Goal: Information Seeking & Learning: Find specific fact

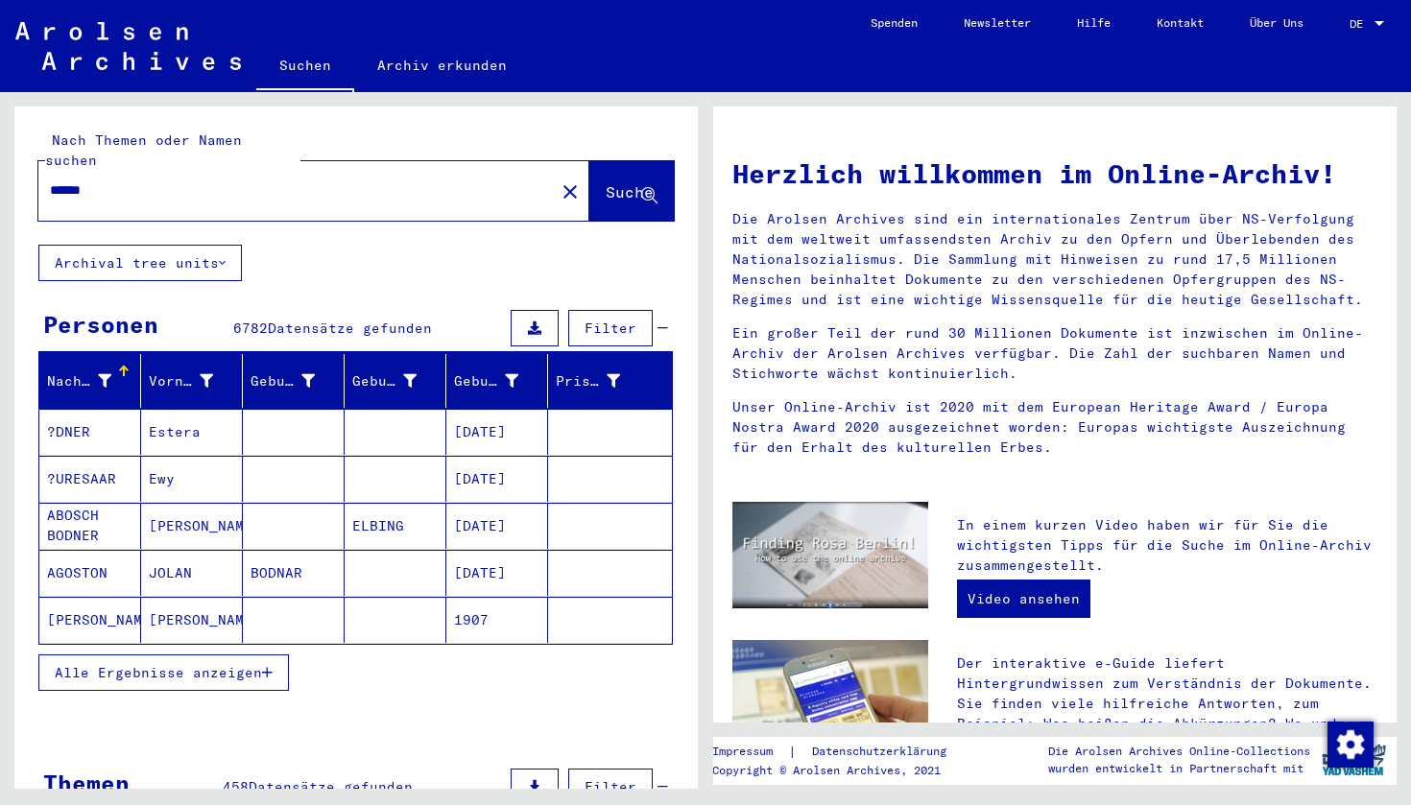
click at [91, 550] on mat-cell "AGOSTON" at bounding box center [90, 573] width 102 height 46
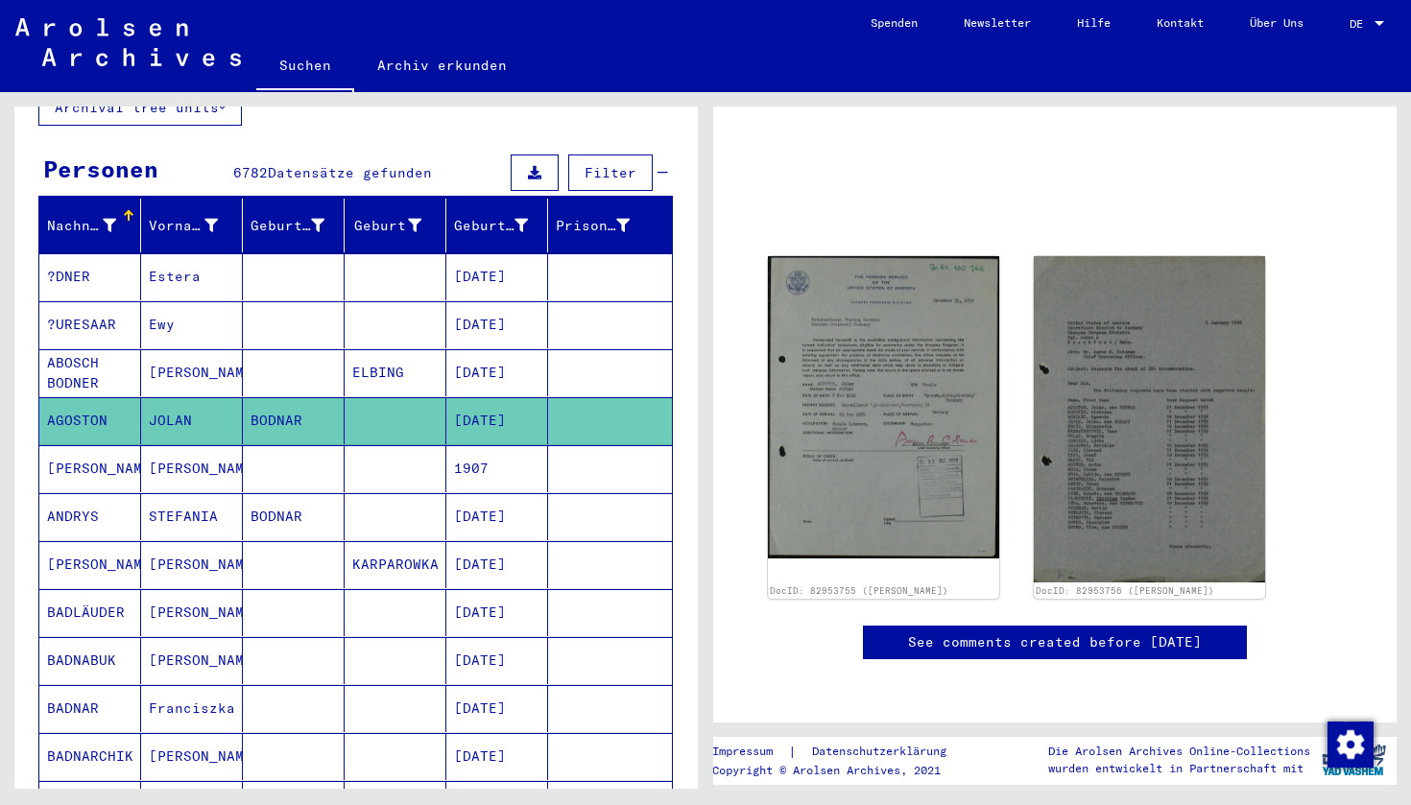
scroll to position [209, 0]
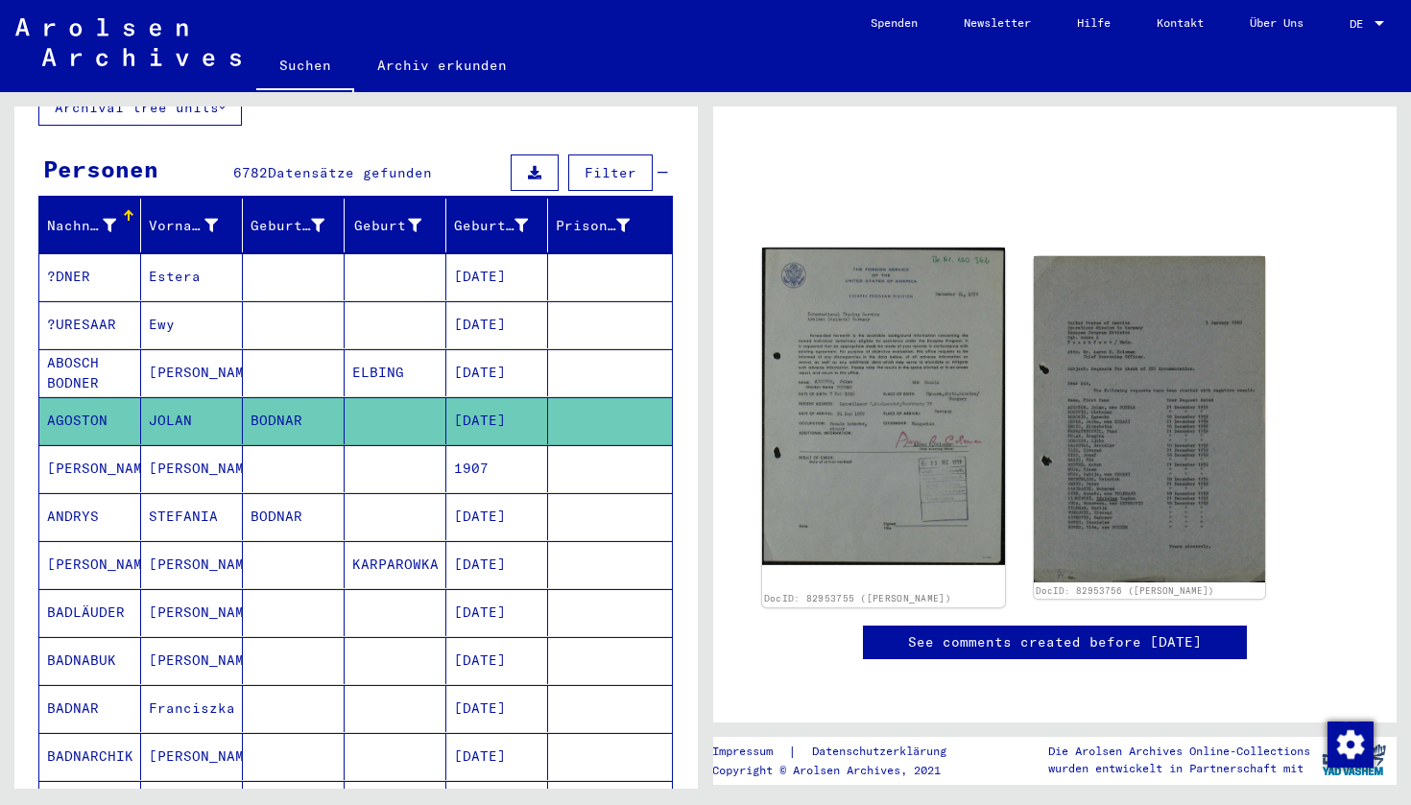
click at [873, 248] on img at bounding box center [883, 407] width 243 height 318
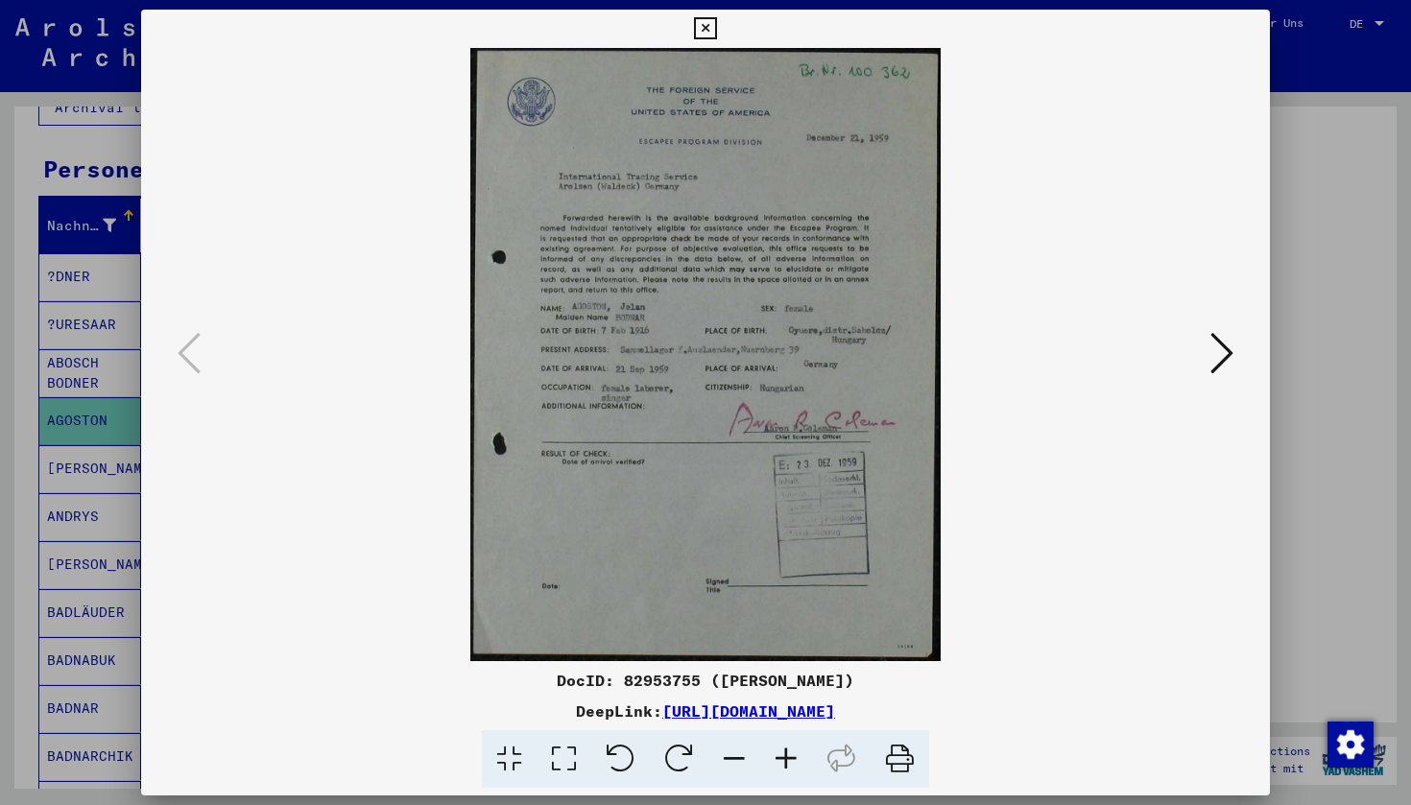
click at [1218, 360] on icon at bounding box center [1221, 353] width 23 height 46
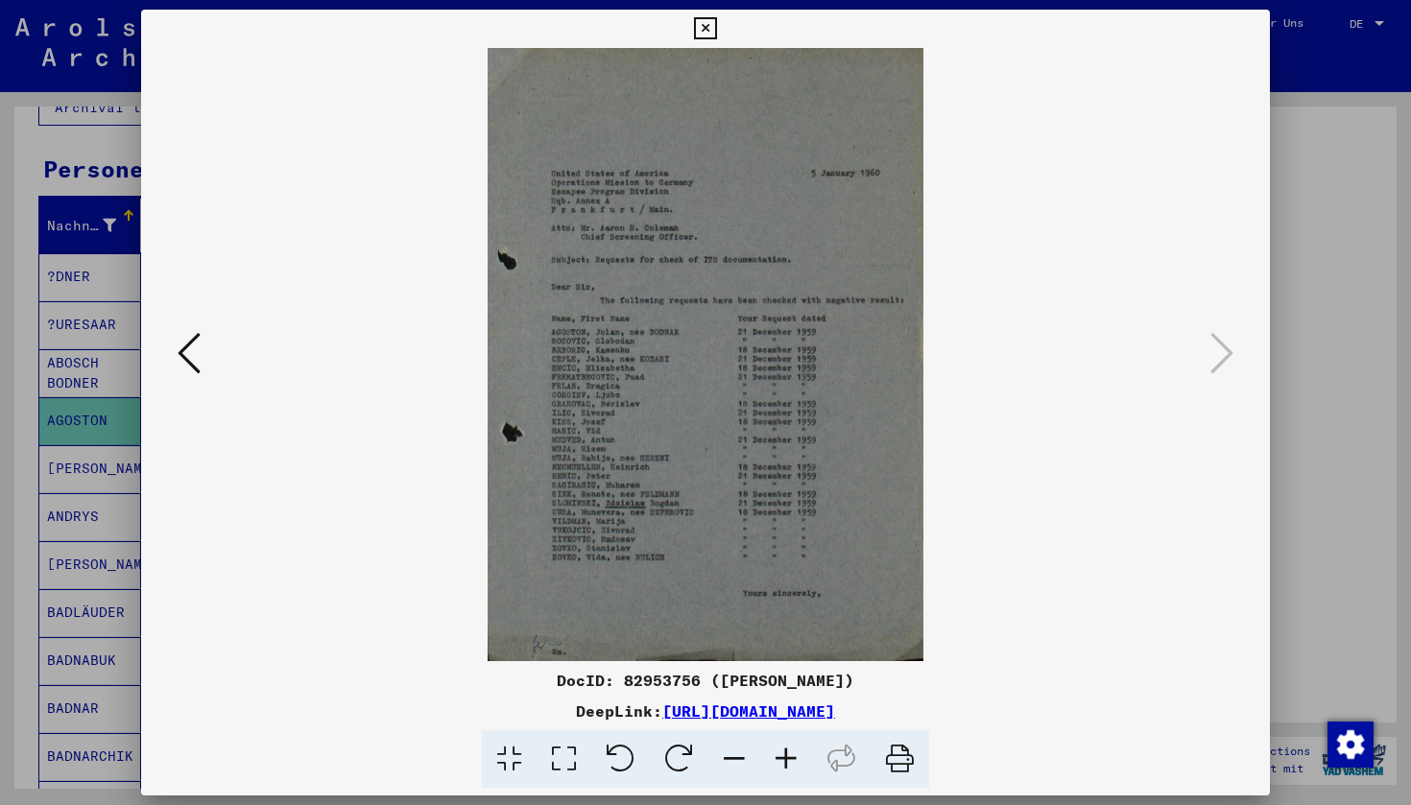
click at [716, 38] on icon at bounding box center [705, 28] width 22 height 23
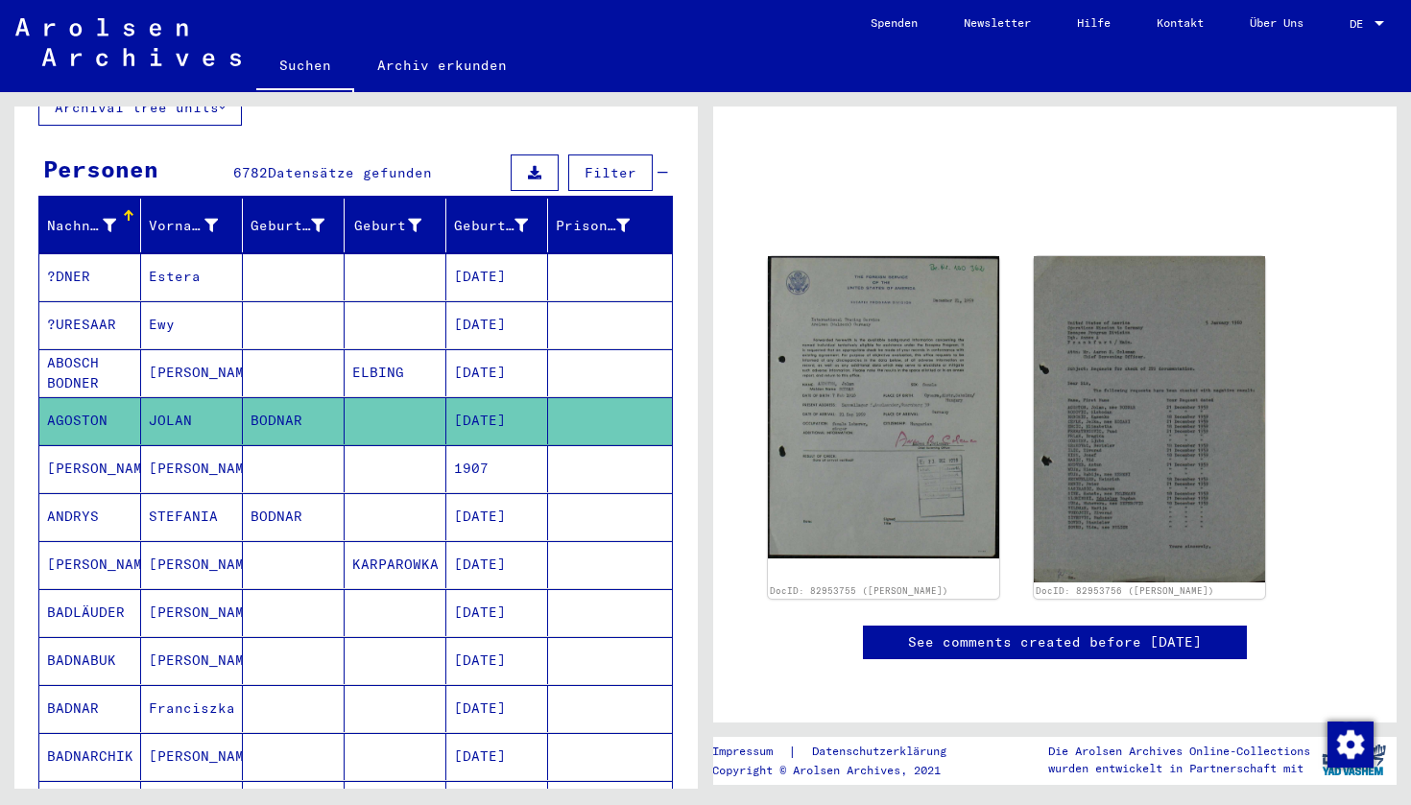
click at [606, 154] on button "Filter" at bounding box center [610, 172] width 84 height 36
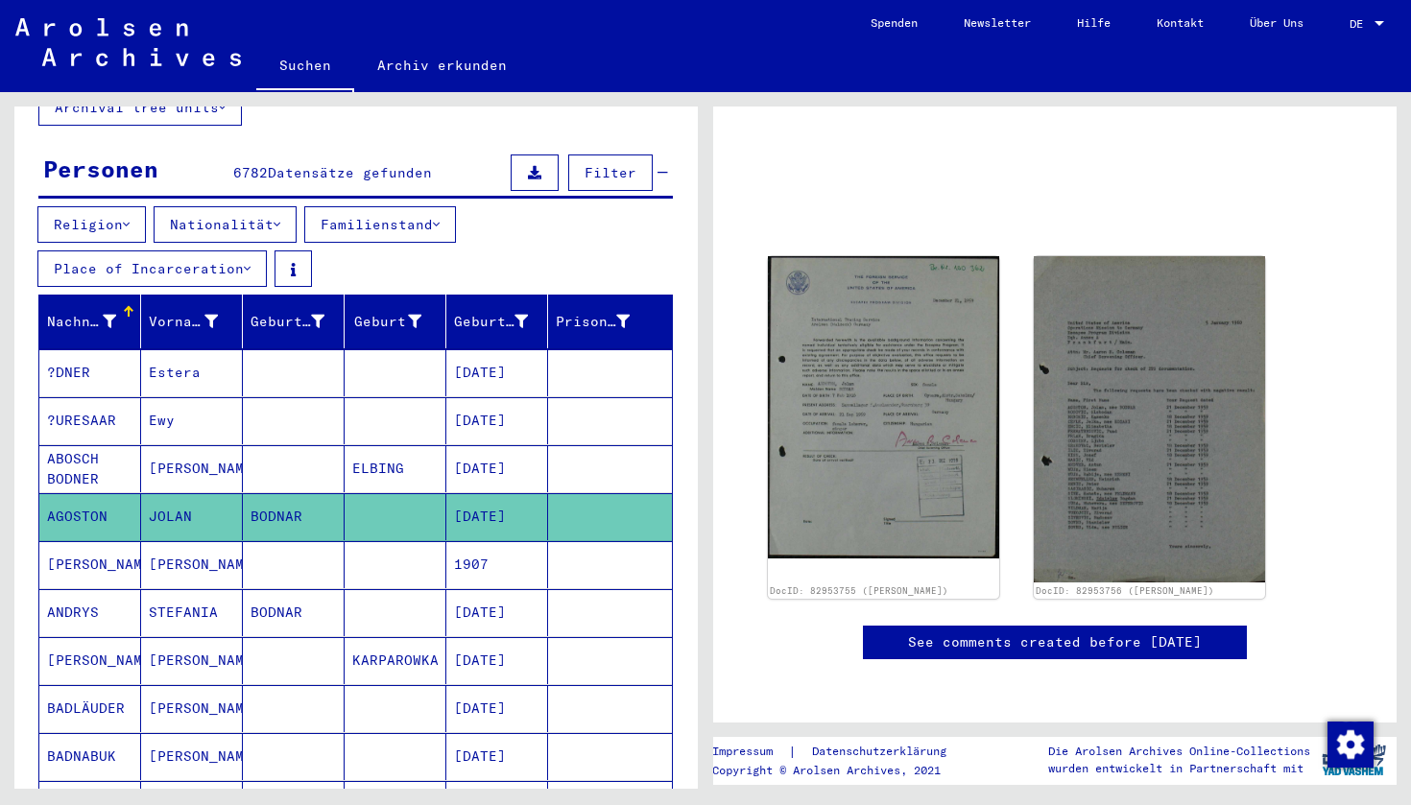
click at [275, 206] on button "Nationalität" at bounding box center [225, 224] width 143 height 36
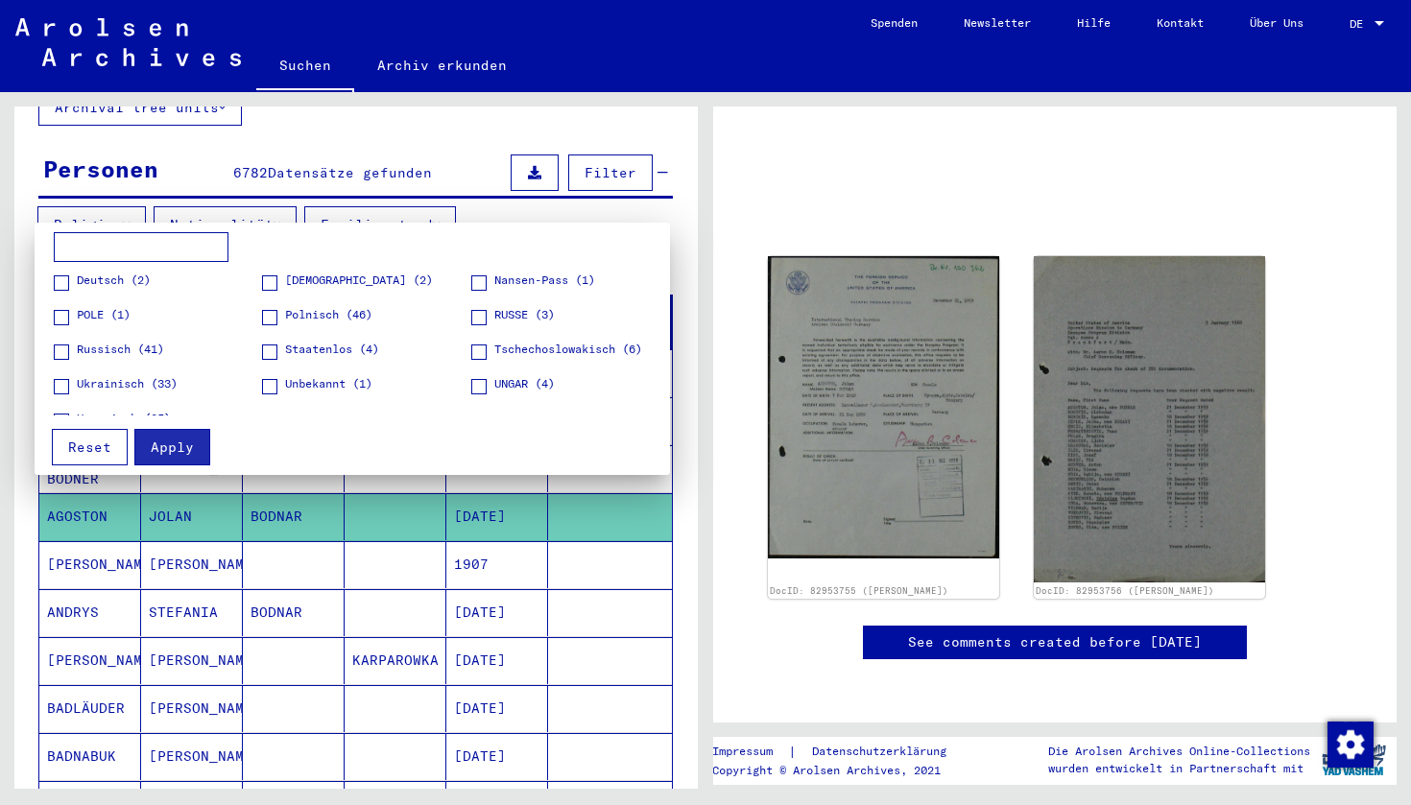
click at [65, 381] on span at bounding box center [61, 386] width 15 height 15
click at [180, 444] on span "Apply" at bounding box center [172, 447] width 43 height 17
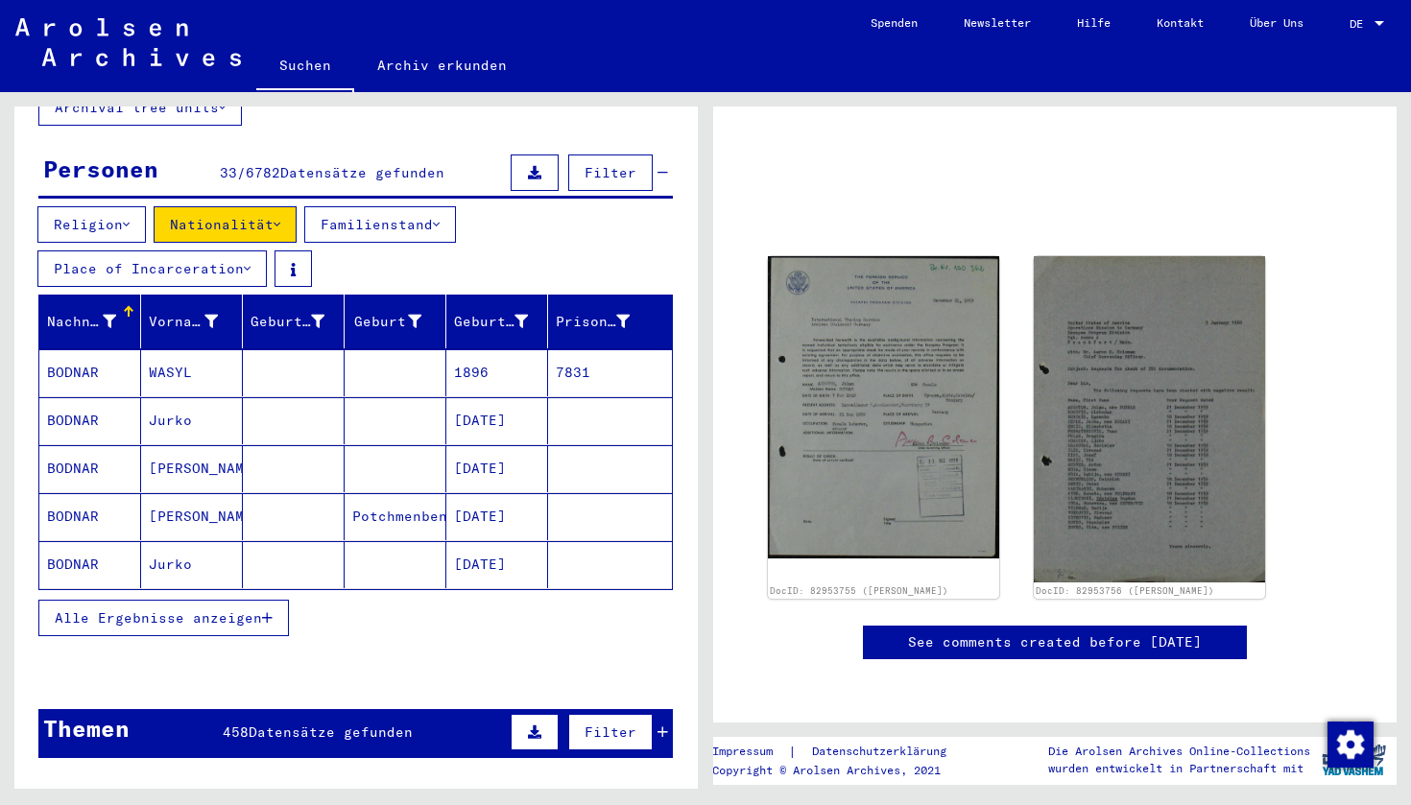
click at [98, 354] on mat-cell "BODNAR" at bounding box center [90, 372] width 102 height 47
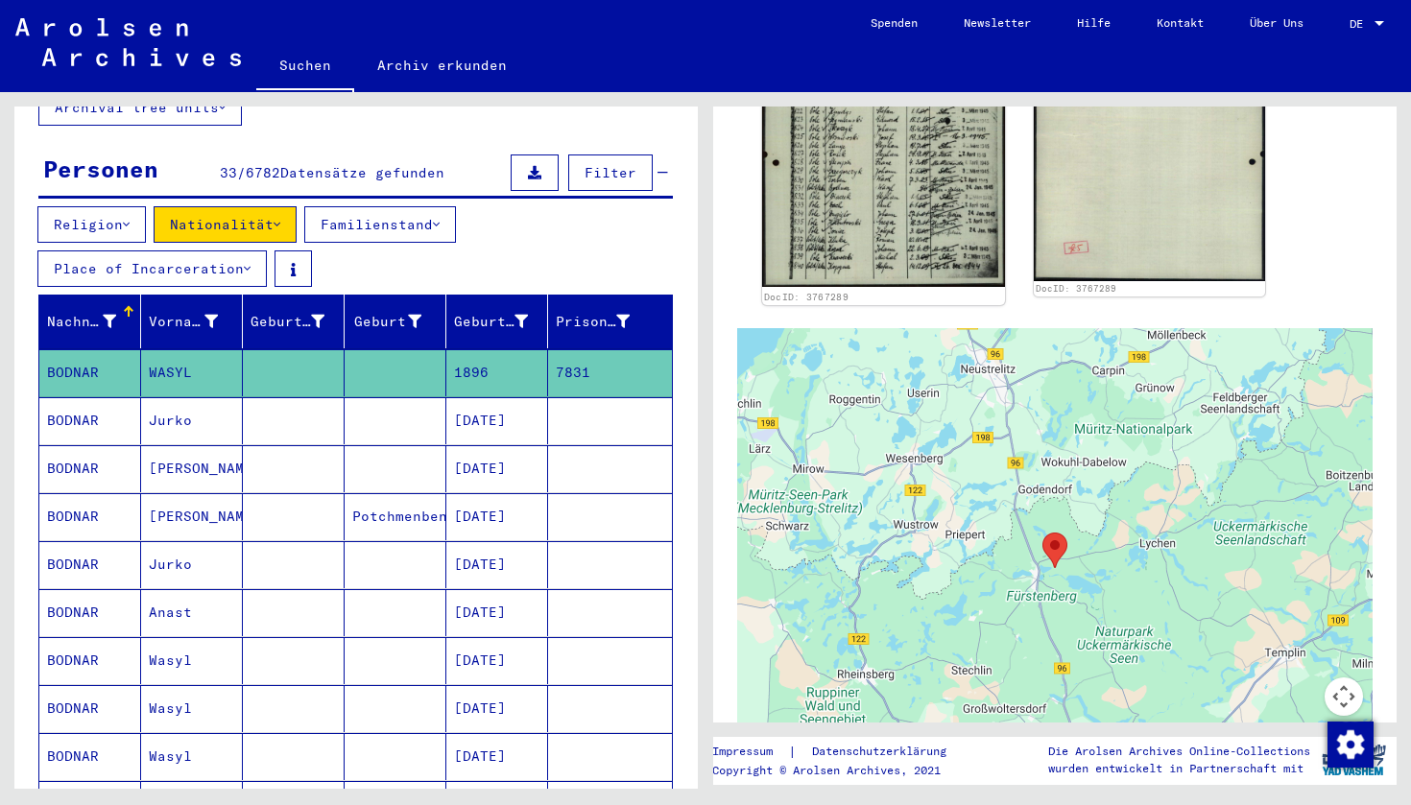
scroll to position [758, 0]
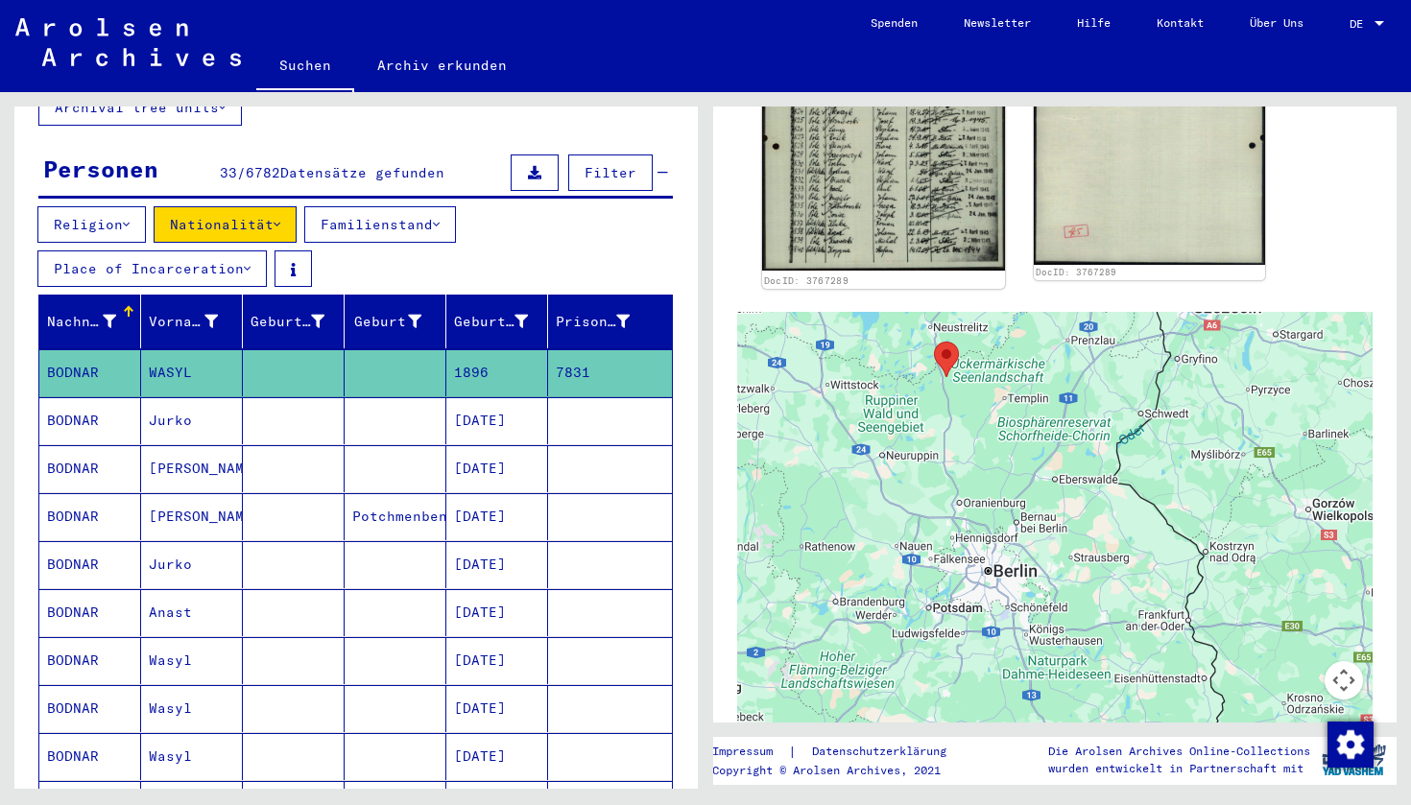
click at [899, 190] on img at bounding box center [883, 100] width 243 height 341
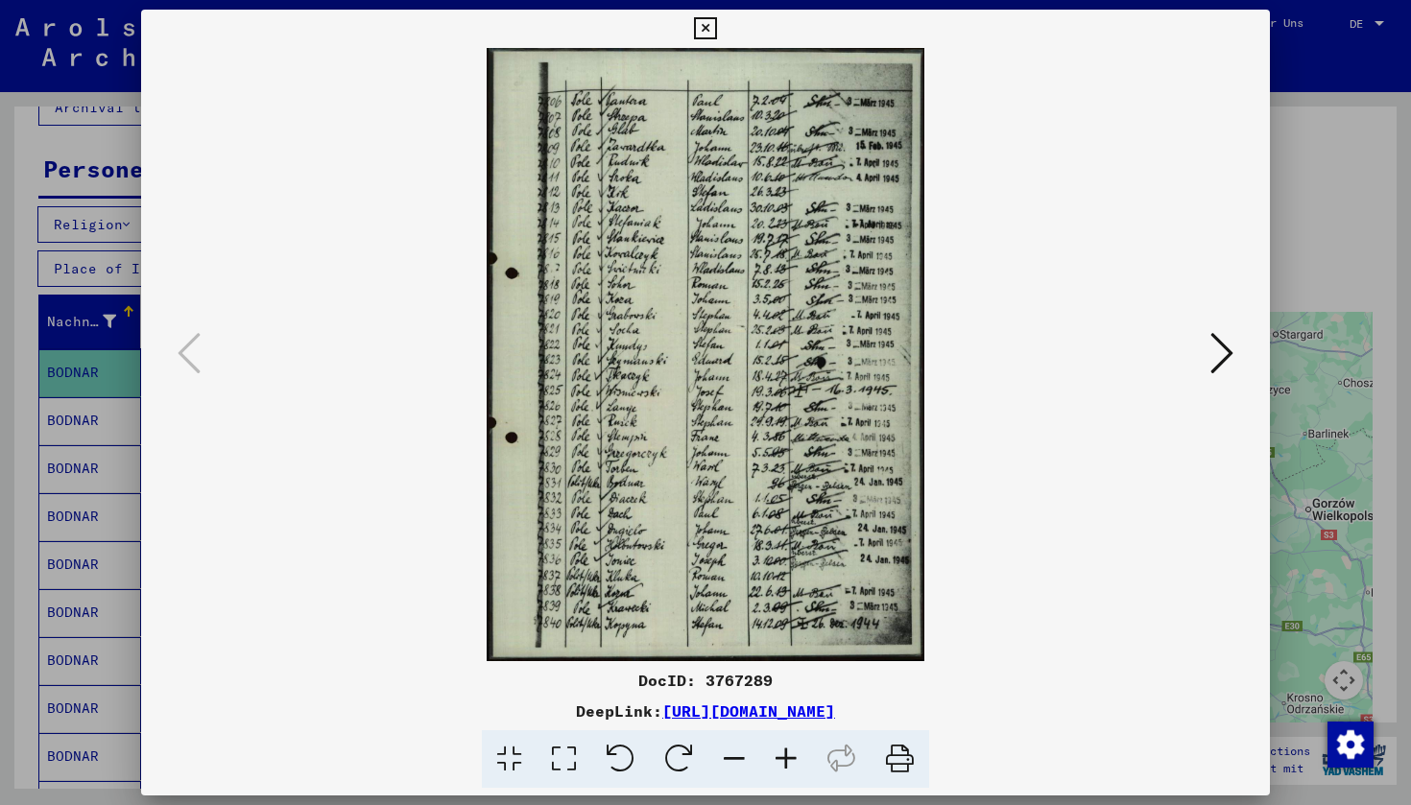
click at [716, 25] on icon at bounding box center [705, 28] width 22 height 23
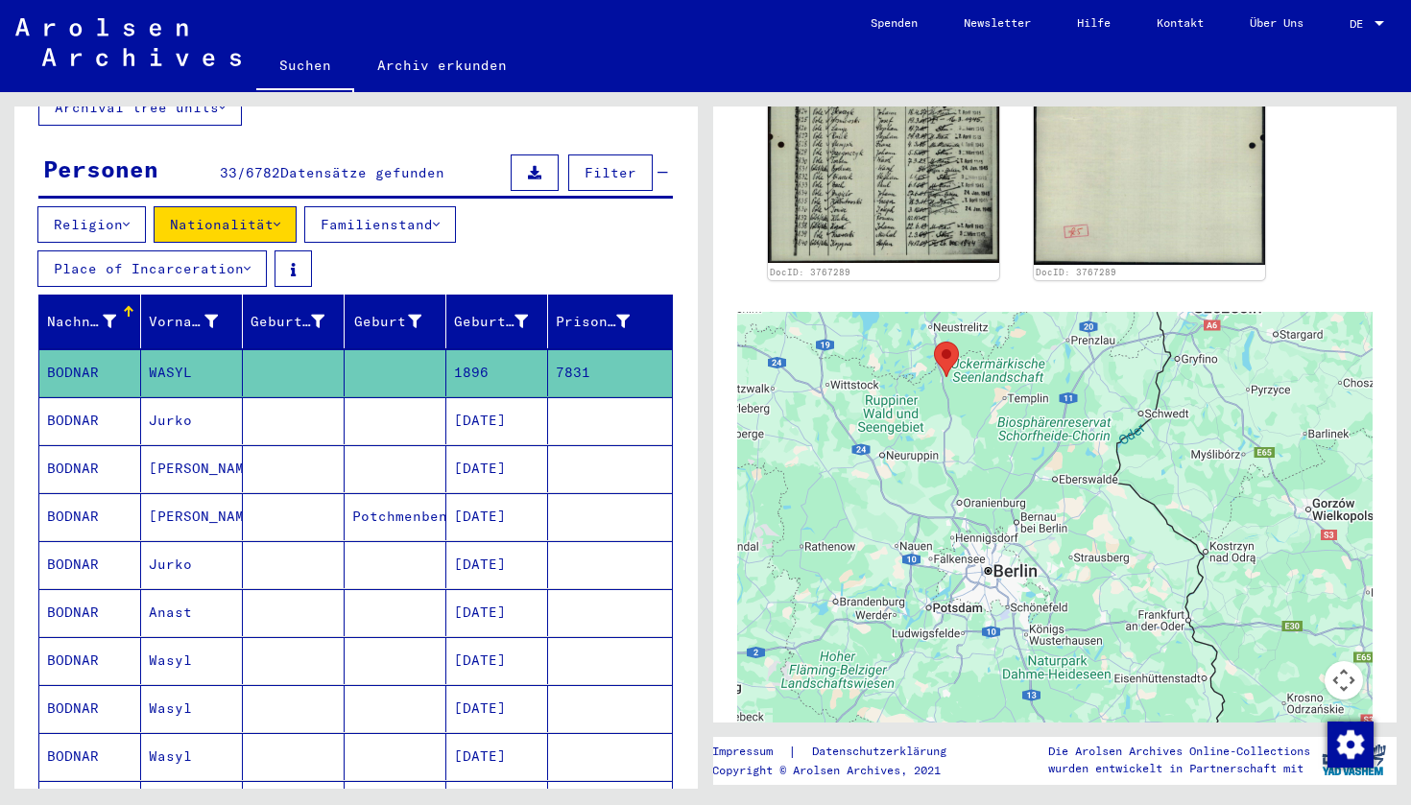
click at [106, 403] on mat-cell "BODNAR" at bounding box center [90, 420] width 102 height 47
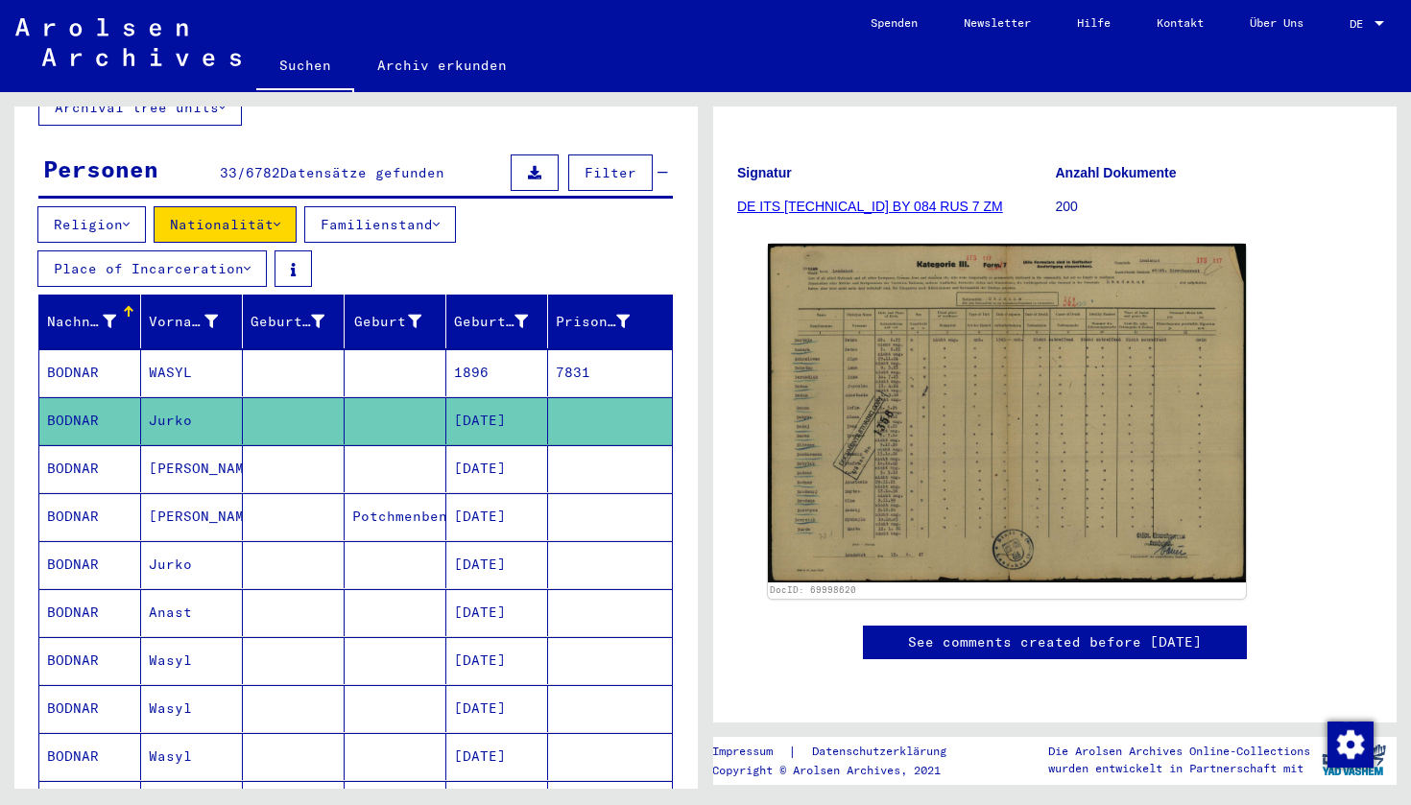
scroll to position [274, 0]
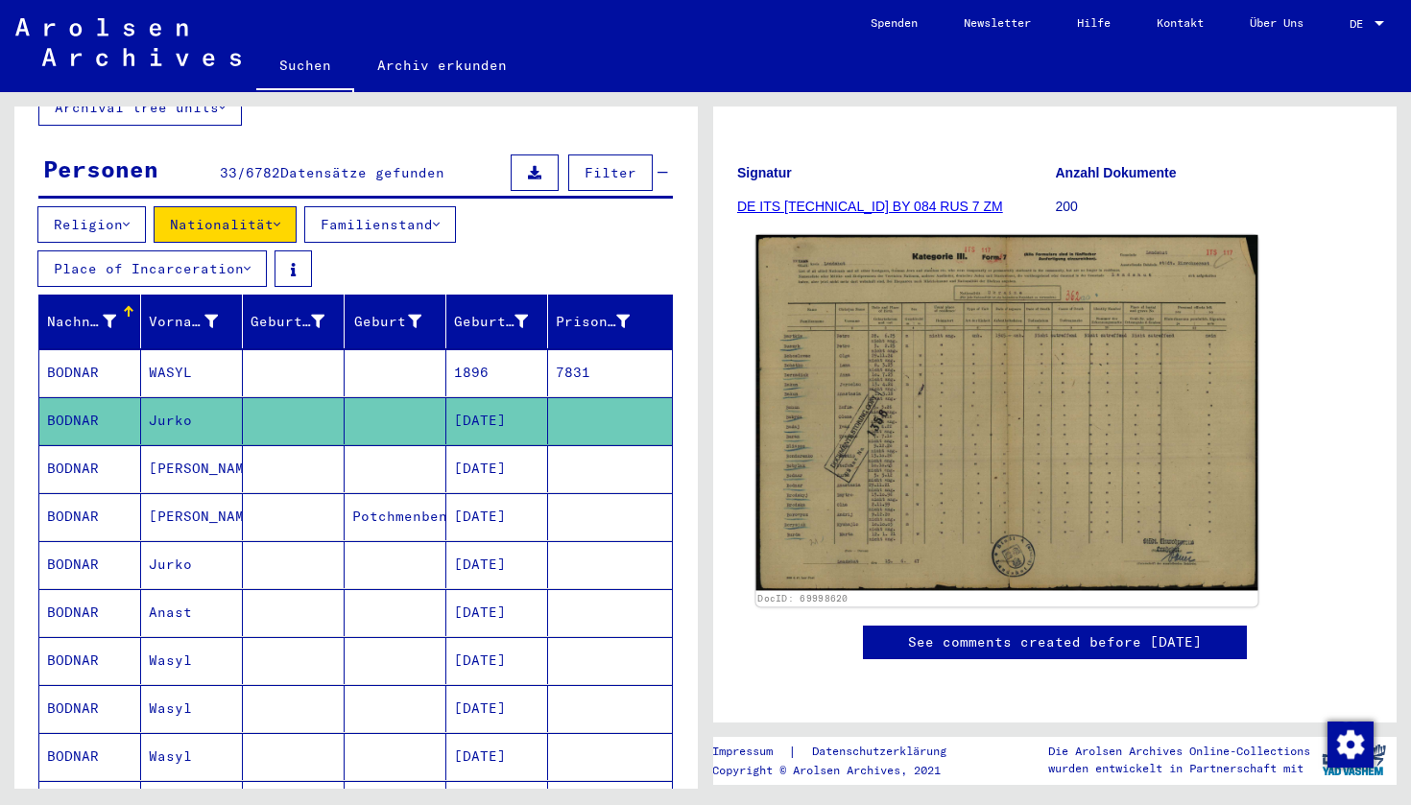
click at [923, 337] on img at bounding box center [1007, 412] width 502 height 355
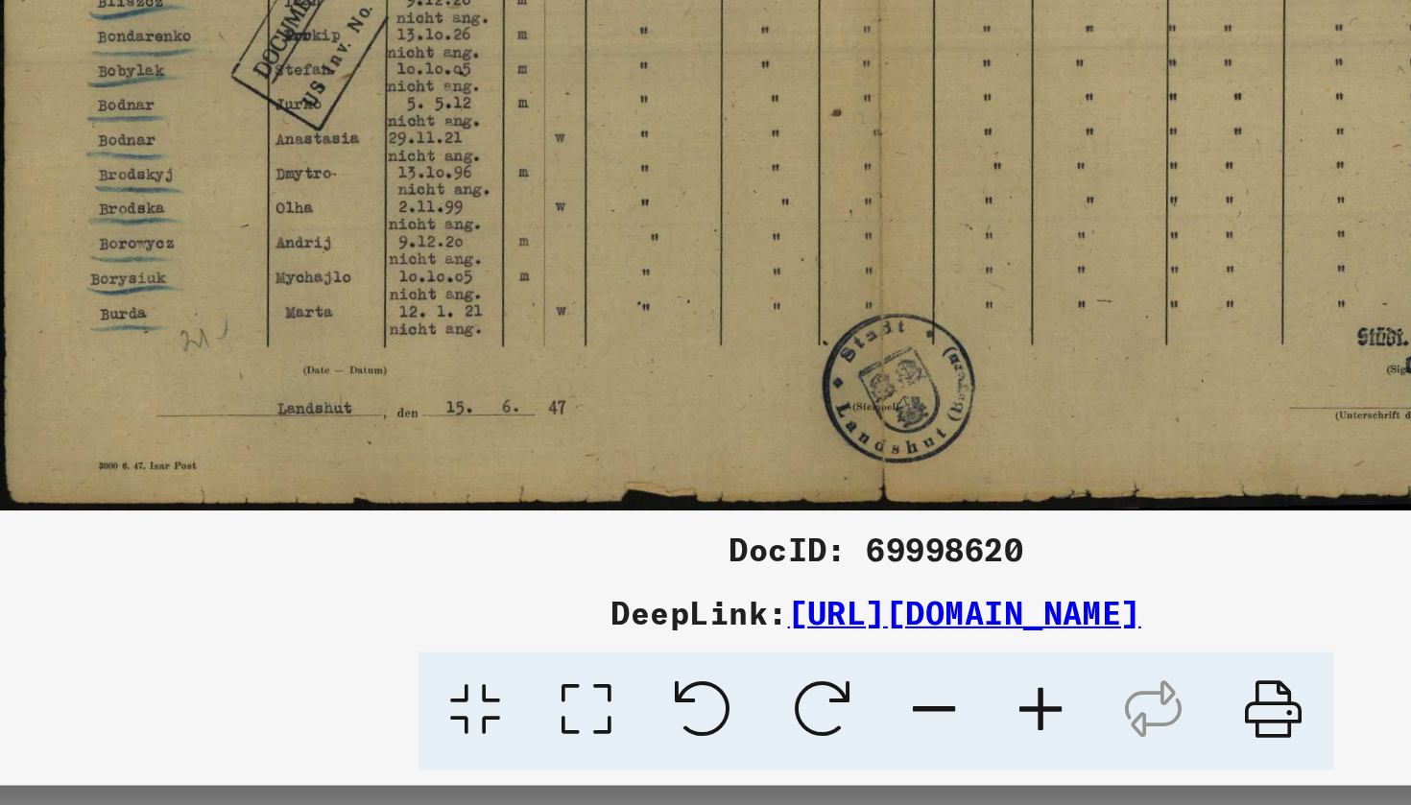
scroll to position [0, 0]
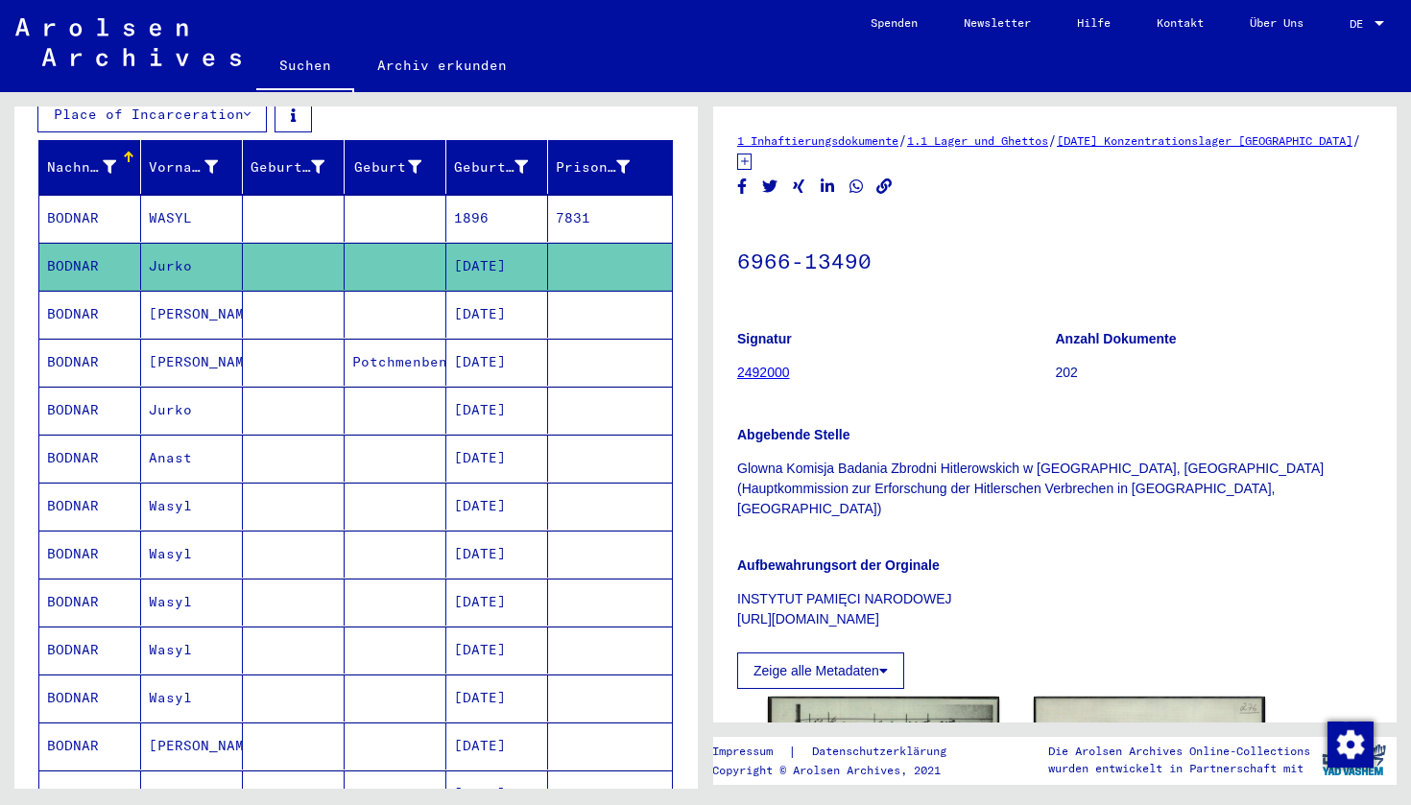
scroll to position [315, 0]
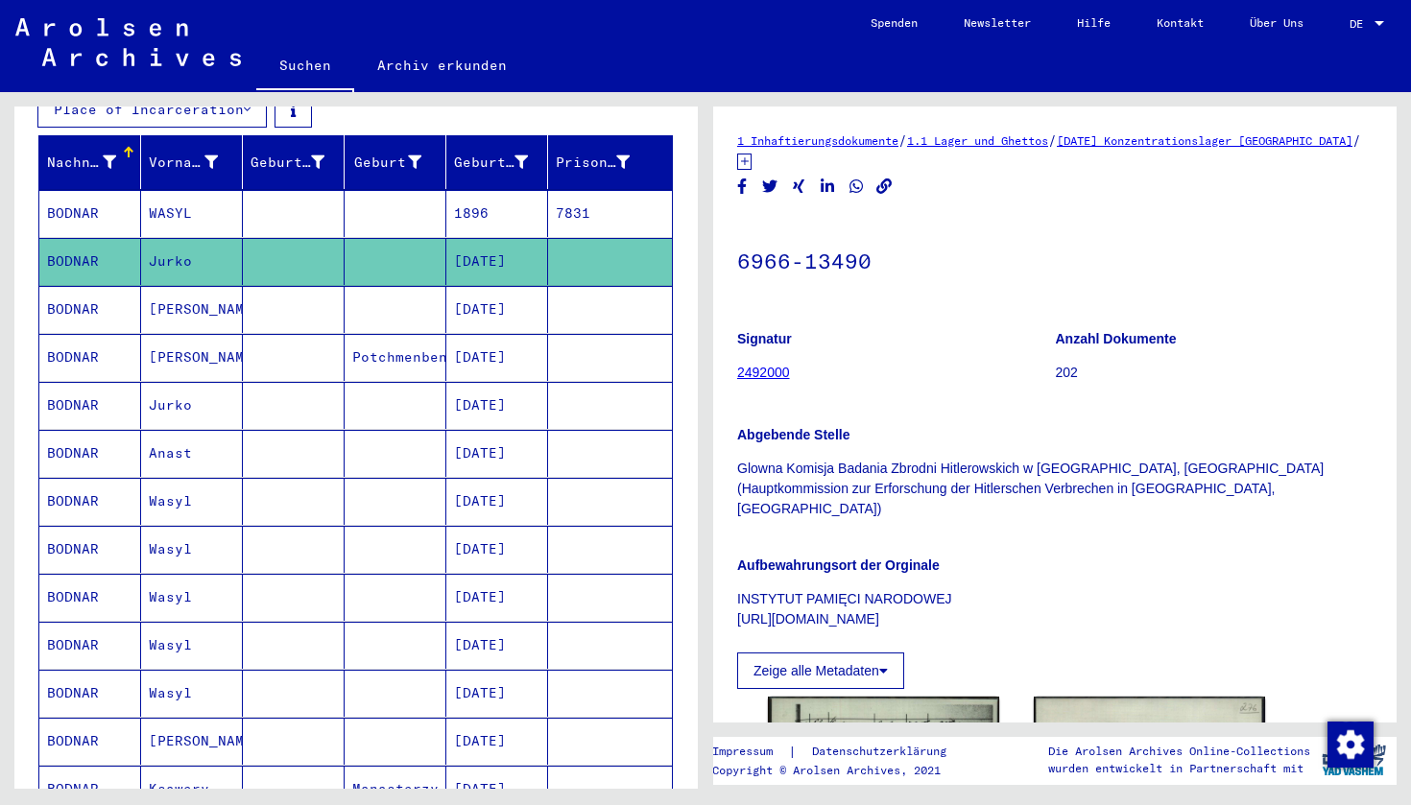
click at [81, 443] on mat-cell "BODNAR" at bounding box center [90, 453] width 102 height 47
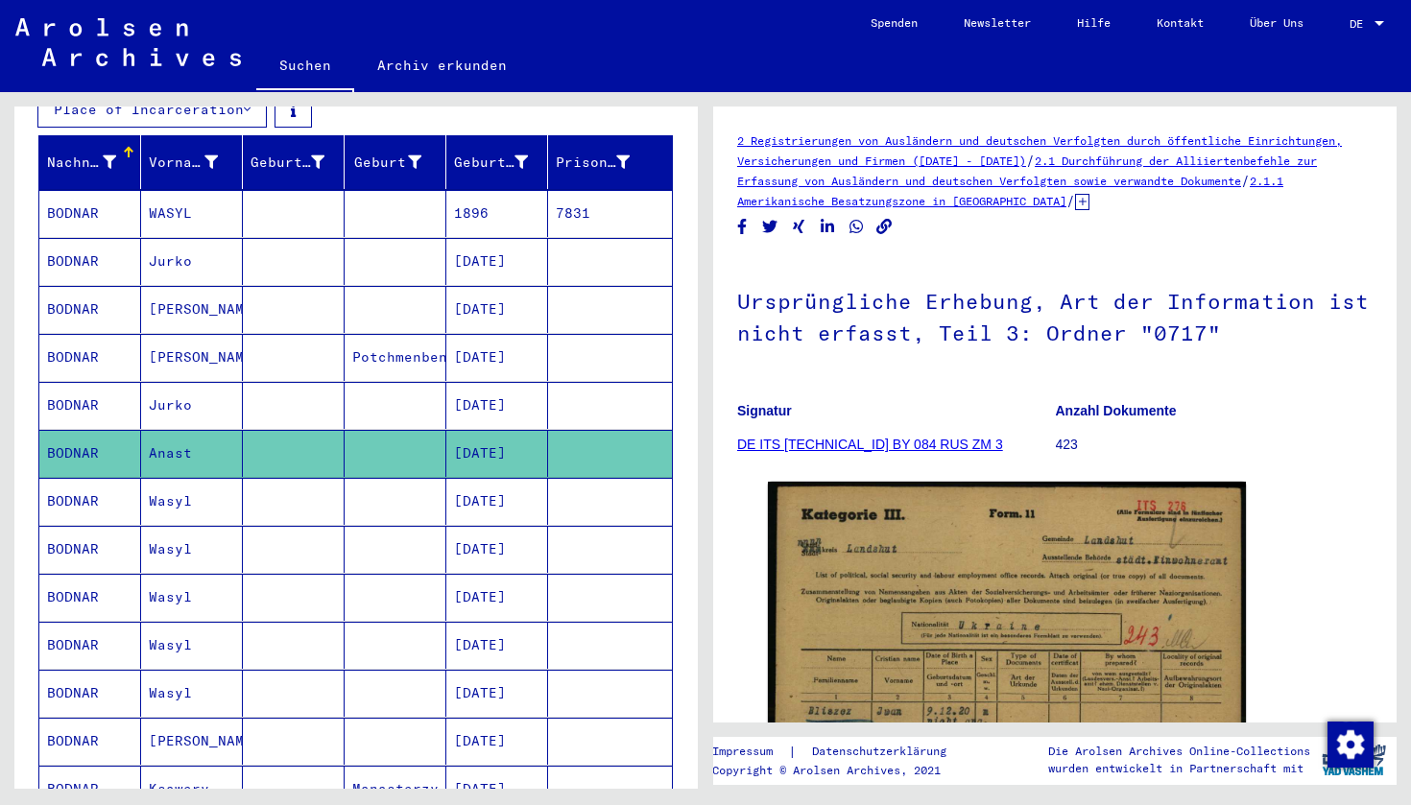
click at [83, 478] on mat-cell "BODNAR" at bounding box center [90, 501] width 102 height 47
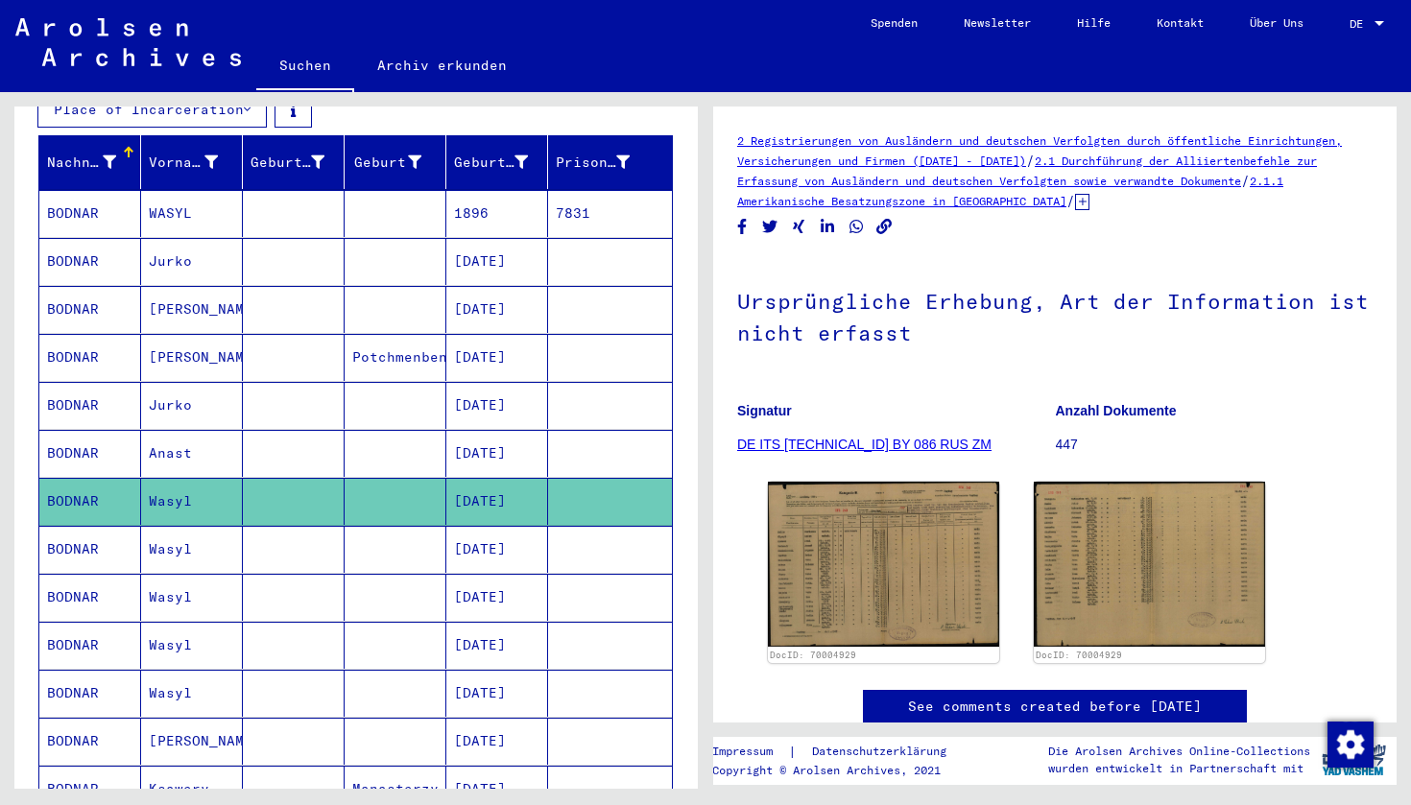
click at [68, 526] on mat-cell "BODNAR" at bounding box center [90, 549] width 102 height 47
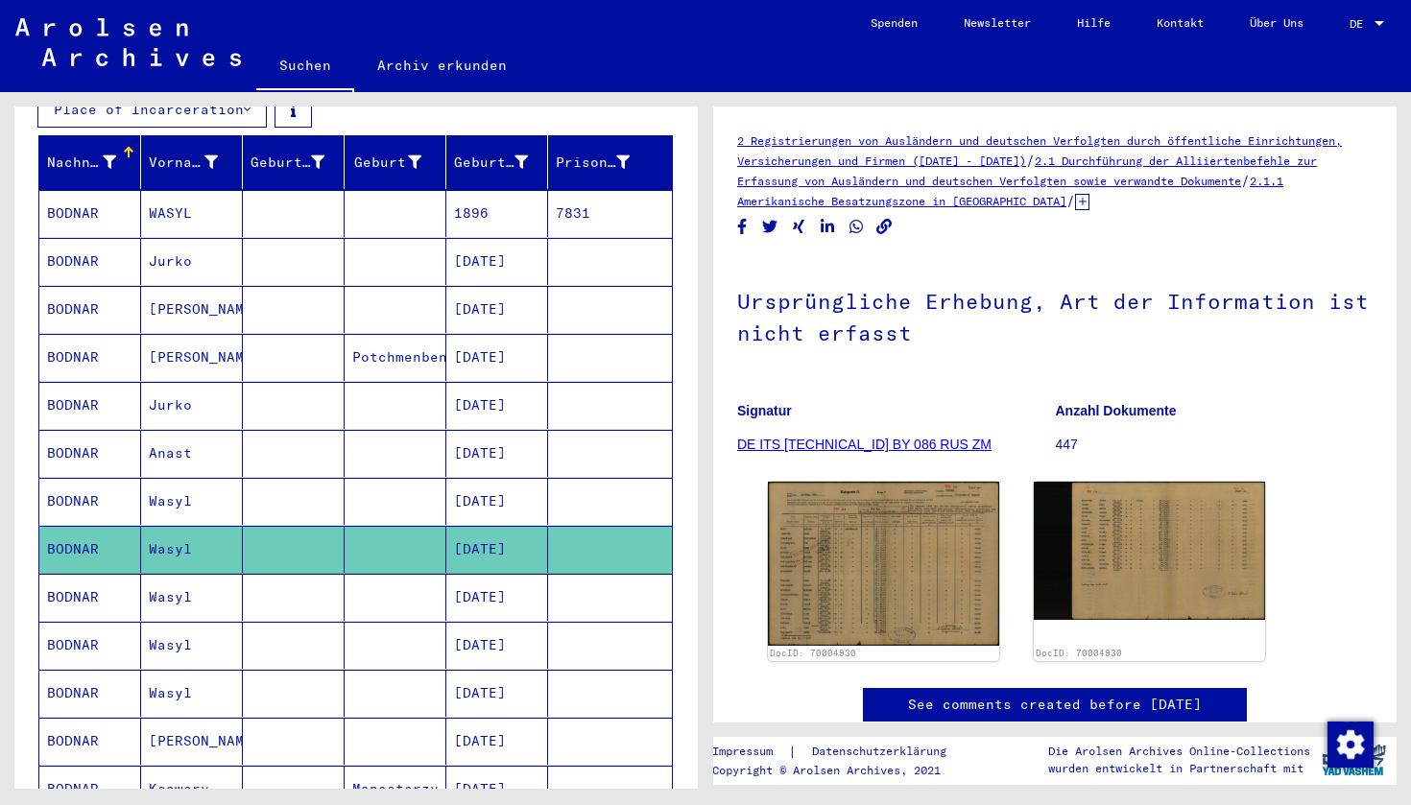
click at [76, 574] on mat-cell "BODNAR" at bounding box center [90, 597] width 102 height 47
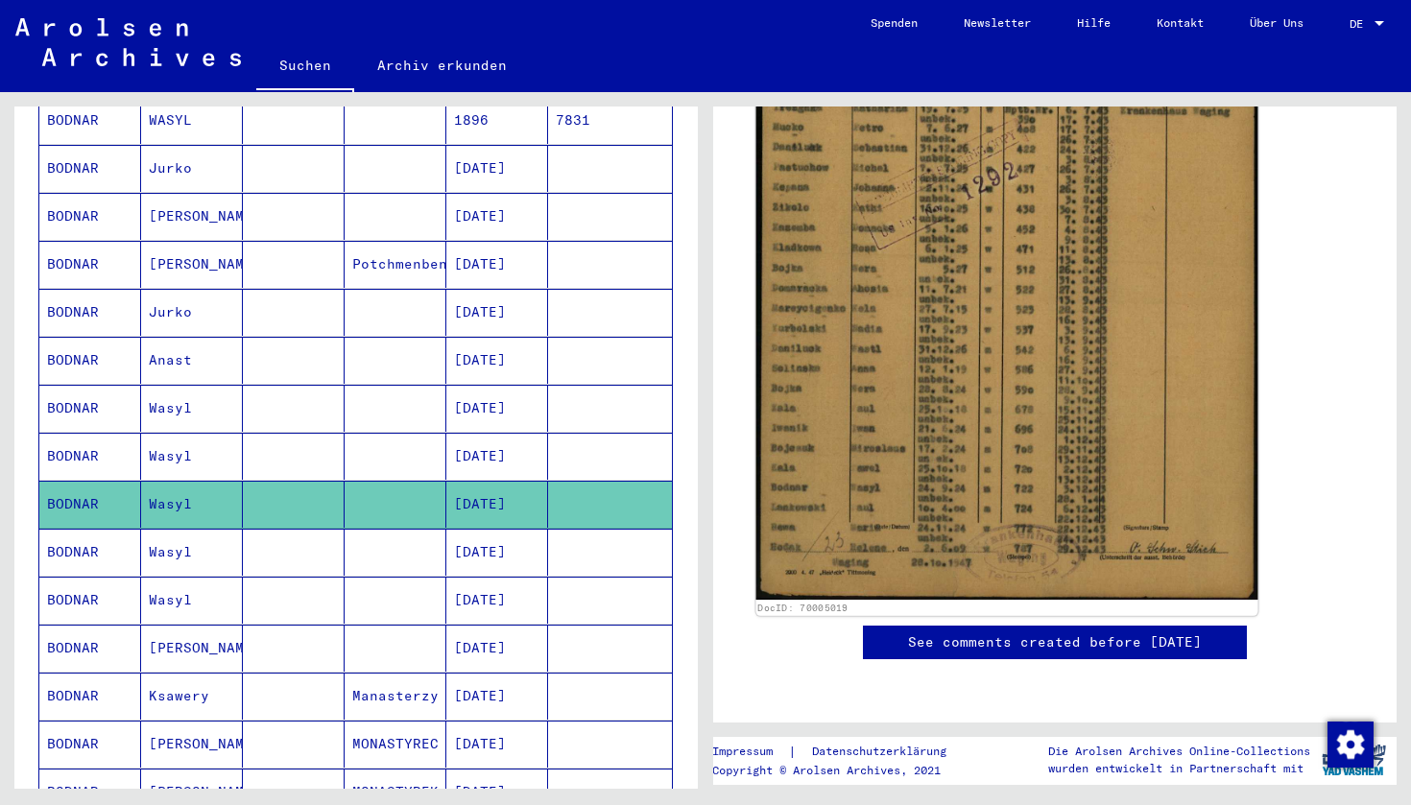
scroll to position [682, 0]
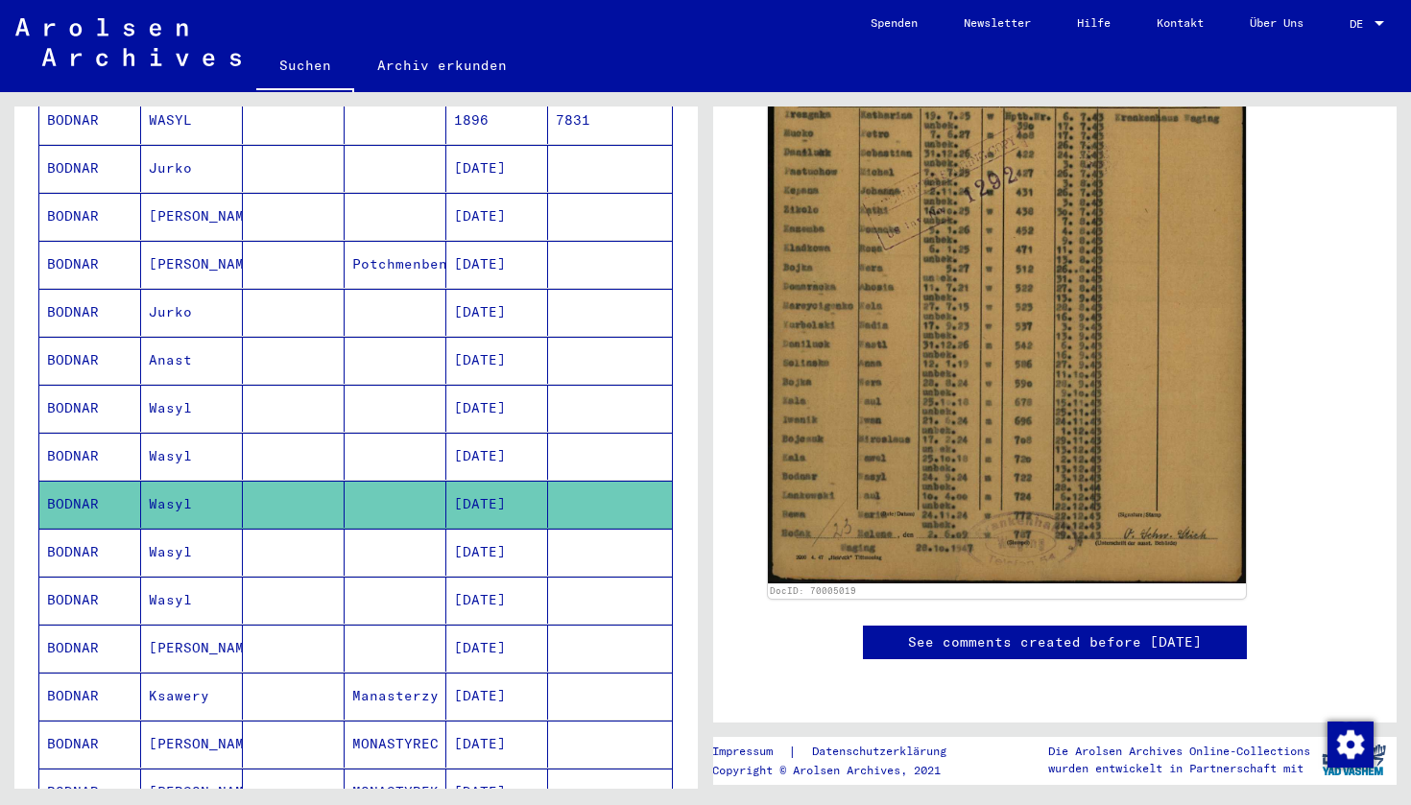
click at [67, 534] on mat-cell "BODNAR" at bounding box center [90, 552] width 102 height 47
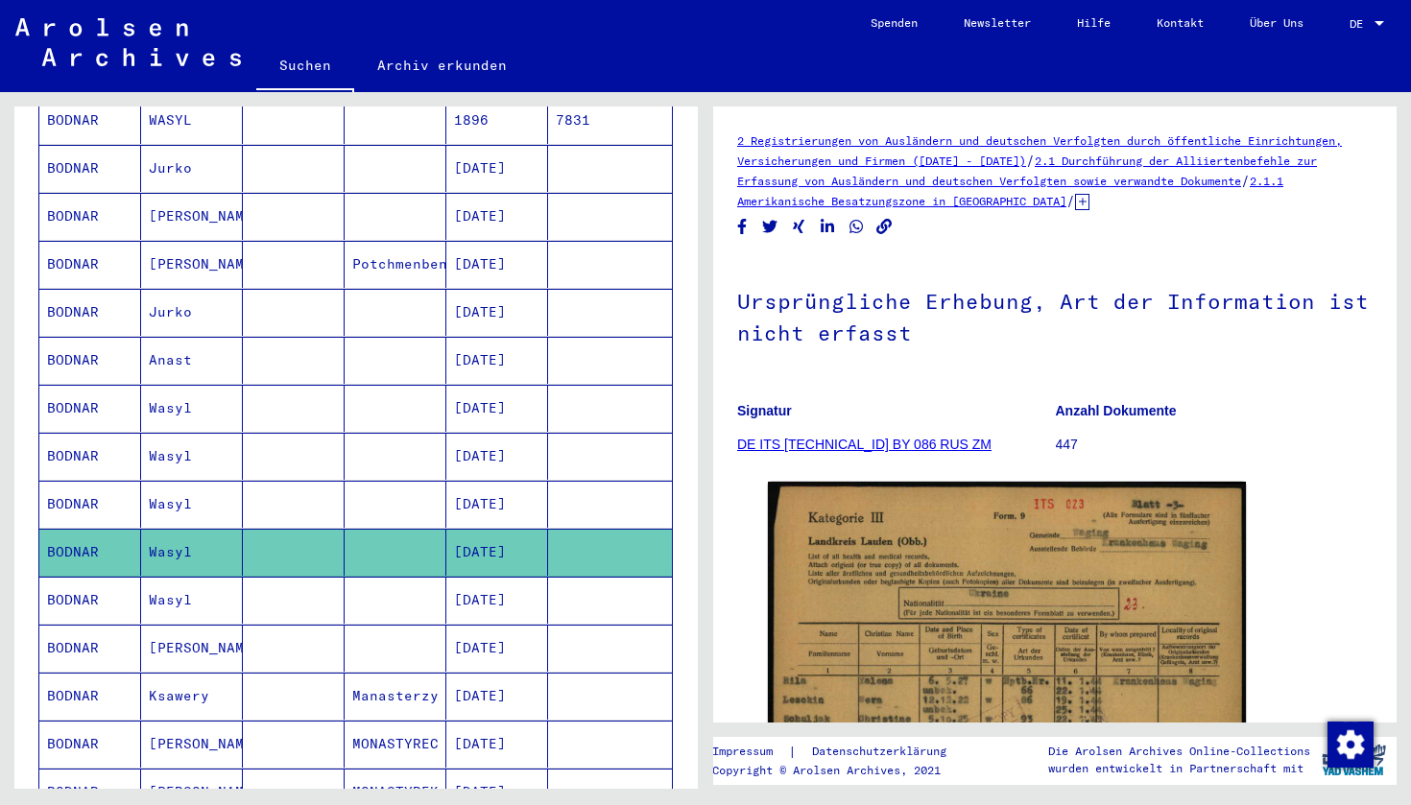
click at [1371, 20] on div at bounding box center [1378, 23] width 17 height 13
click at [1330, 30] on span "English" at bounding box center [1330, 34] width 47 height 14
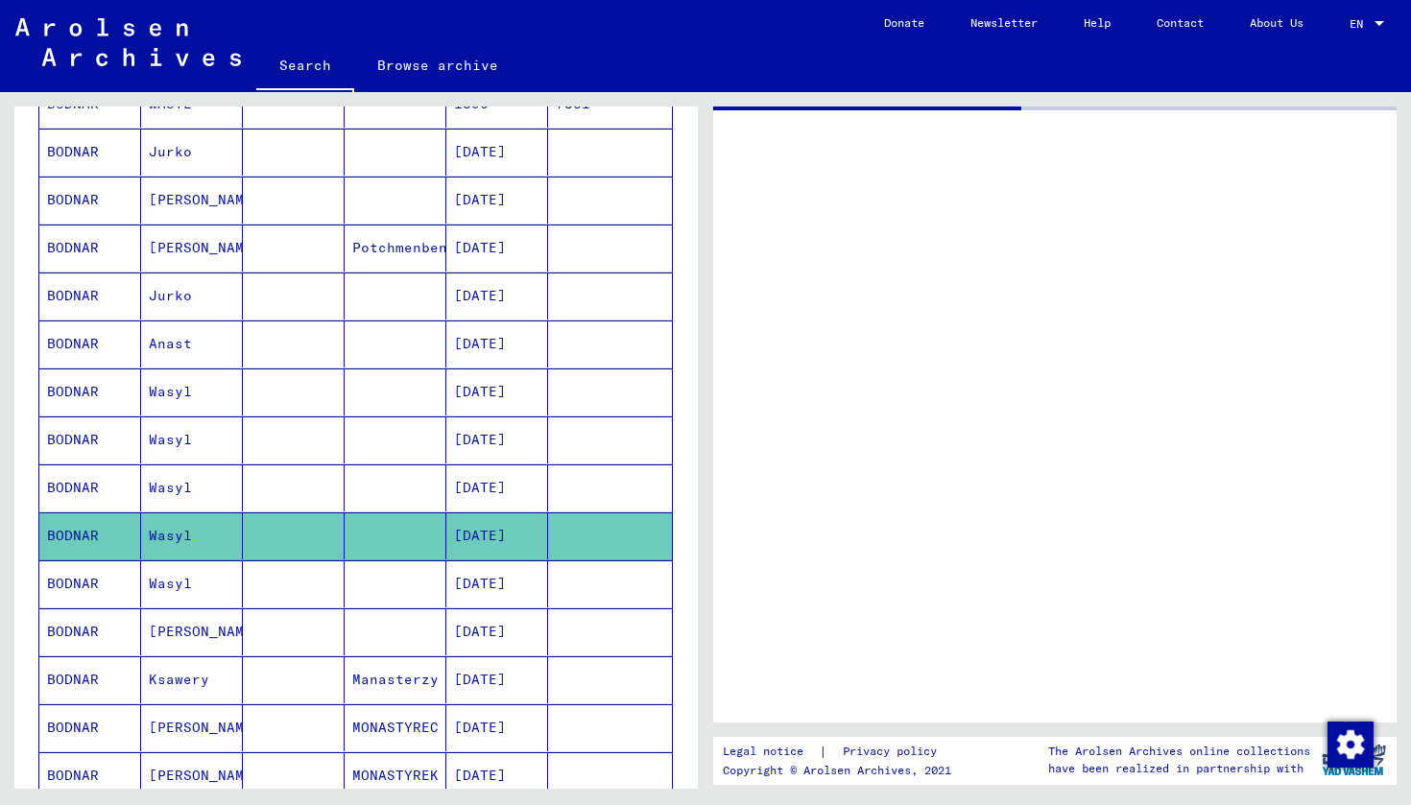
type input "********"
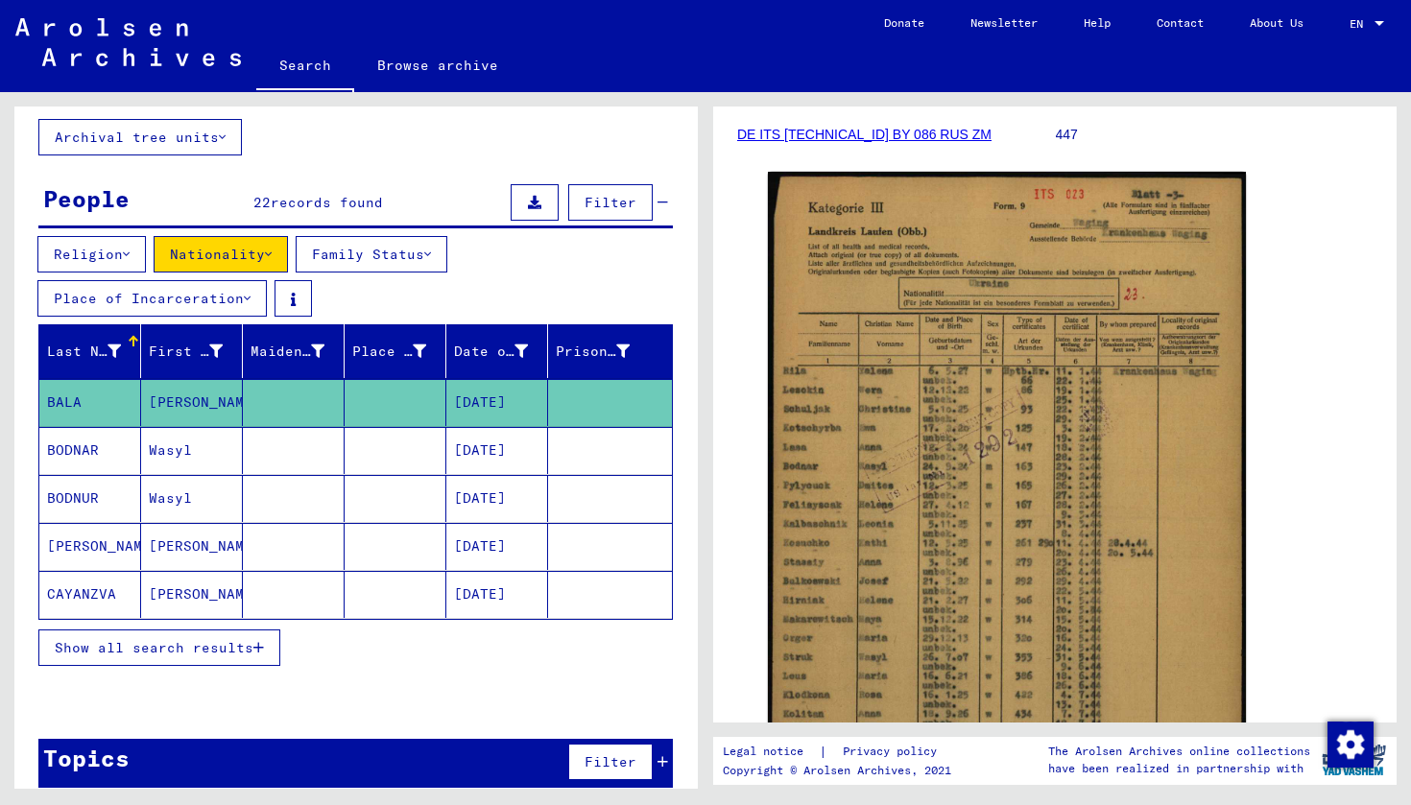
scroll to position [314, 0]
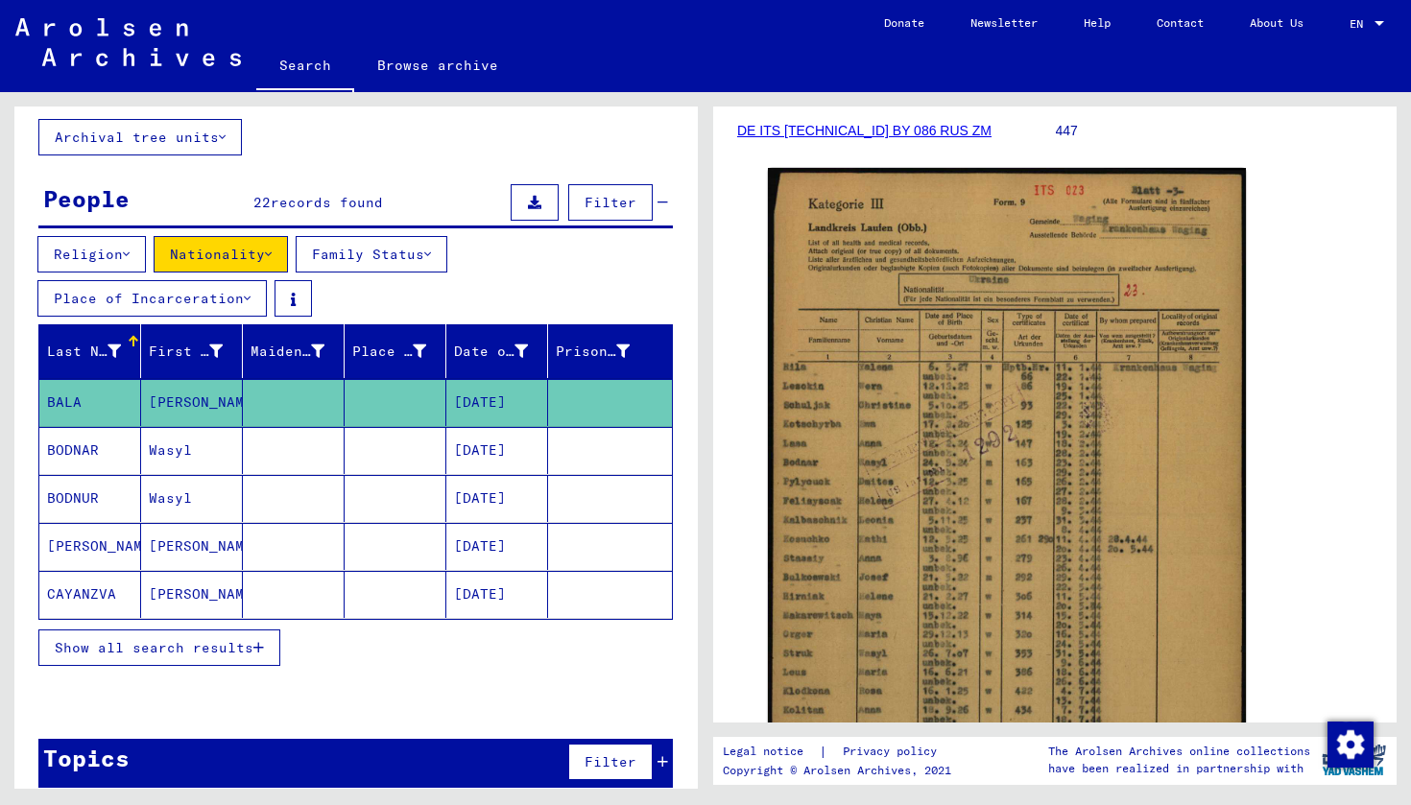
click at [103, 454] on mat-cell "BODNAR" at bounding box center [90, 450] width 102 height 47
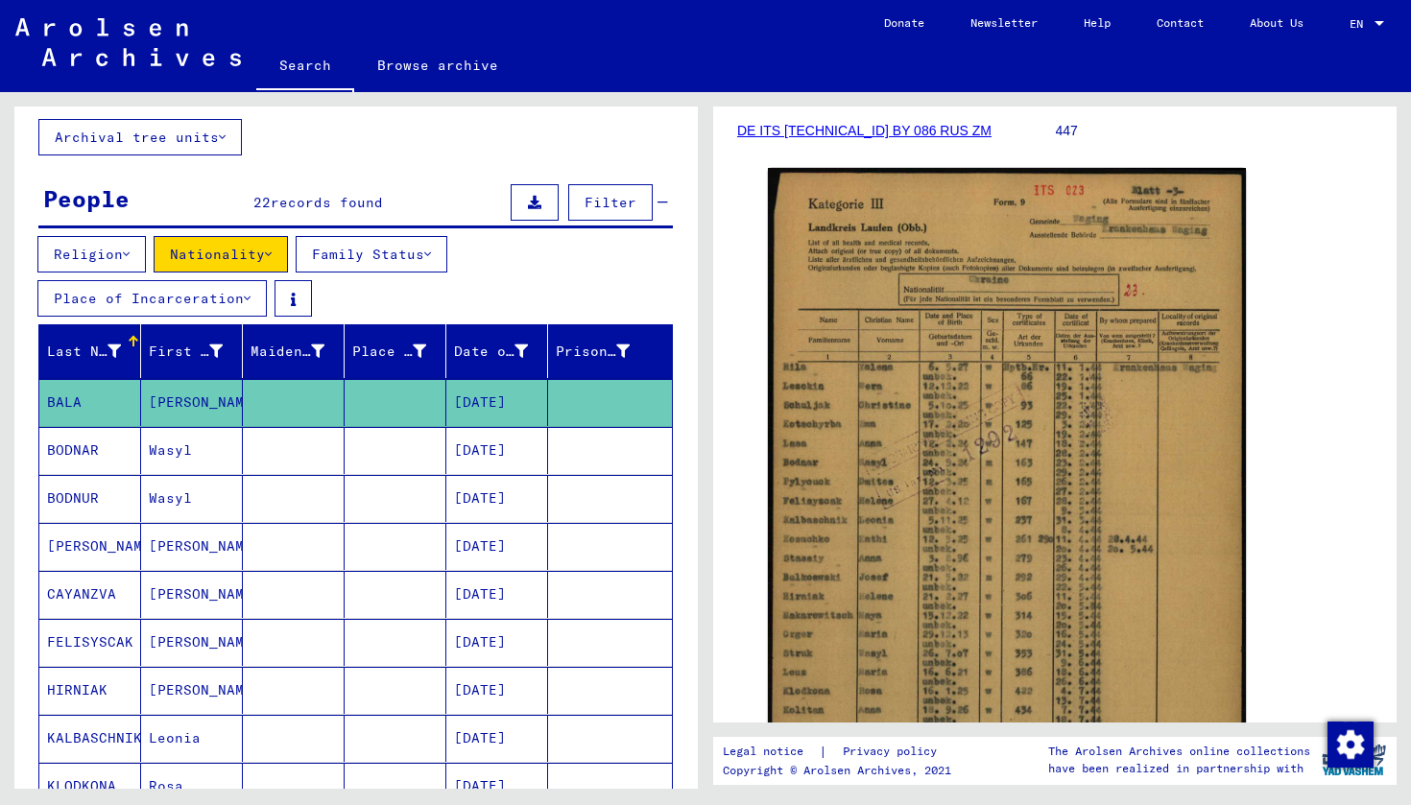
click at [103, 454] on mat-cell "BODNAR" at bounding box center [90, 450] width 102 height 47
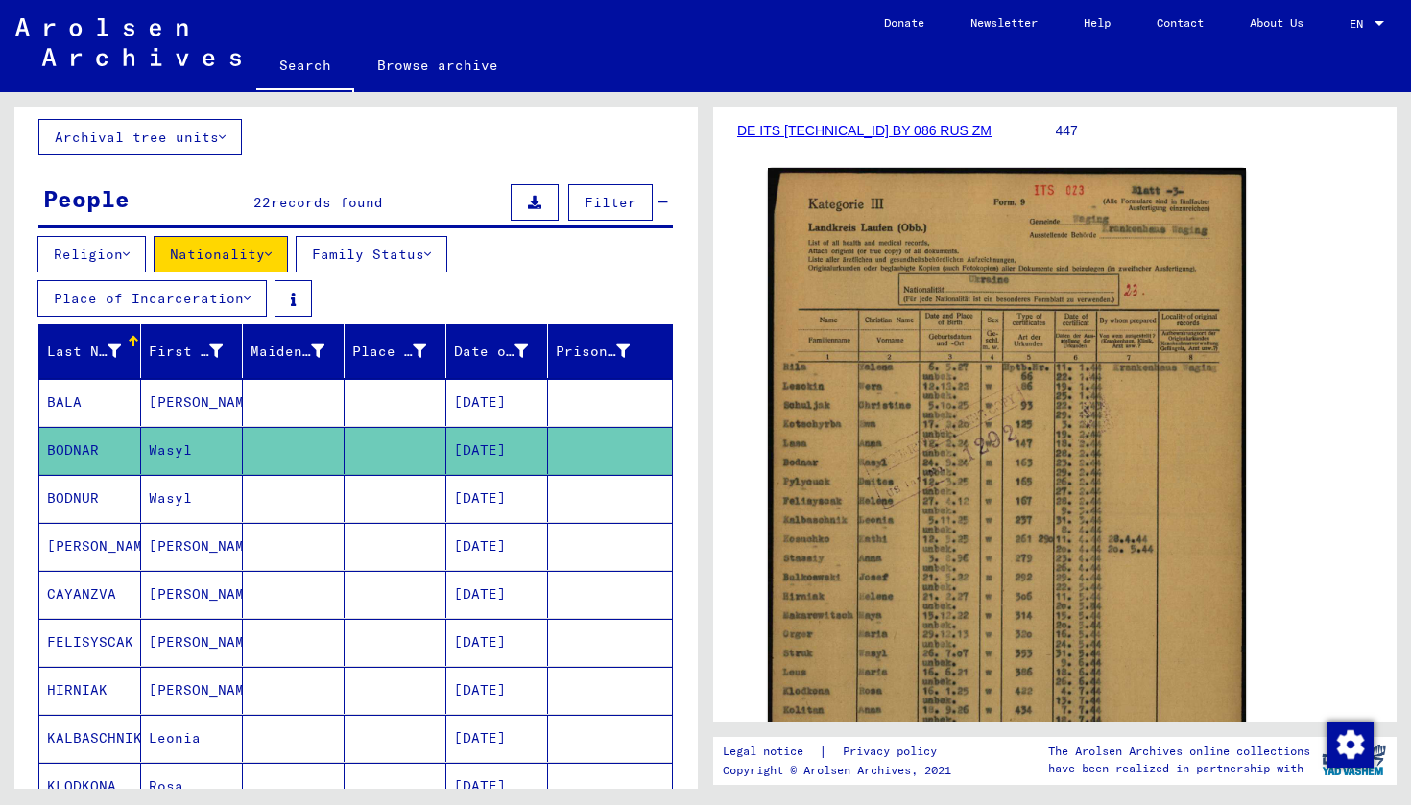
click at [103, 483] on mat-cell "BODNUR" at bounding box center [90, 498] width 102 height 47
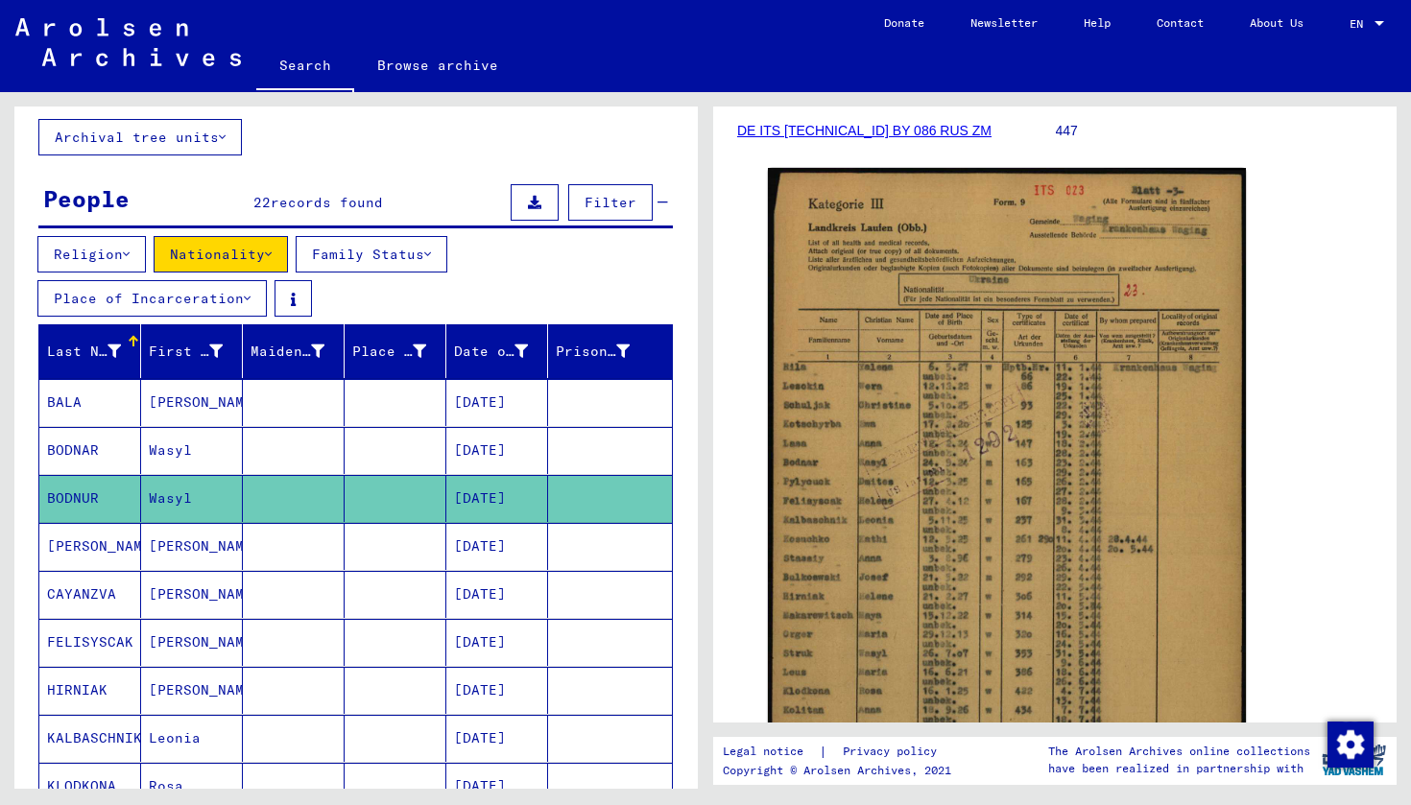
click at [78, 495] on mat-cell "BODNUR" at bounding box center [90, 498] width 102 height 47
click at [89, 542] on mat-cell "[PERSON_NAME]" at bounding box center [90, 546] width 102 height 47
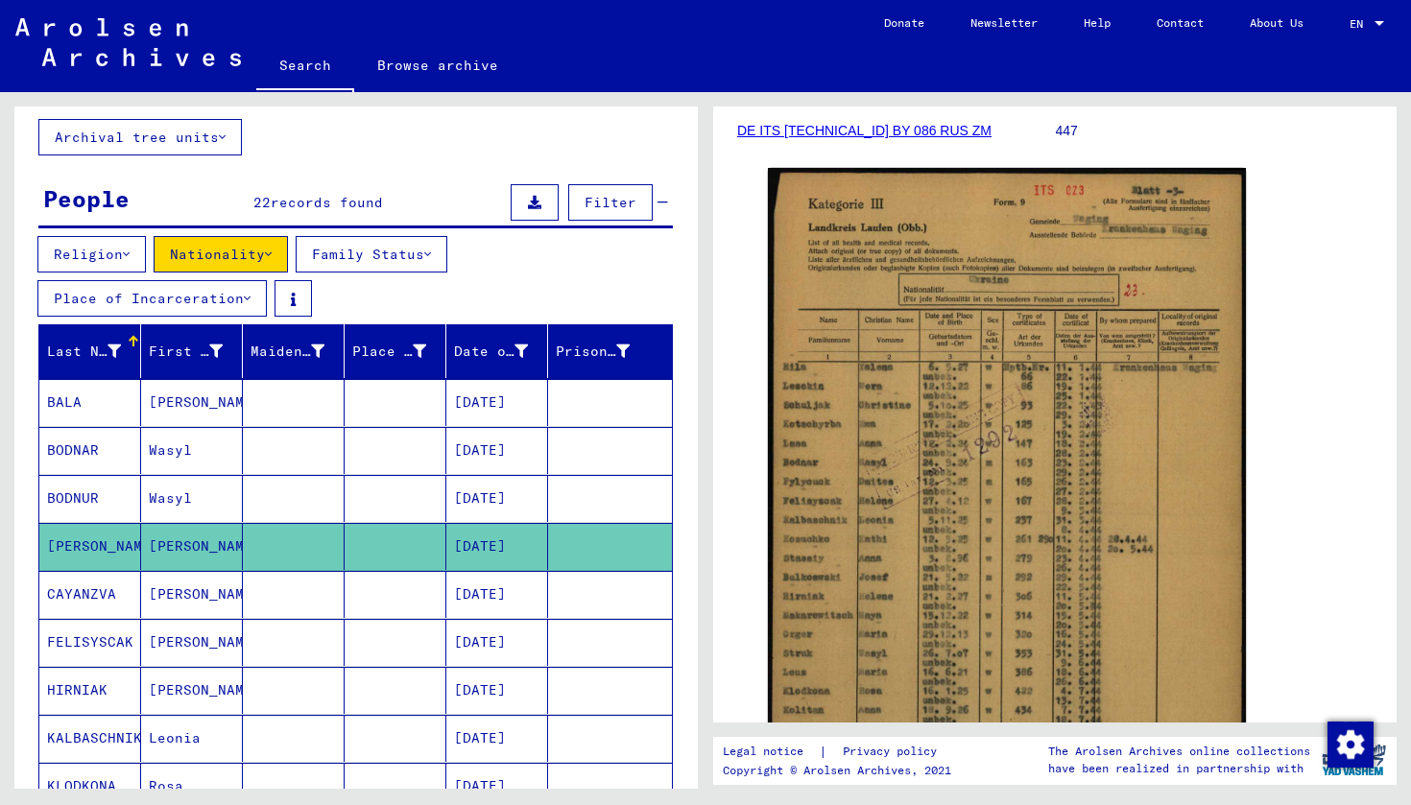
click at [89, 542] on mat-cell "[PERSON_NAME]" at bounding box center [90, 546] width 102 height 47
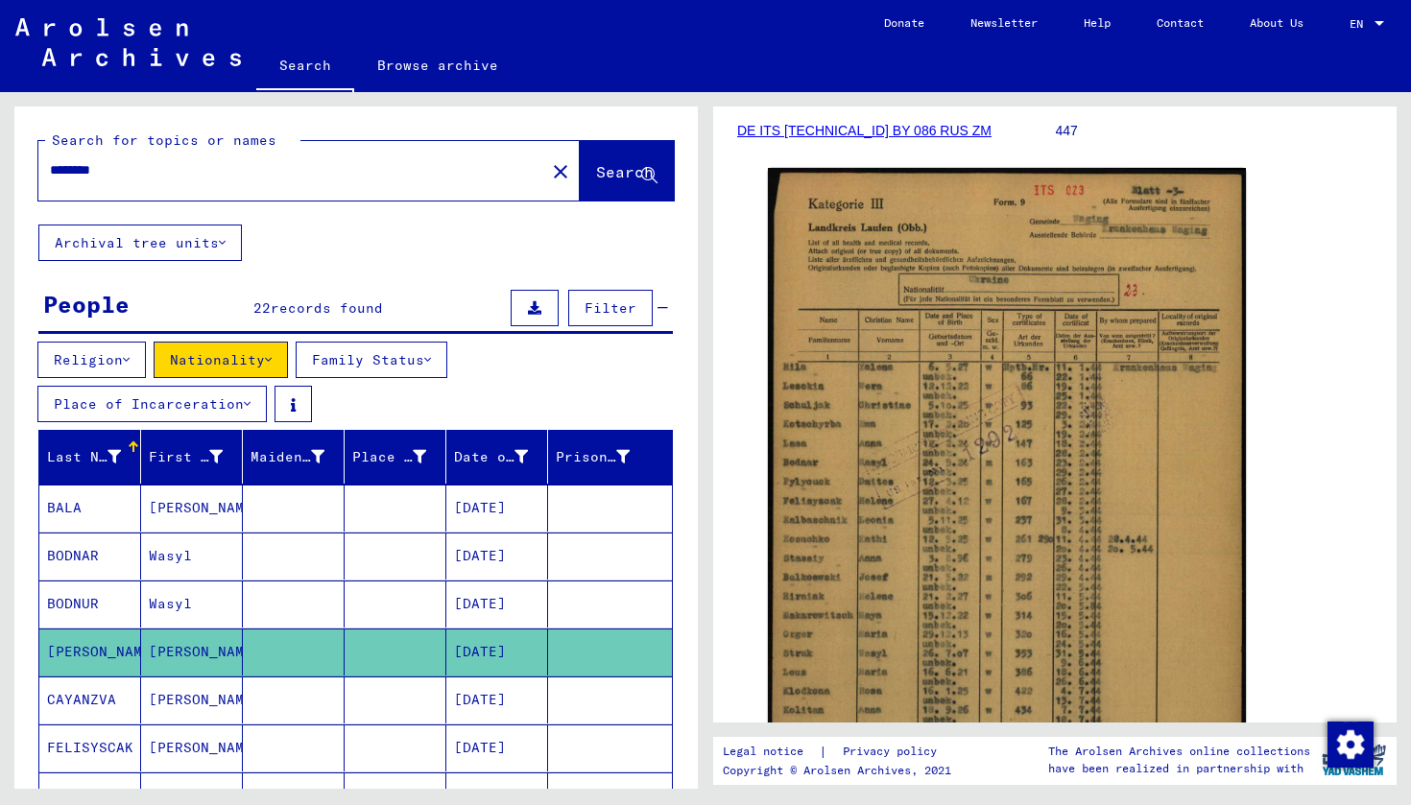
click at [311, 168] on input "********" at bounding box center [292, 170] width 484 height 20
click at [549, 171] on mat-icon "close" at bounding box center [560, 171] width 23 height 23
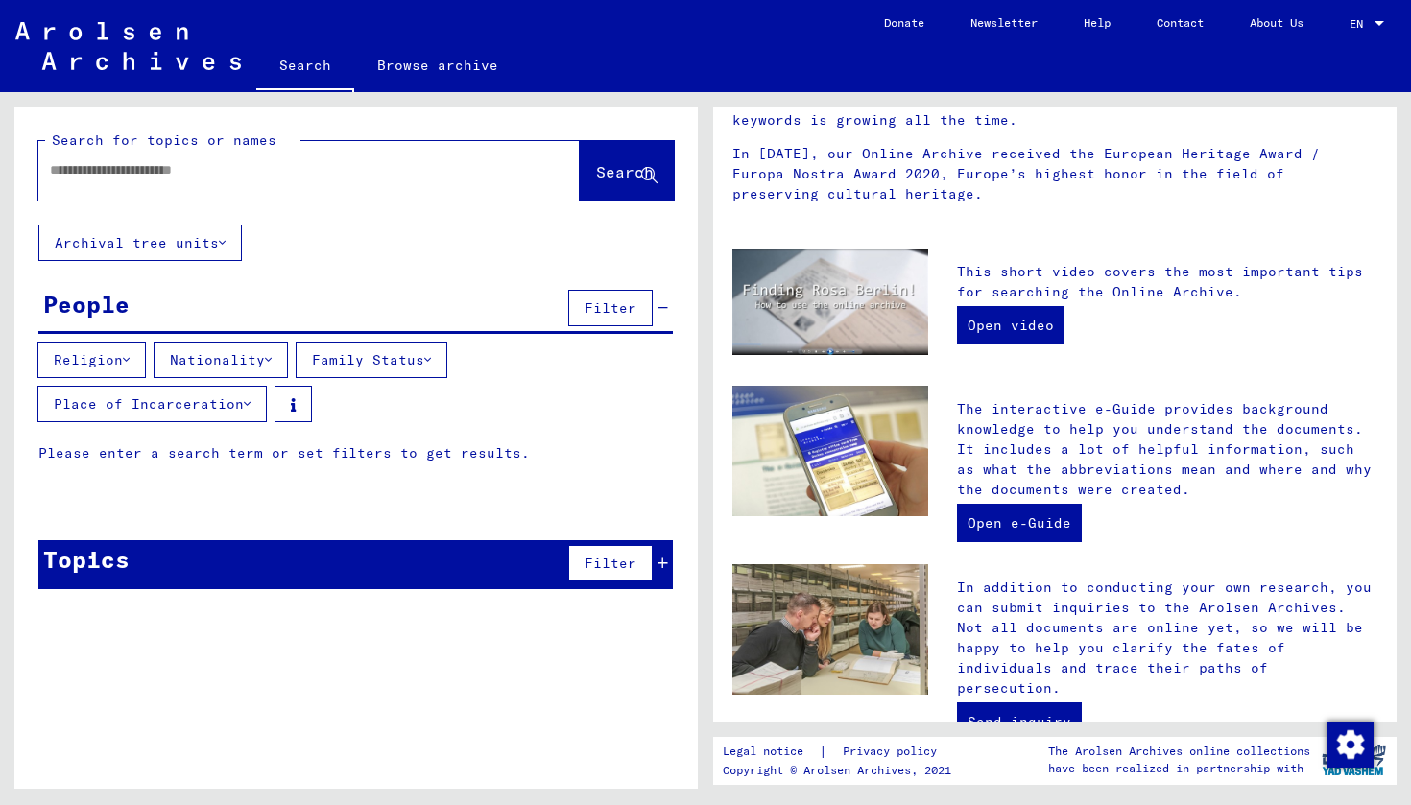
click at [155, 183] on div at bounding box center [280, 170] width 484 height 43
click at [129, 174] on input "text" at bounding box center [286, 170] width 472 height 20
click at [614, 173] on span "Search" at bounding box center [625, 171] width 58 height 19
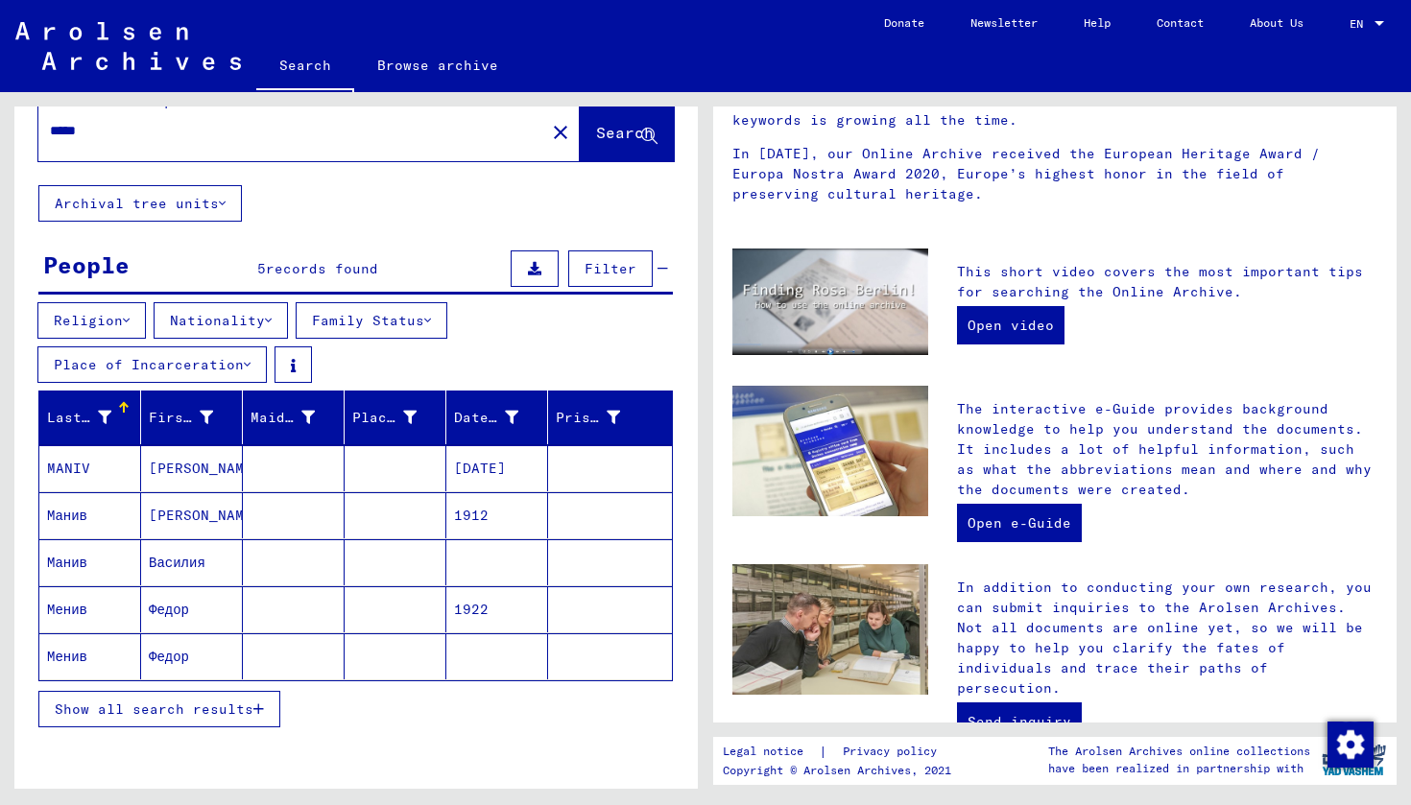
scroll to position [41, 0]
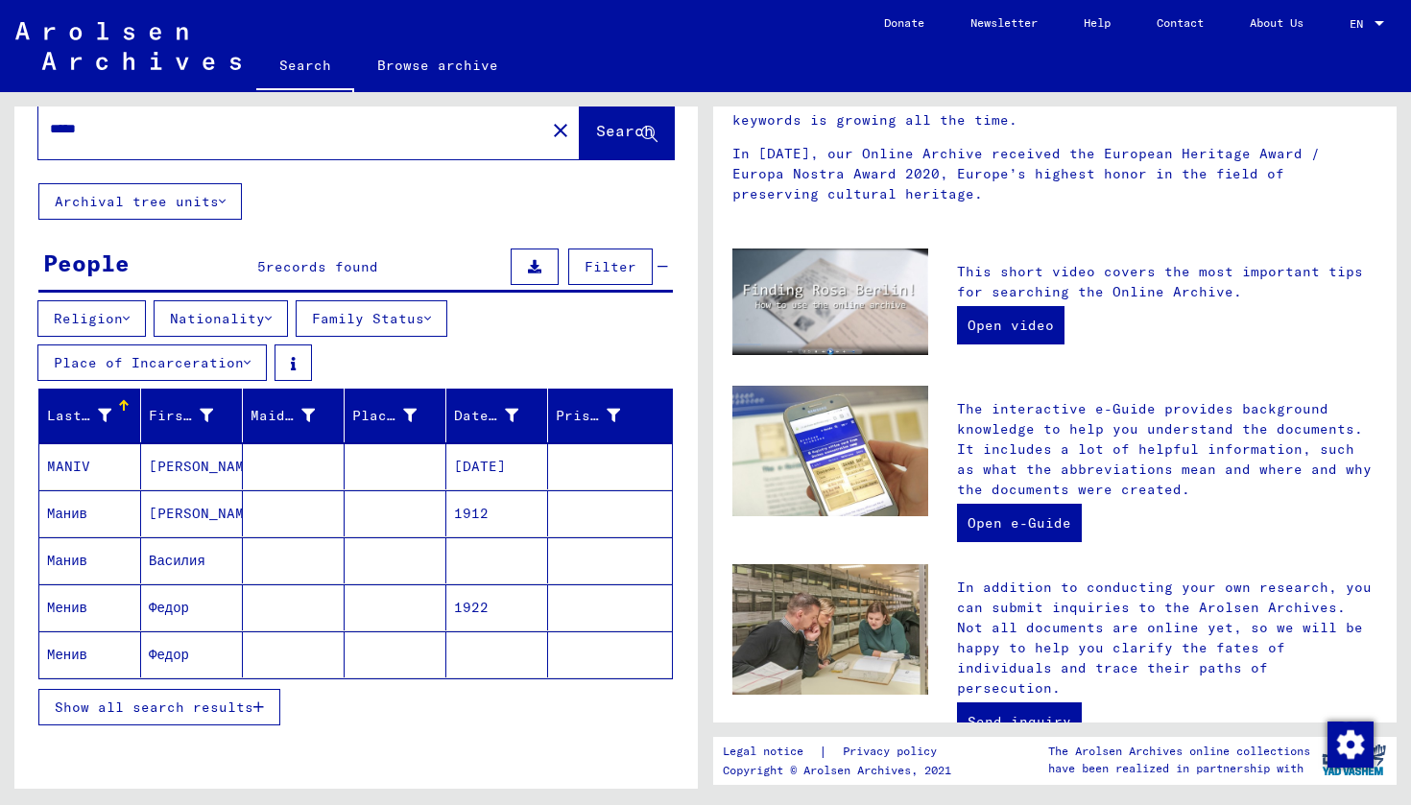
click at [83, 457] on mat-cell "MANIV" at bounding box center [90, 466] width 102 height 46
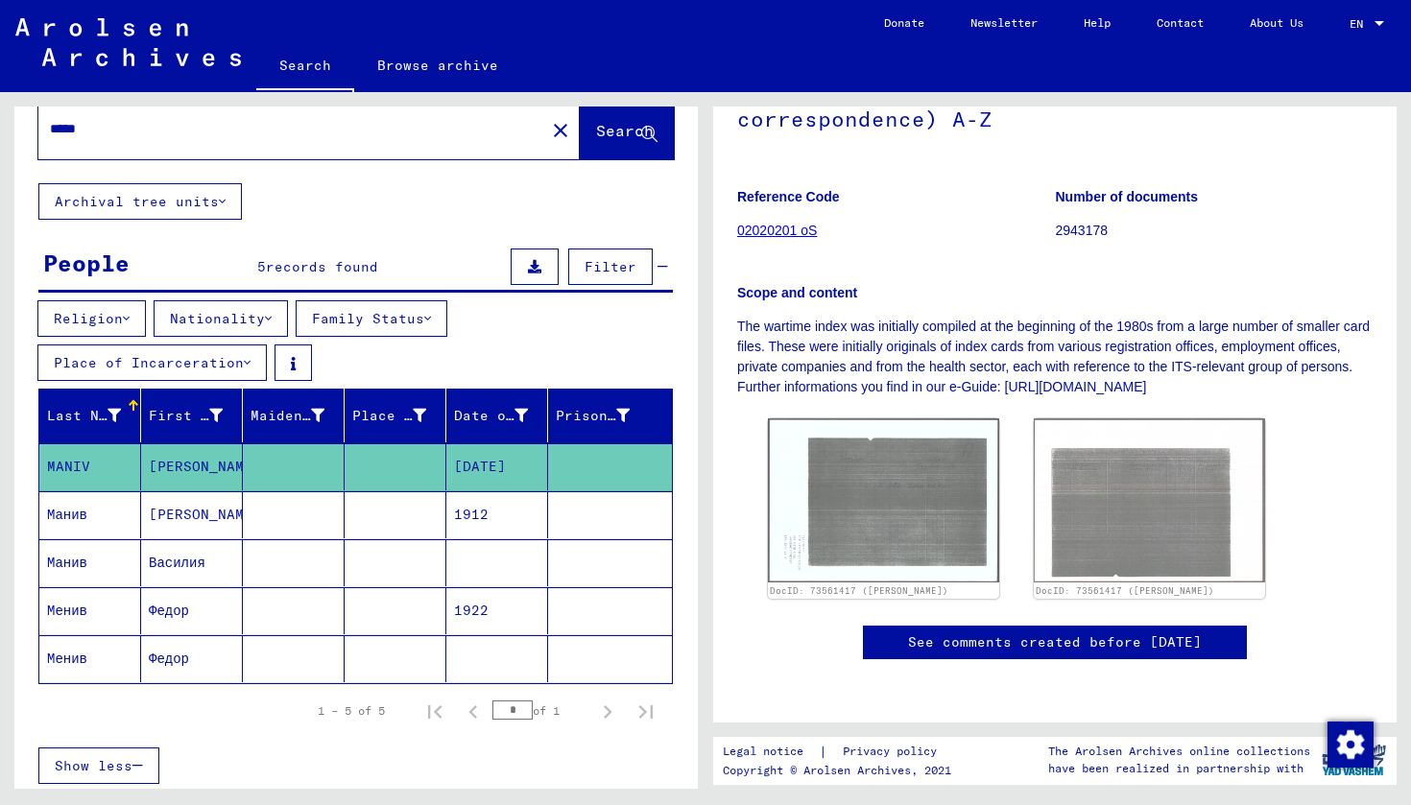
scroll to position [605, 0]
click at [83, 509] on mat-cell "Манив" at bounding box center [90, 514] width 102 height 47
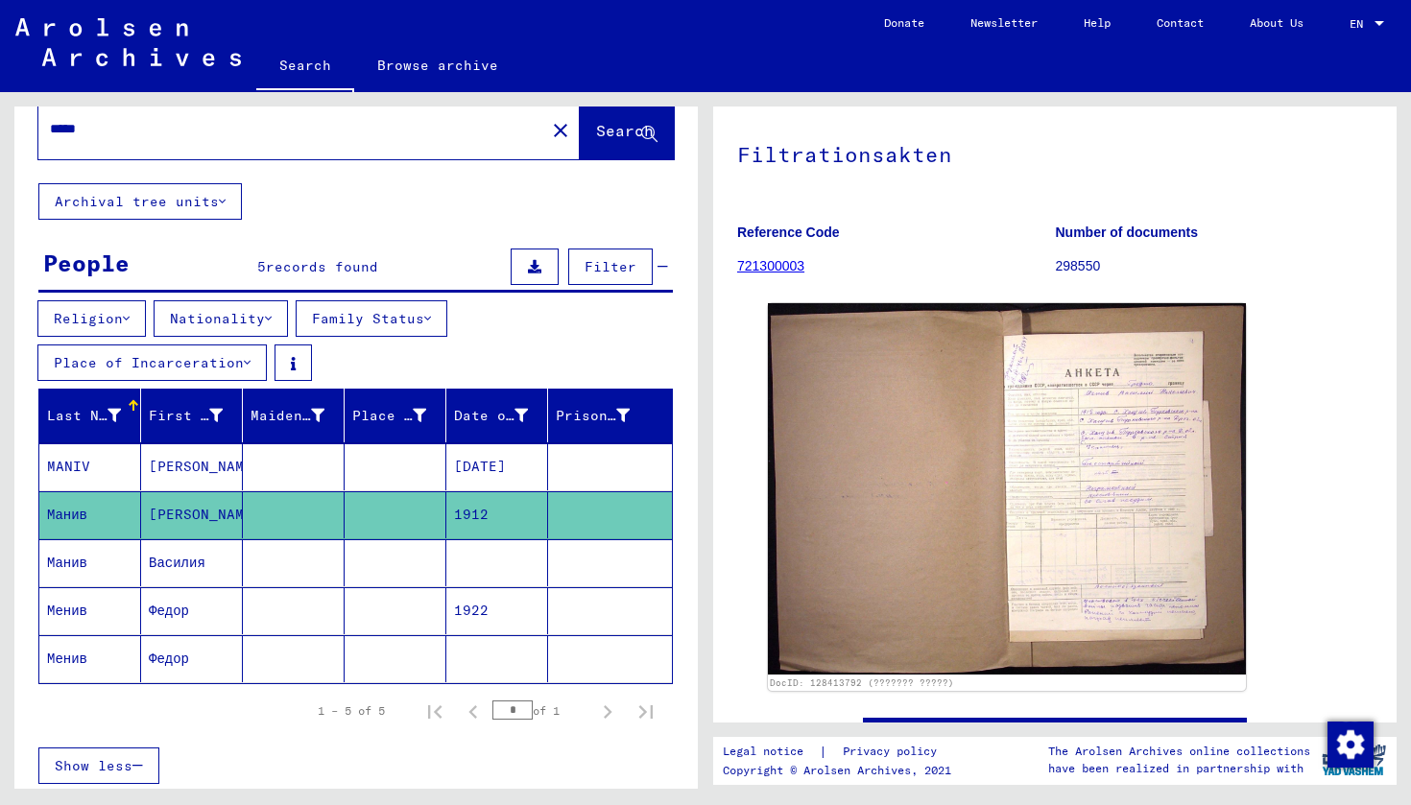
scroll to position [130, 0]
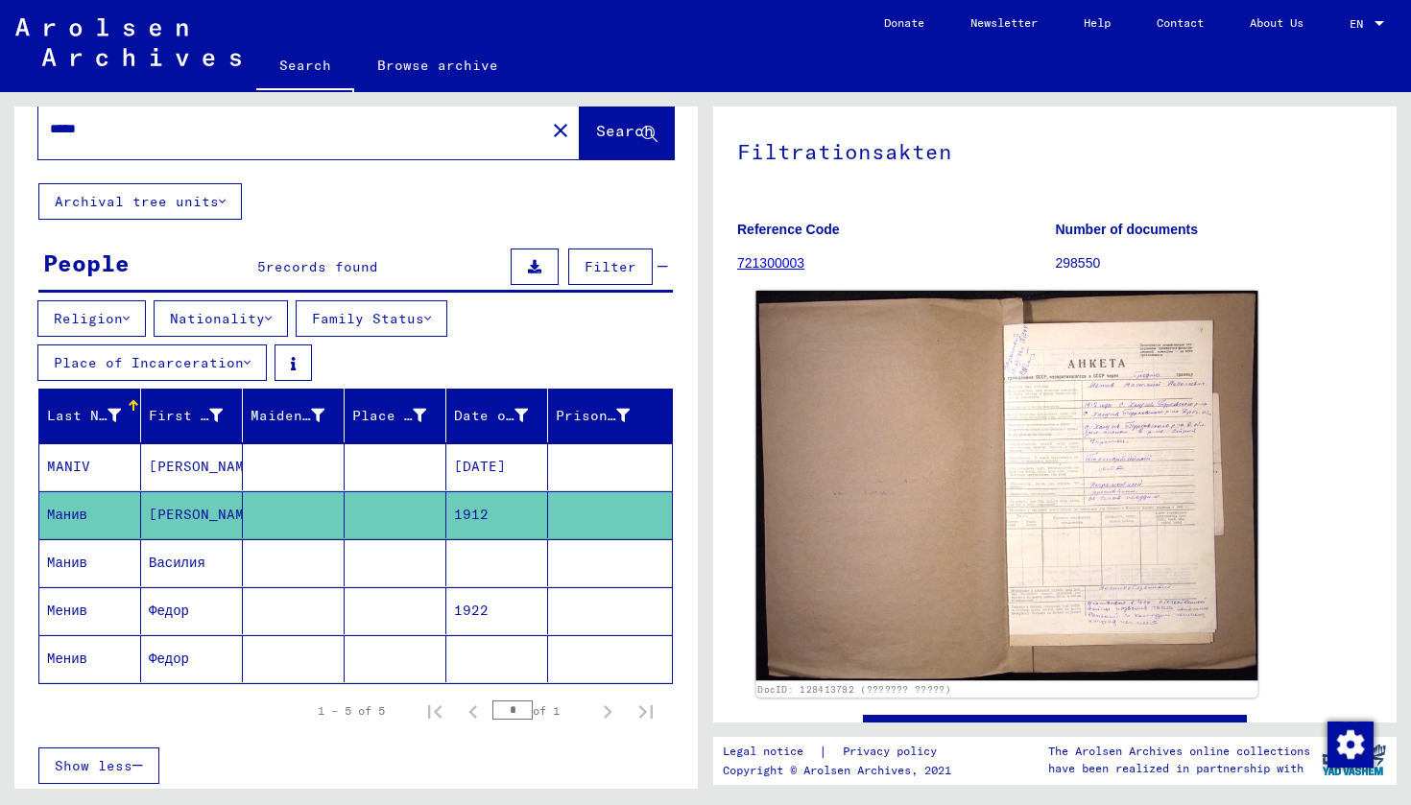
click at [1100, 418] on img at bounding box center [1007, 486] width 502 height 390
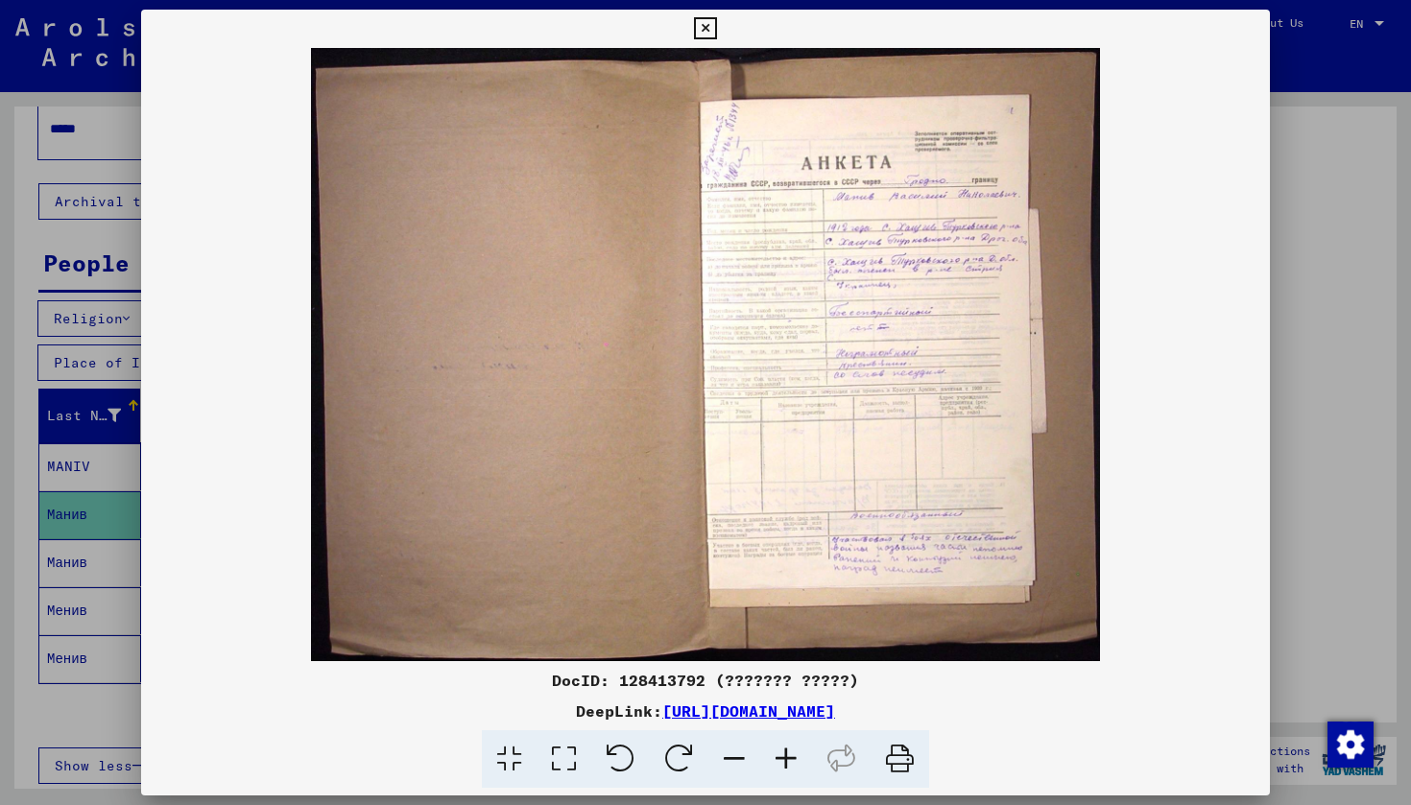
scroll to position [0, 0]
click at [857, 188] on img at bounding box center [705, 354] width 1128 height 613
click at [716, 27] on icon at bounding box center [705, 28] width 22 height 23
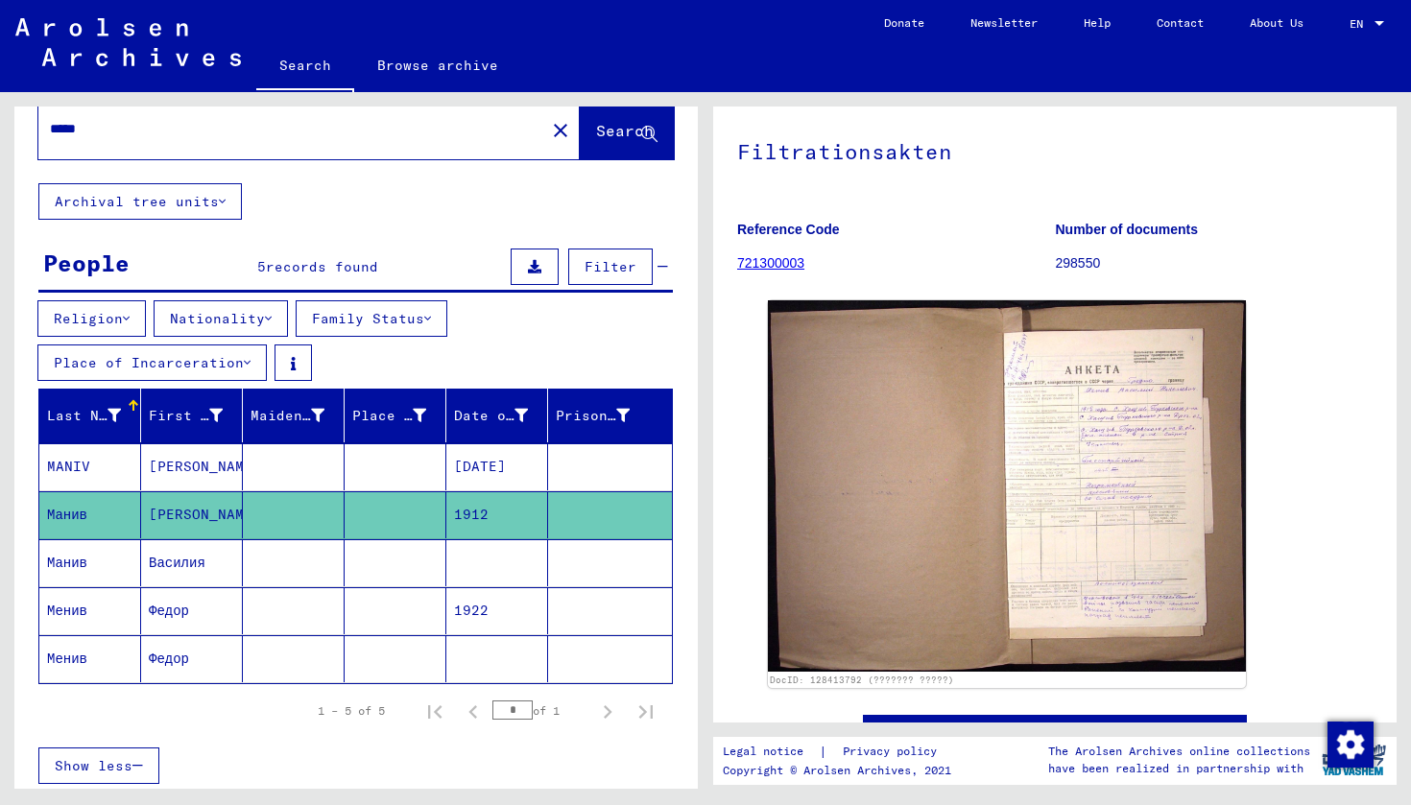
click at [77, 553] on mat-cell "Манив" at bounding box center [90, 562] width 102 height 47
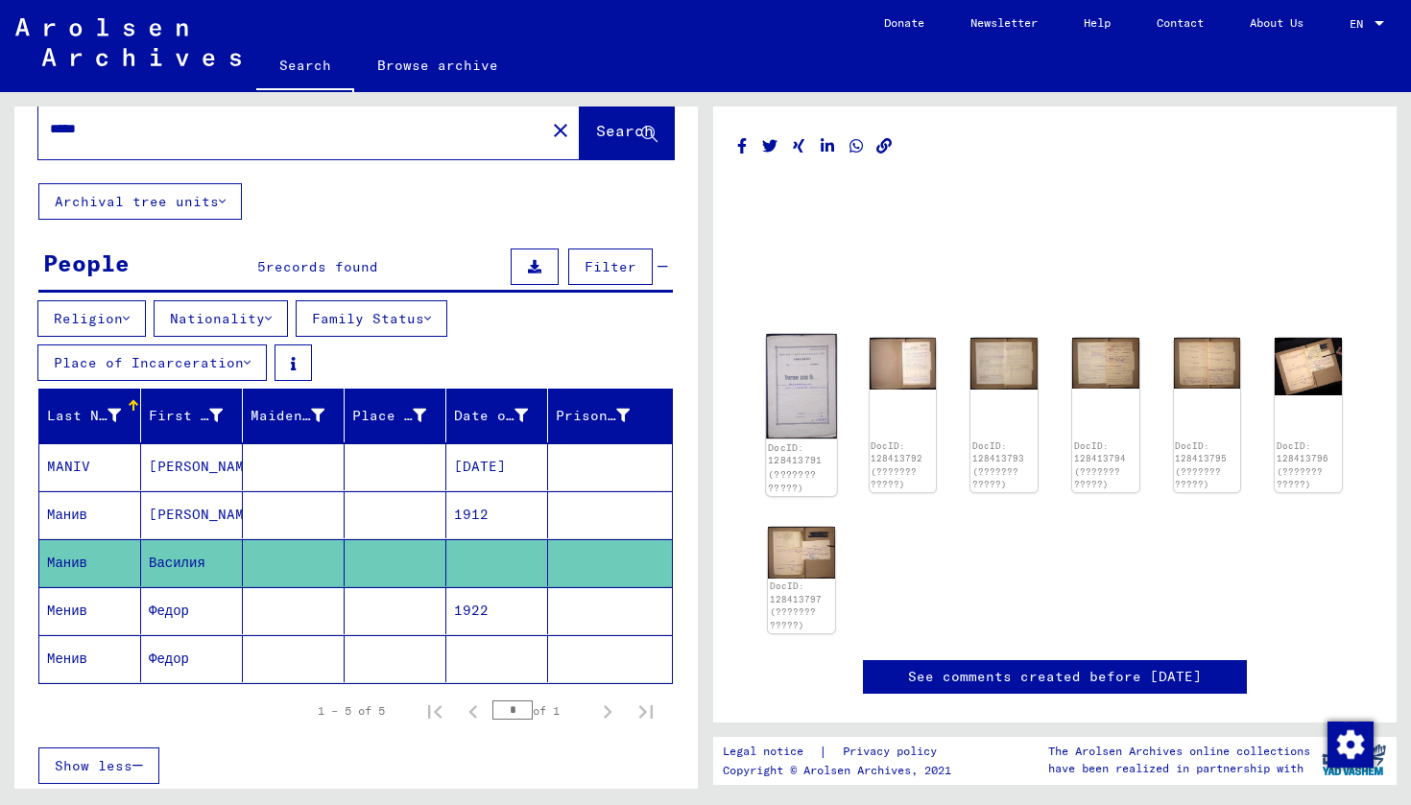
click at [809, 389] on img at bounding box center [801, 386] width 70 height 105
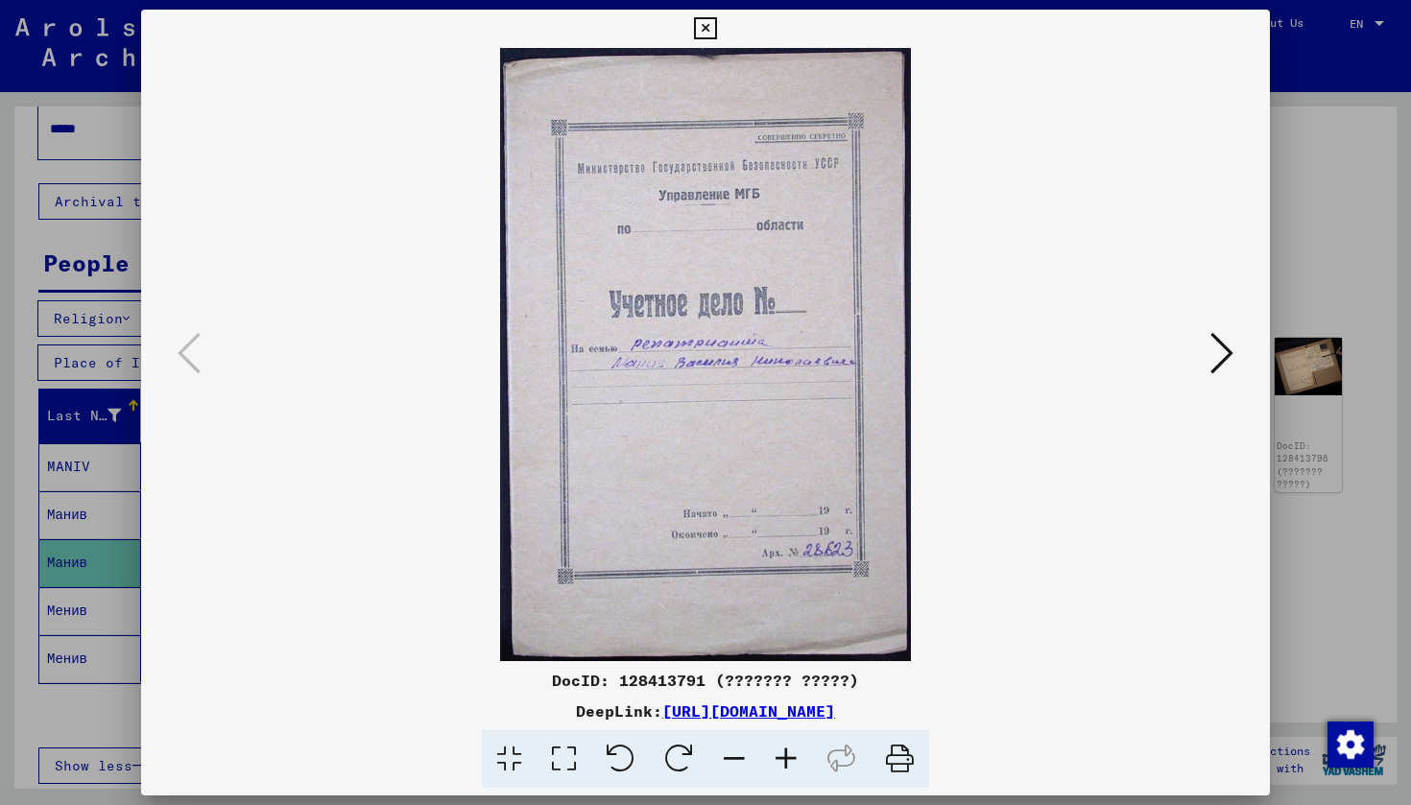
click at [1222, 351] on icon at bounding box center [1221, 353] width 23 height 46
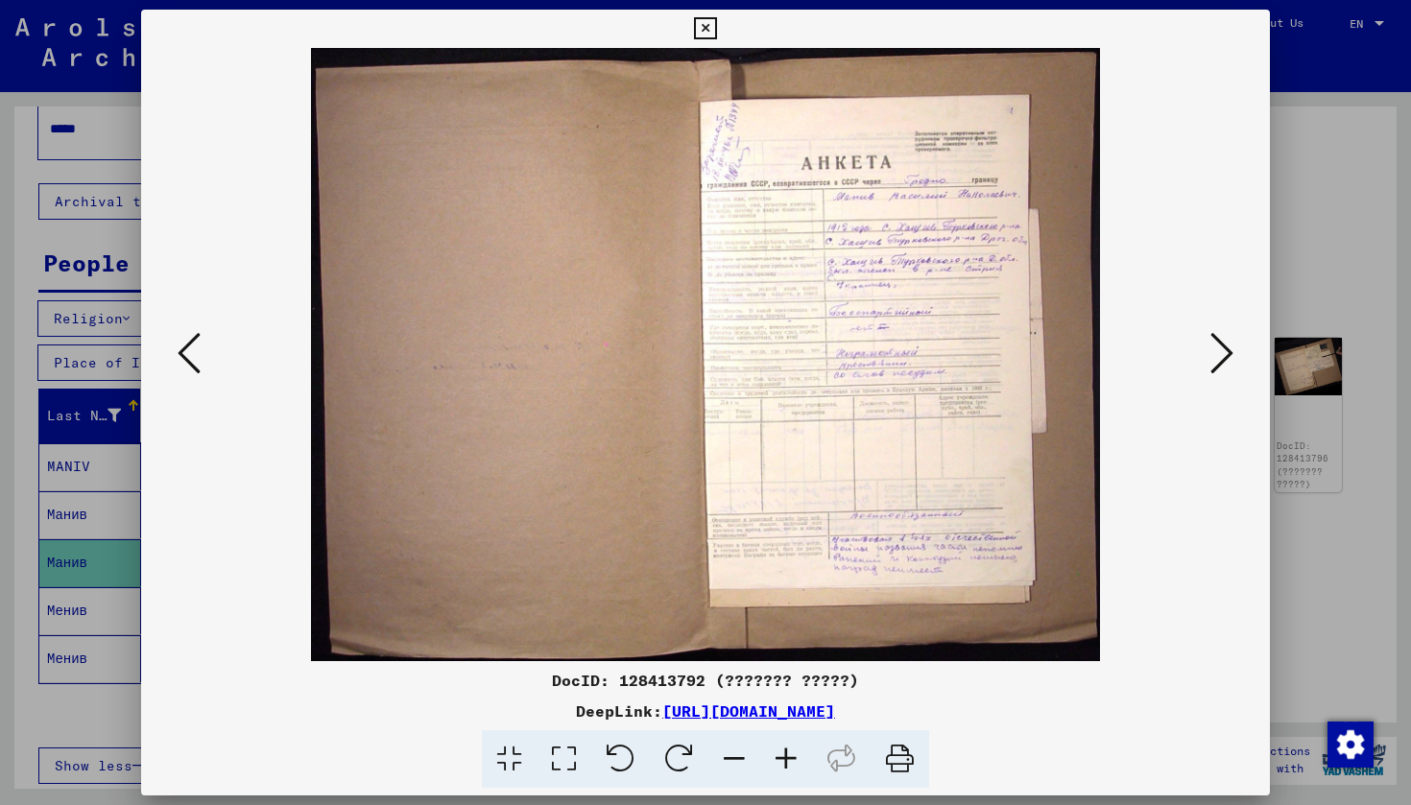
click at [1222, 351] on icon at bounding box center [1221, 353] width 23 height 46
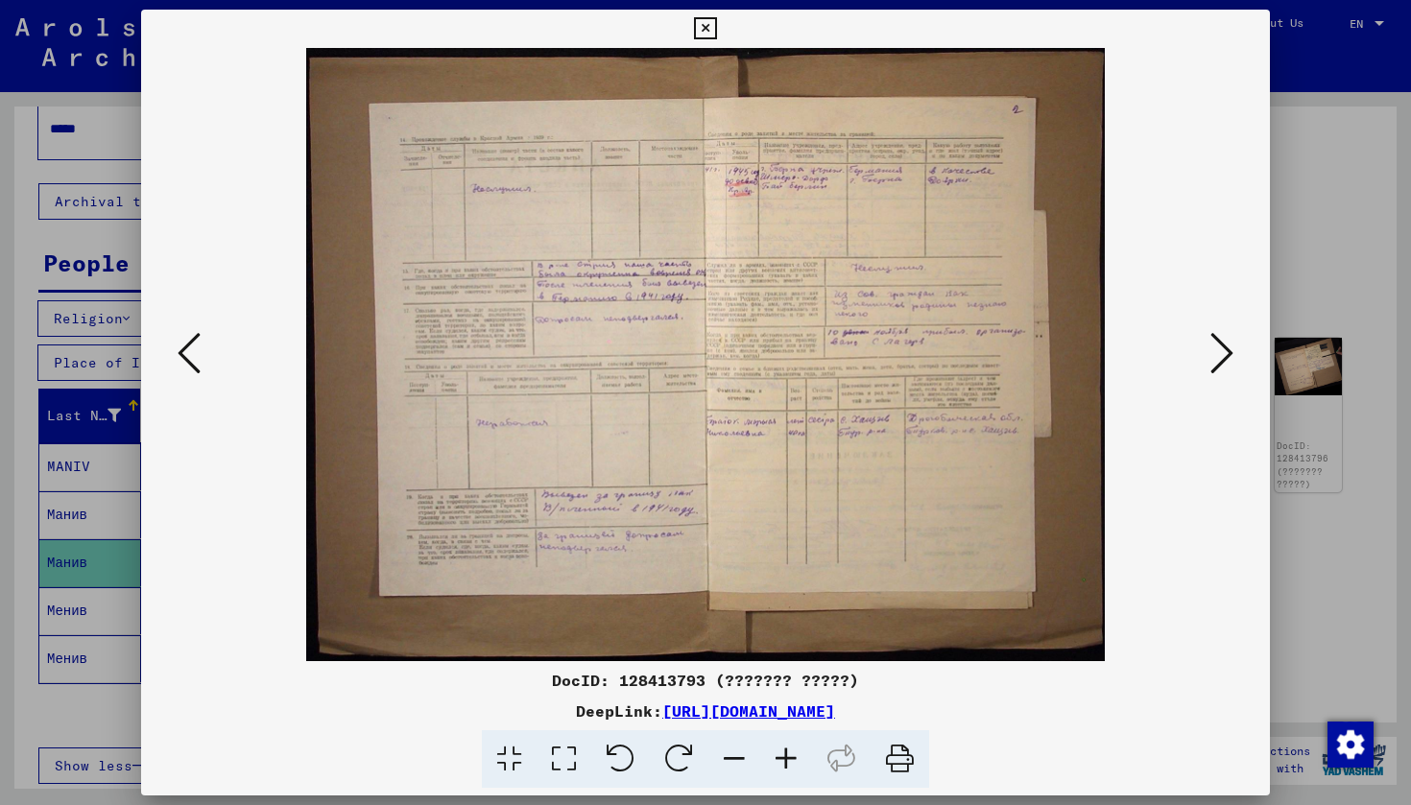
click at [716, 22] on icon at bounding box center [705, 28] width 22 height 23
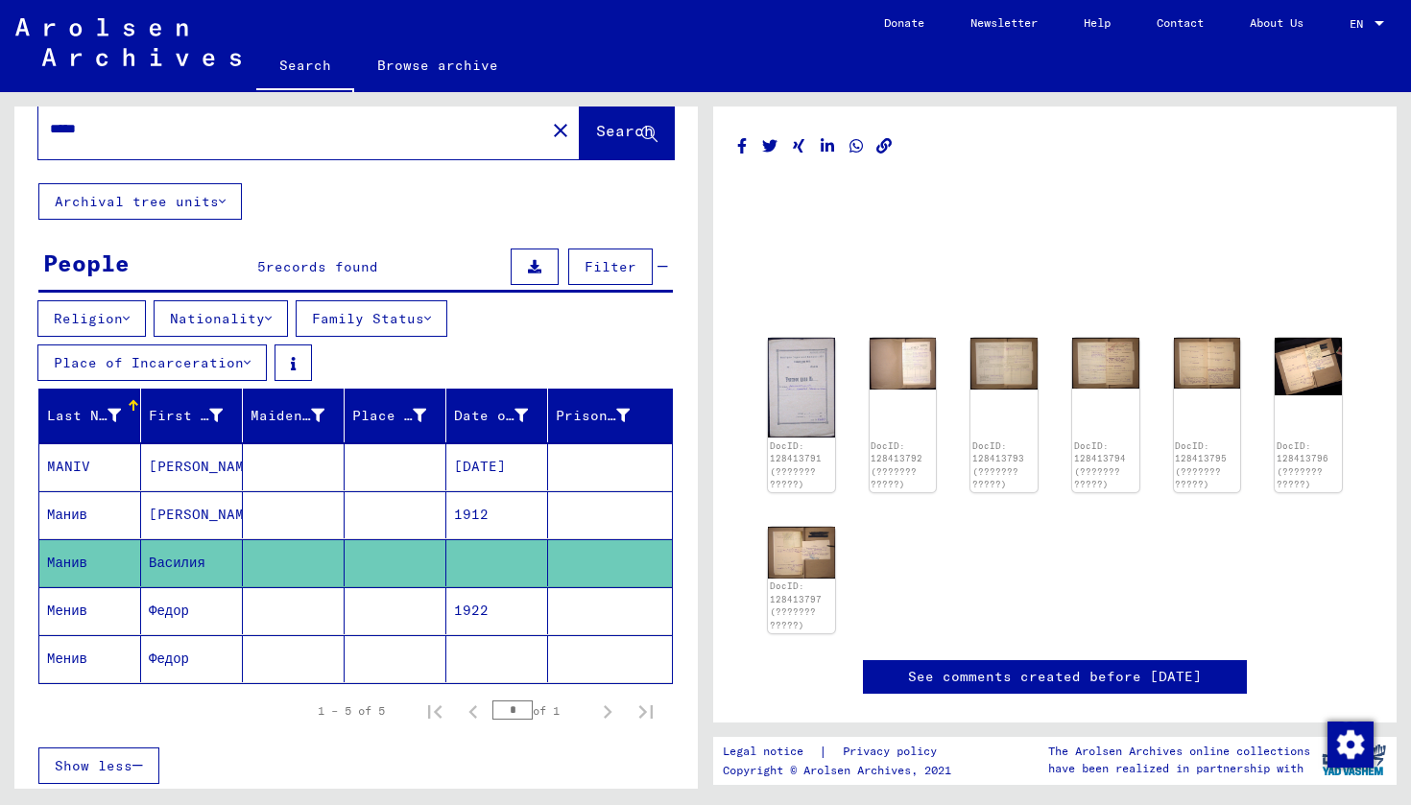
click at [105, 610] on mat-cell "Менив" at bounding box center [90, 610] width 102 height 47
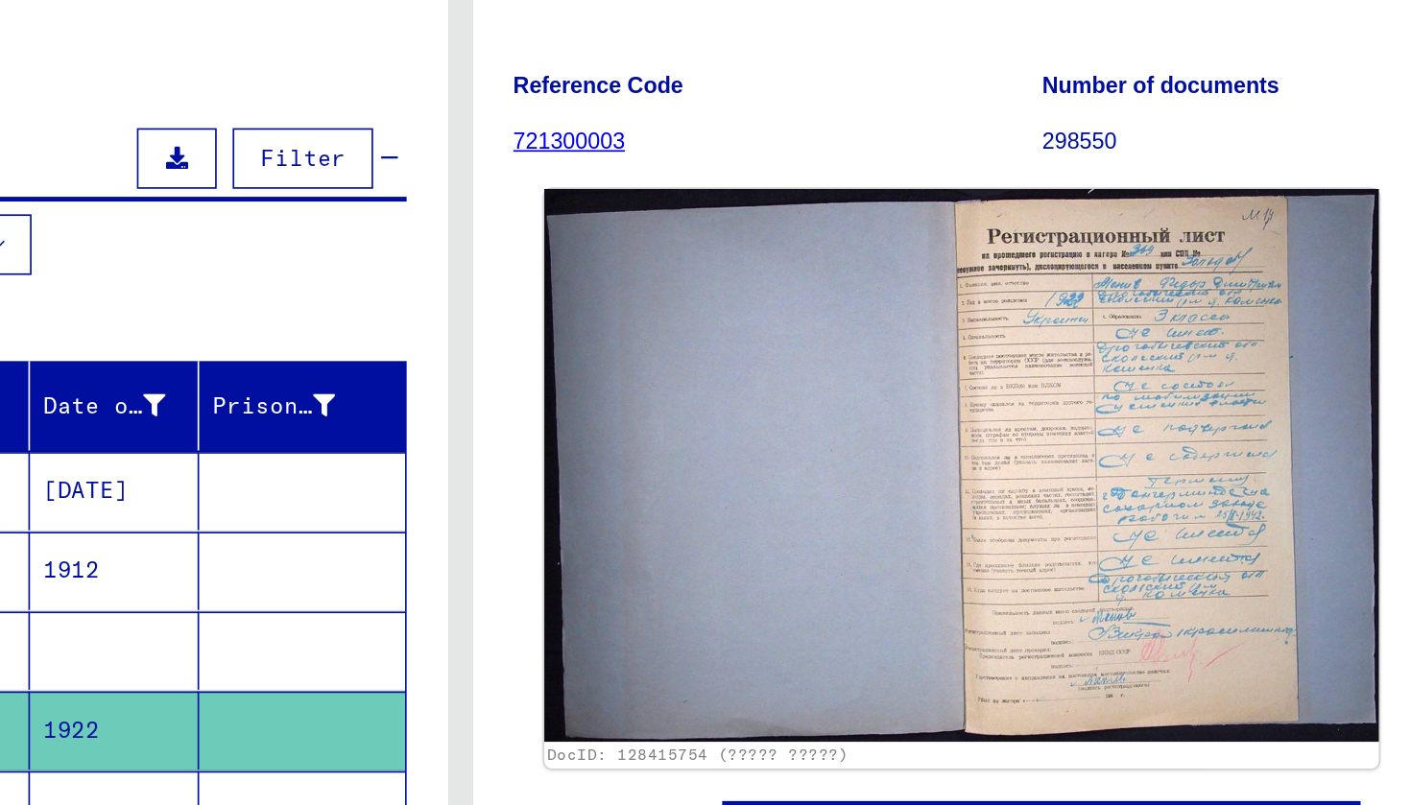
scroll to position [140, 0]
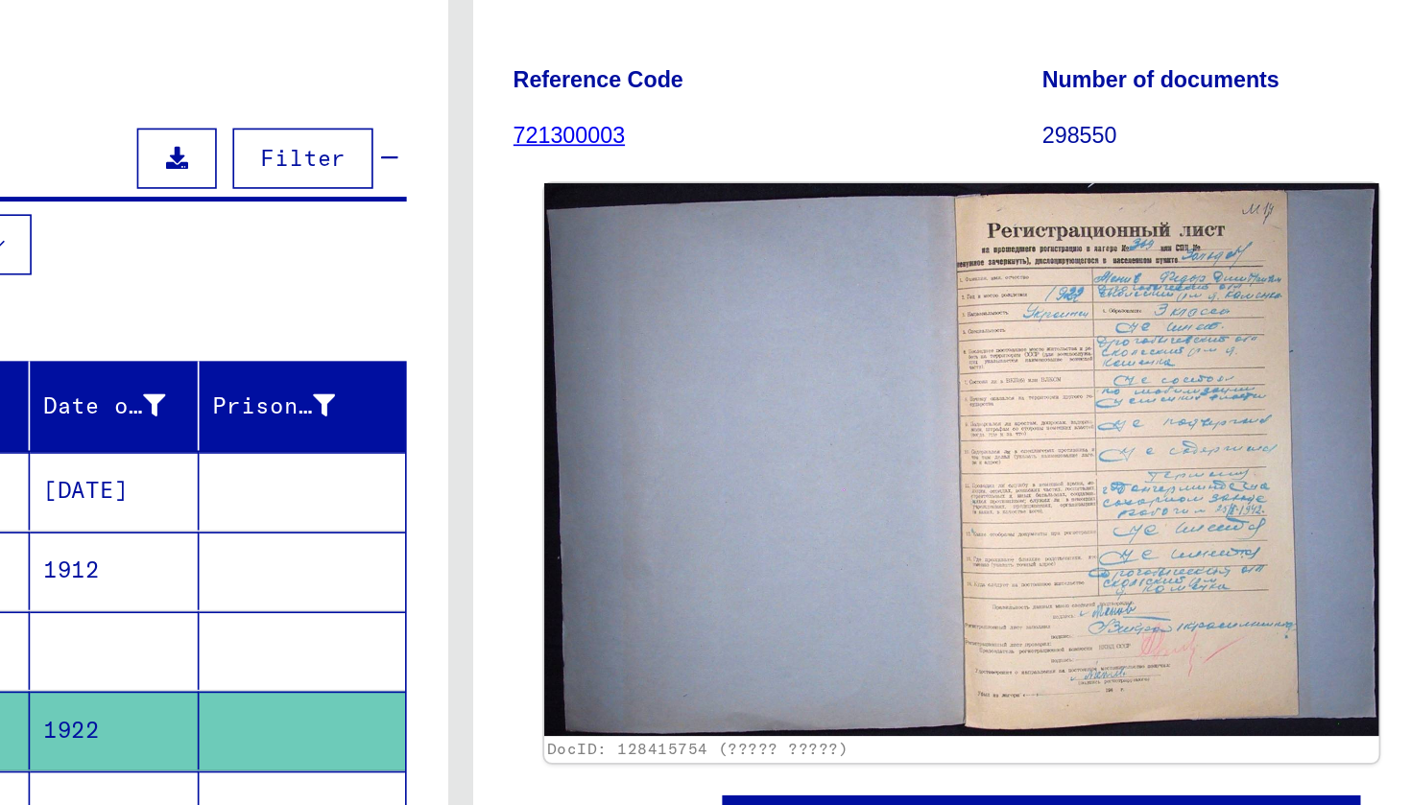
click at [756, 282] on img at bounding box center [1007, 448] width 502 height 332
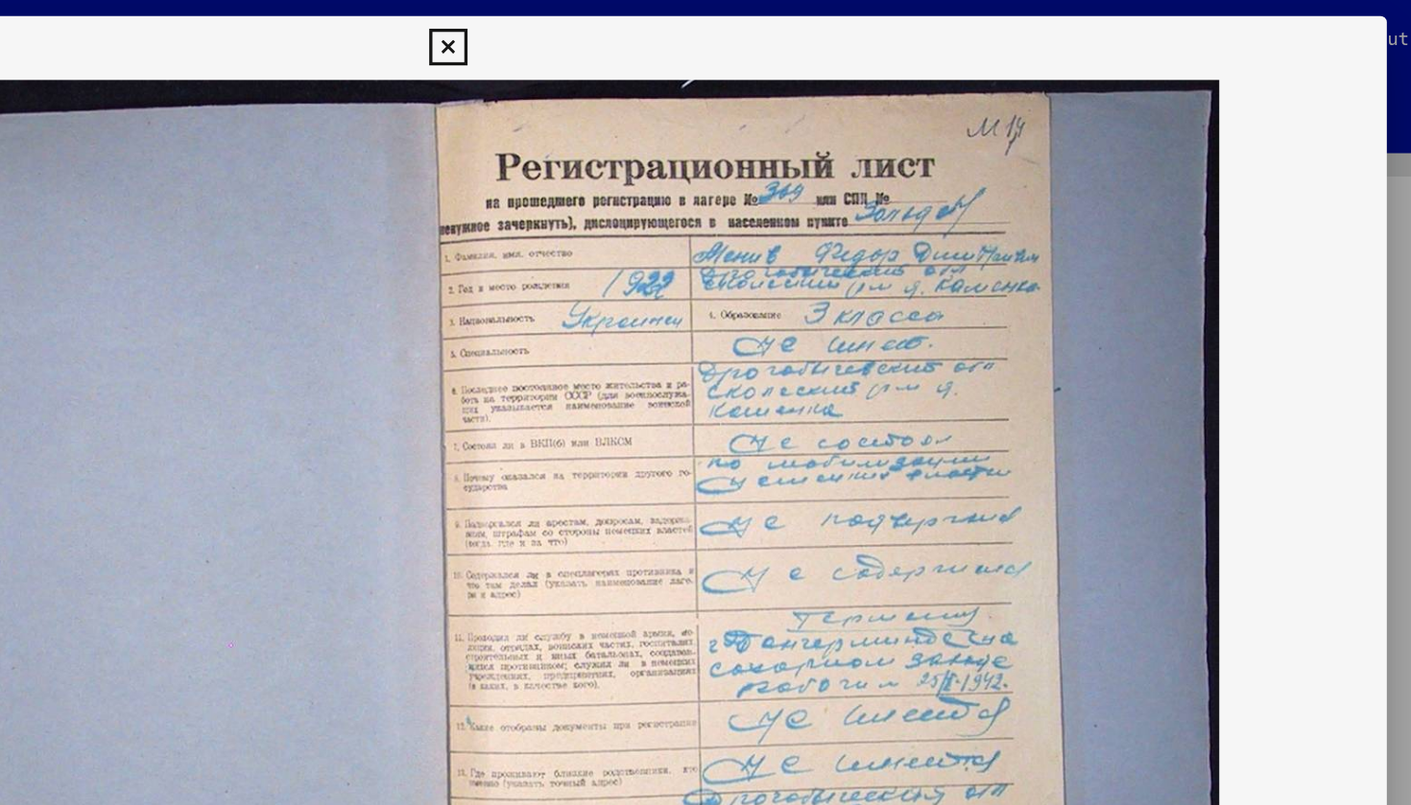
click at [716, 32] on icon at bounding box center [705, 28] width 22 height 23
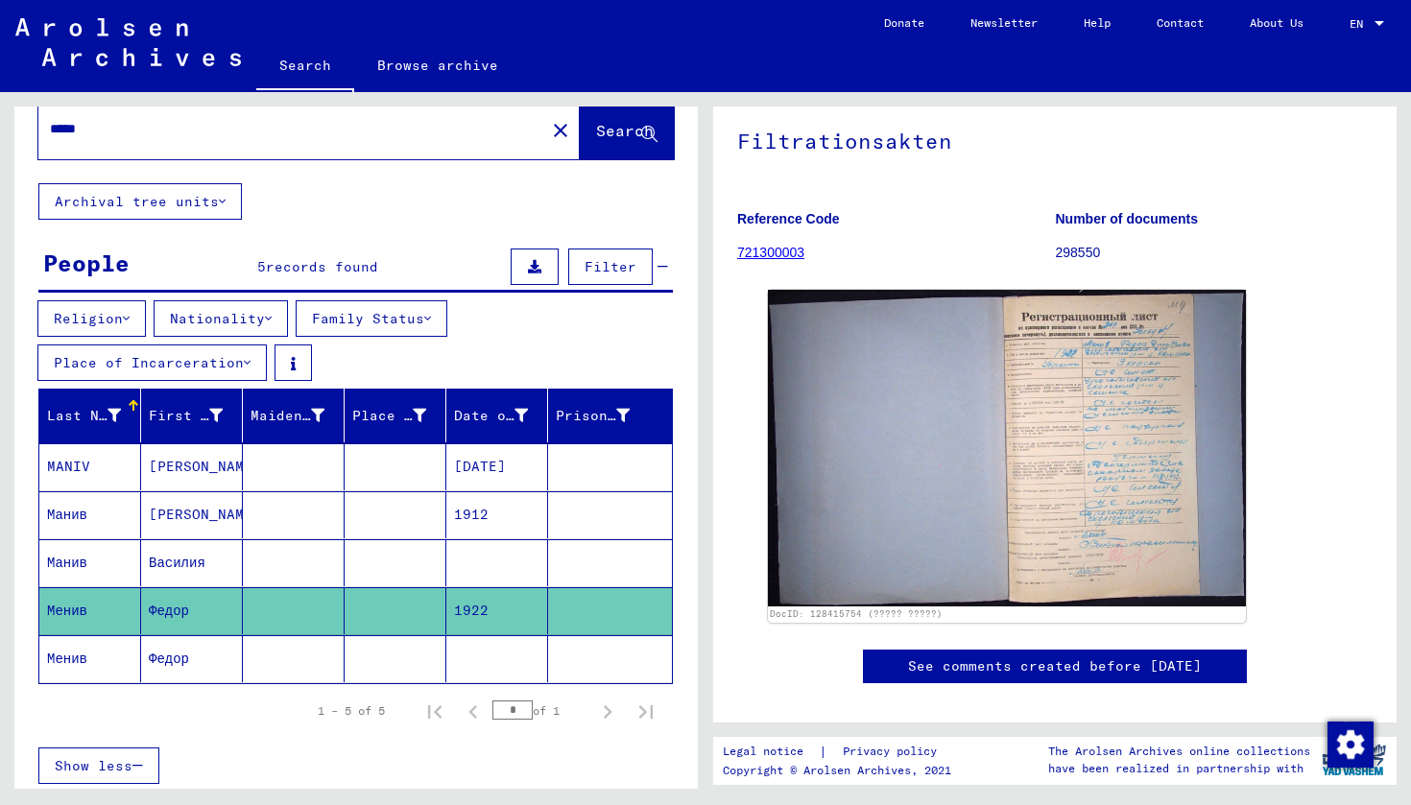
click at [76, 651] on mat-cell "Менив" at bounding box center [90, 658] width 102 height 47
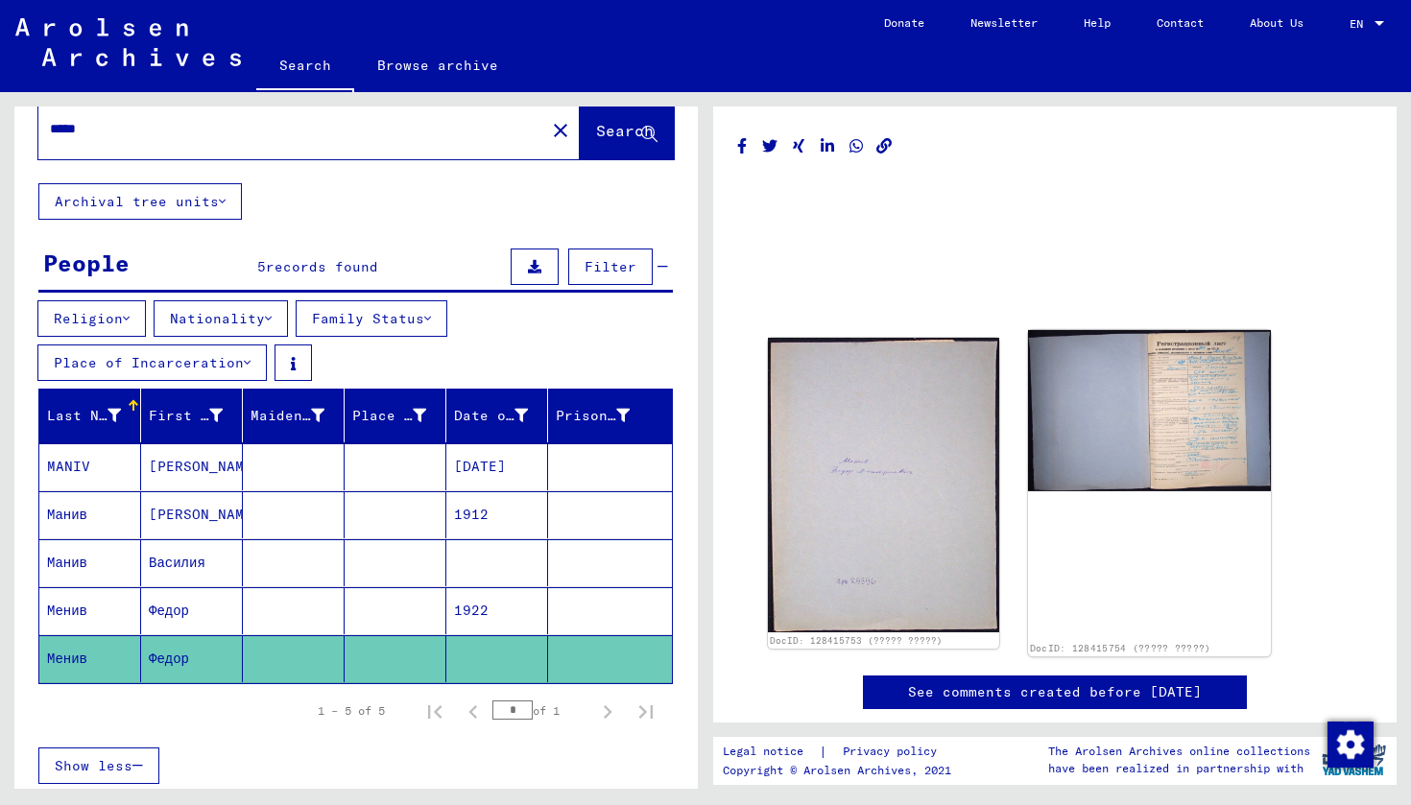
click at [1152, 422] on img at bounding box center [1149, 410] width 243 height 160
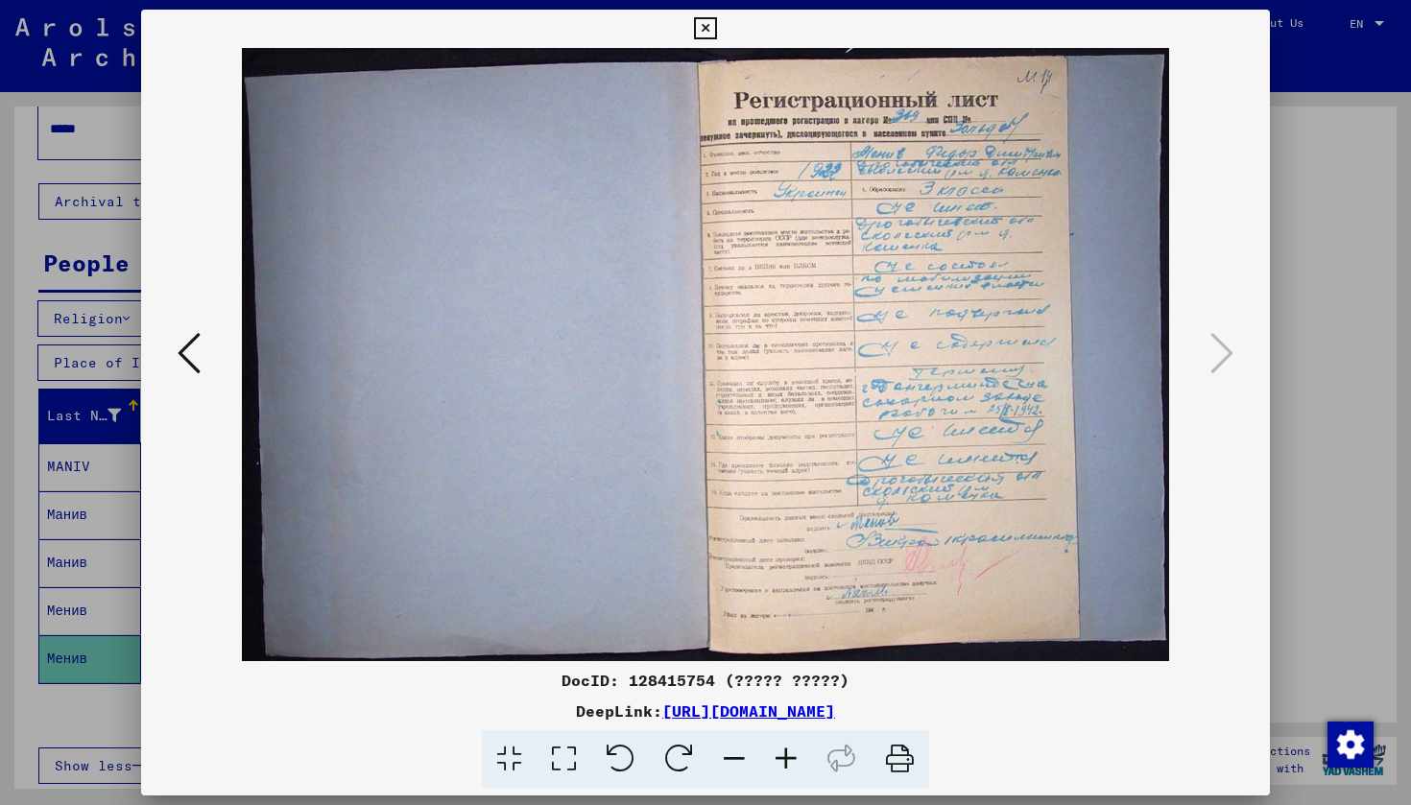
click at [716, 38] on icon at bounding box center [705, 28] width 22 height 23
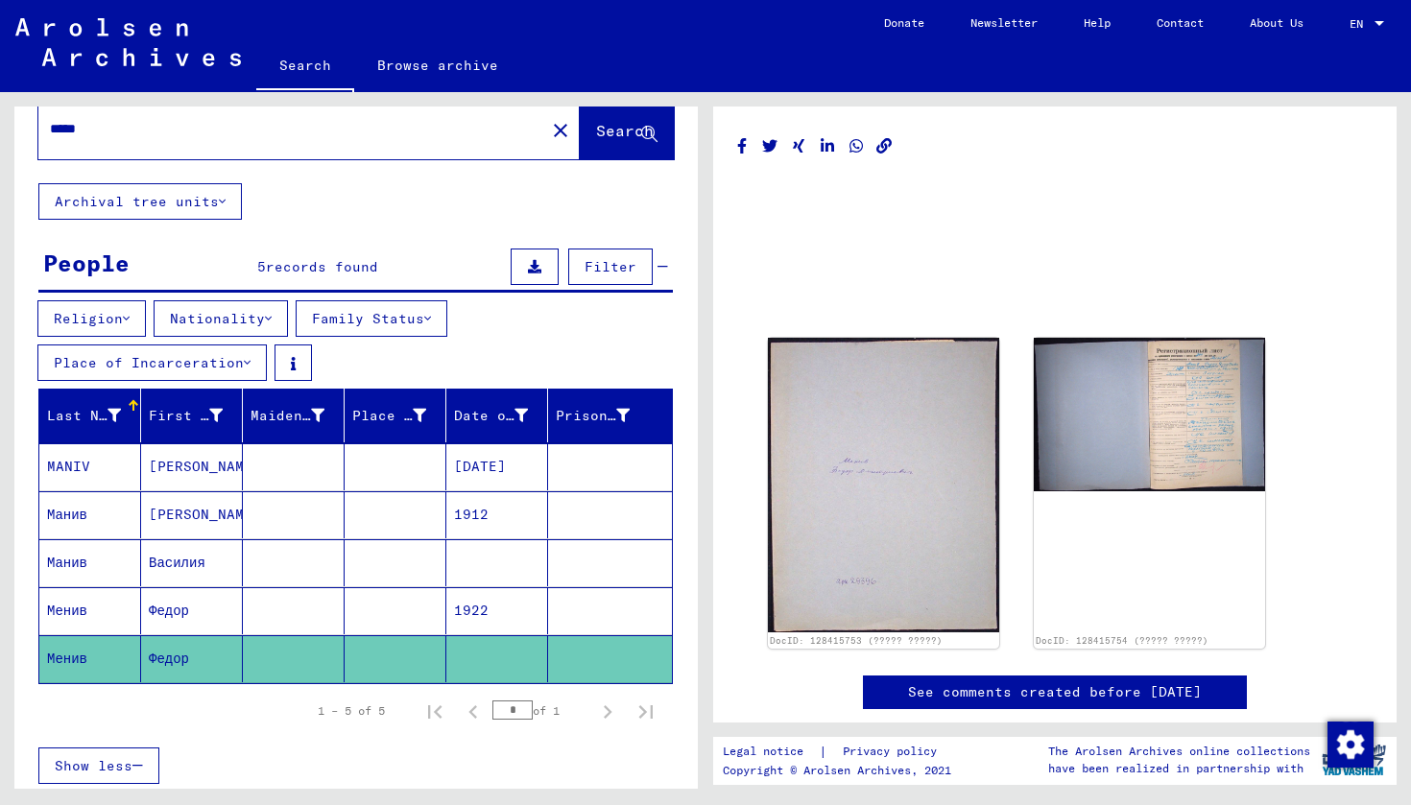
click at [185, 146] on div "*****" at bounding box center [285, 128] width 495 height 43
click at [171, 131] on input "*****" at bounding box center [292, 129] width 484 height 20
click at [597, 136] on span "Search" at bounding box center [625, 130] width 58 height 19
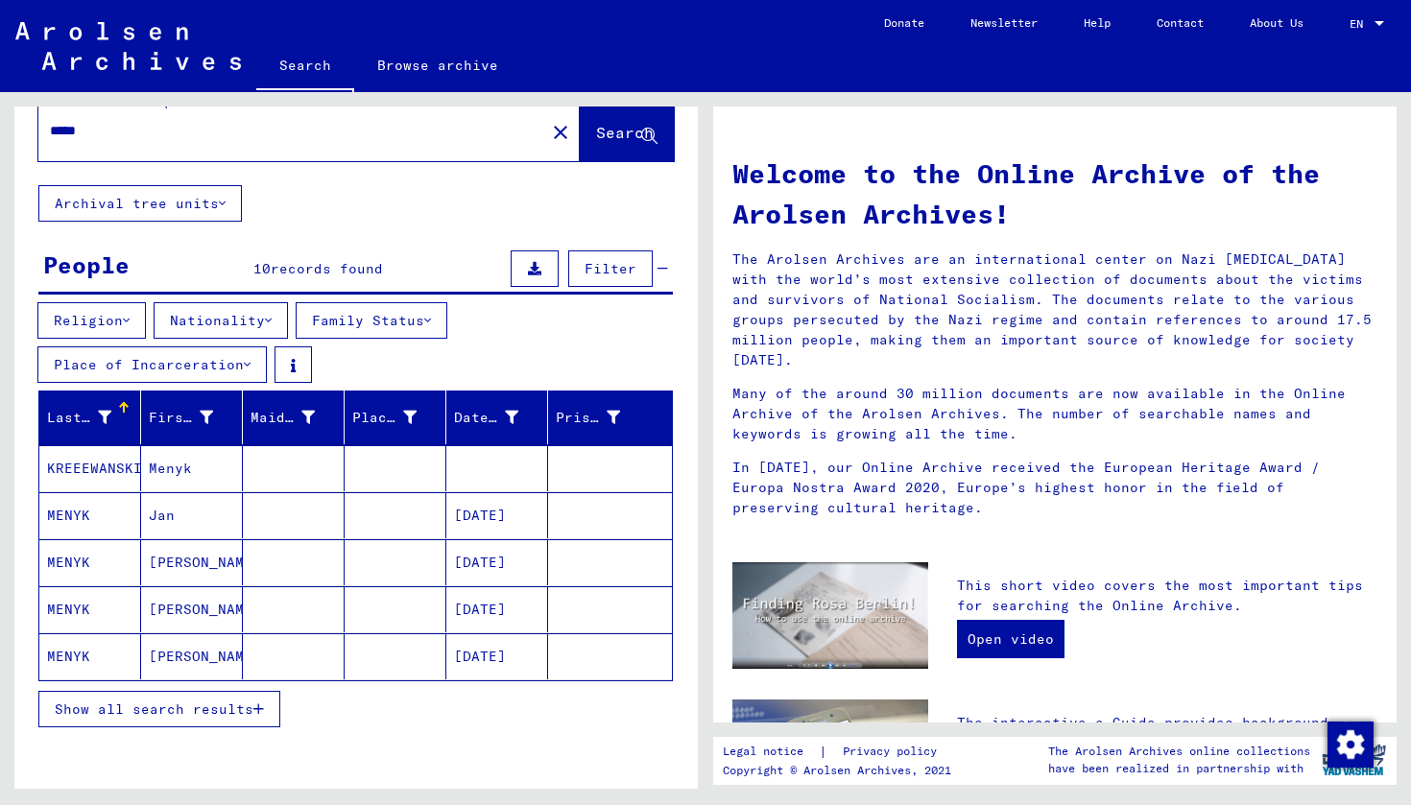
scroll to position [49, 0]
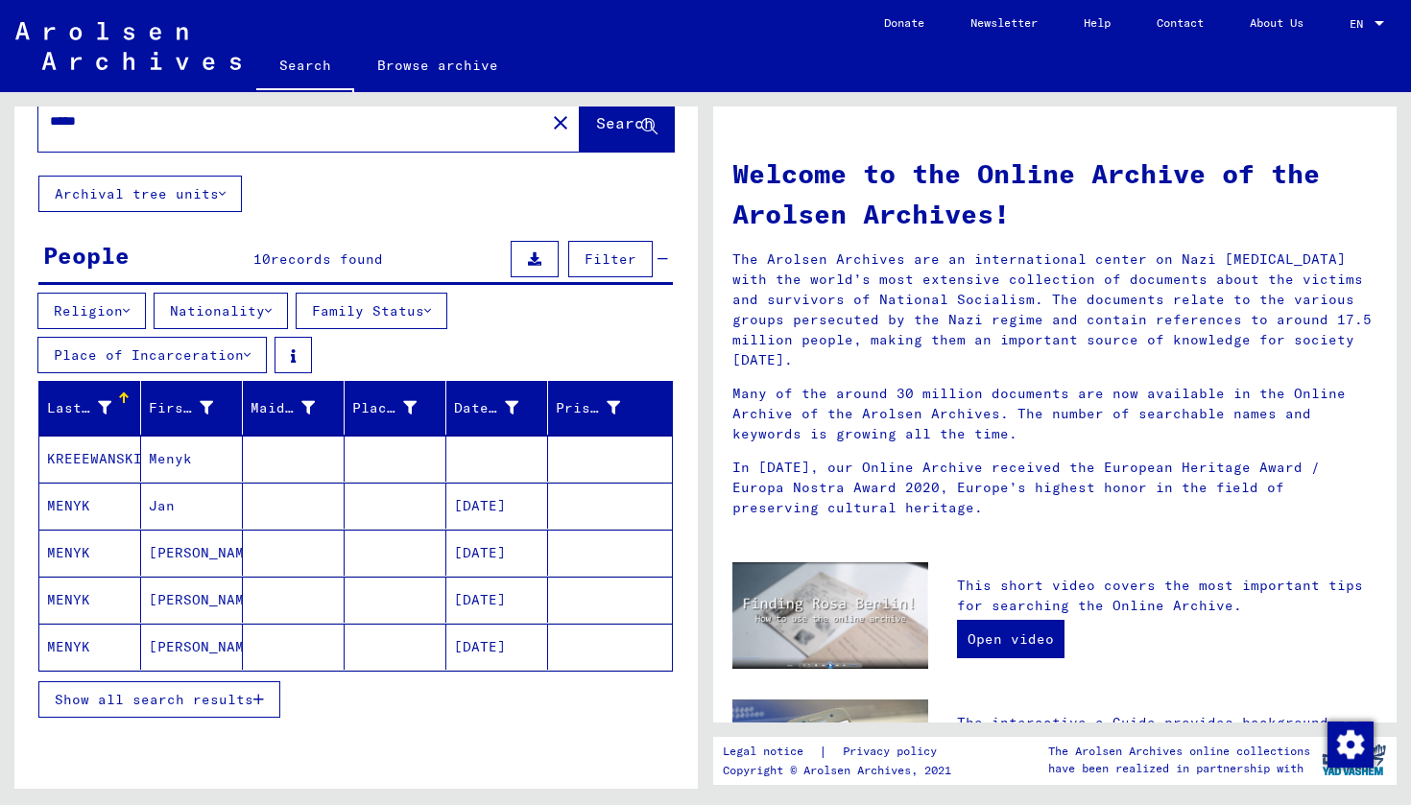
click at [59, 463] on mat-cell "KREEEWANSKI" at bounding box center [90, 459] width 102 height 46
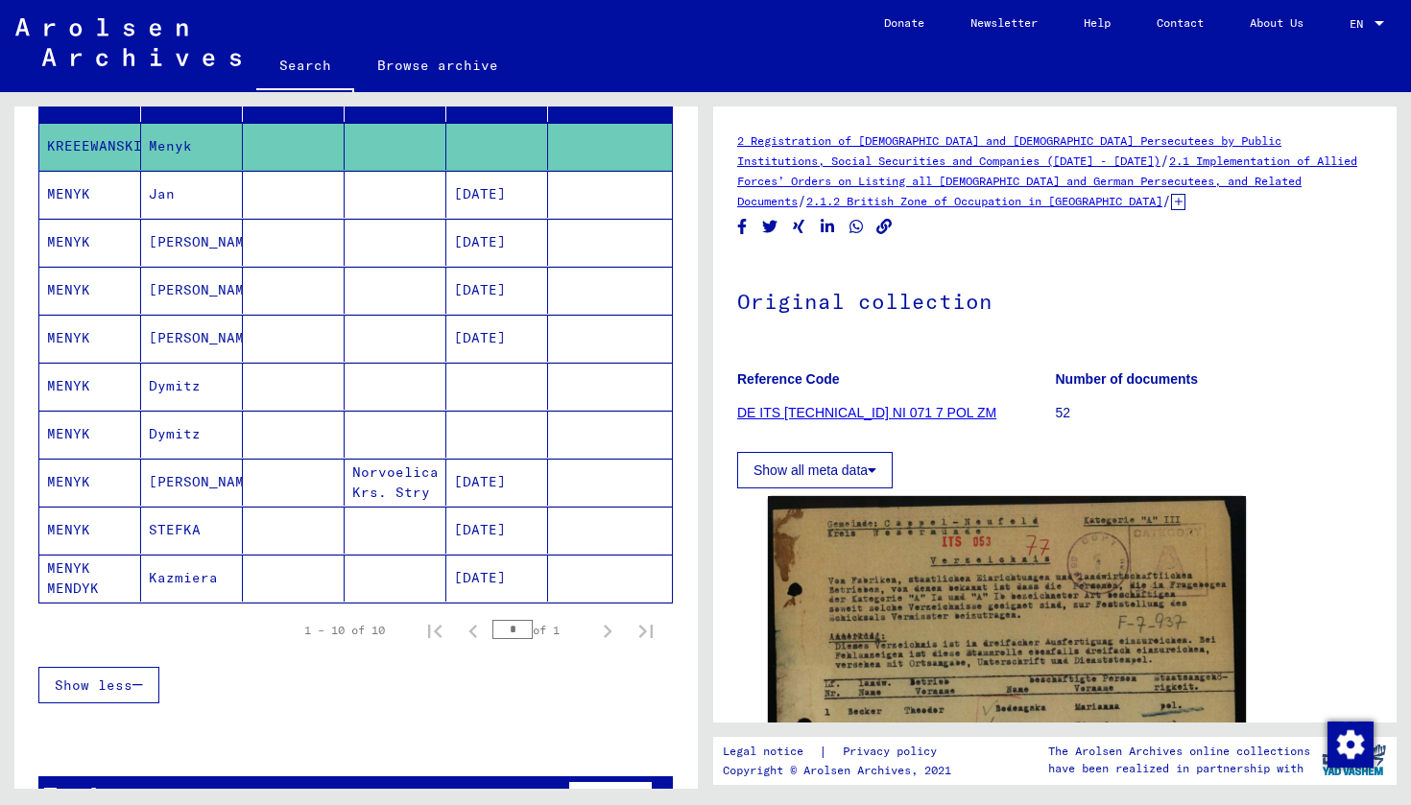
click at [89, 190] on mat-cell "MENYK" at bounding box center [90, 194] width 102 height 47
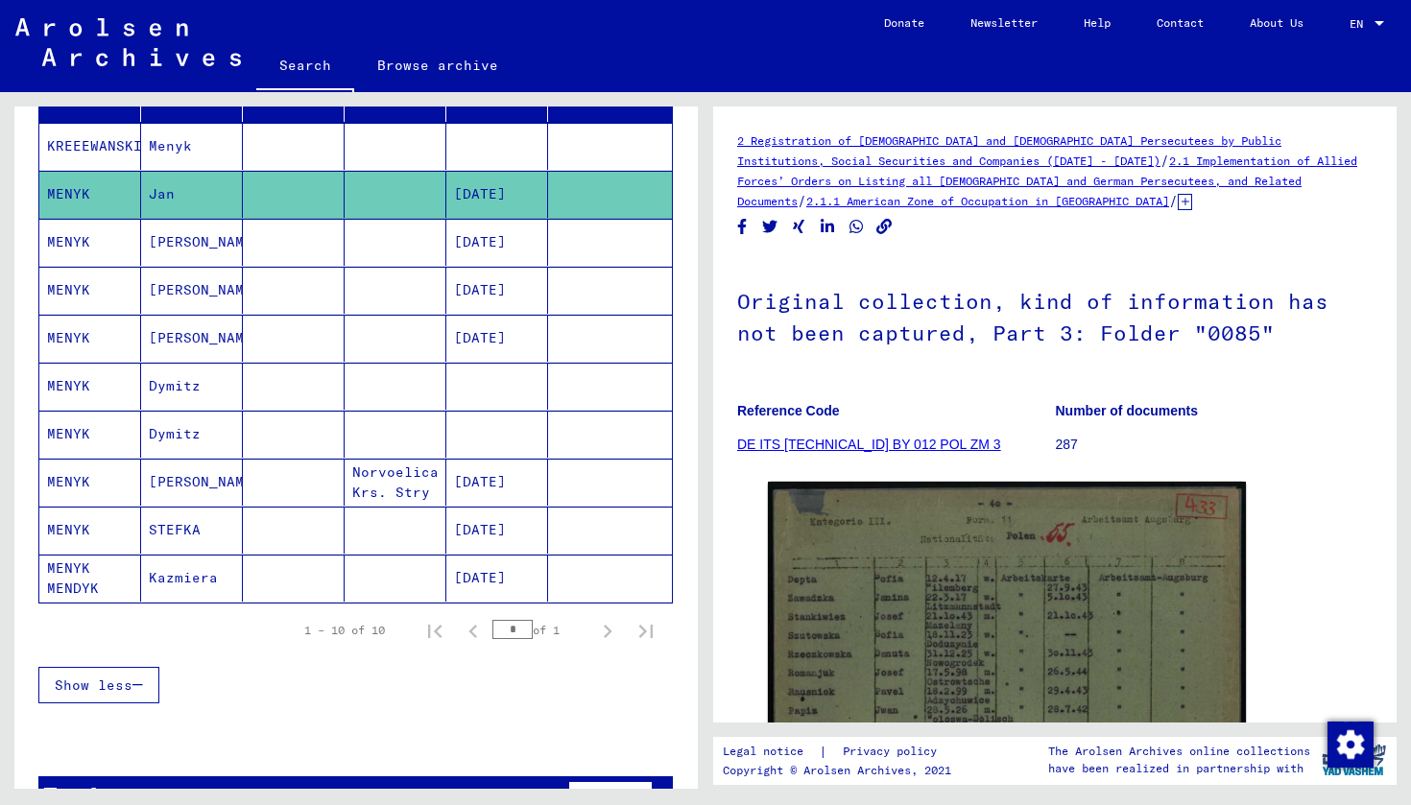
click at [86, 246] on mat-cell "MENYK" at bounding box center [90, 242] width 102 height 47
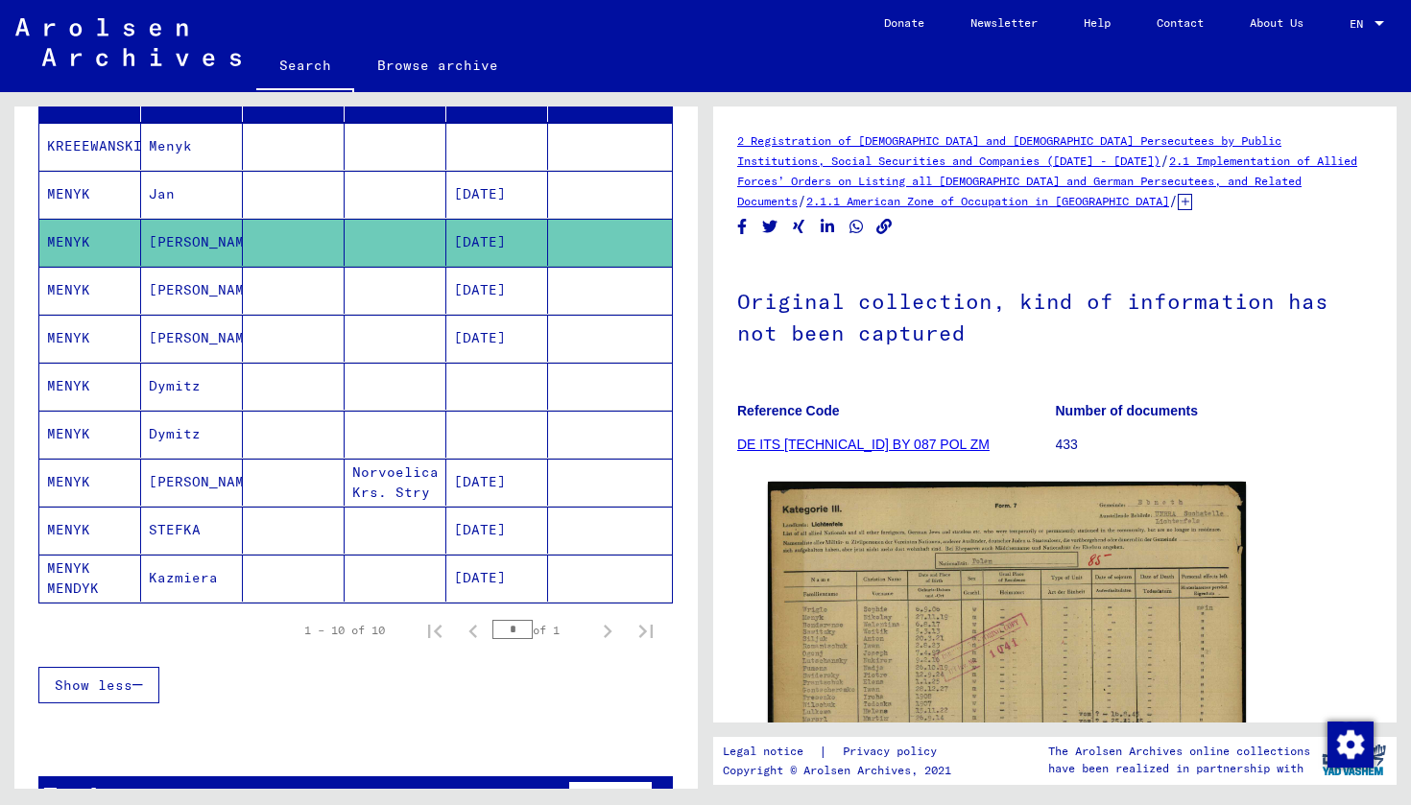
click at [90, 312] on mat-cell "MENYK" at bounding box center [90, 290] width 102 height 47
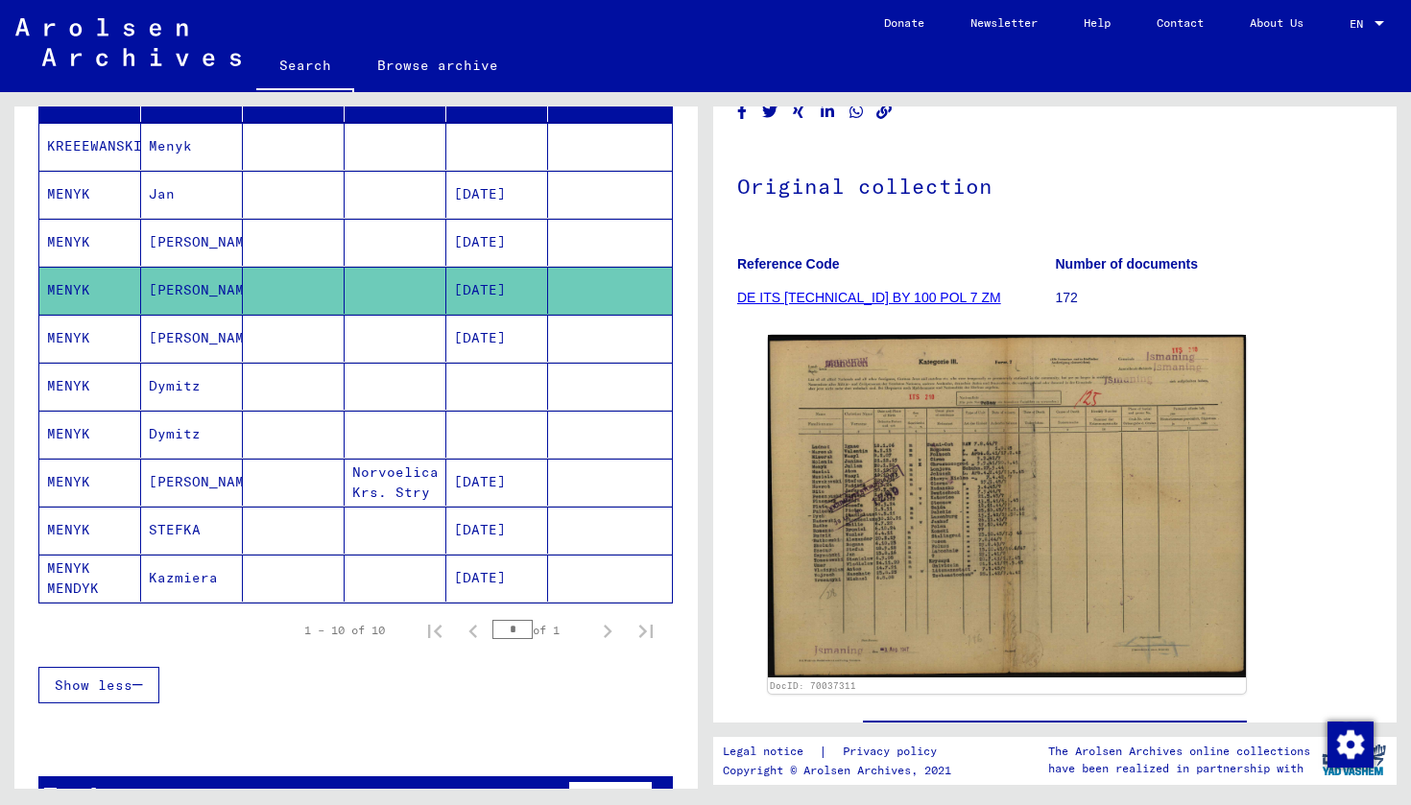
scroll to position [108, 0]
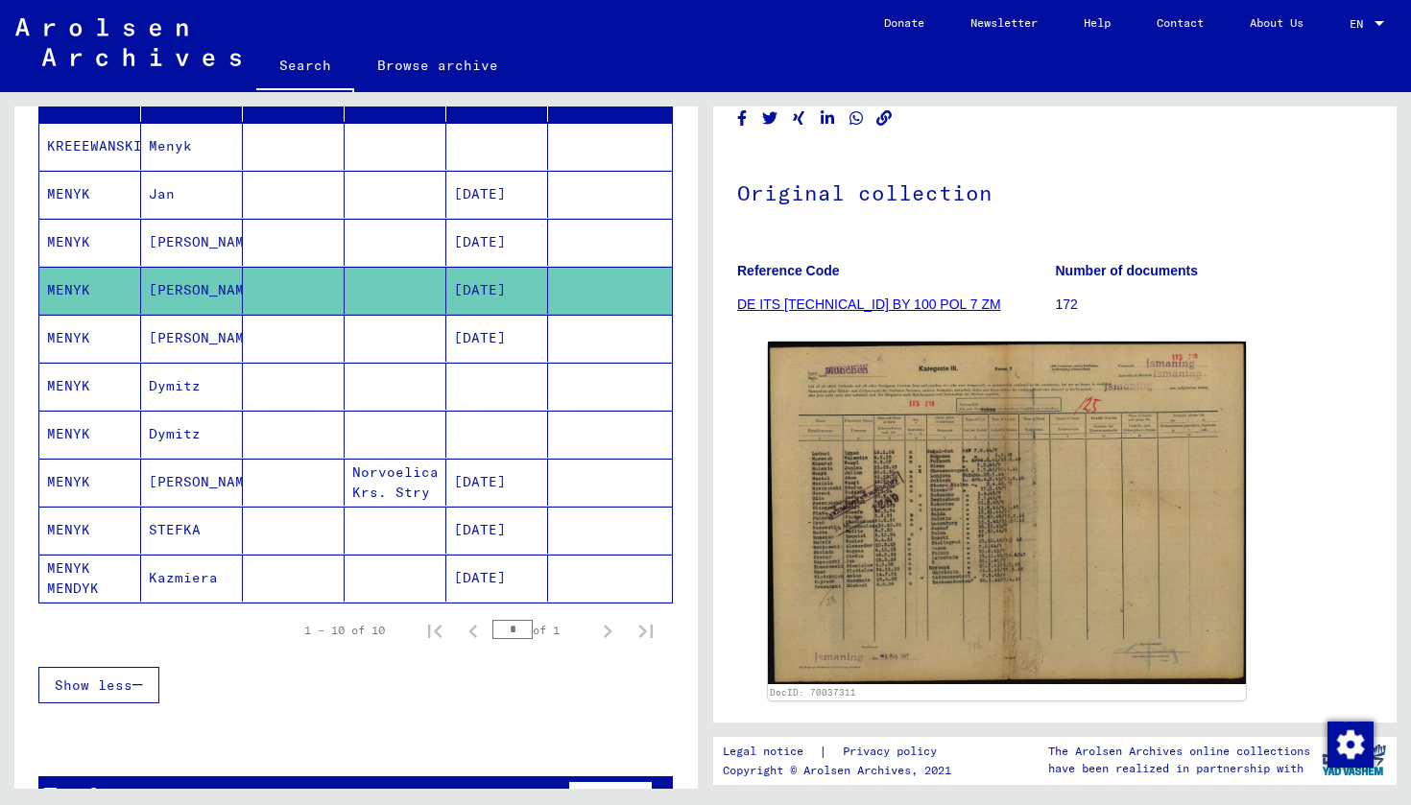
click at [69, 336] on mat-cell "MENYK" at bounding box center [90, 338] width 102 height 47
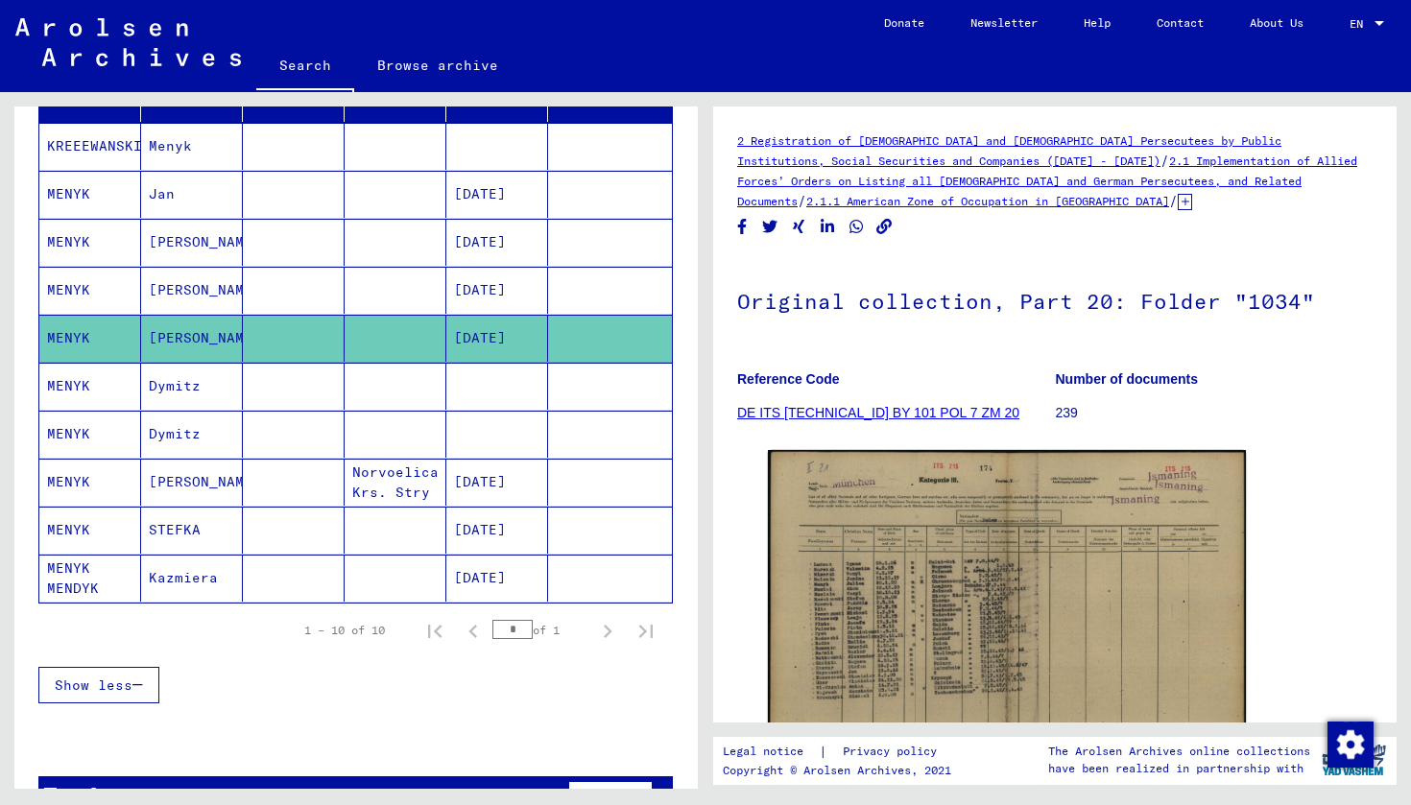
click at [72, 386] on mat-cell "MENYK" at bounding box center [90, 386] width 102 height 47
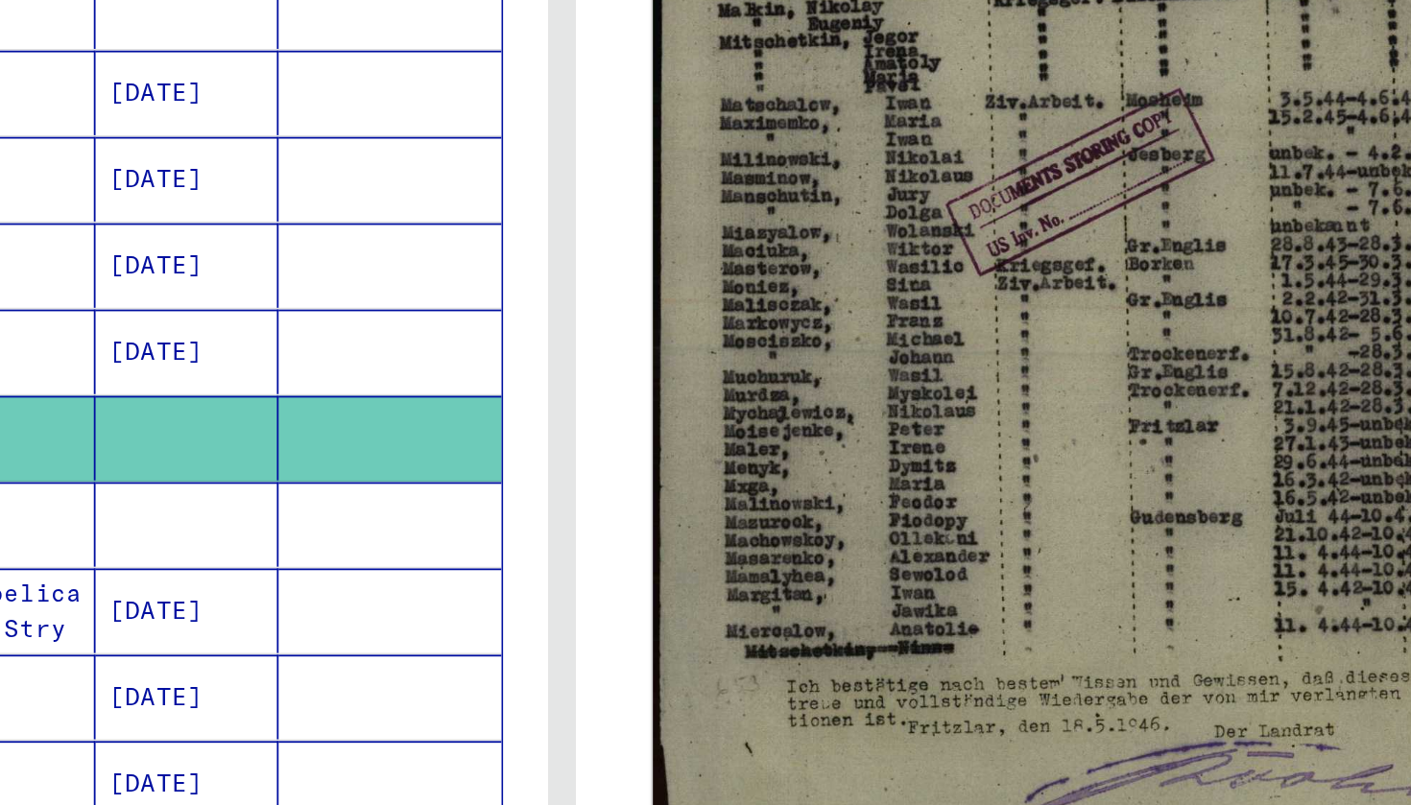
scroll to position [520, 0]
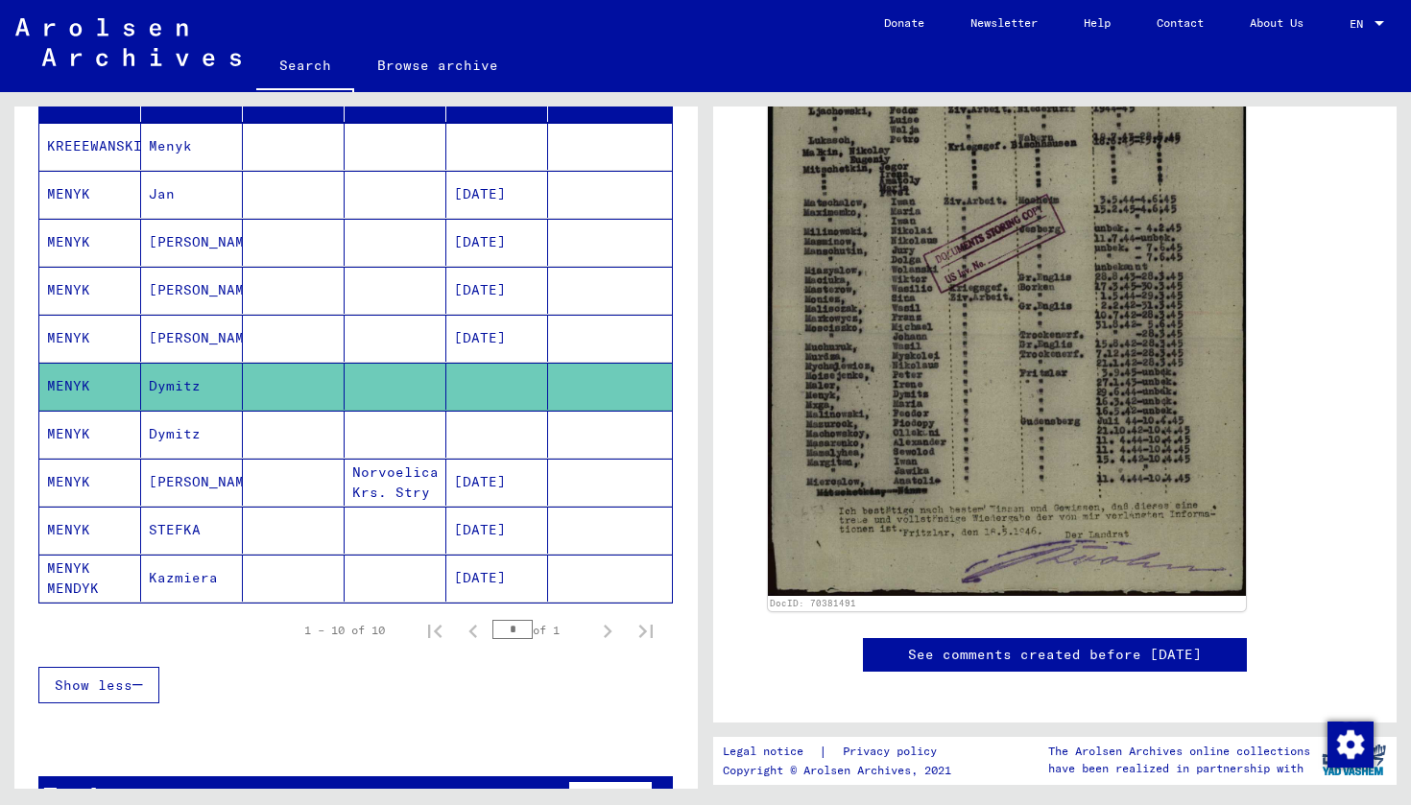
click at [81, 430] on mat-cell "MENYK" at bounding box center [90, 434] width 102 height 47
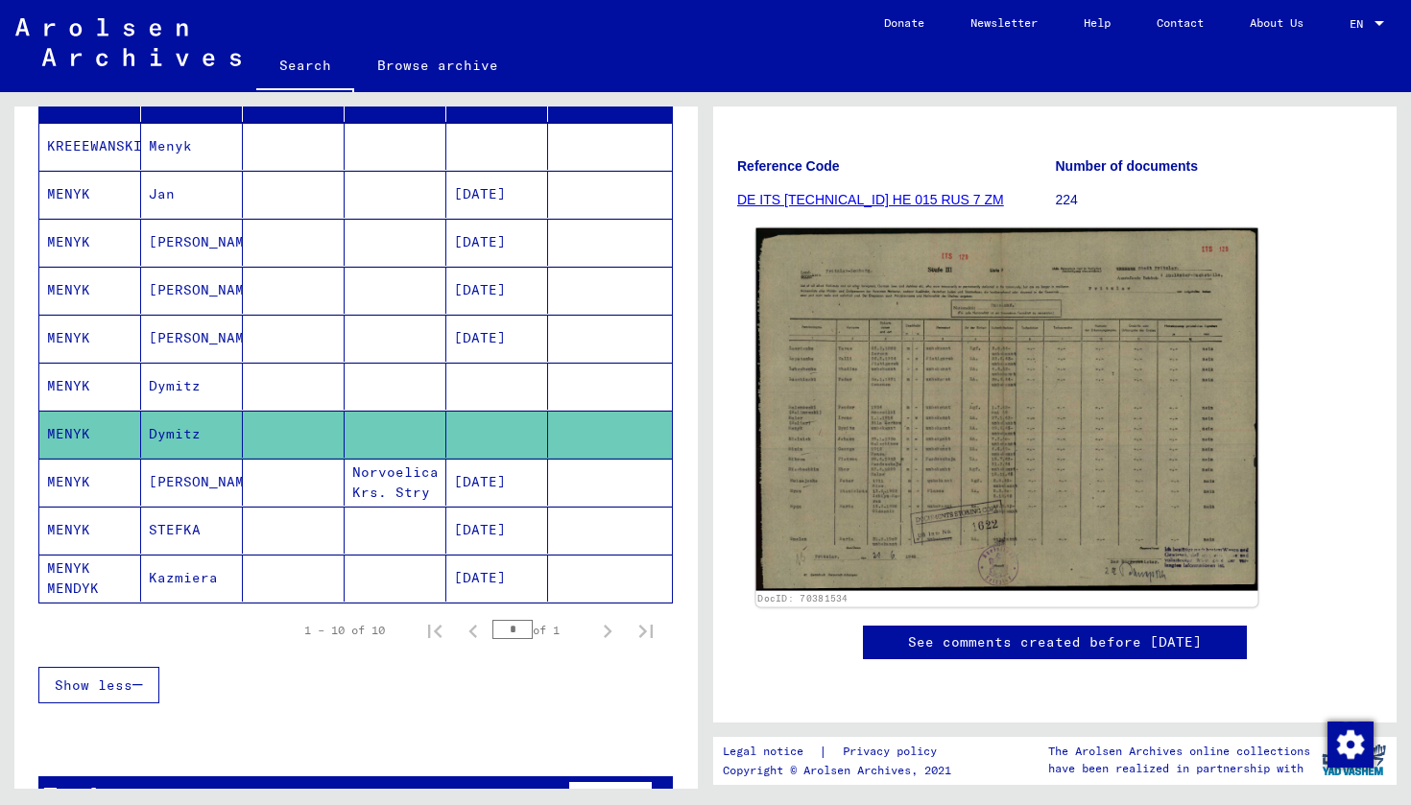
click at [964, 228] on img at bounding box center [1007, 409] width 502 height 363
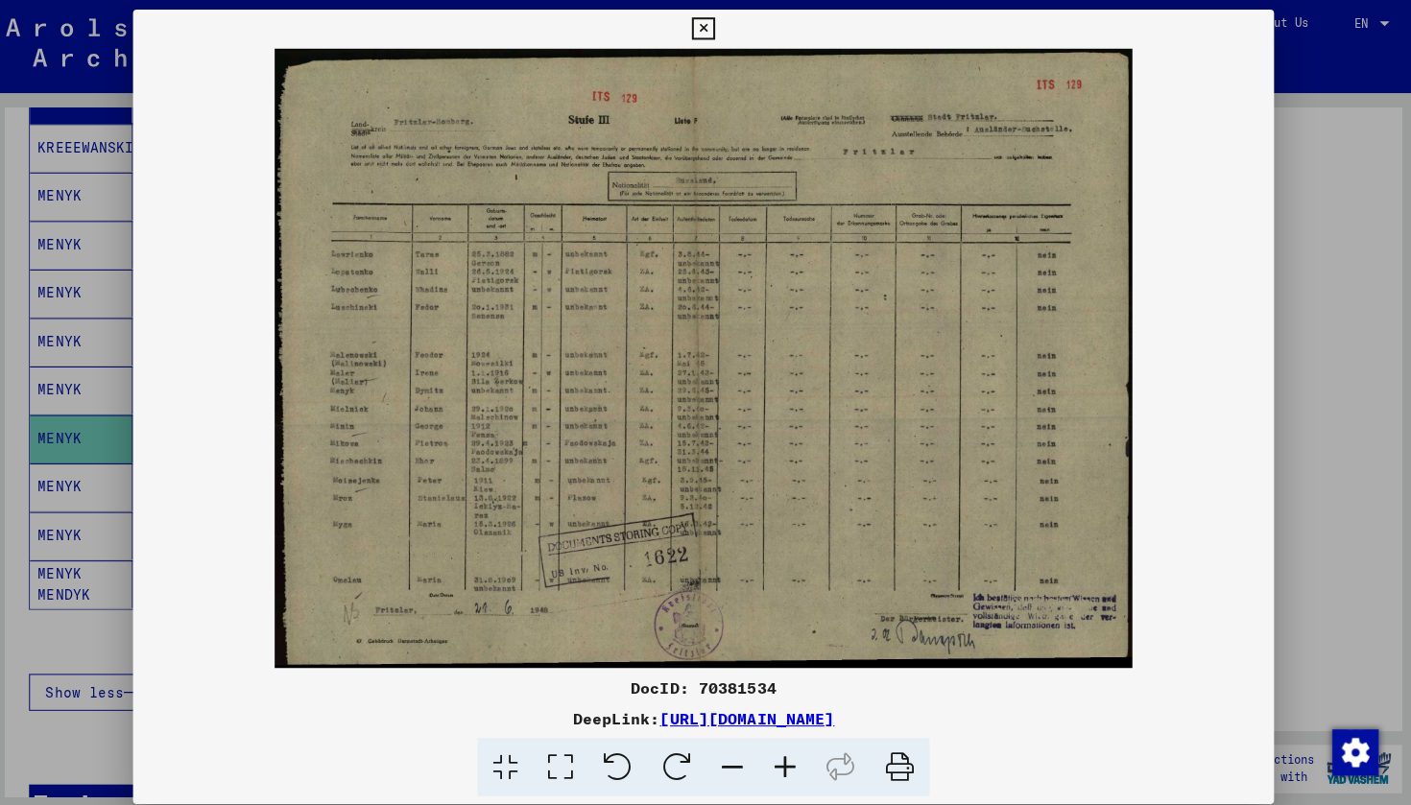
click at [716, 22] on icon at bounding box center [705, 28] width 22 height 23
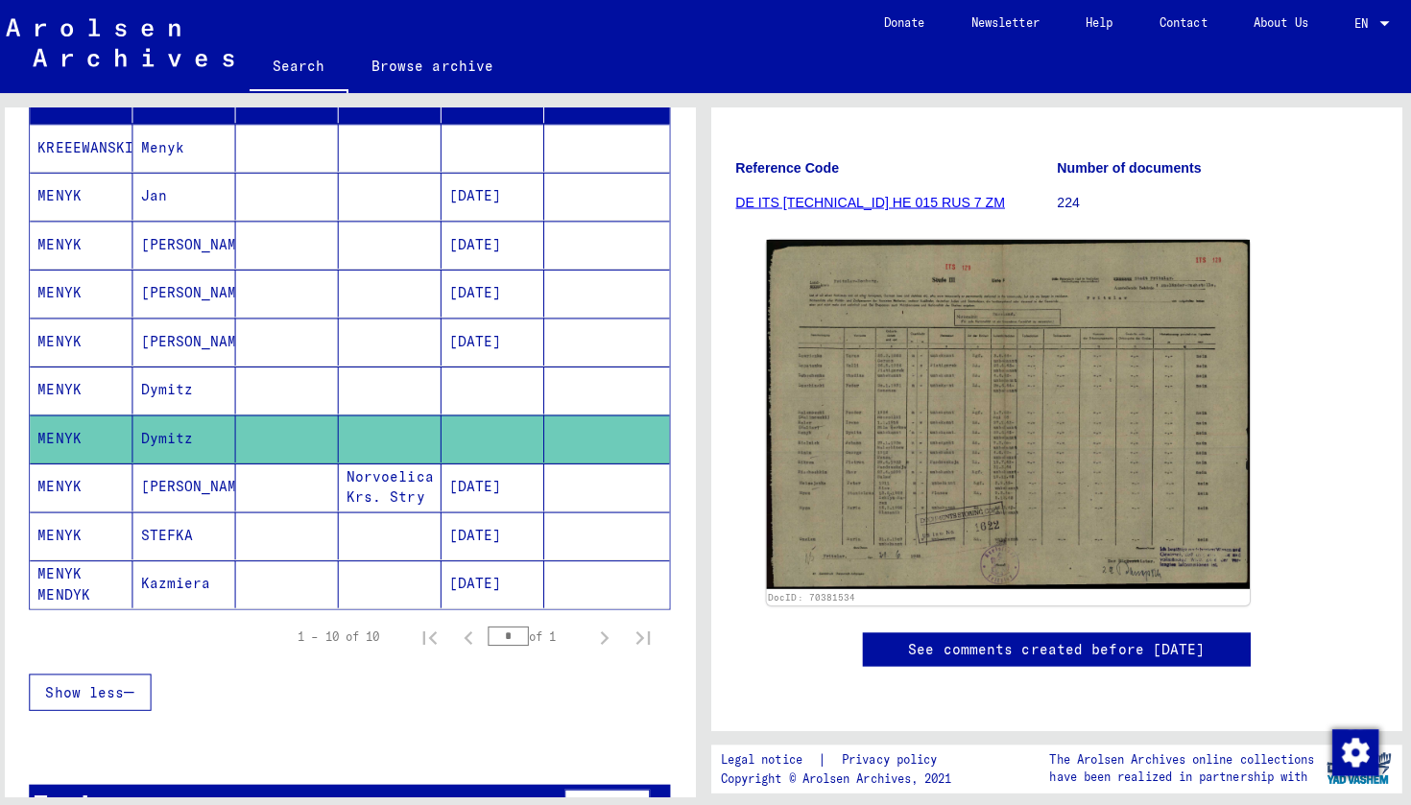
click at [77, 487] on mat-cell "MENYK" at bounding box center [90, 482] width 102 height 47
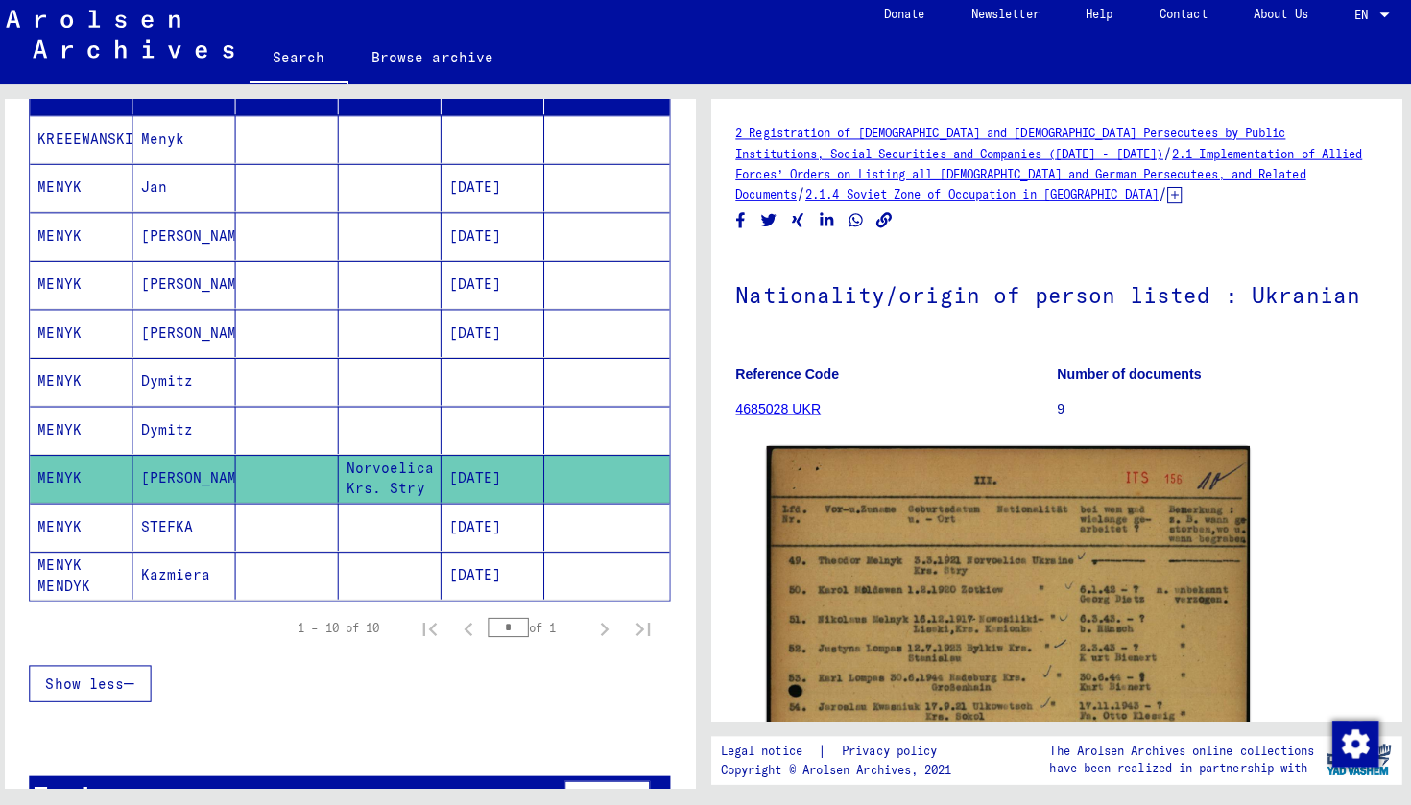
click at [66, 516] on mat-cell "MENYK" at bounding box center [90, 530] width 102 height 47
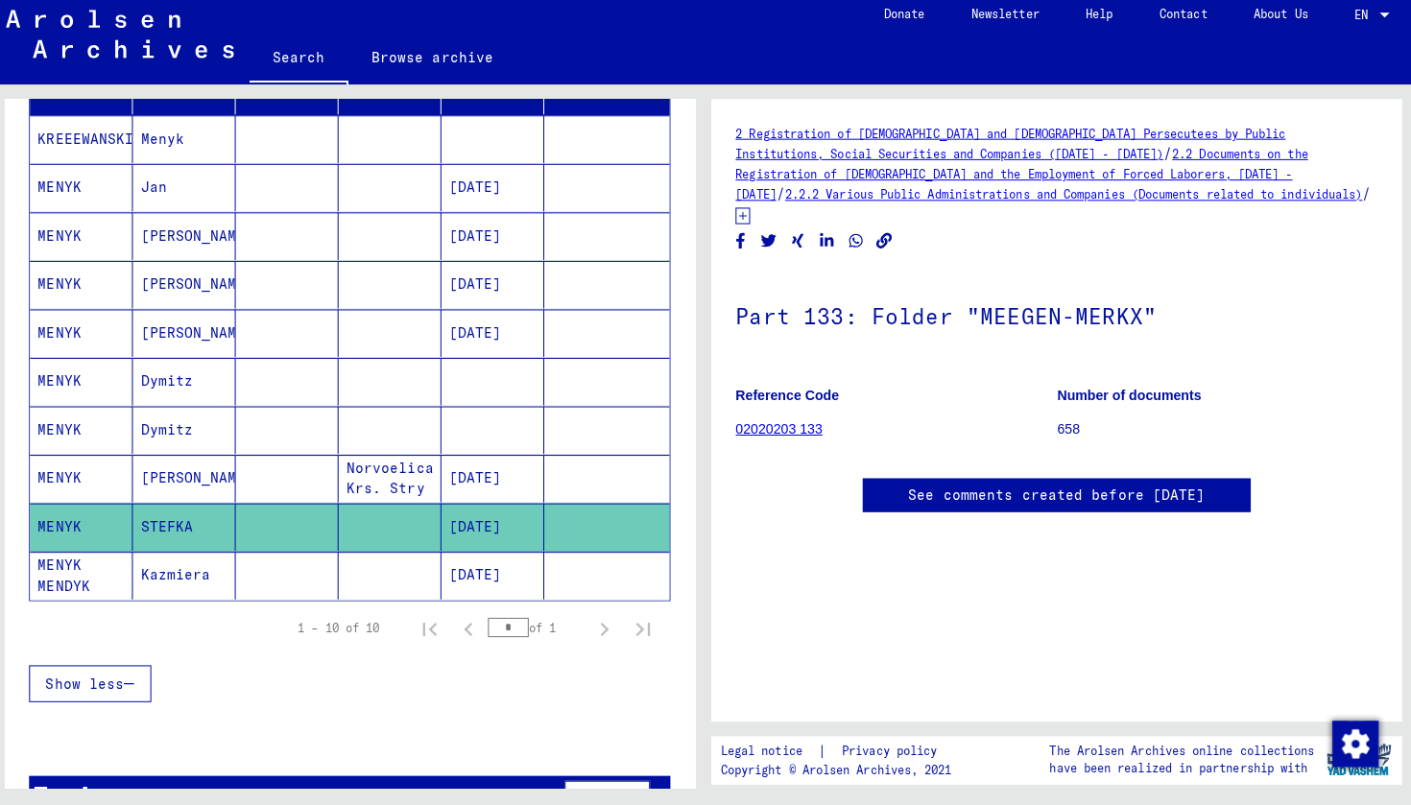
scroll to position [44, 0]
click at [67, 562] on mat-cell "MENYK MENDYK" at bounding box center [90, 578] width 102 height 47
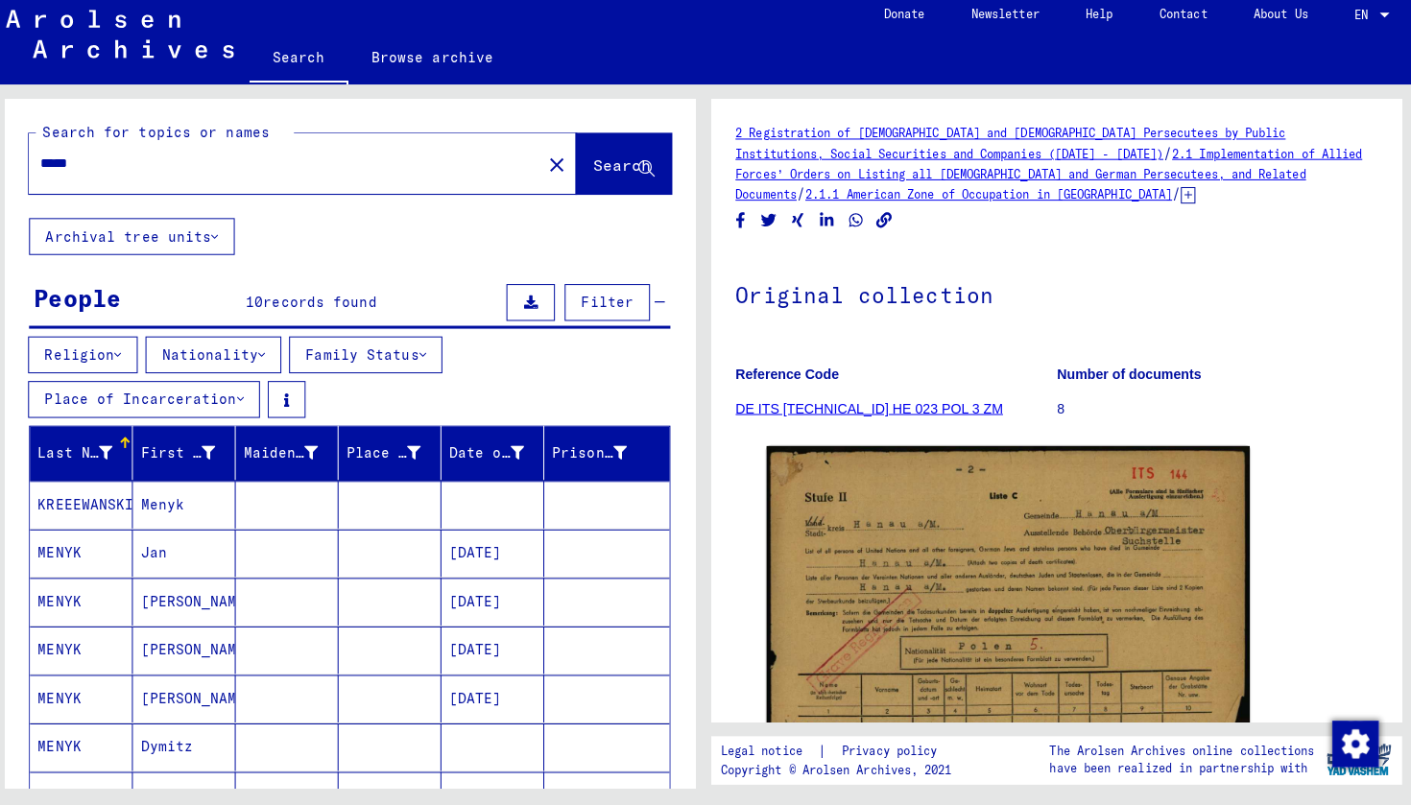
click at [107, 160] on input "*****" at bounding box center [292, 170] width 484 height 20
type input "******"
click at [596, 165] on span "Search" at bounding box center [625, 171] width 58 height 19
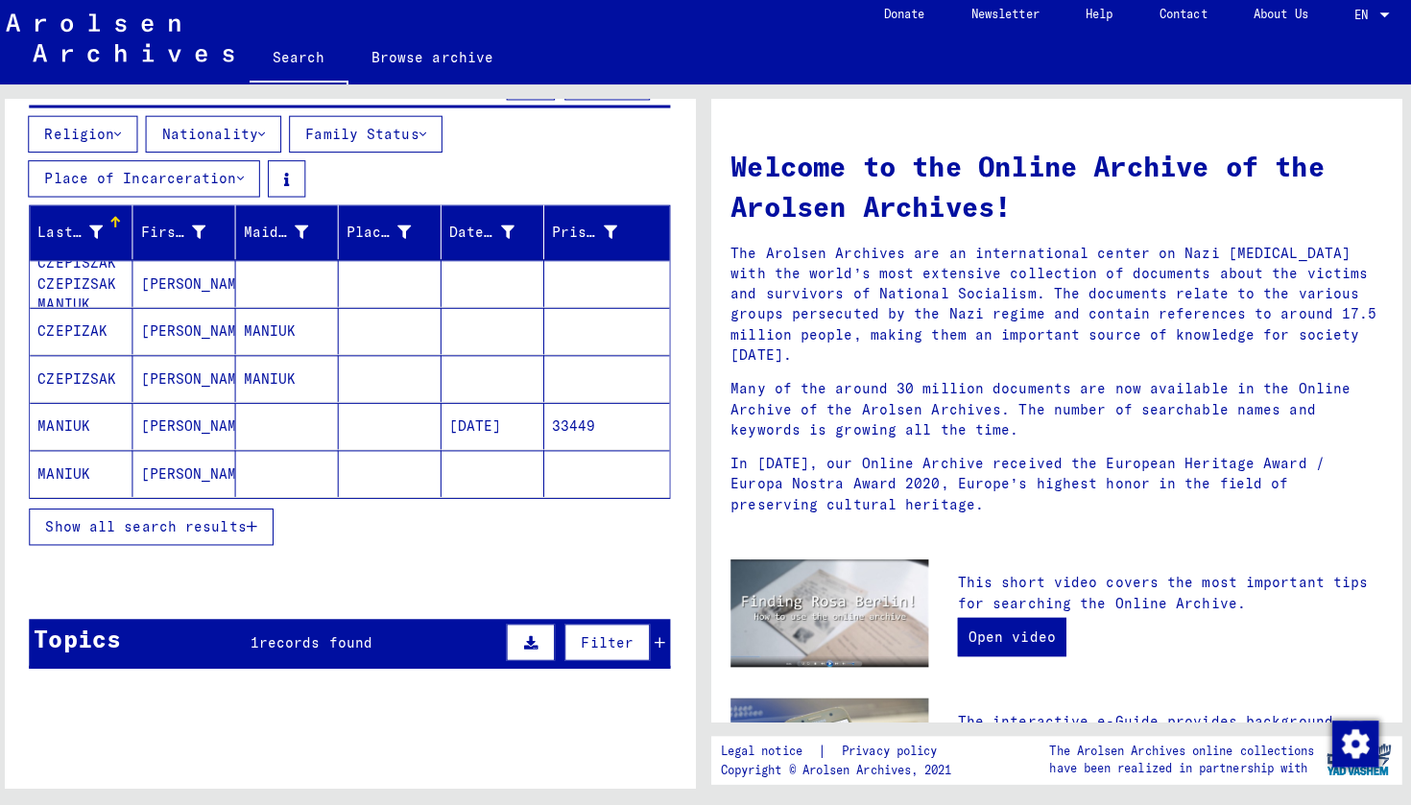
scroll to position [215, 0]
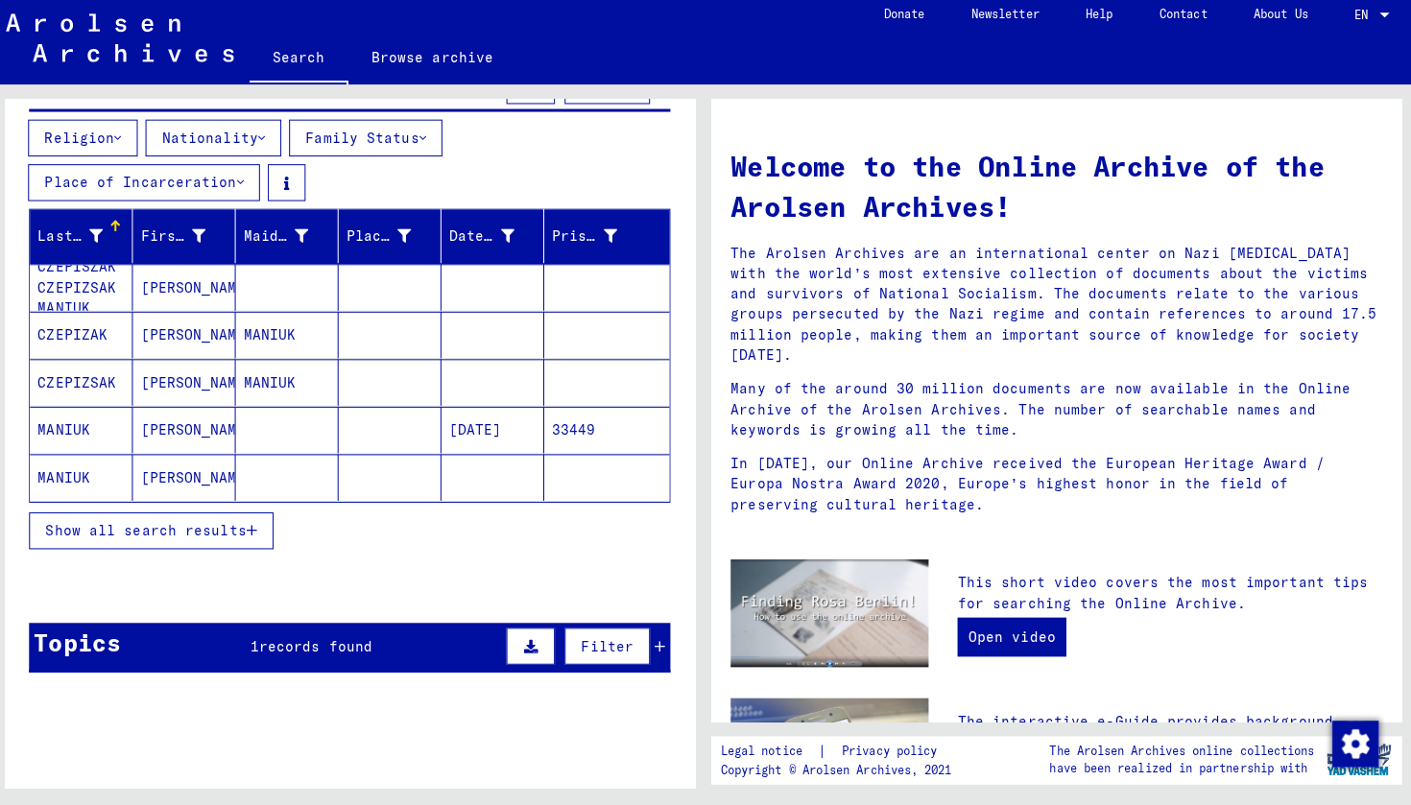
click at [80, 270] on mat-cell "CZEPISZAK CZEPIZSAK MANIUK" at bounding box center [90, 293] width 102 height 46
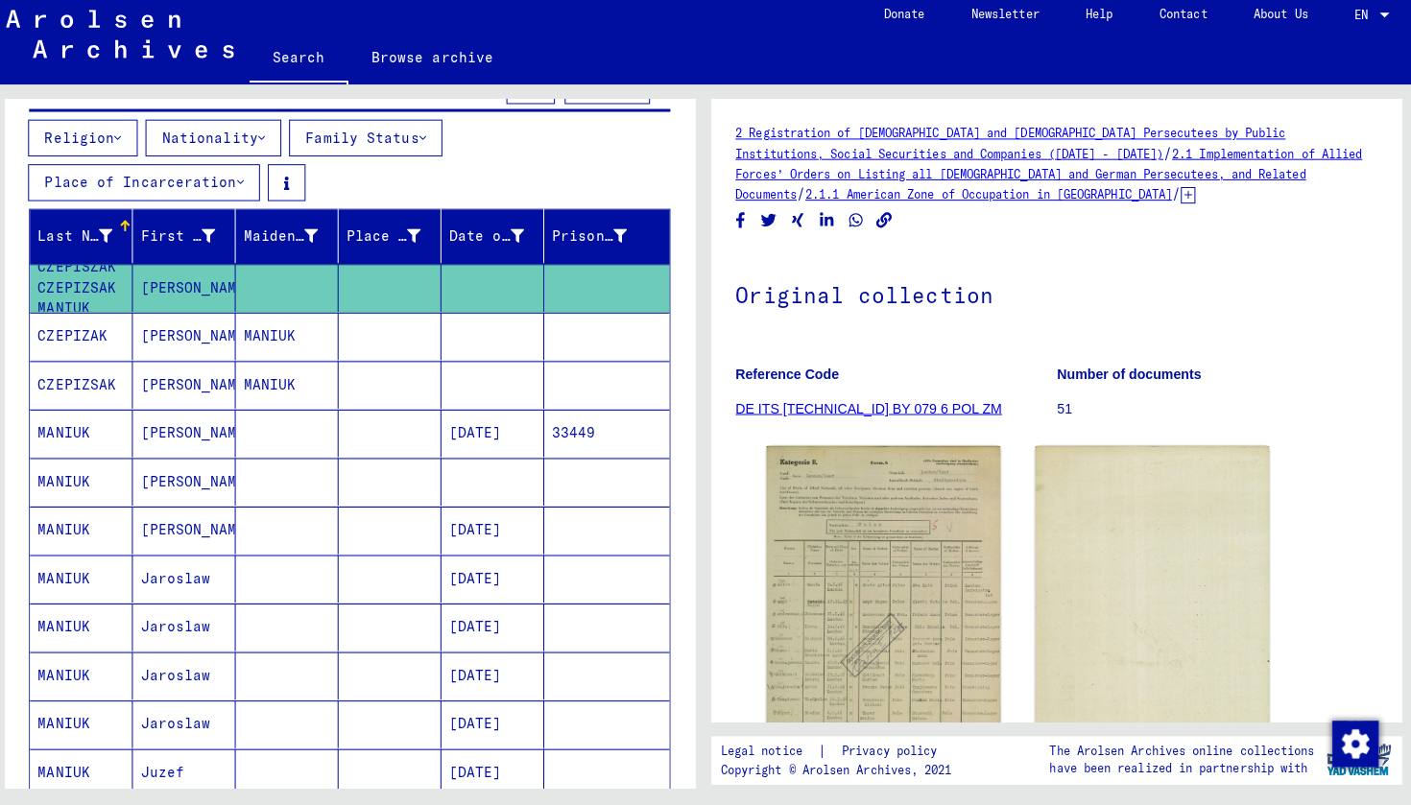
click at [87, 427] on mat-cell "MANIUK" at bounding box center [90, 437] width 102 height 47
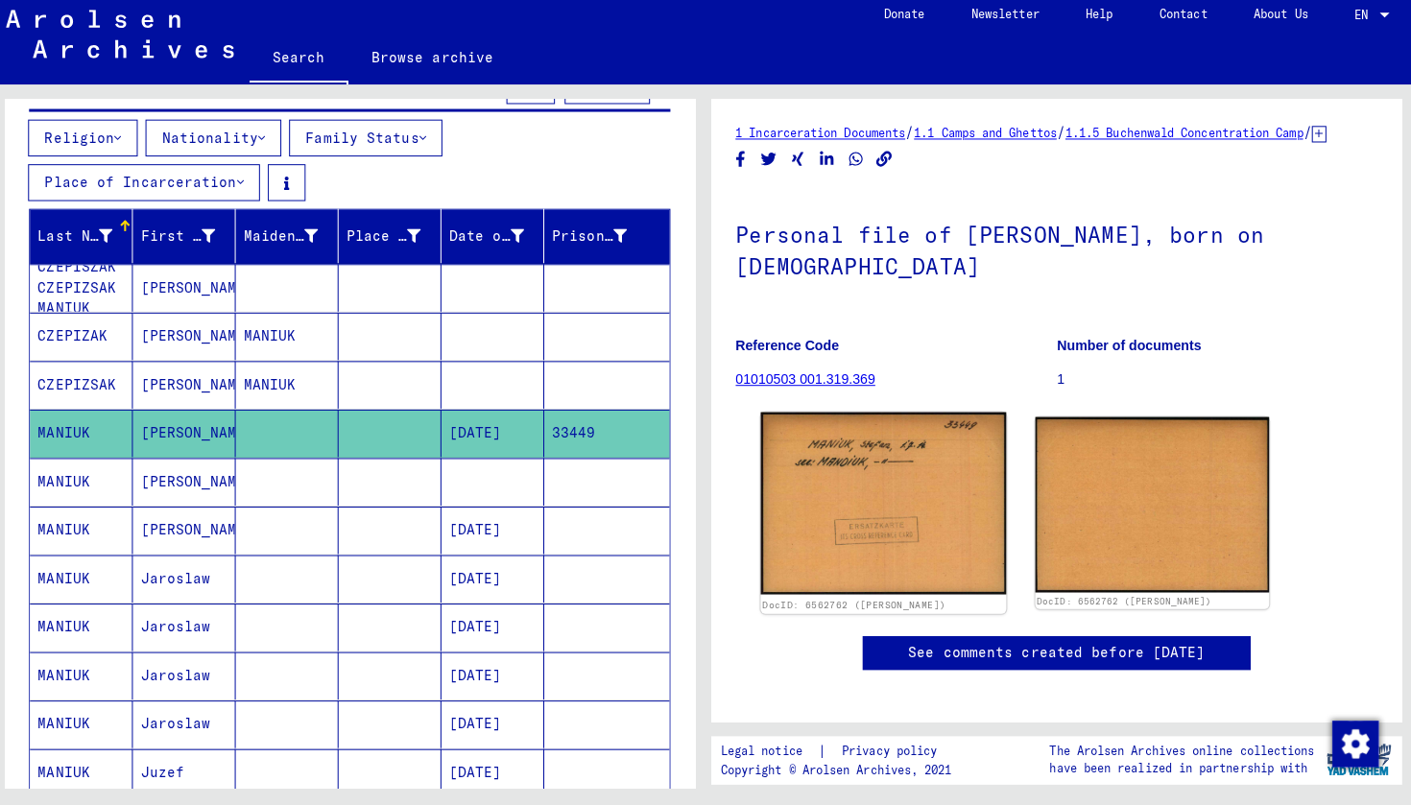
click at [819, 492] on img at bounding box center [883, 506] width 243 height 180
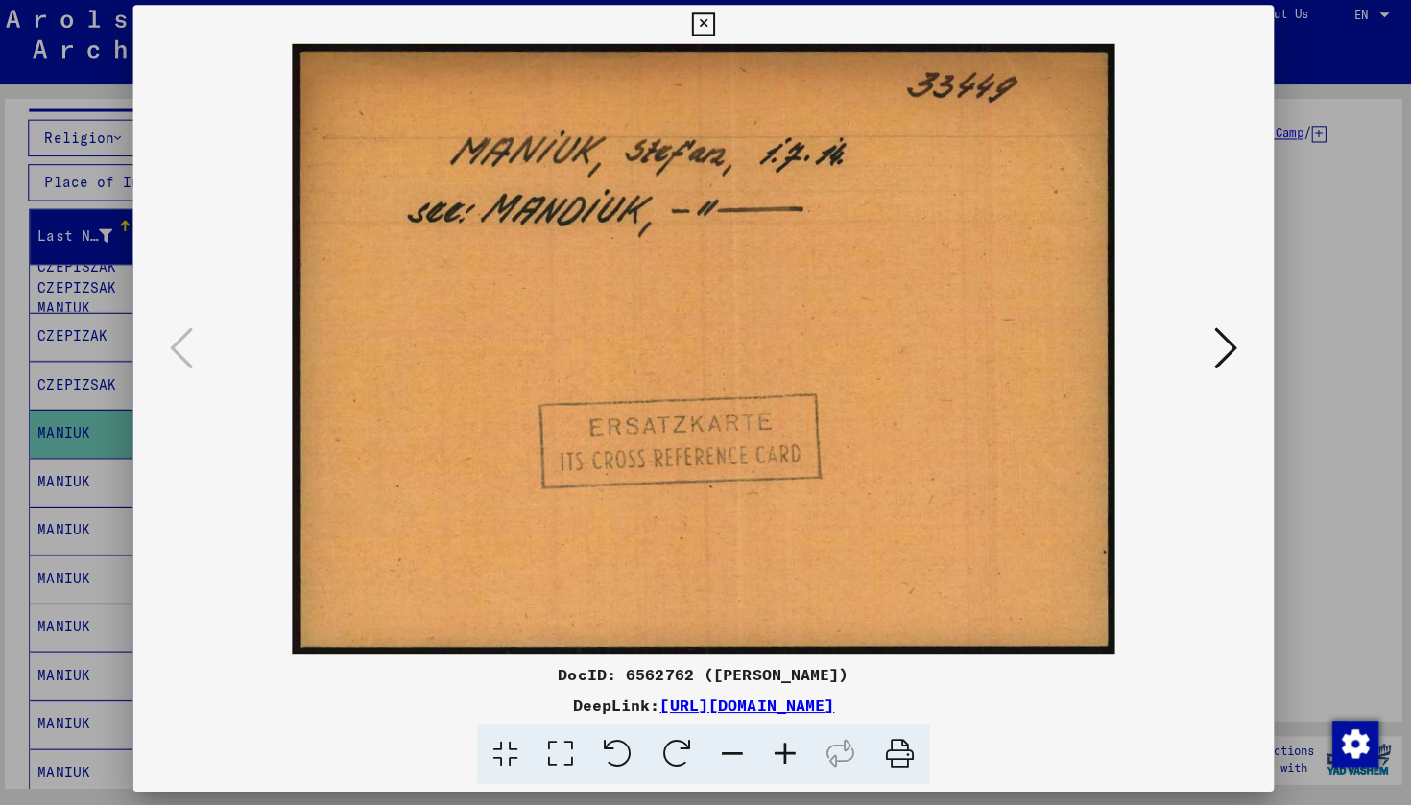
click at [722, 24] on button at bounding box center [705, 32] width 34 height 38
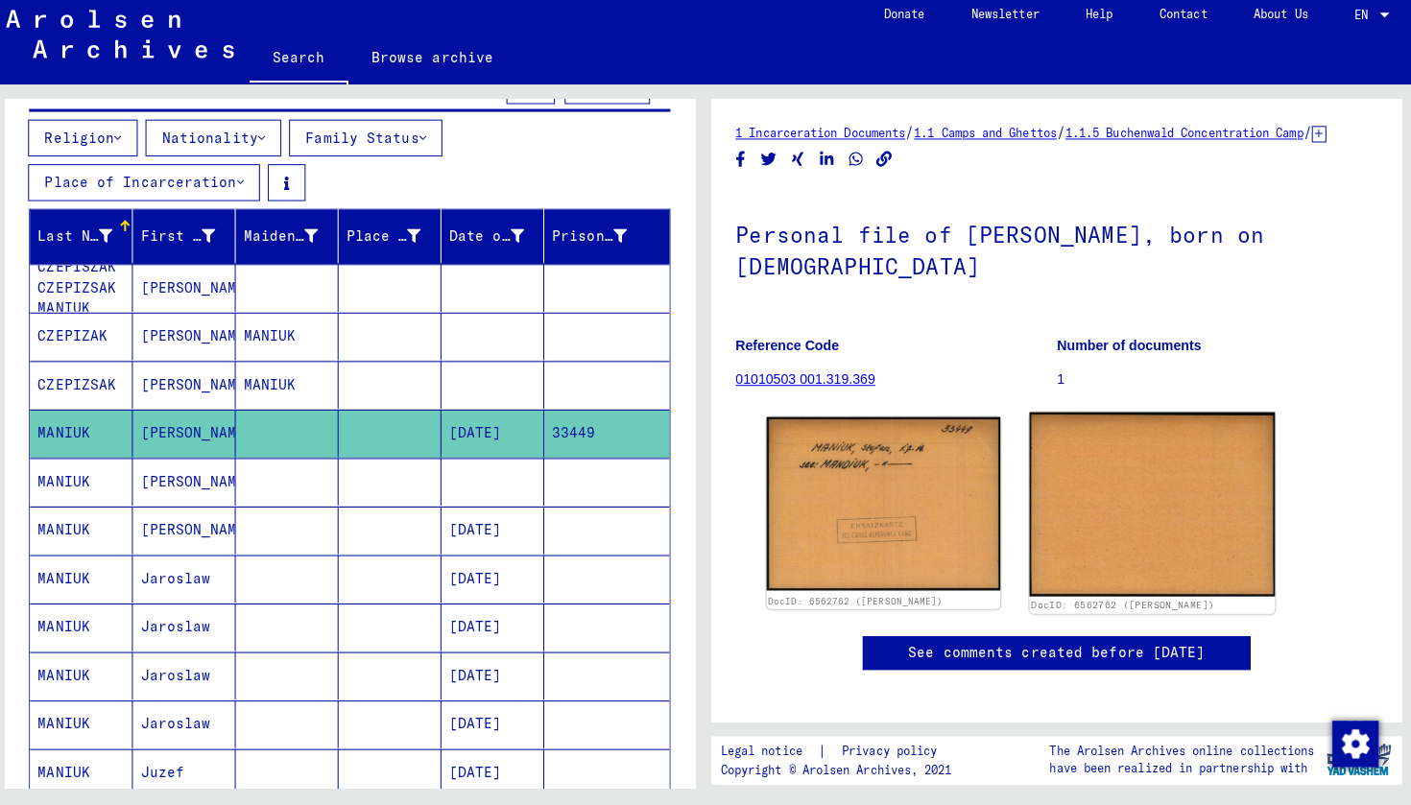
click at [1190, 488] on img at bounding box center [1149, 507] width 243 height 182
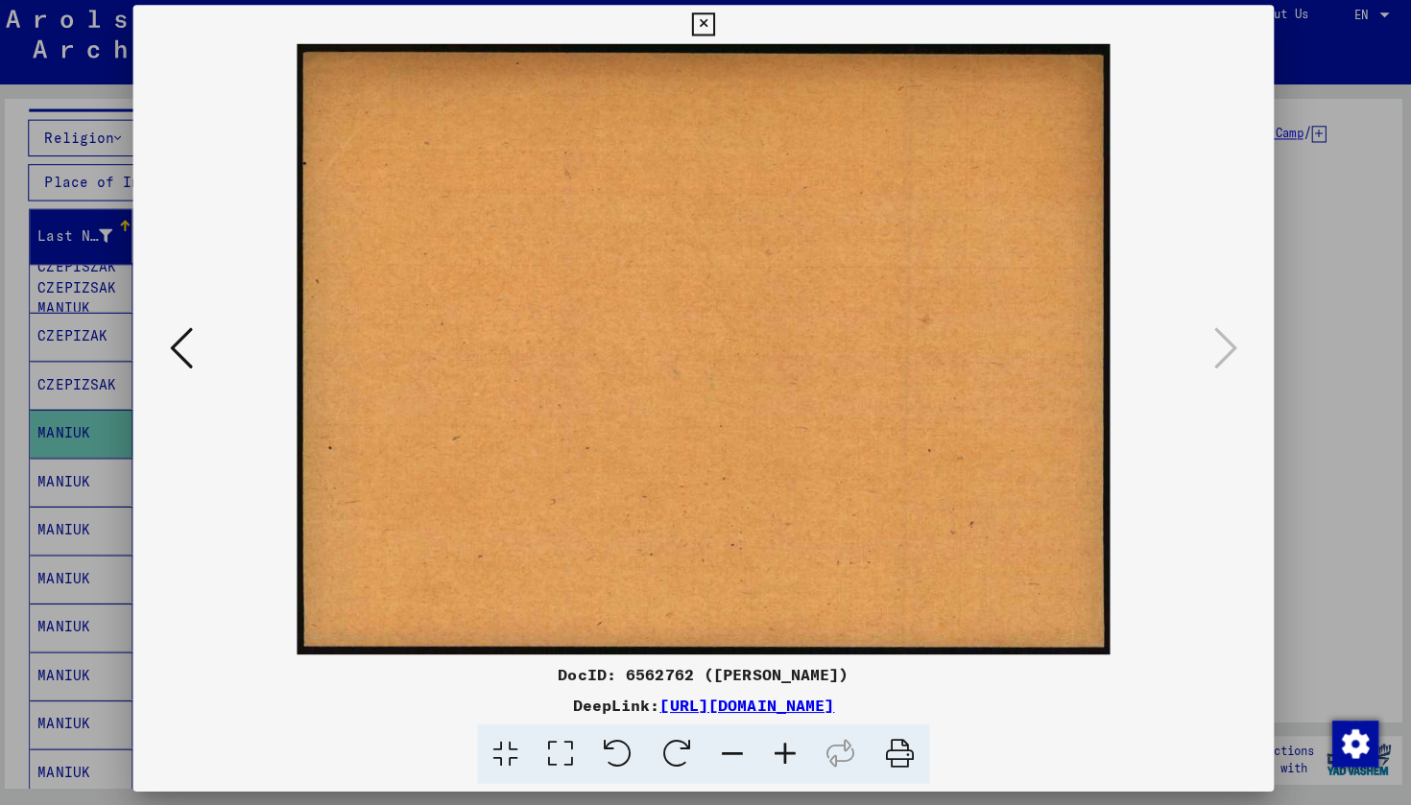
click at [716, 23] on icon at bounding box center [705, 32] width 22 height 23
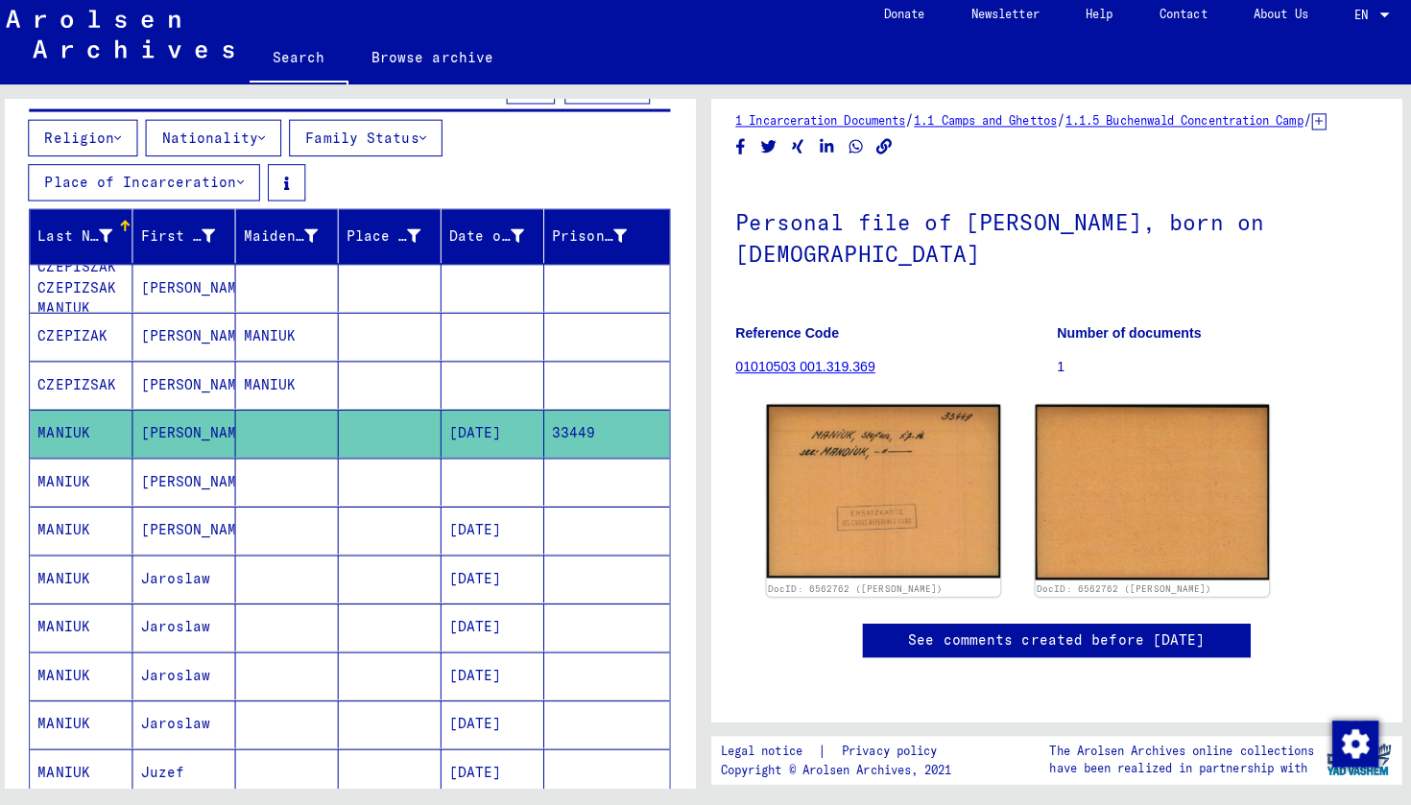
scroll to position [593, 0]
click at [56, 482] on mat-cell "MANIUK" at bounding box center [90, 485] width 102 height 47
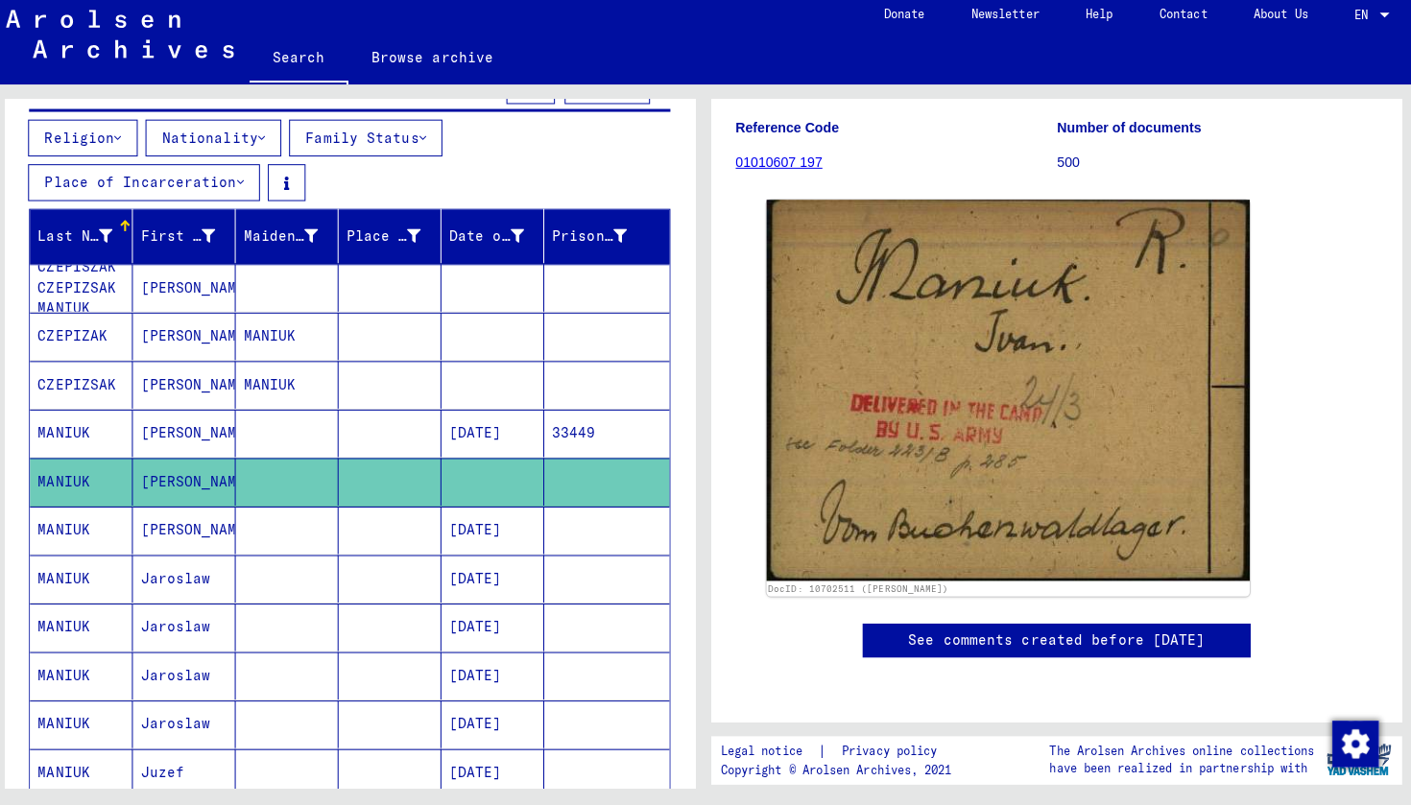
scroll to position [316, 0]
click at [89, 521] on mat-cell "MANIUK" at bounding box center [90, 533] width 102 height 47
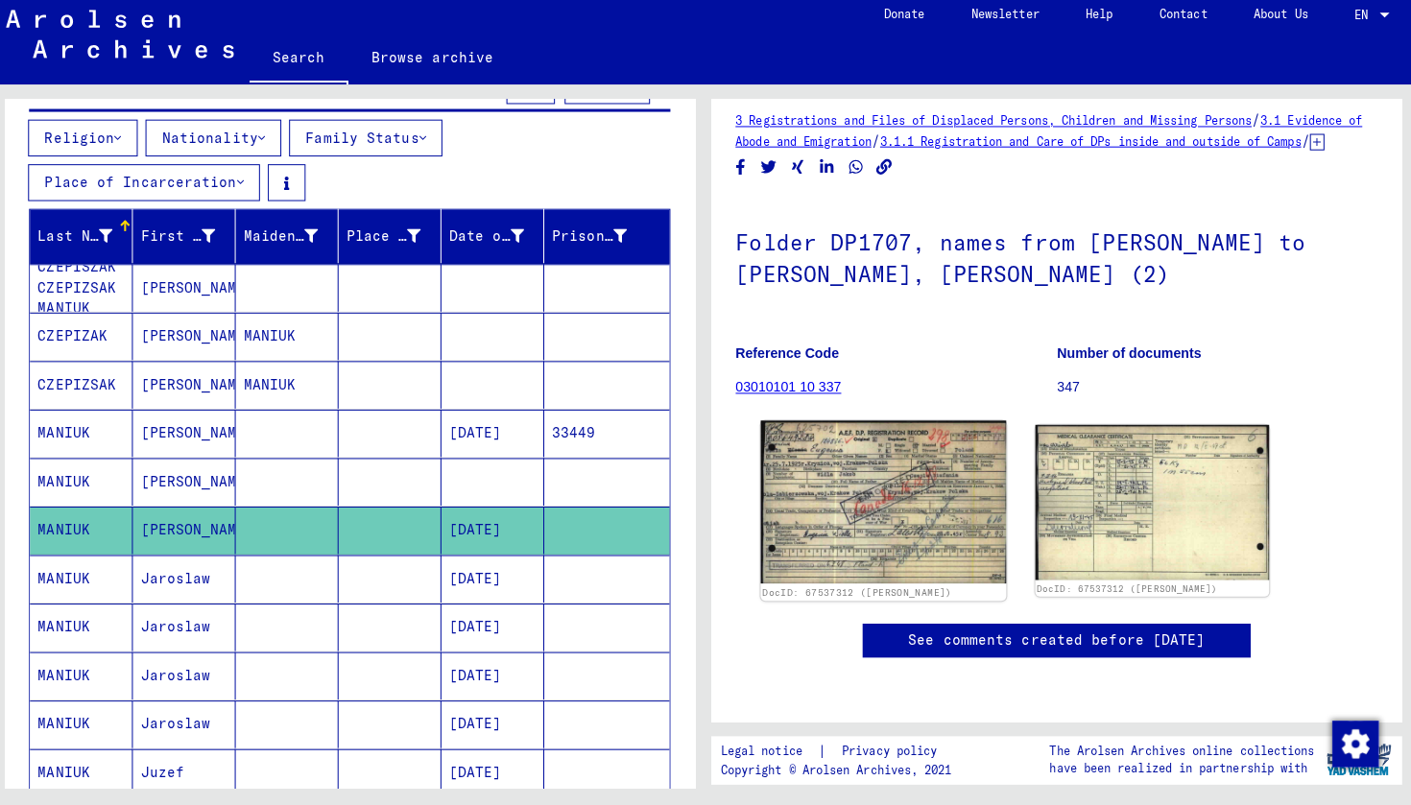
scroll to position [70, 0]
click at [876, 489] on img at bounding box center [883, 505] width 243 height 161
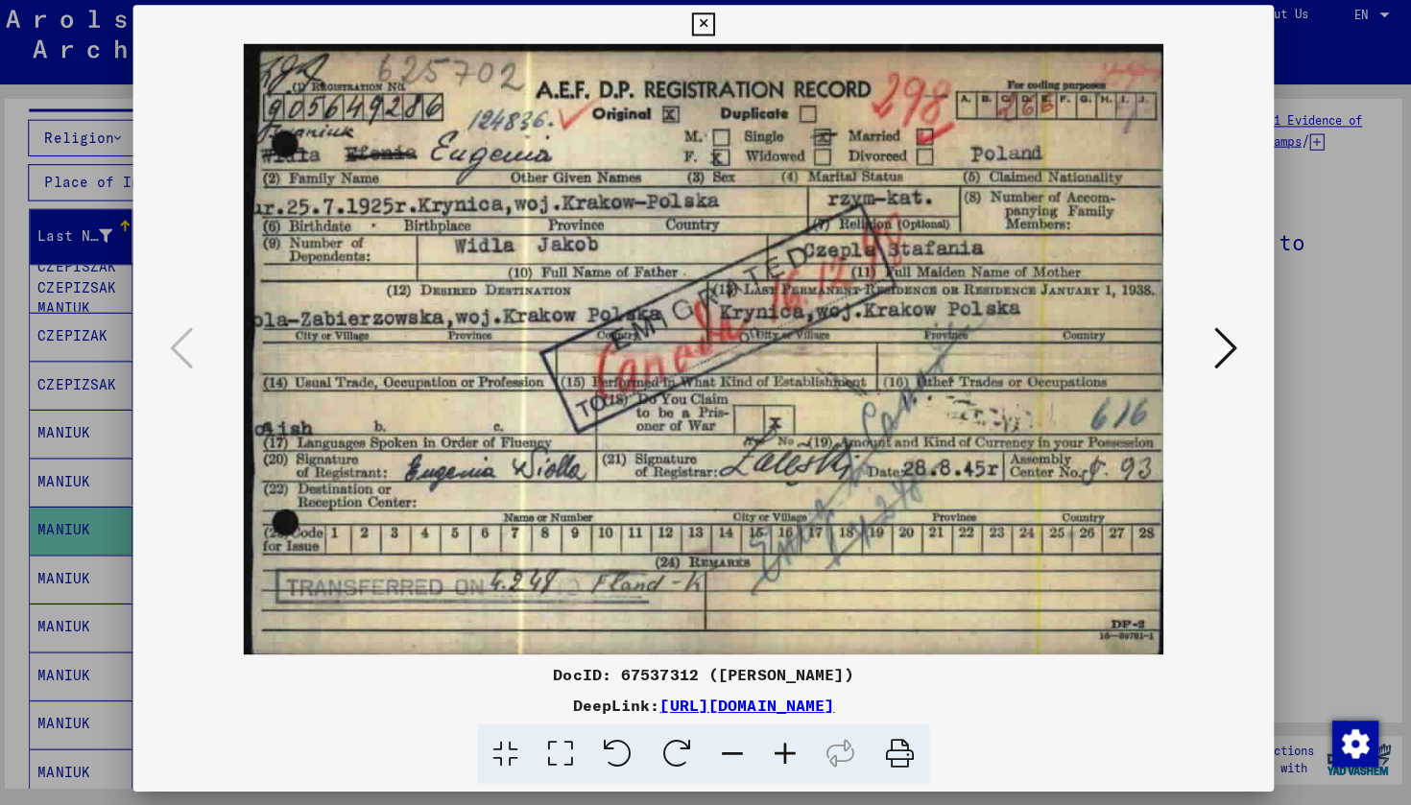
click at [716, 23] on icon at bounding box center [705, 32] width 22 height 23
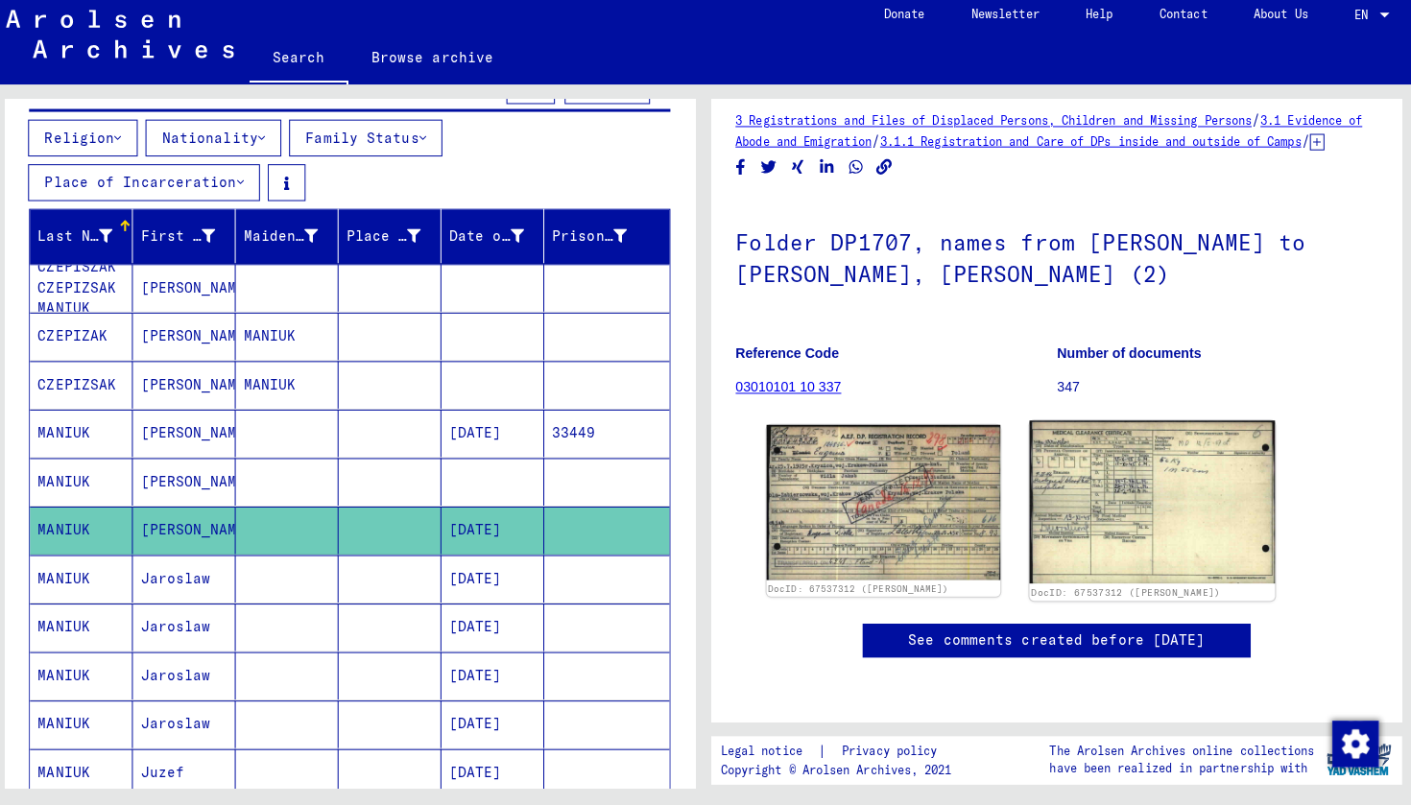
click at [1162, 440] on img at bounding box center [1149, 505] width 243 height 161
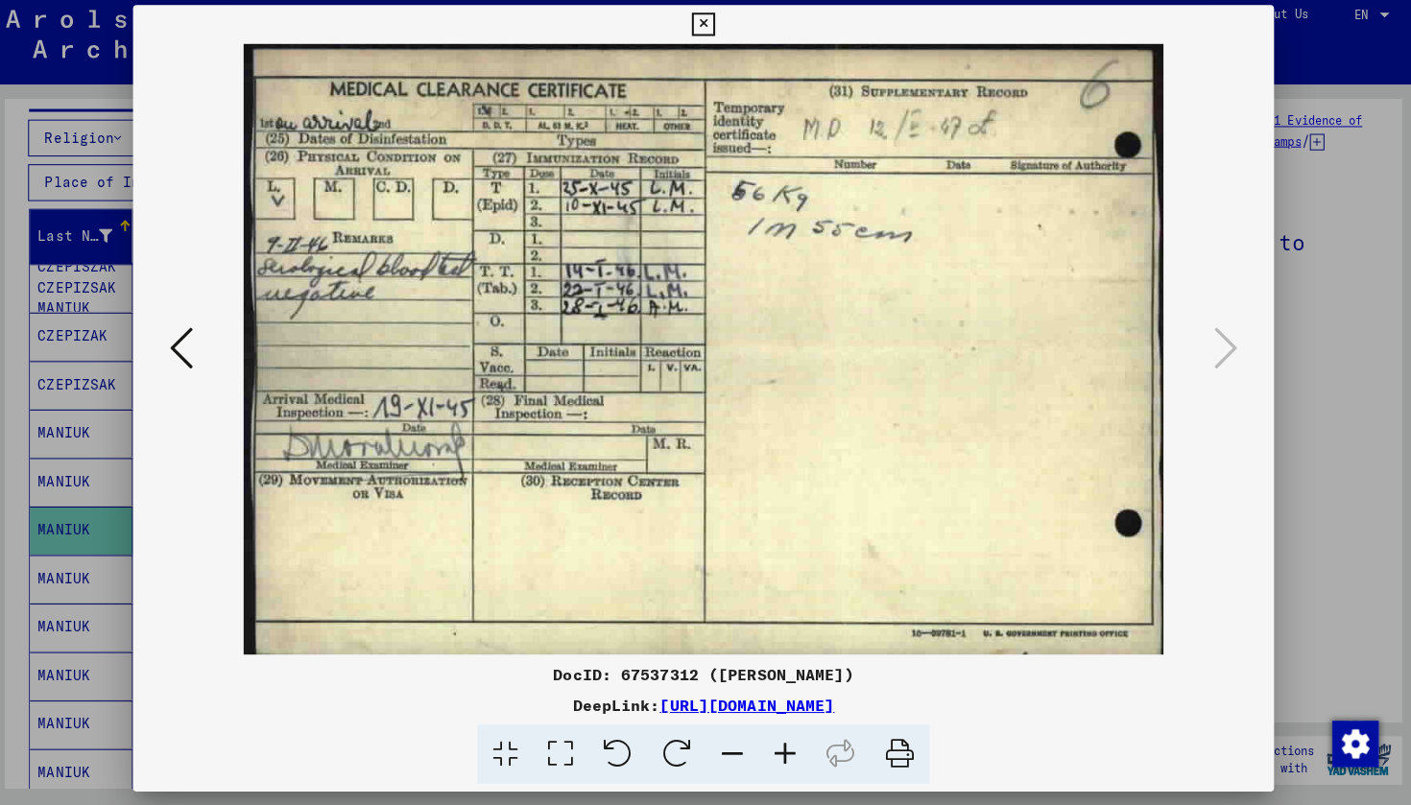
click at [716, 27] on icon at bounding box center [705, 32] width 22 height 23
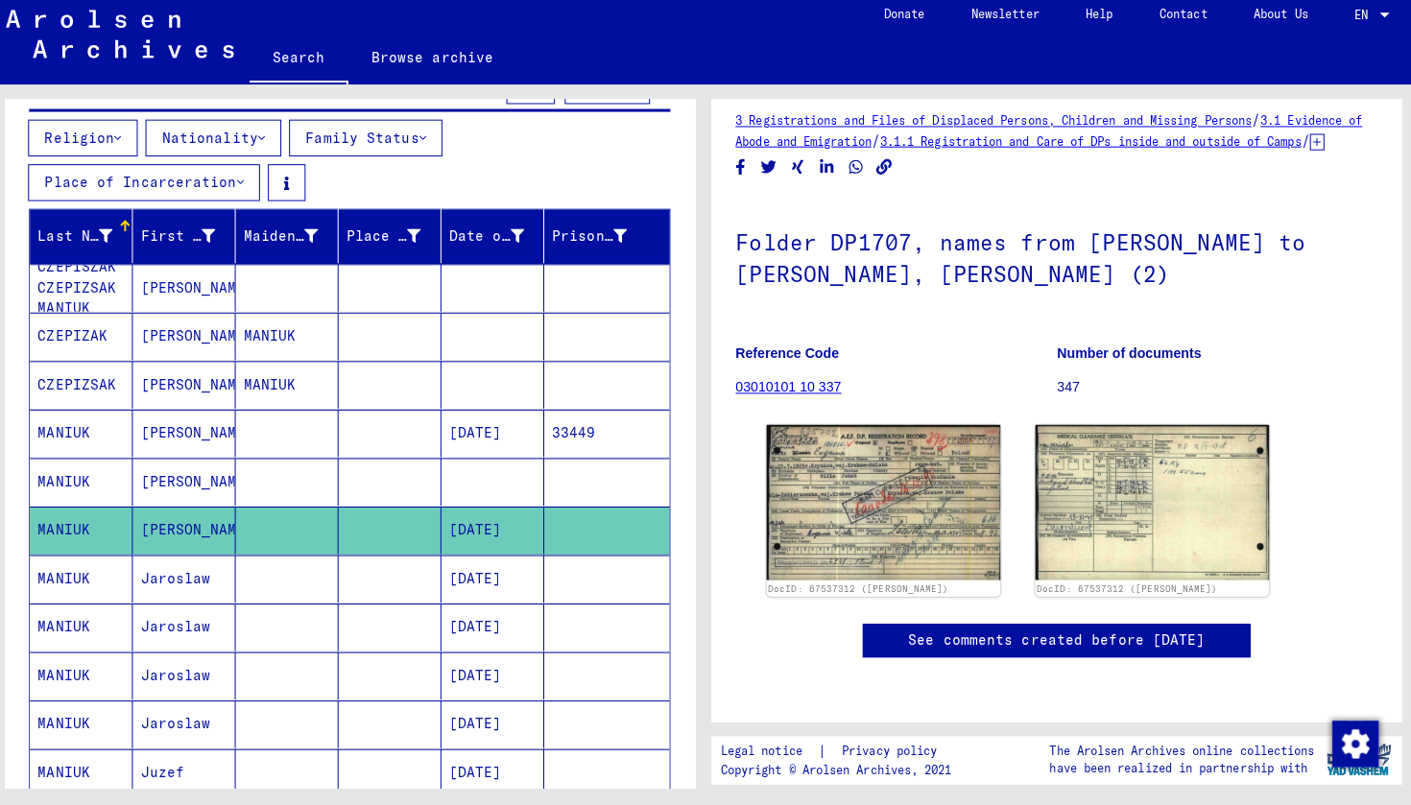
click at [102, 575] on mat-cell "MANIUK" at bounding box center [90, 581] width 102 height 47
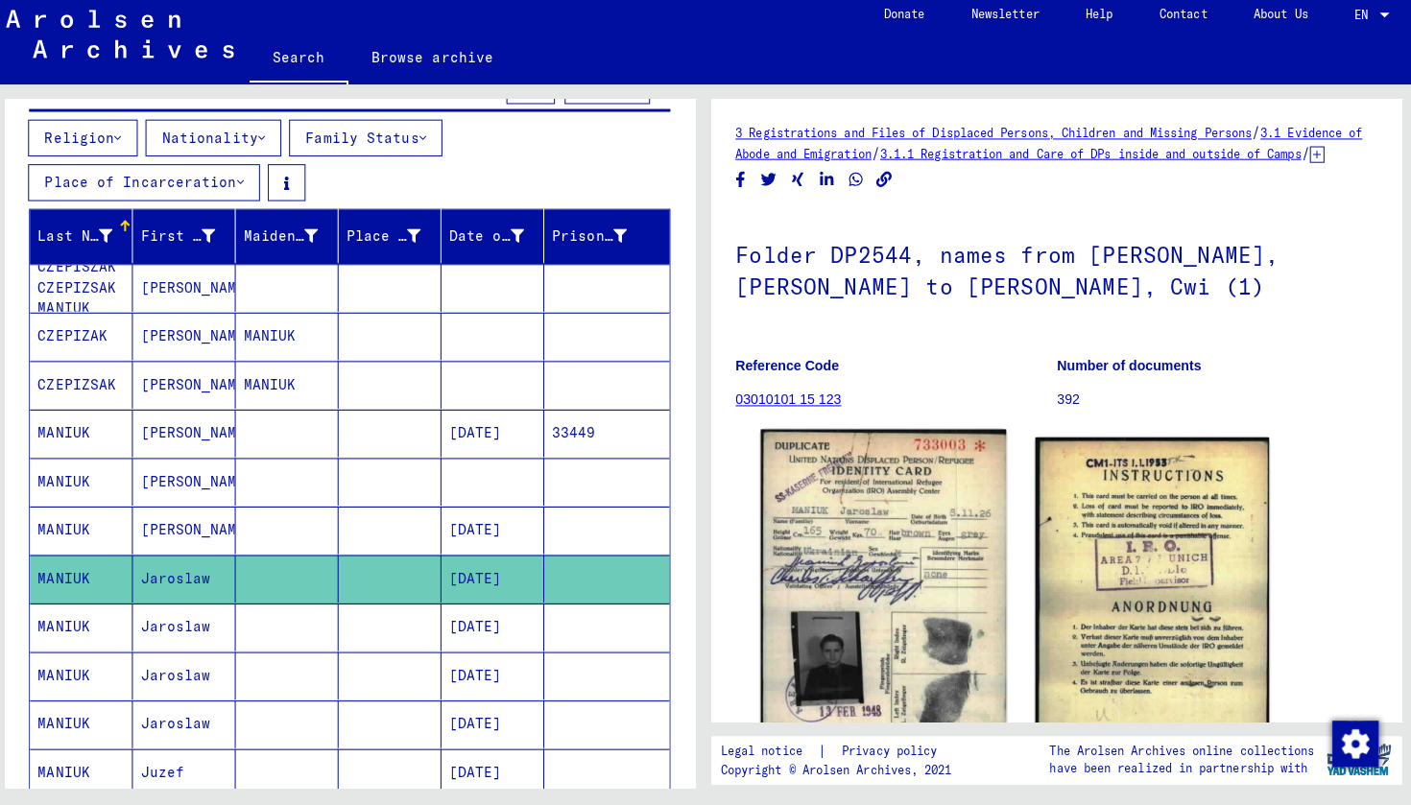
click at [763, 601] on img at bounding box center [883, 592] width 243 height 317
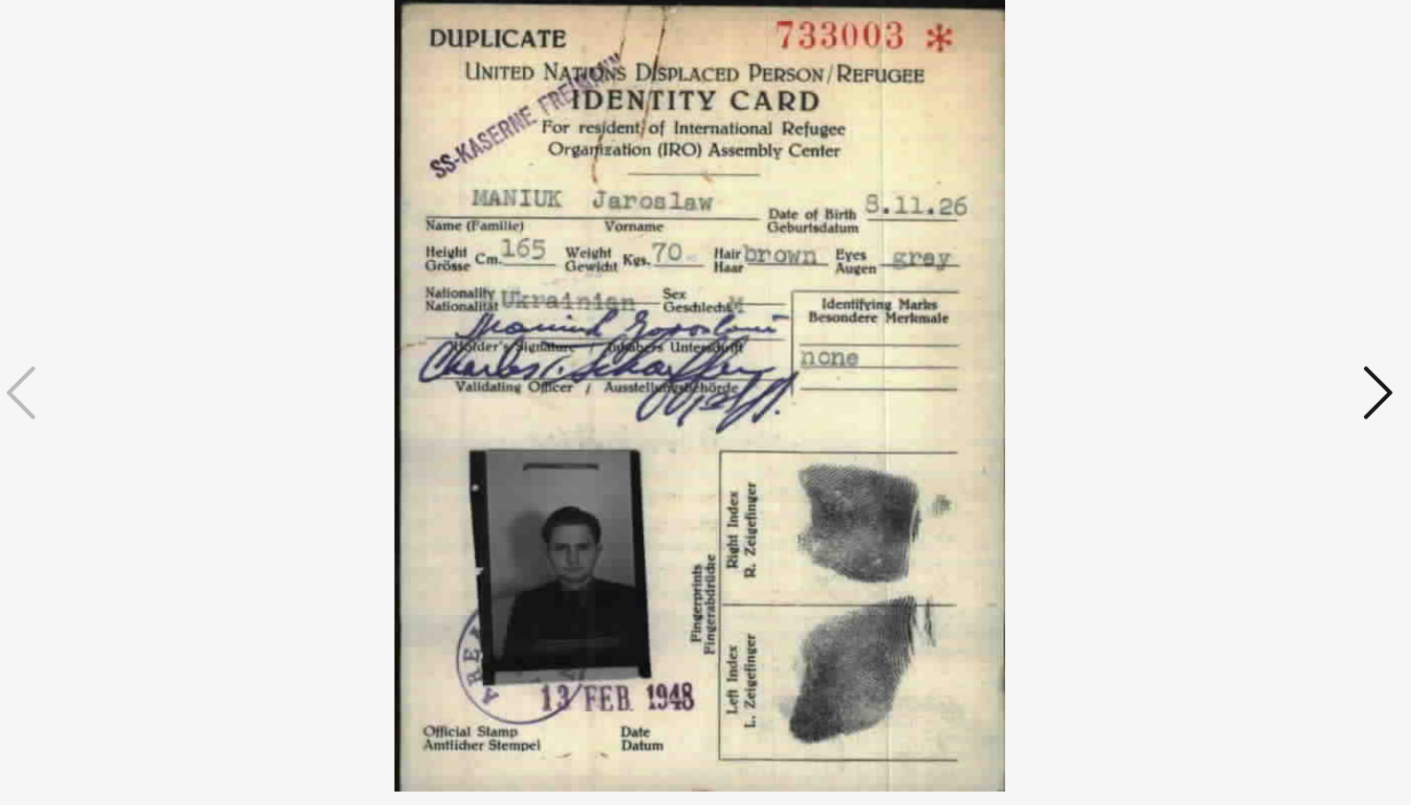
click at [1204, 327] on button at bounding box center [1221, 354] width 35 height 55
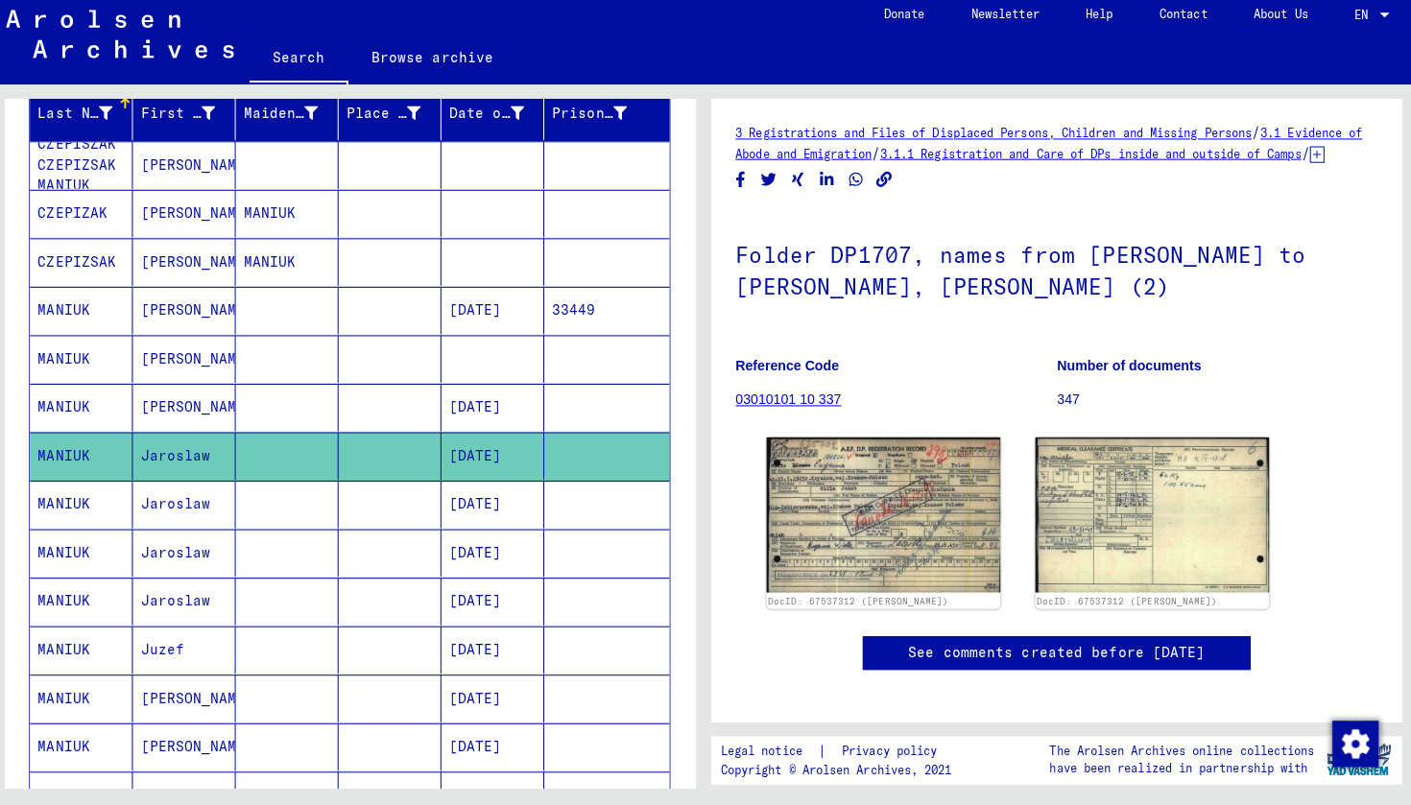
scroll to position [365, 0]
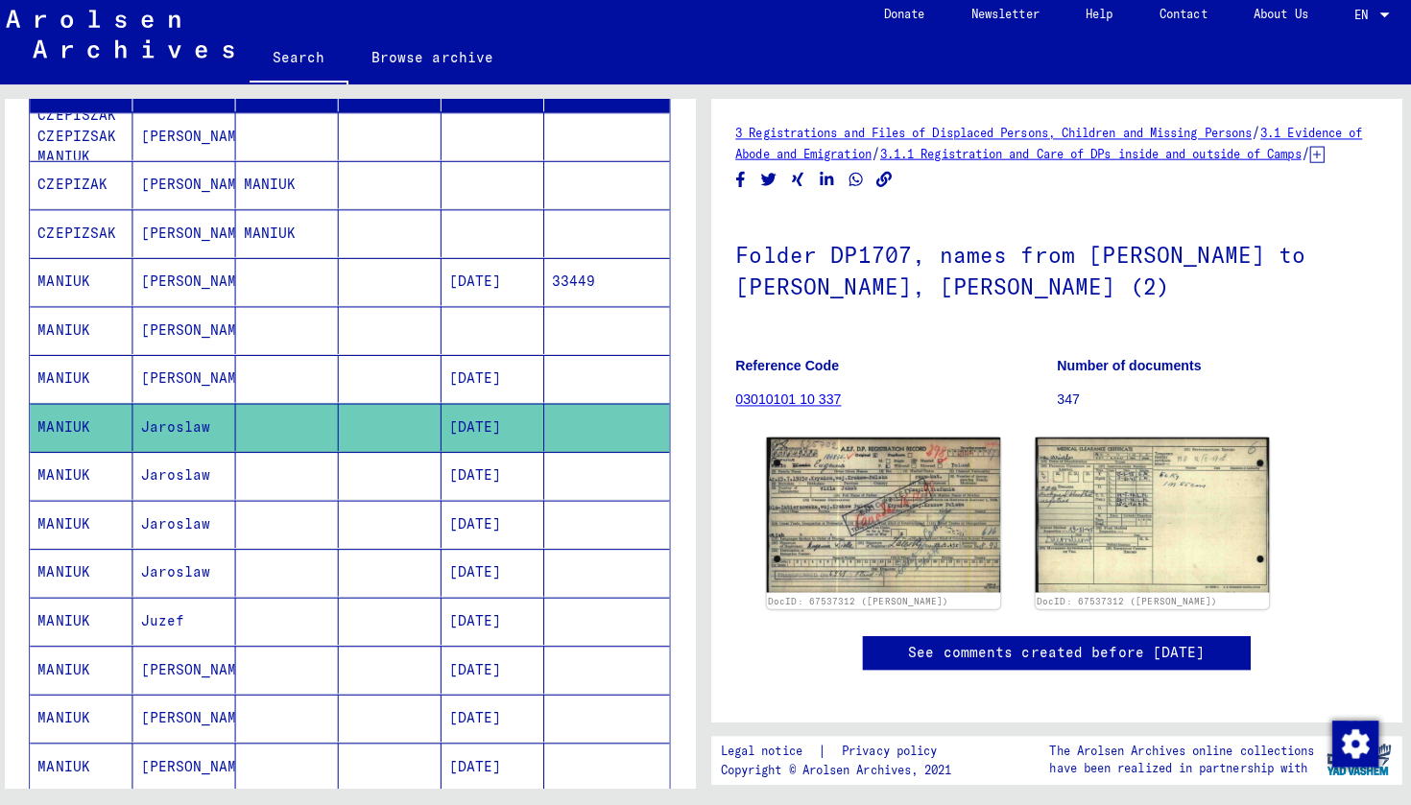
click at [74, 480] on mat-cell "MANIUK" at bounding box center [90, 479] width 102 height 47
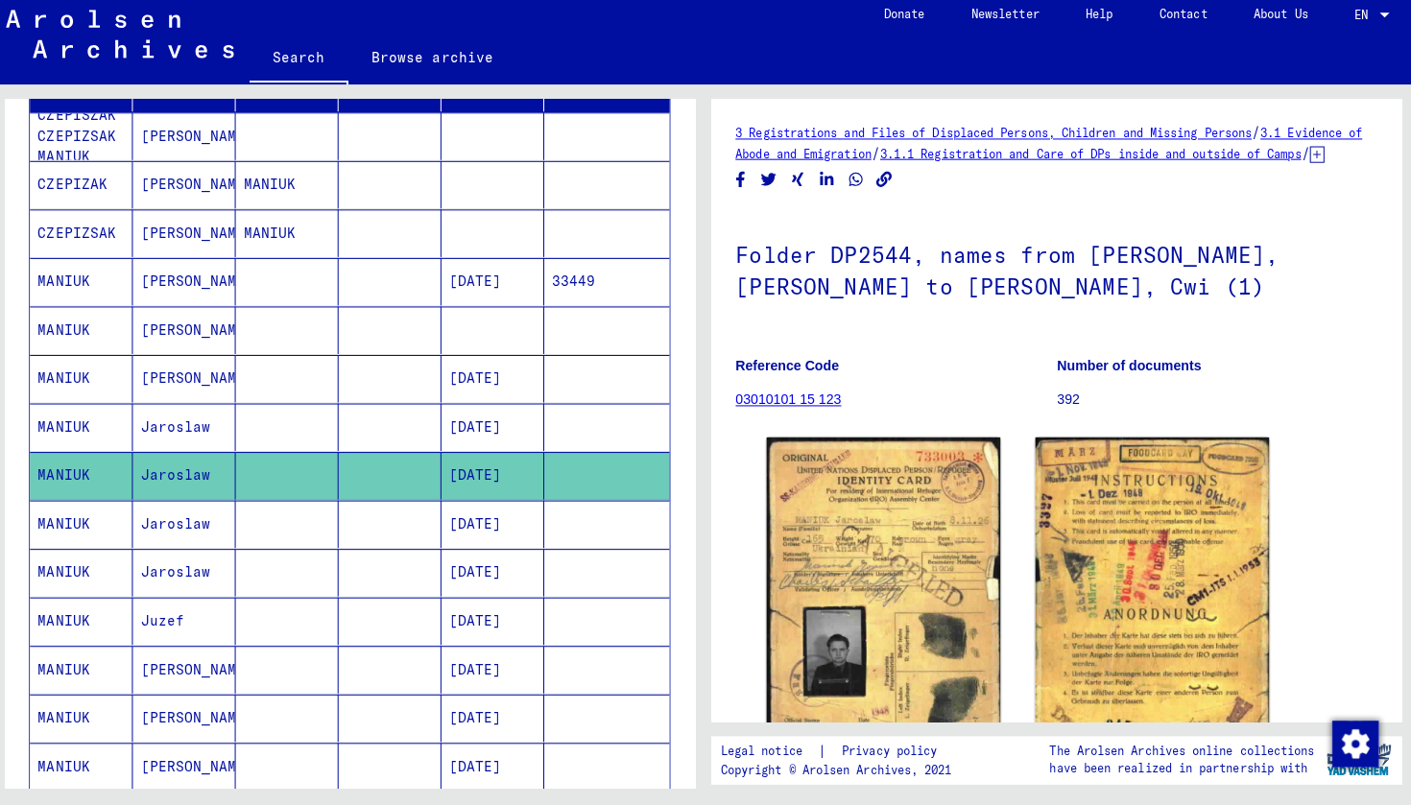
click at [104, 507] on mat-cell "MANIUK" at bounding box center [90, 527] width 102 height 47
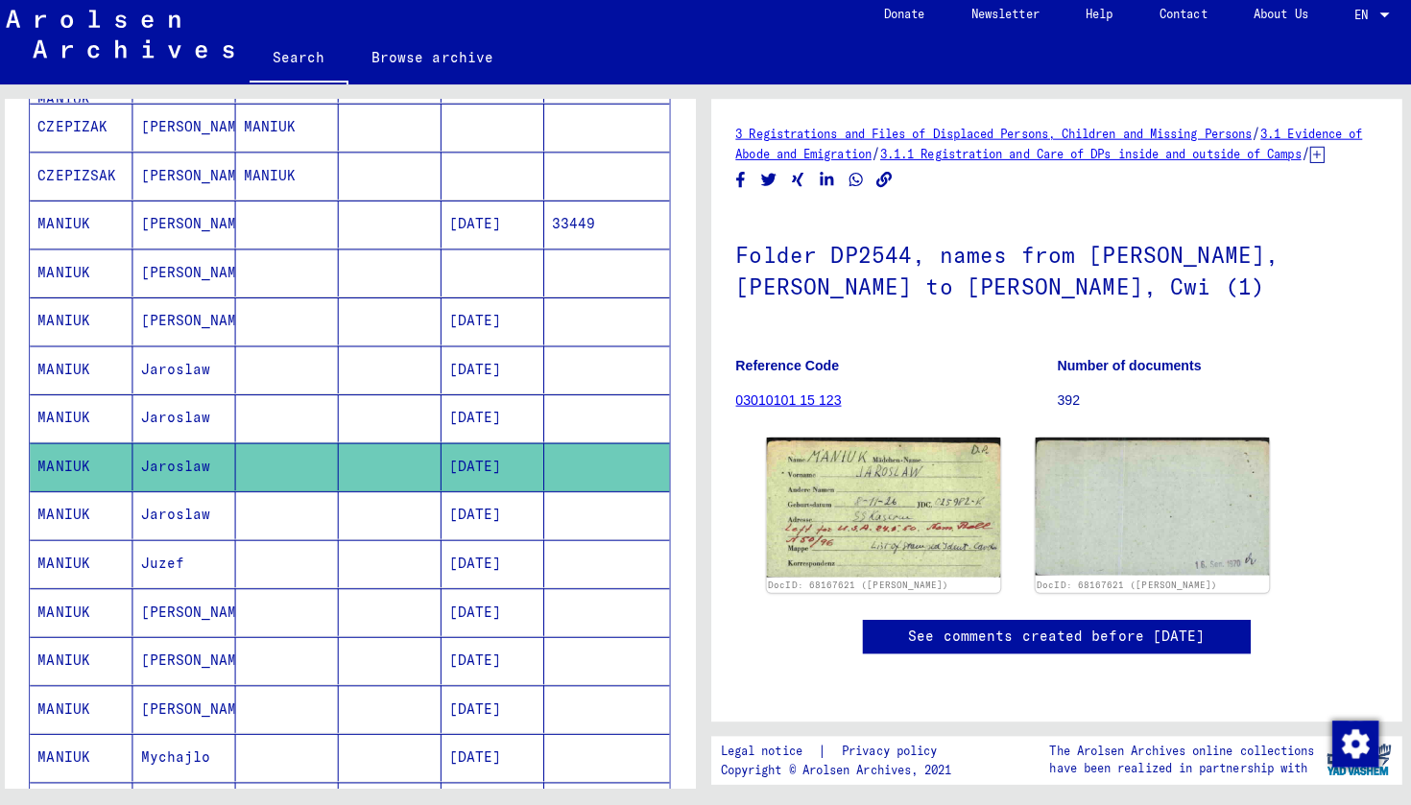
scroll to position [422, 0]
click at [97, 511] on mat-cell "MANIUK" at bounding box center [90, 517] width 102 height 47
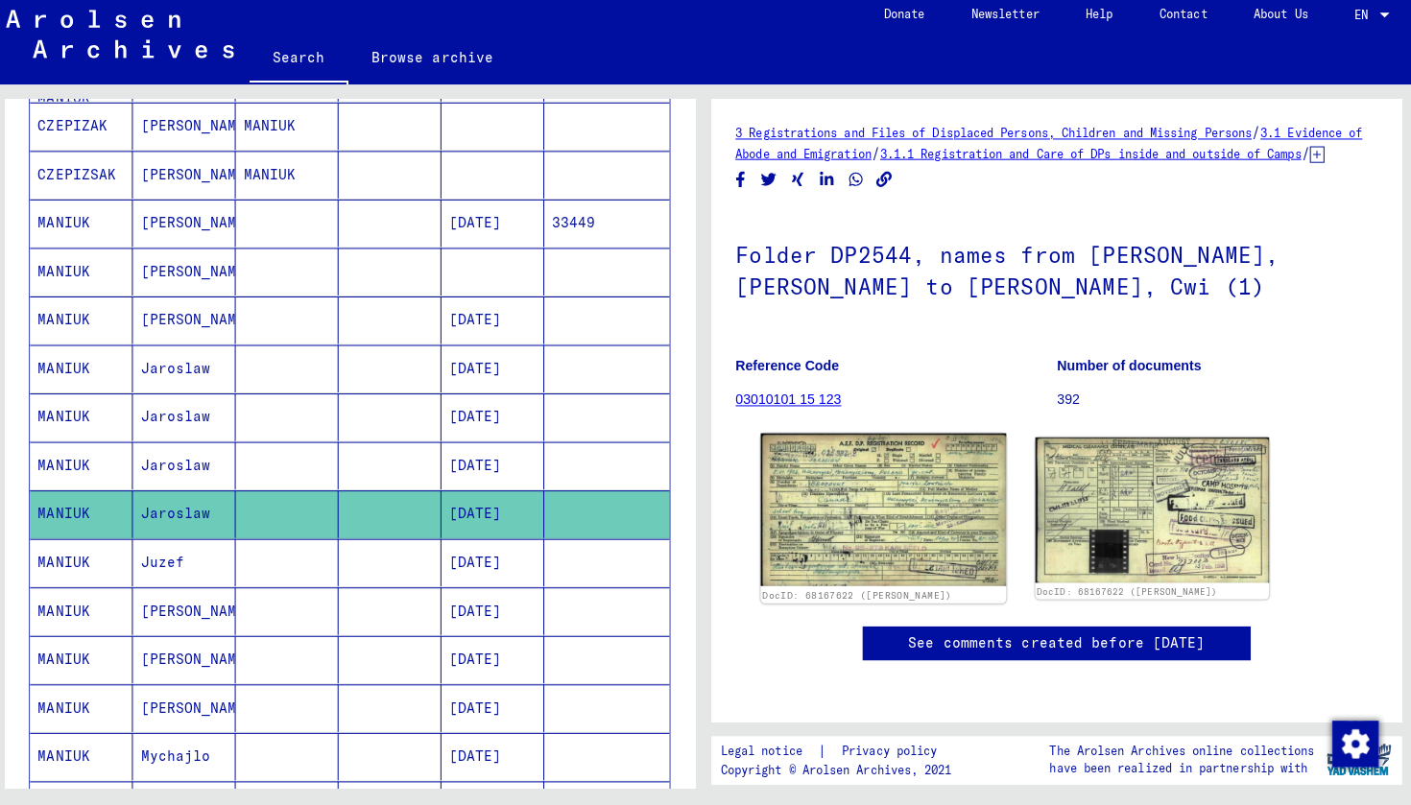
click at [903, 510] on img at bounding box center [883, 514] width 243 height 152
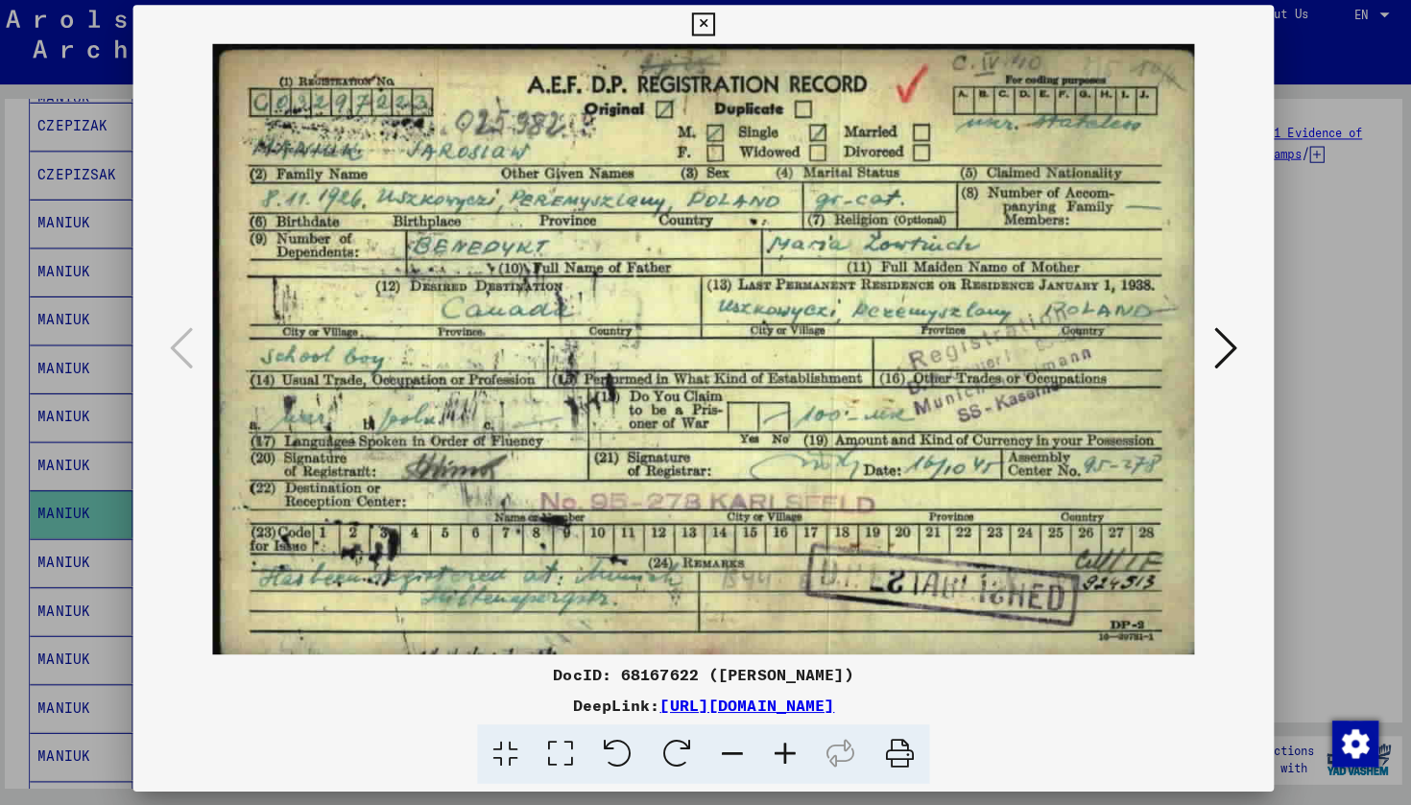
click at [716, 28] on icon at bounding box center [705, 32] width 22 height 23
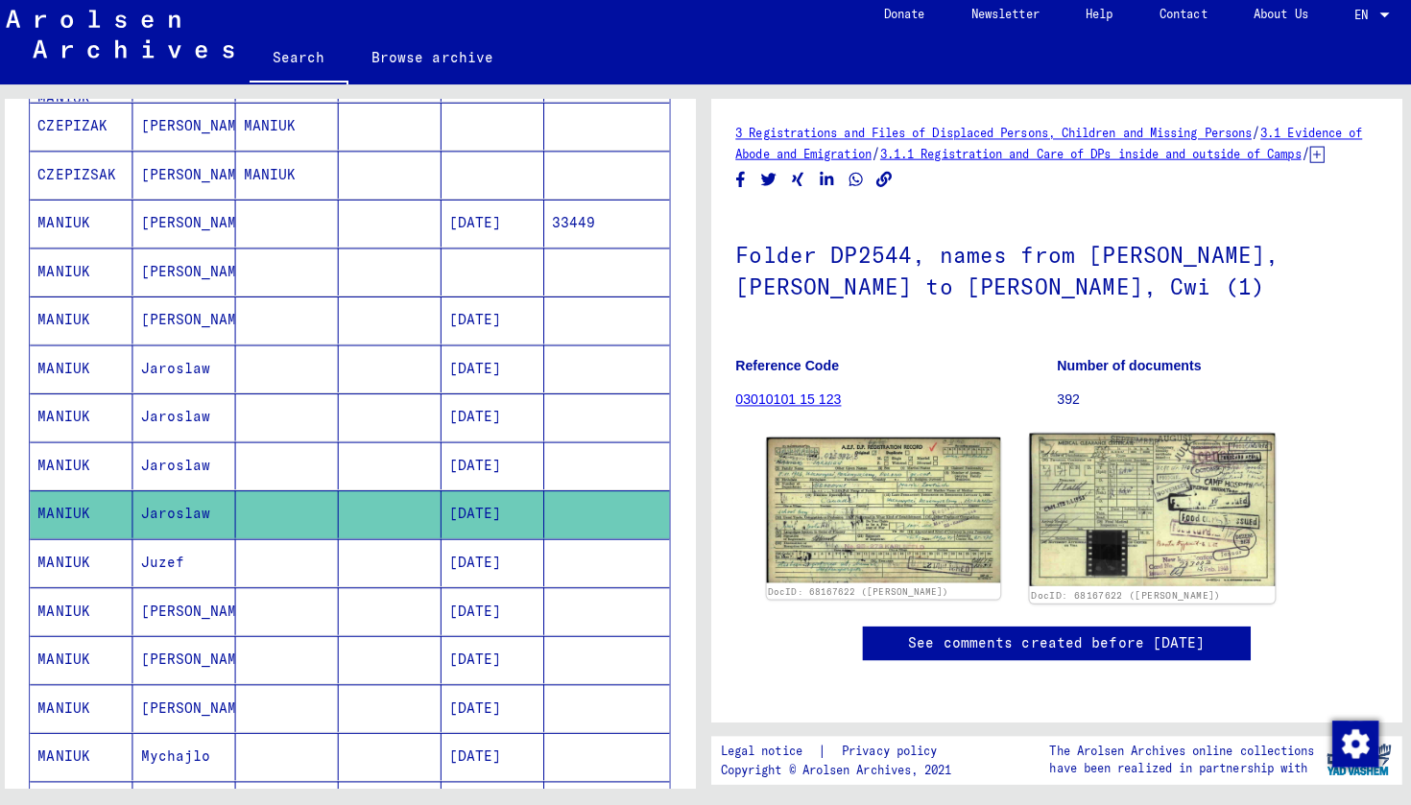
click at [1168, 507] on img at bounding box center [1149, 514] width 243 height 152
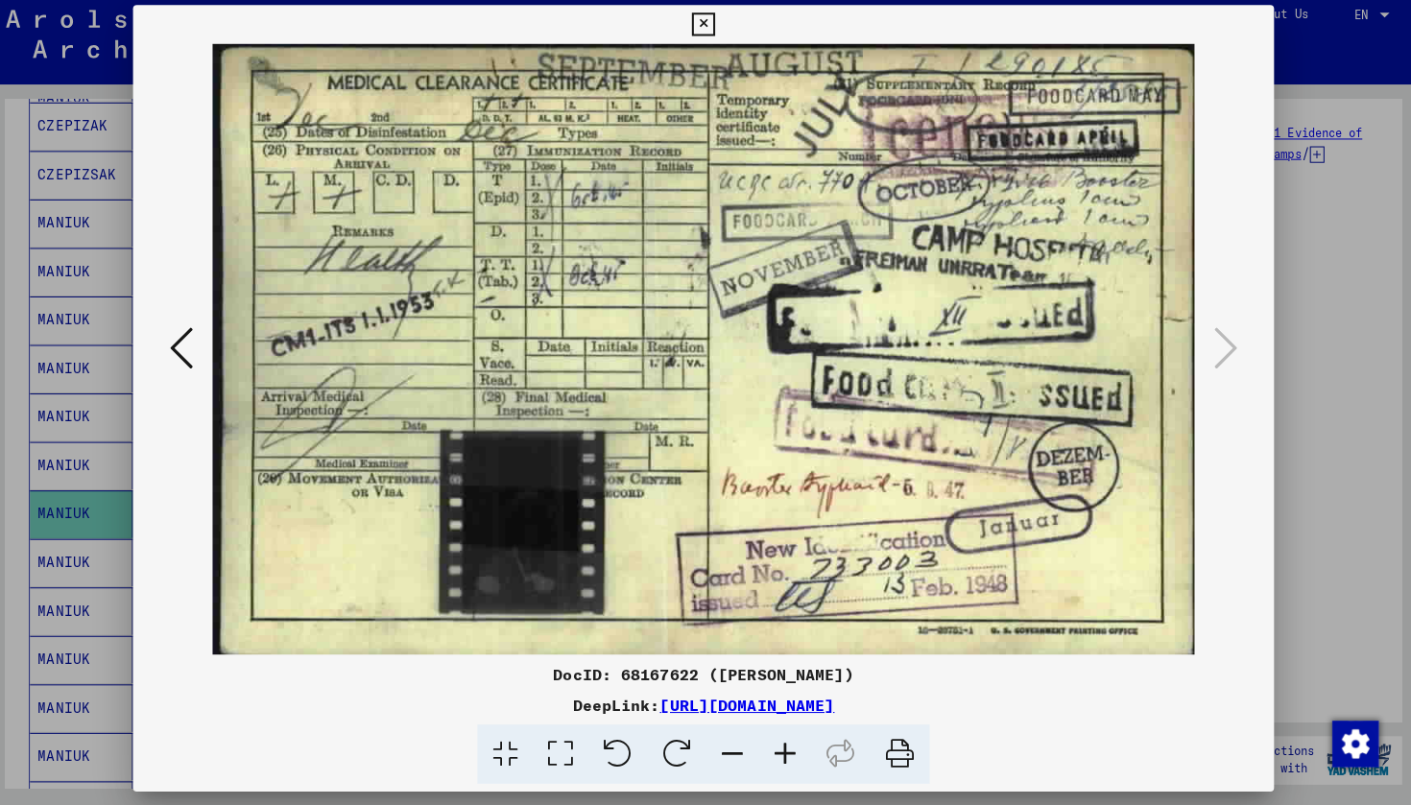
click at [716, 21] on icon at bounding box center [705, 32] width 22 height 23
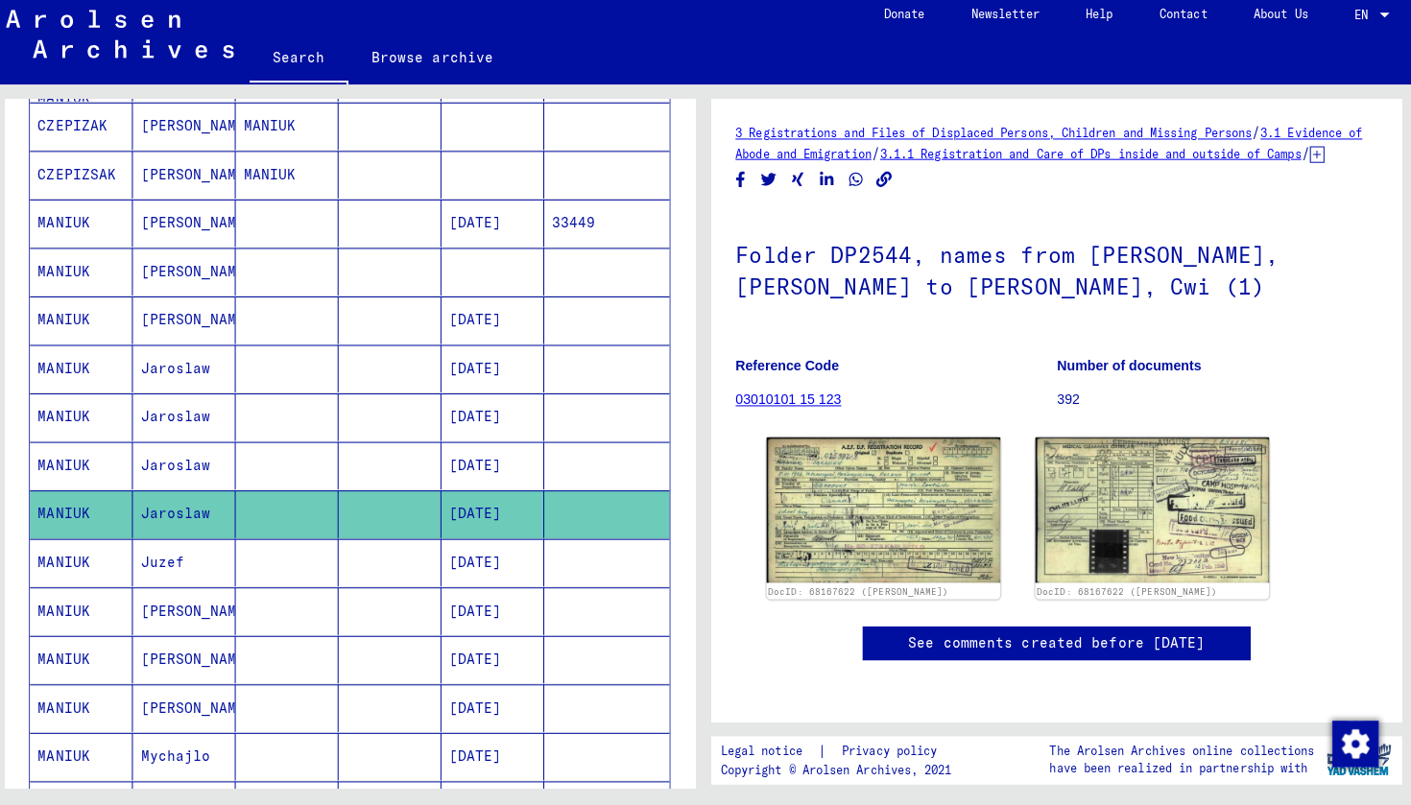
click at [83, 602] on mat-cell "MANIUK" at bounding box center [90, 613] width 102 height 47
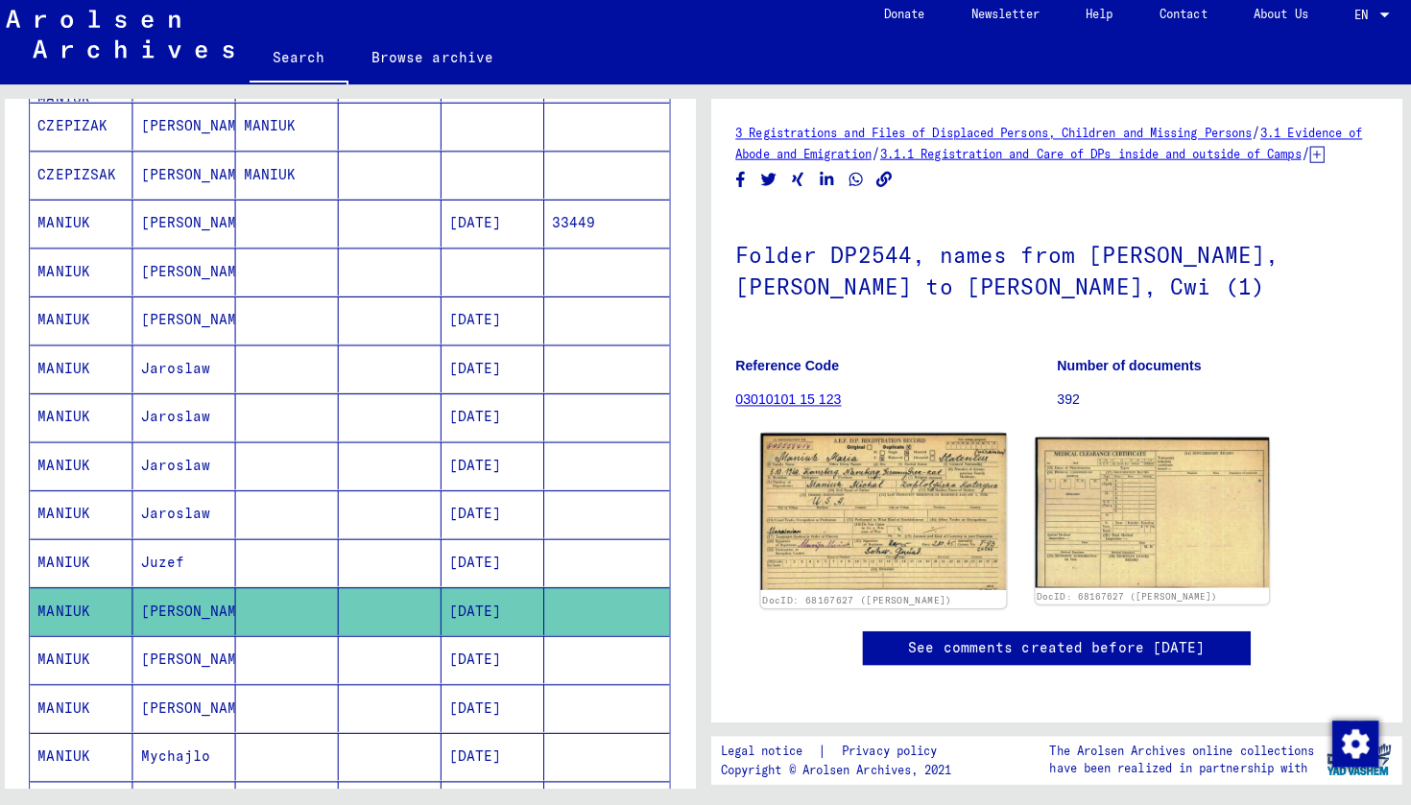
click at [807, 492] on img at bounding box center [883, 515] width 243 height 154
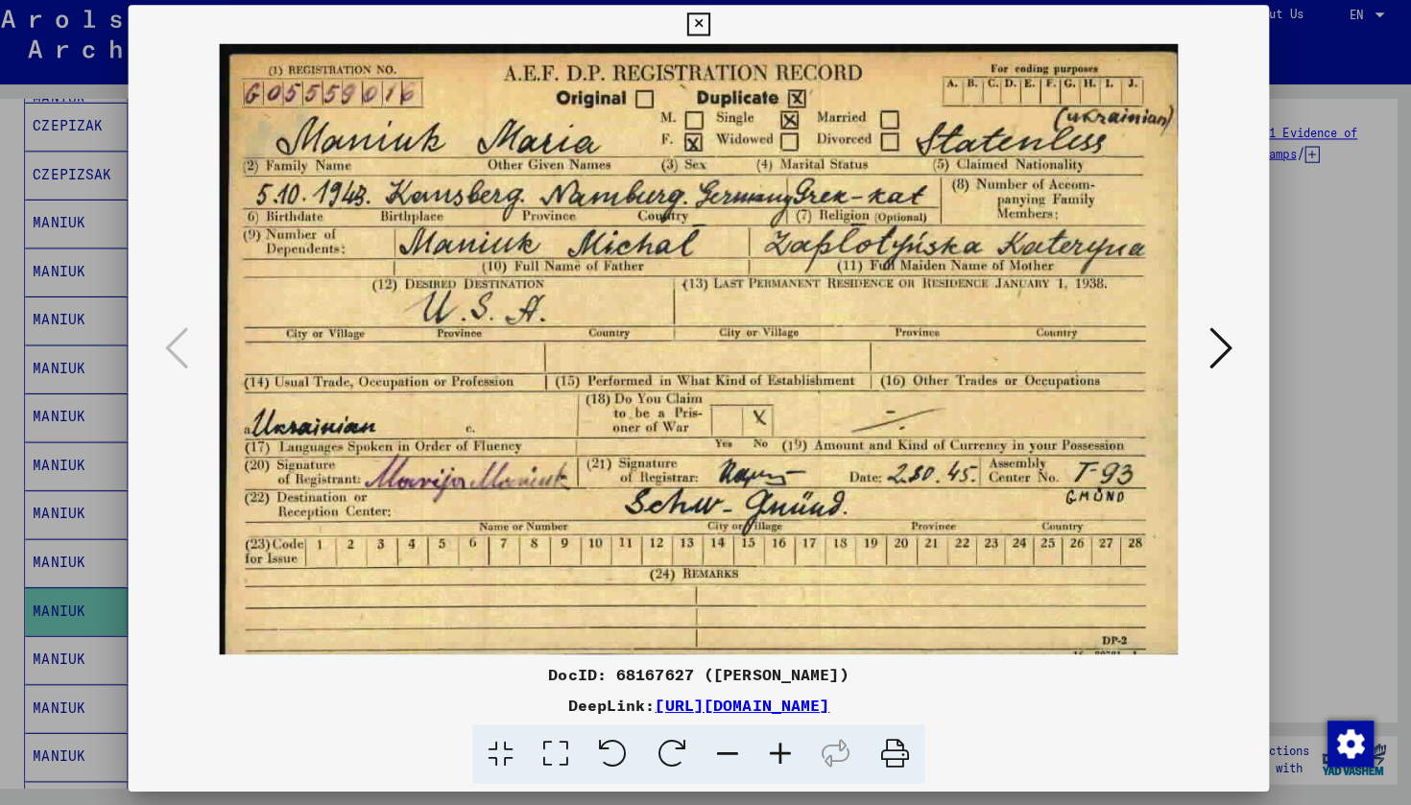
click at [716, 26] on icon at bounding box center [705, 32] width 22 height 23
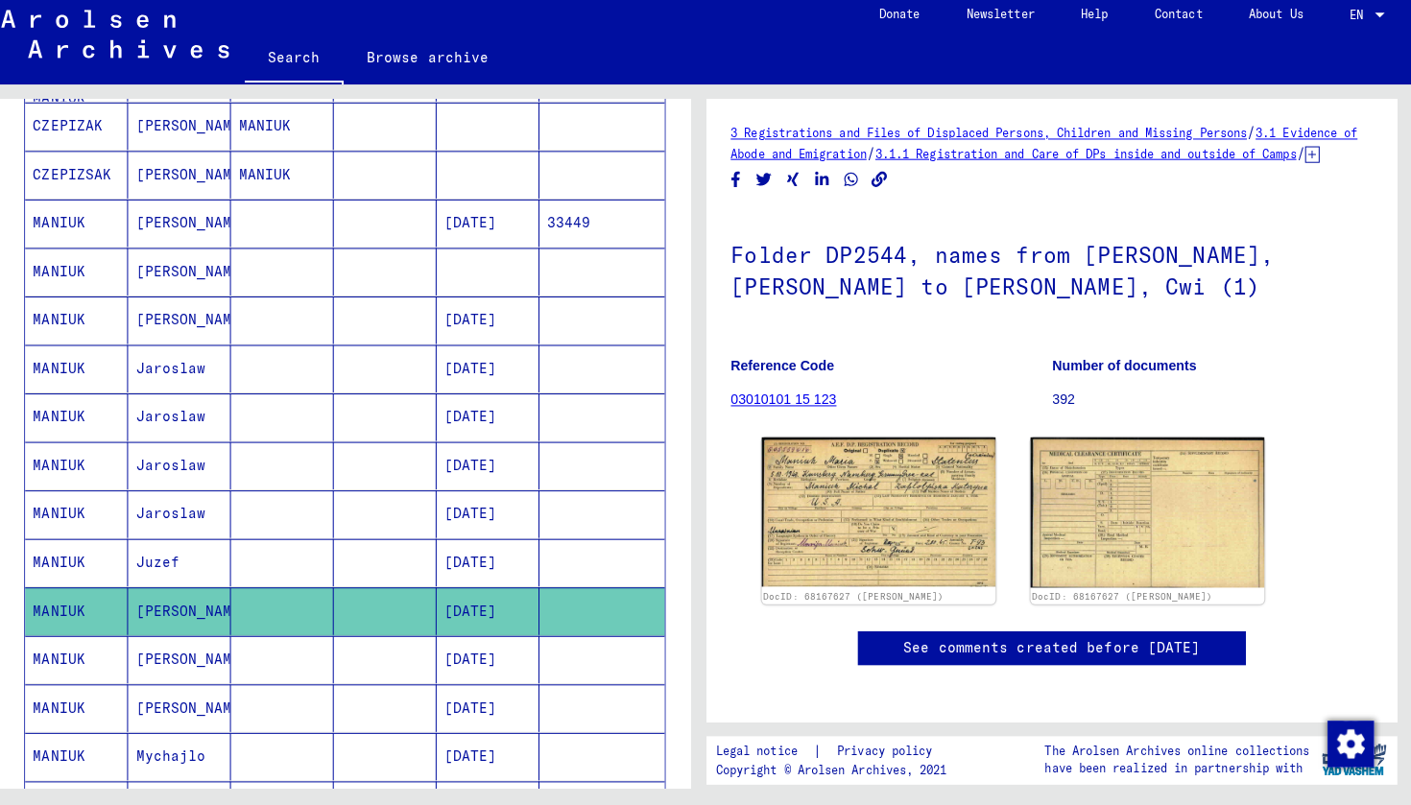
click at [83, 656] on mat-cell "MANIUK" at bounding box center [90, 661] width 102 height 47
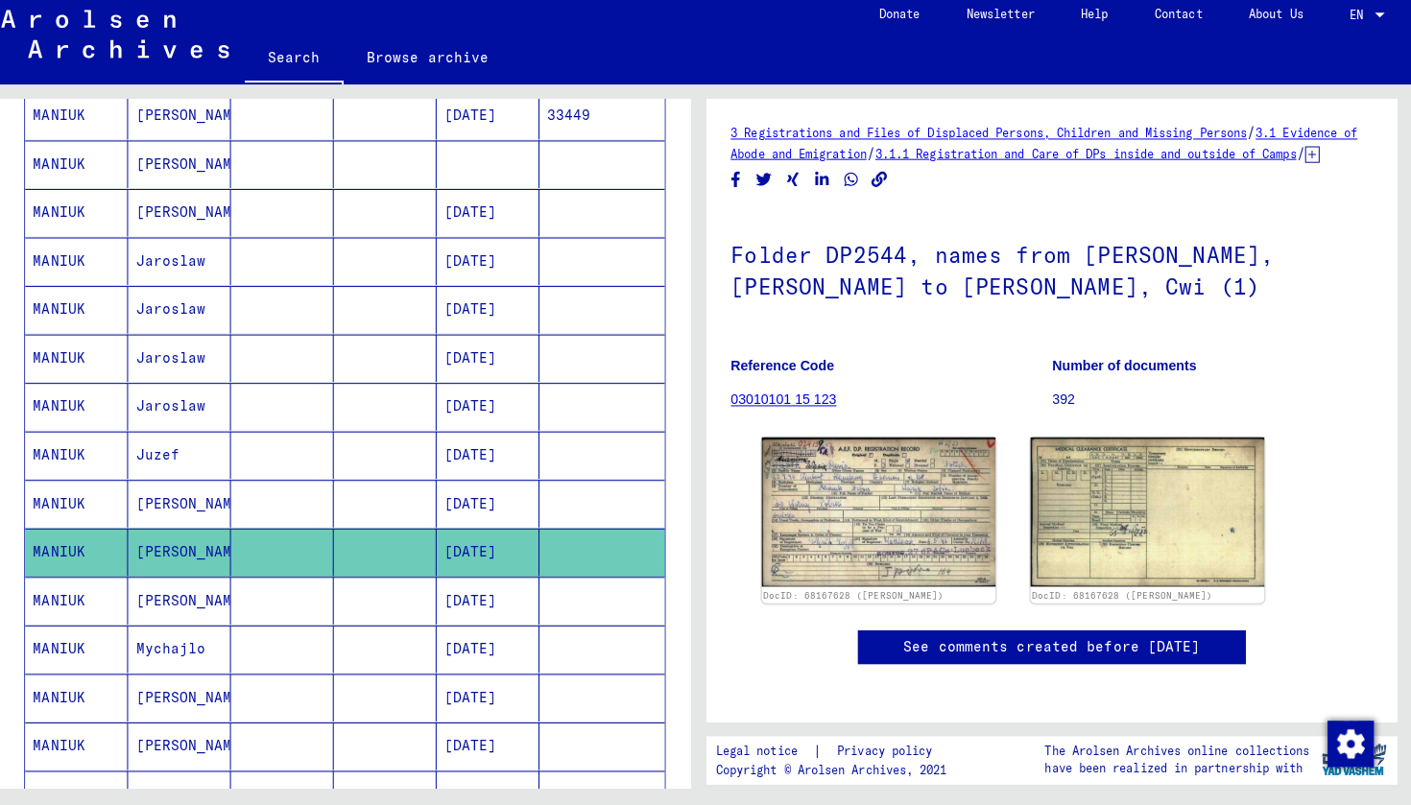
scroll to position [577, 0]
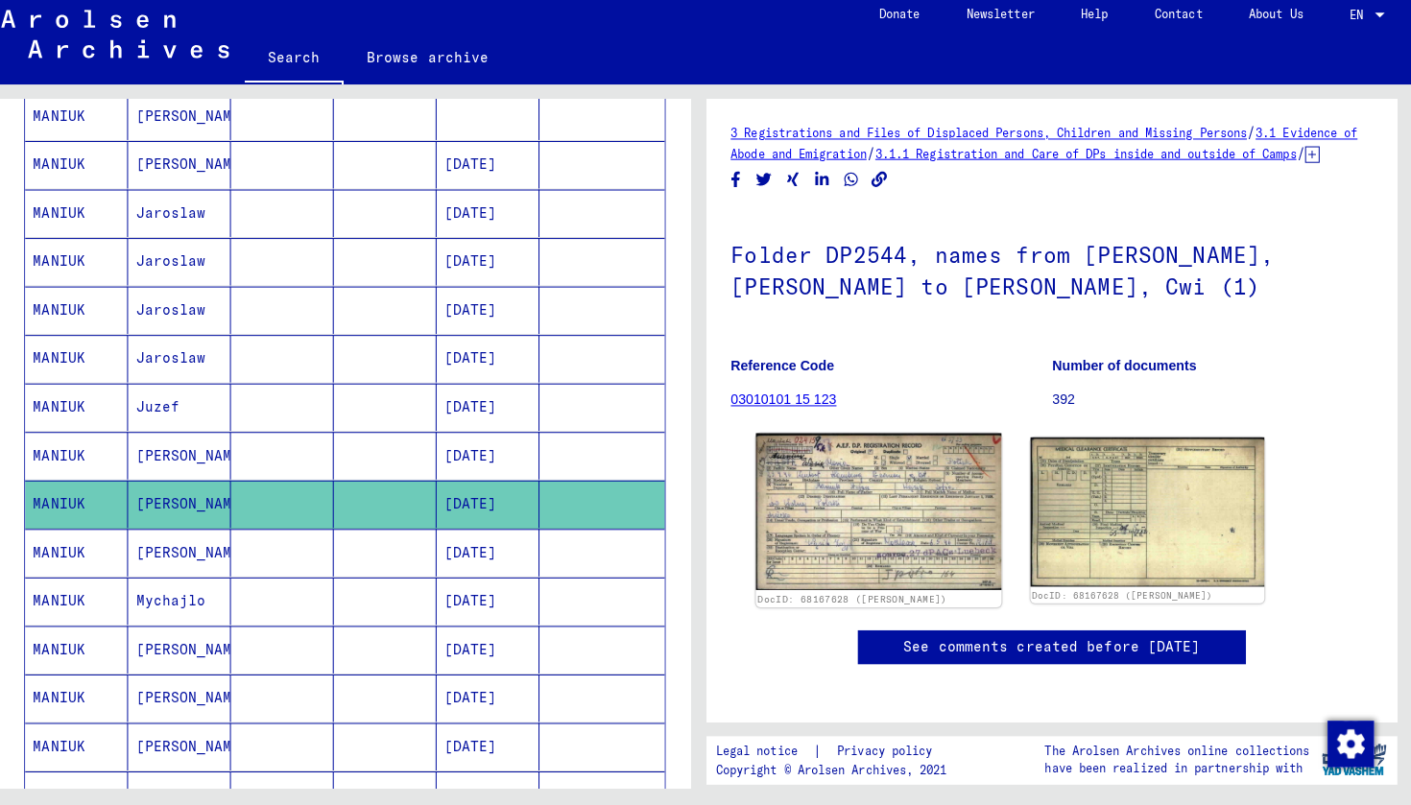
click at [797, 481] on img at bounding box center [883, 515] width 243 height 155
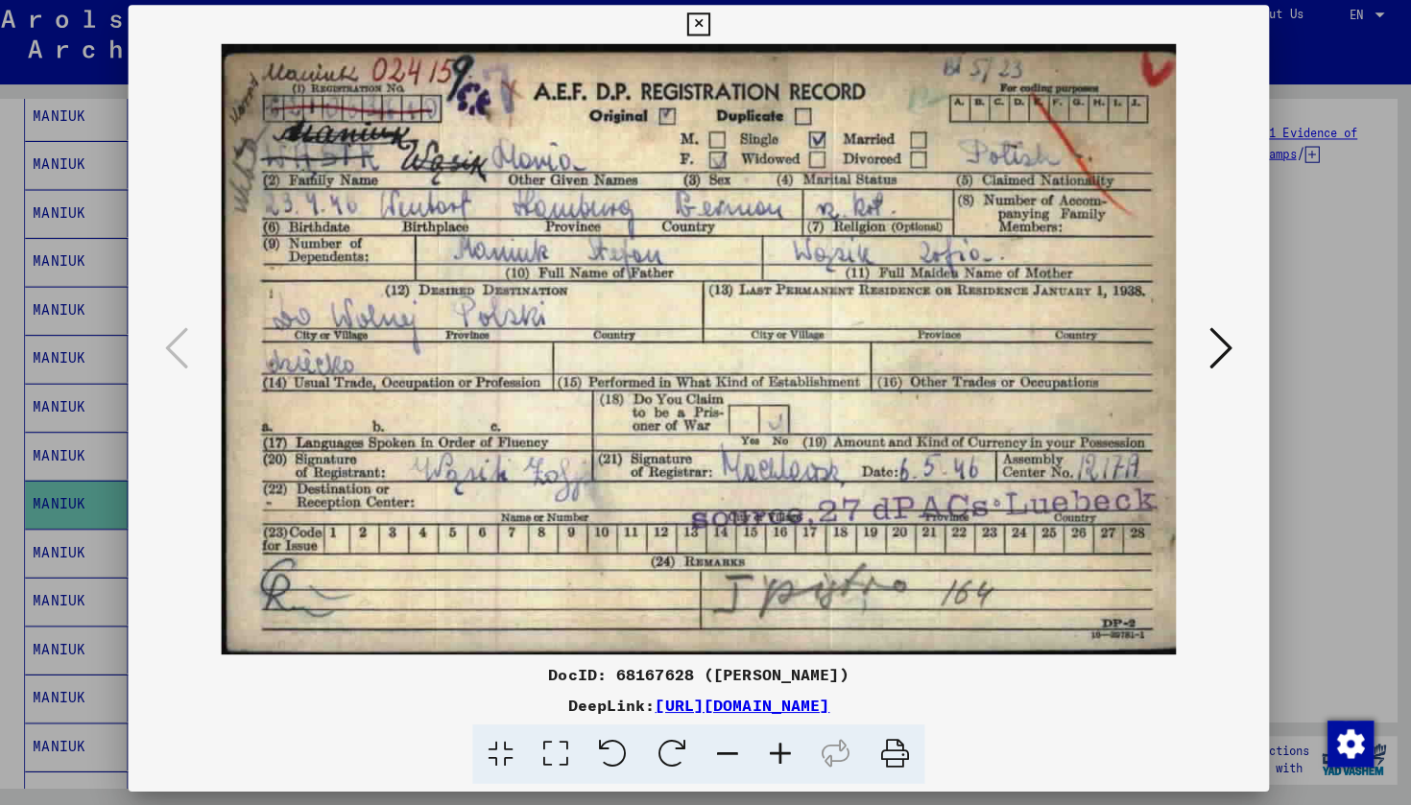
click at [716, 23] on icon at bounding box center [705, 32] width 22 height 23
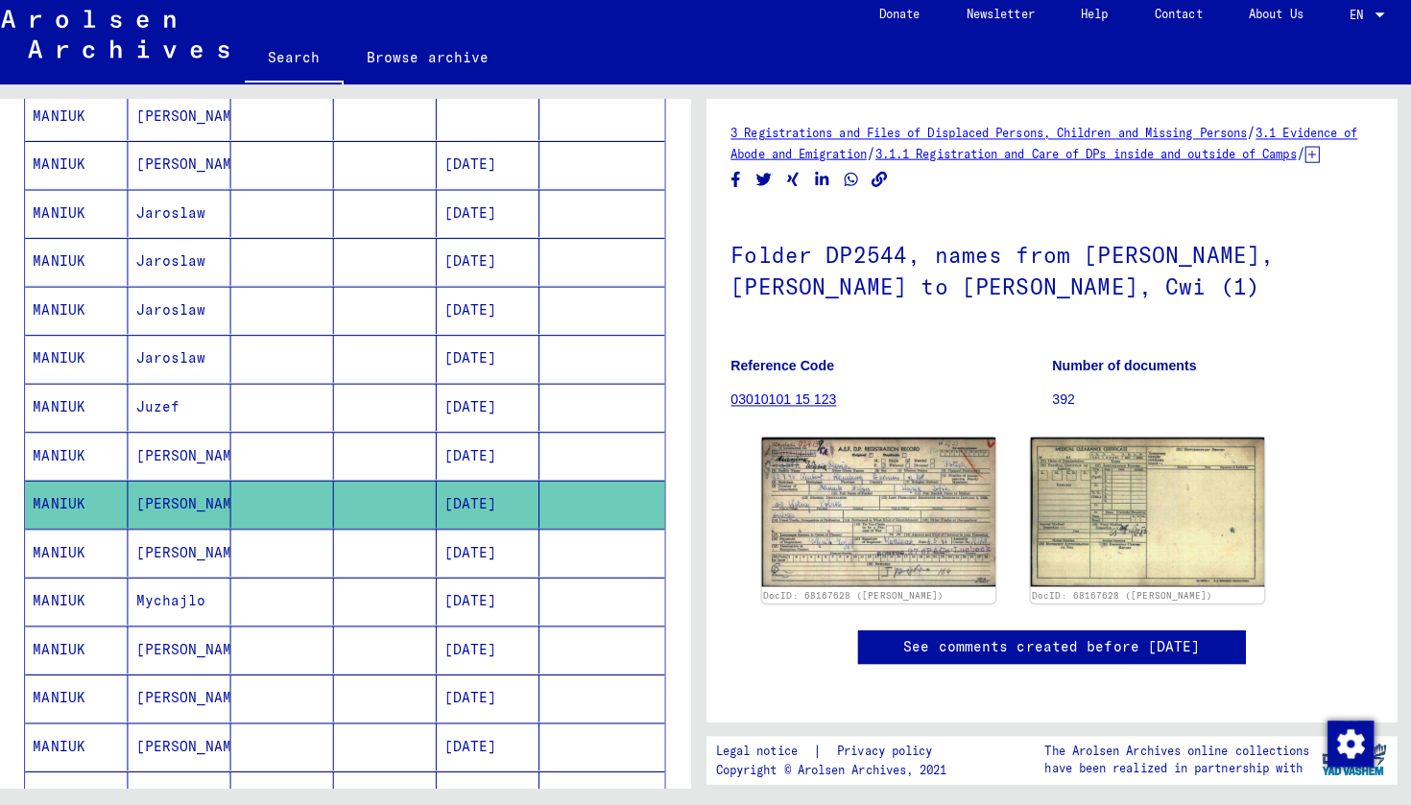
click at [80, 538] on mat-cell "MANIUK" at bounding box center [90, 555] width 102 height 47
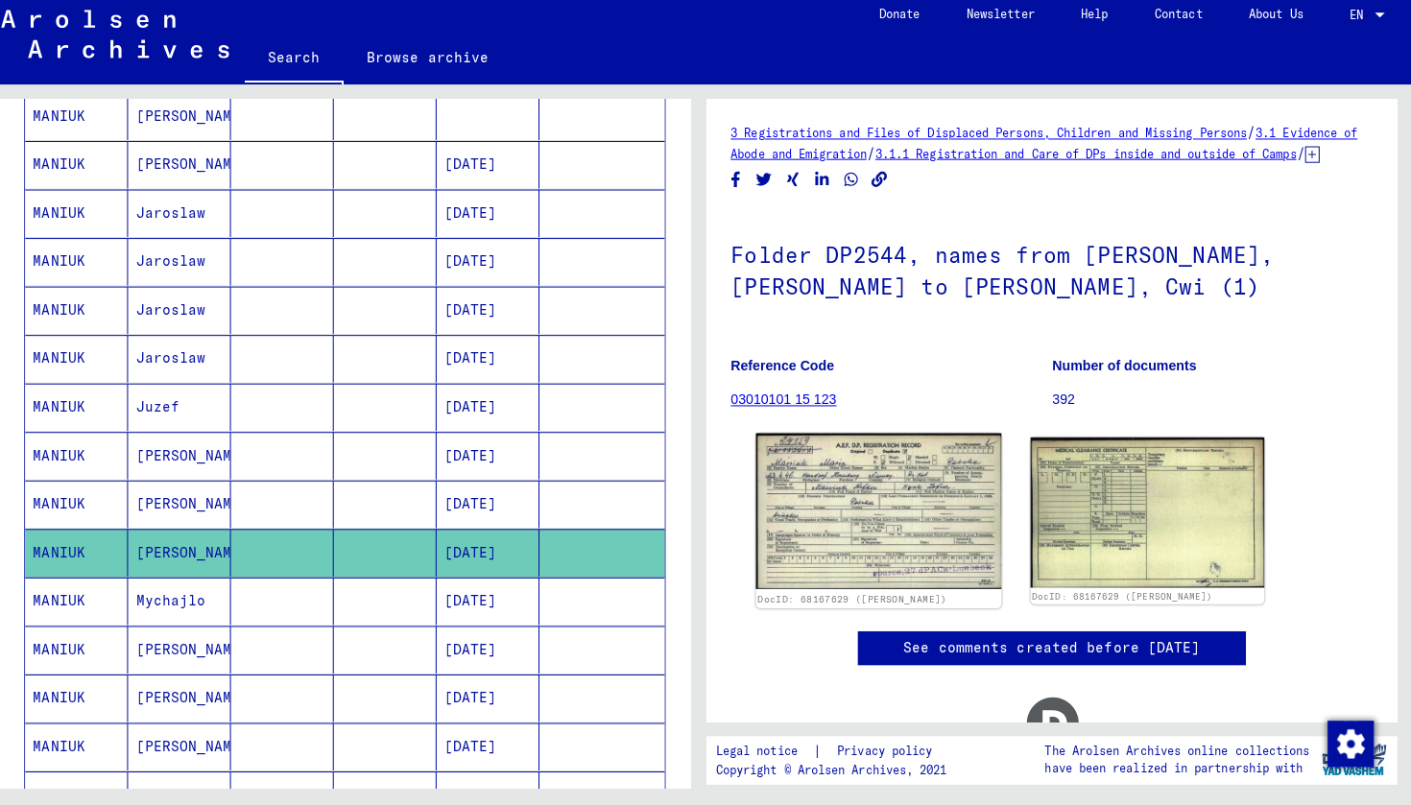
click at [860, 498] on img at bounding box center [883, 515] width 243 height 154
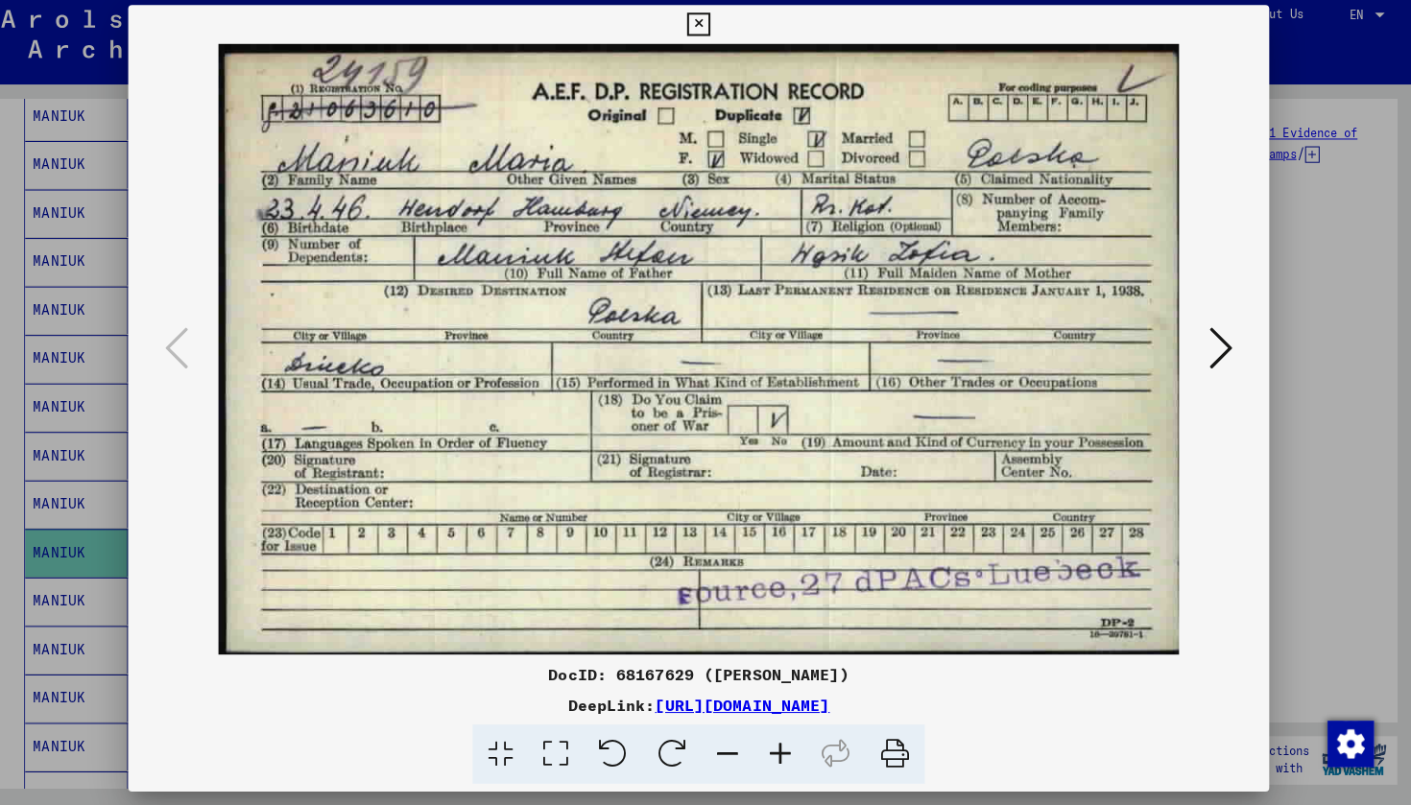
click at [716, 25] on icon at bounding box center [705, 32] width 22 height 23
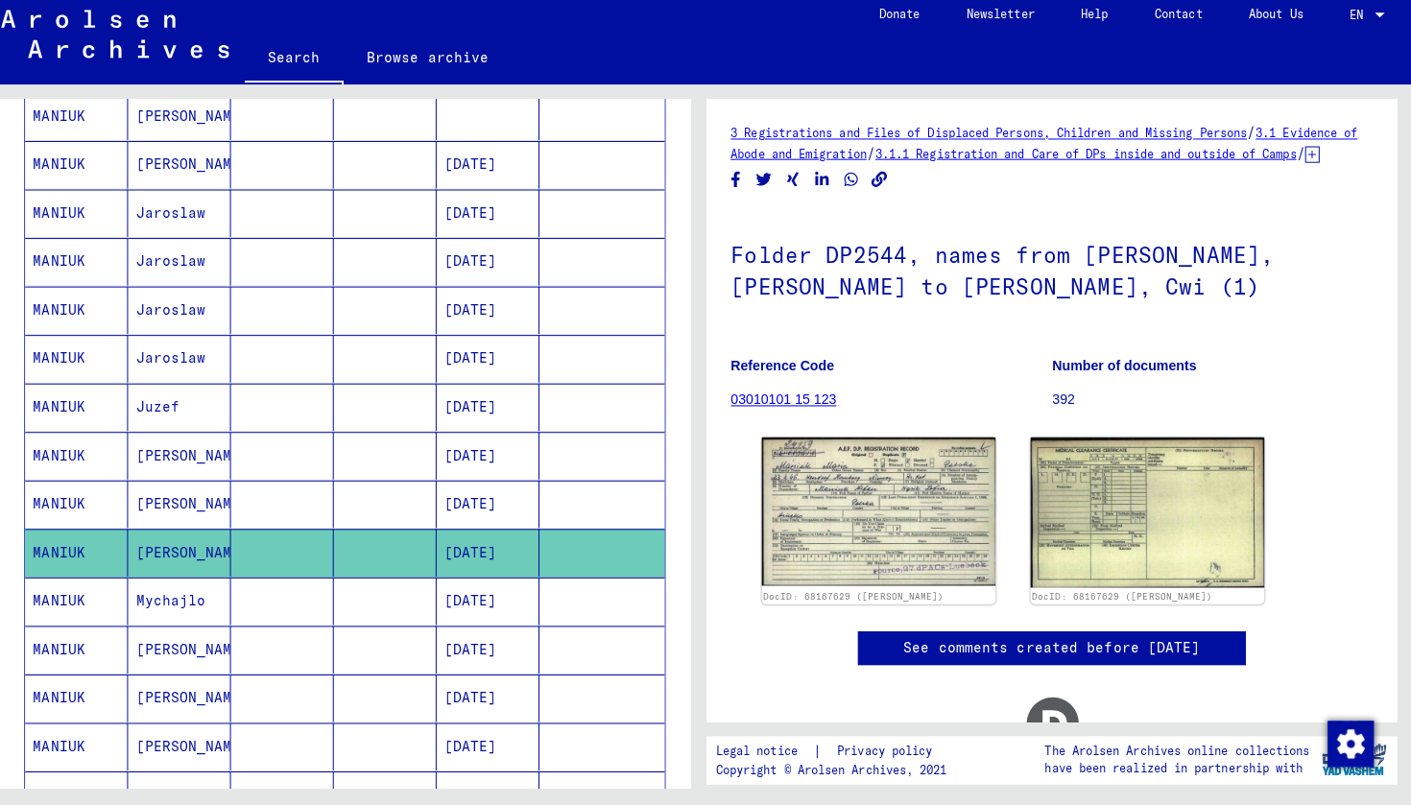
click at [67, 599] on mat-cell "MANIUK" at bounding box center [90, 603] width 102 height 47
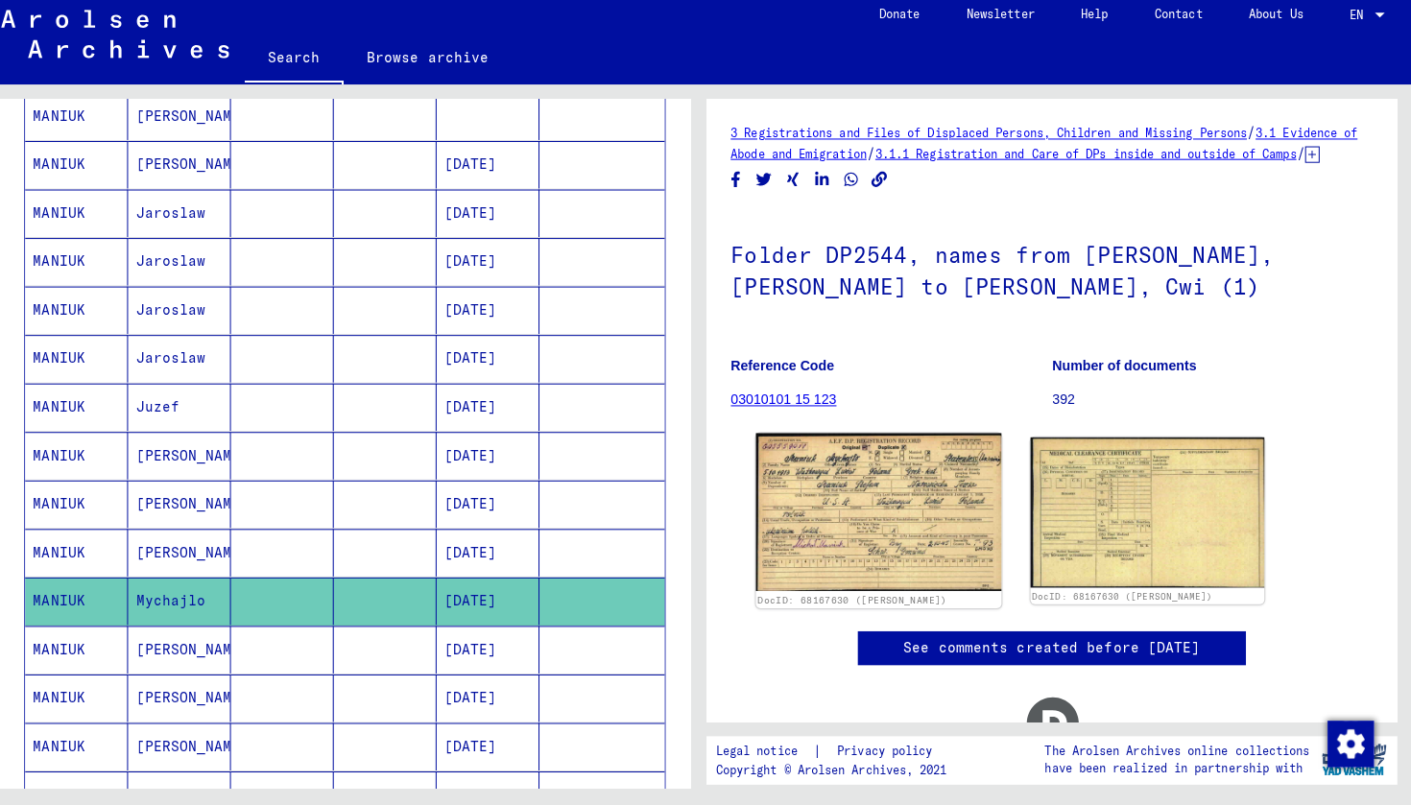
click at [875, 488] on img at bounding box center [883, 516] width 243 height 156
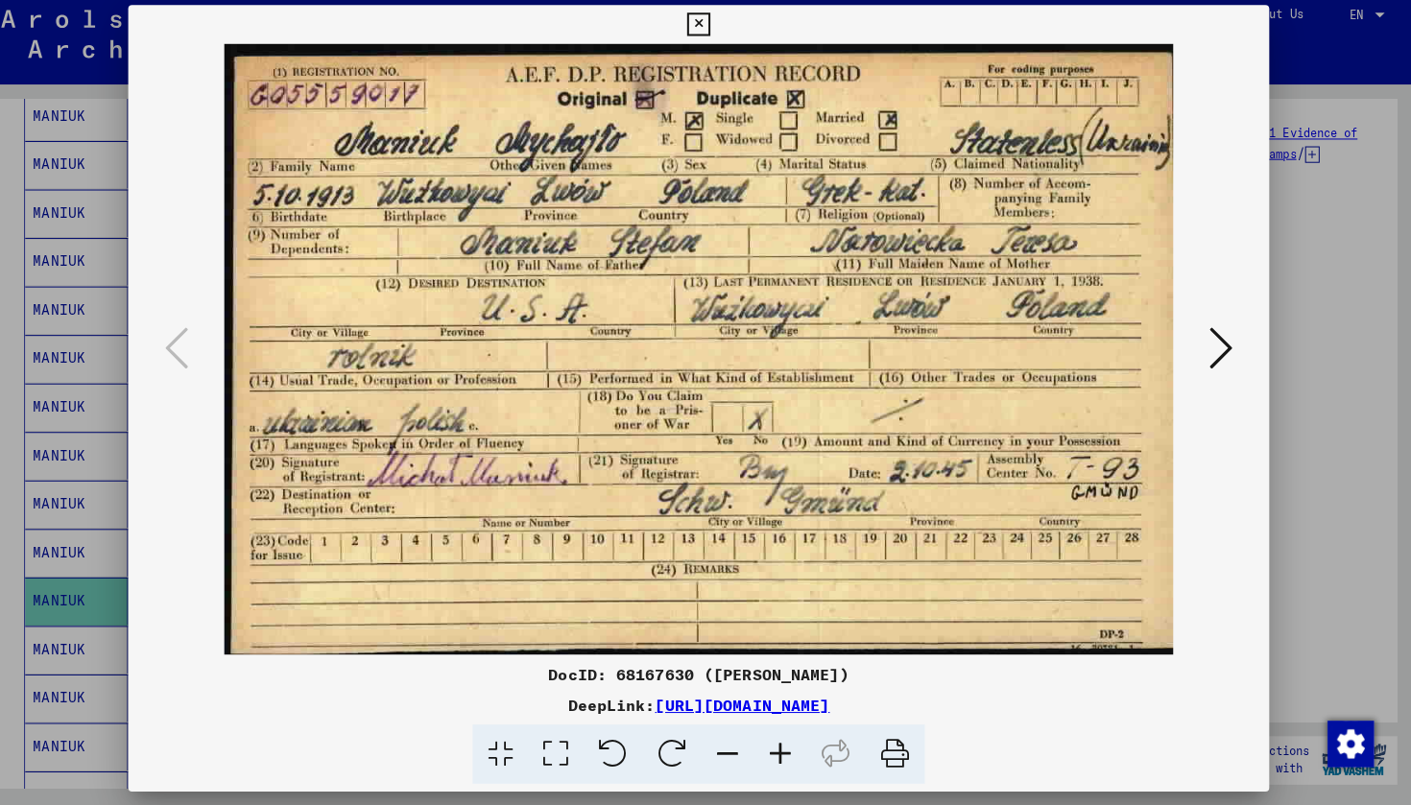
click at [716, 27] on icon at bounding box center [705, 32] width 22 height 23
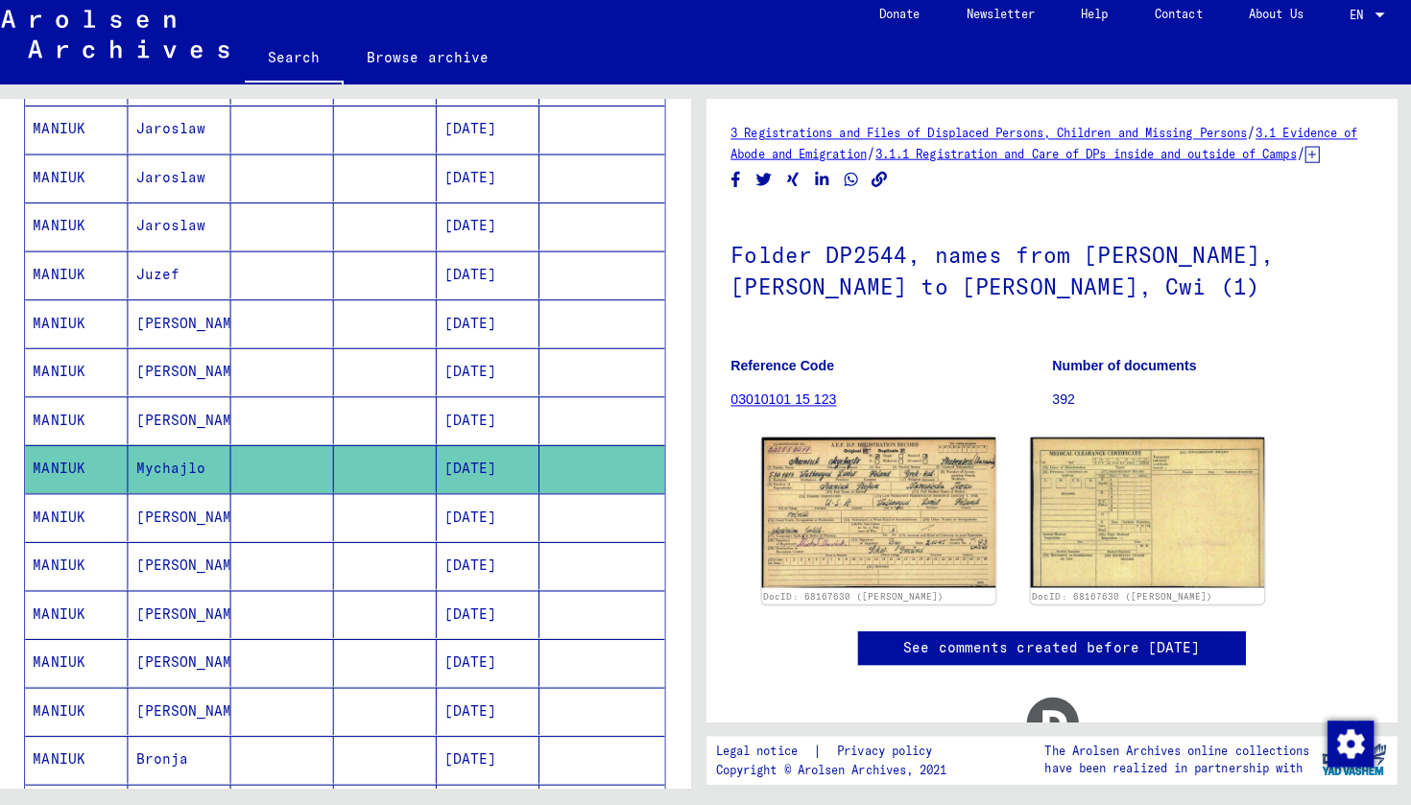
scroll to position [714, 0]
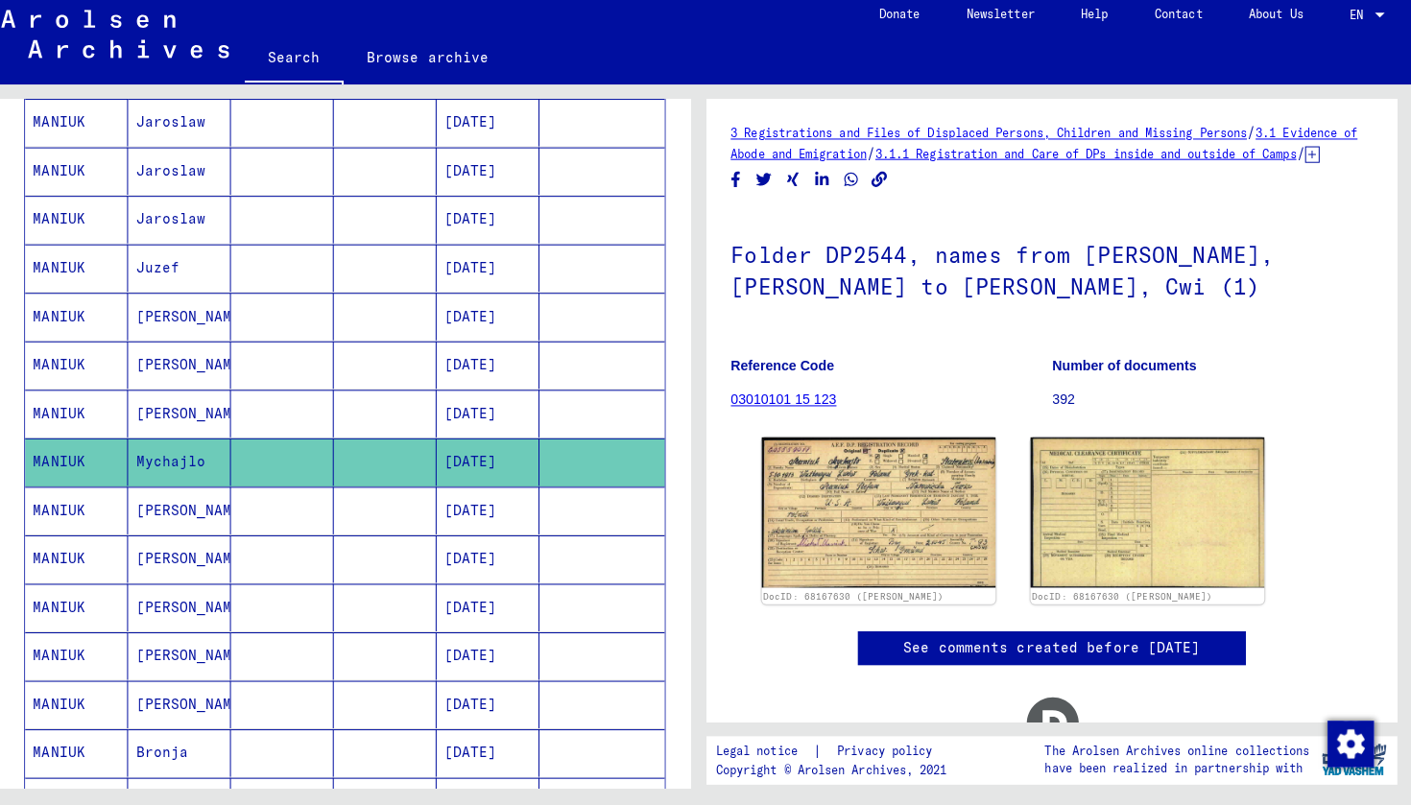
click at [70, 558] on mat-cell "MANIUK" at bounding box center [90, 561] width 102 height 47
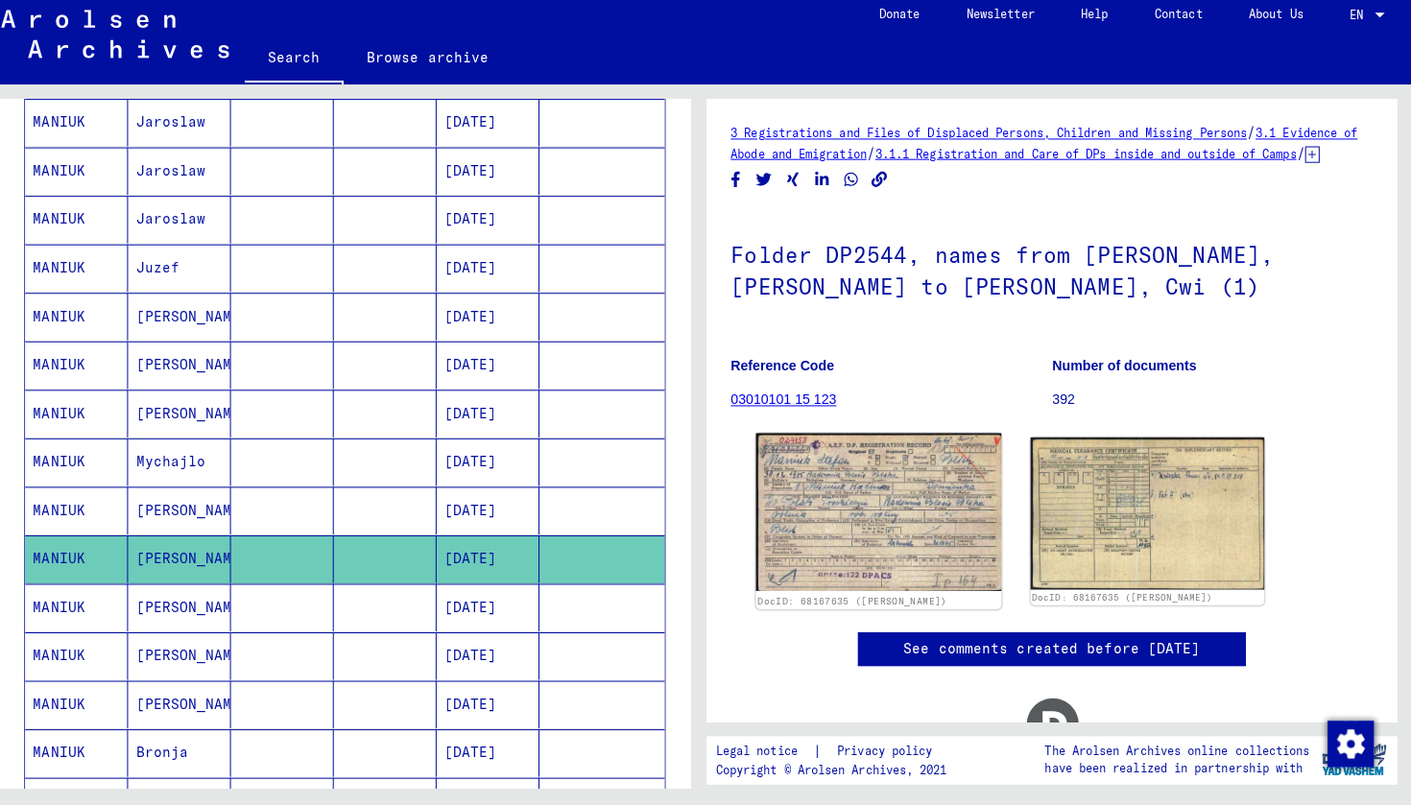
click at [847, 536] on img at bounding box center [883, 515] width 243 height 155
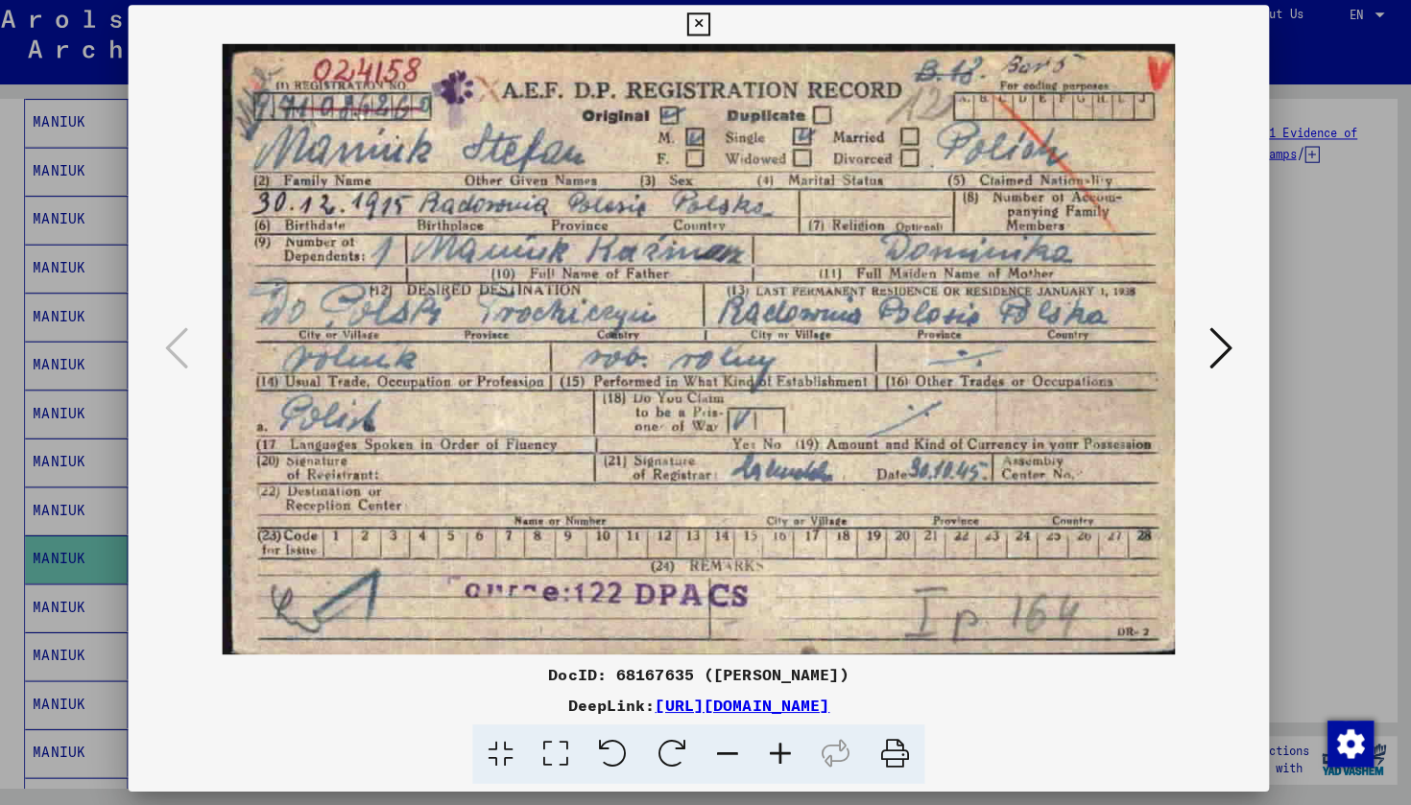
click at [716, 24] on icon at bounding box center [705, 32] width 22 height 23
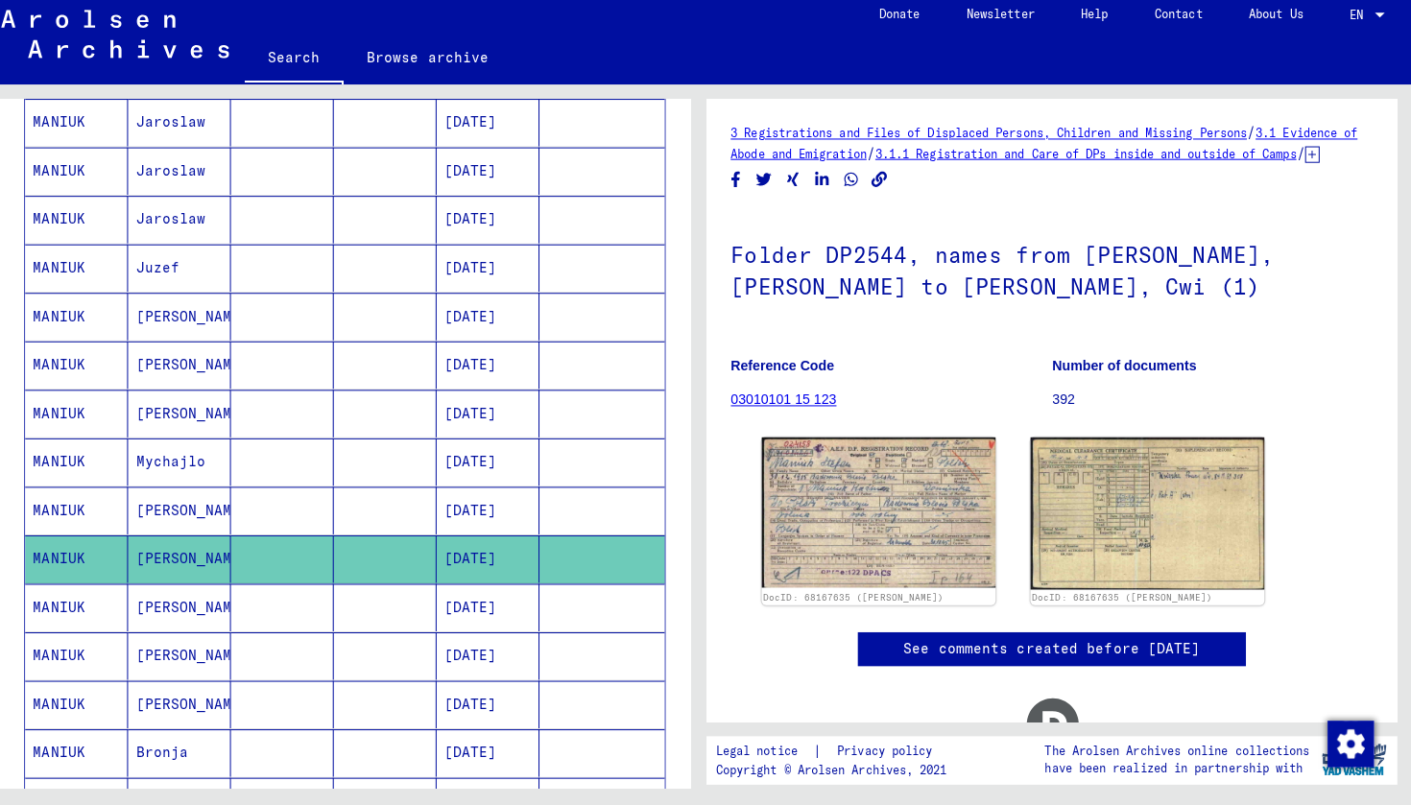
click at [141, 600] on mat-cell "[PERSON_NAME]" at bounding box center [192, 609] width 102 height 47
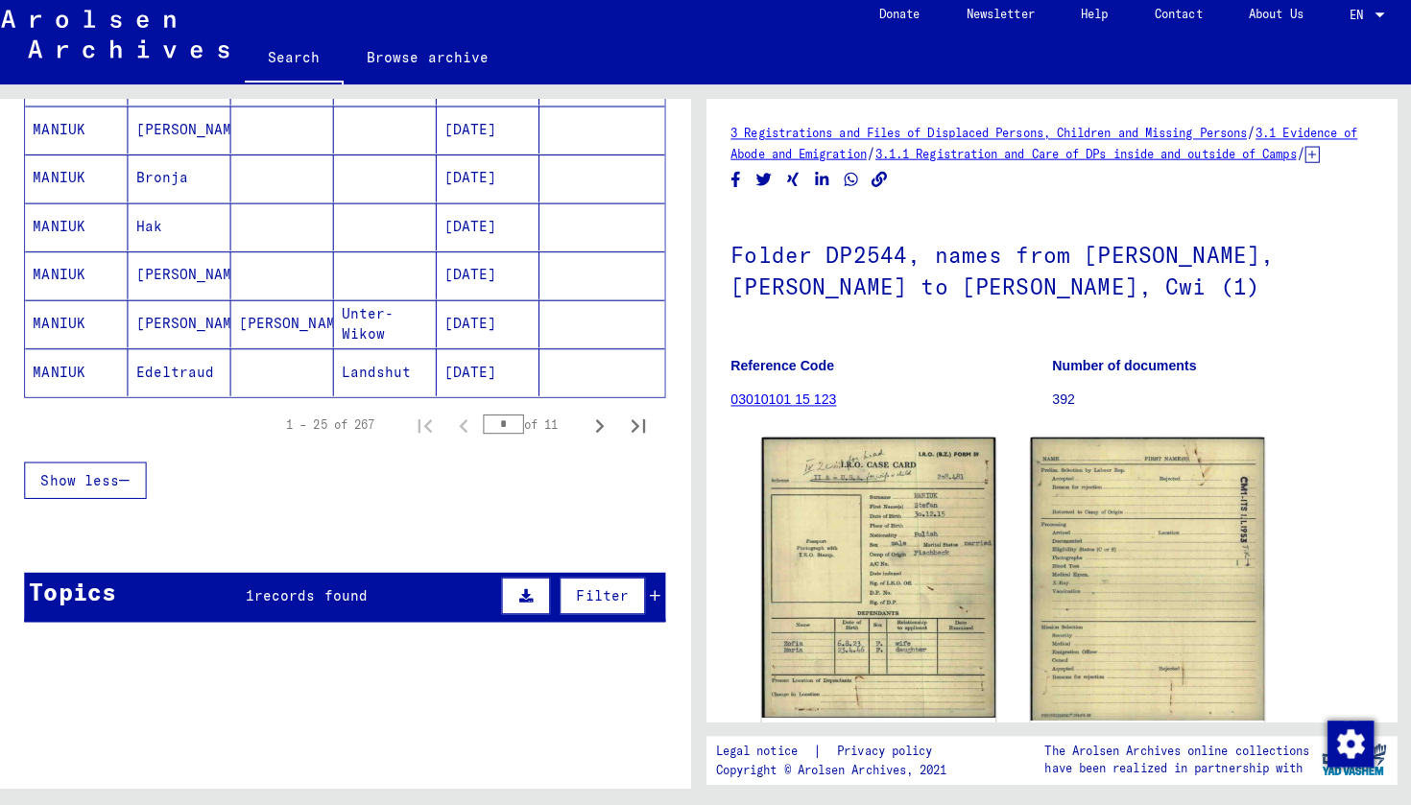
scroll to position [1283, 0]
click at [594, 422] on icon "Next page" at bounding box center [607, 429] width 27 height 27
type input "*"
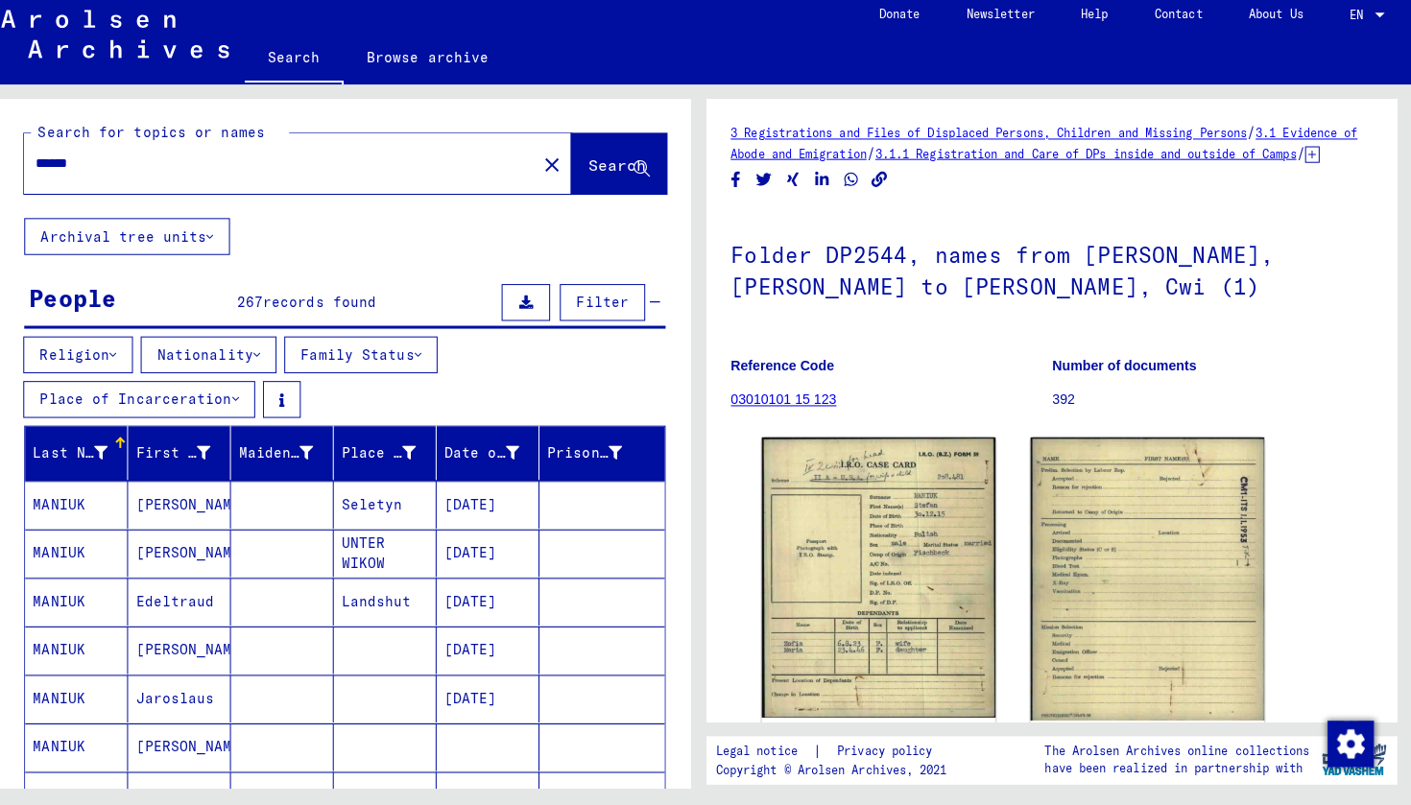
scroll to position [0, 0]
click at [265, 342] on button "Nationality" at bounding box center [221, 360] width 134 height 36
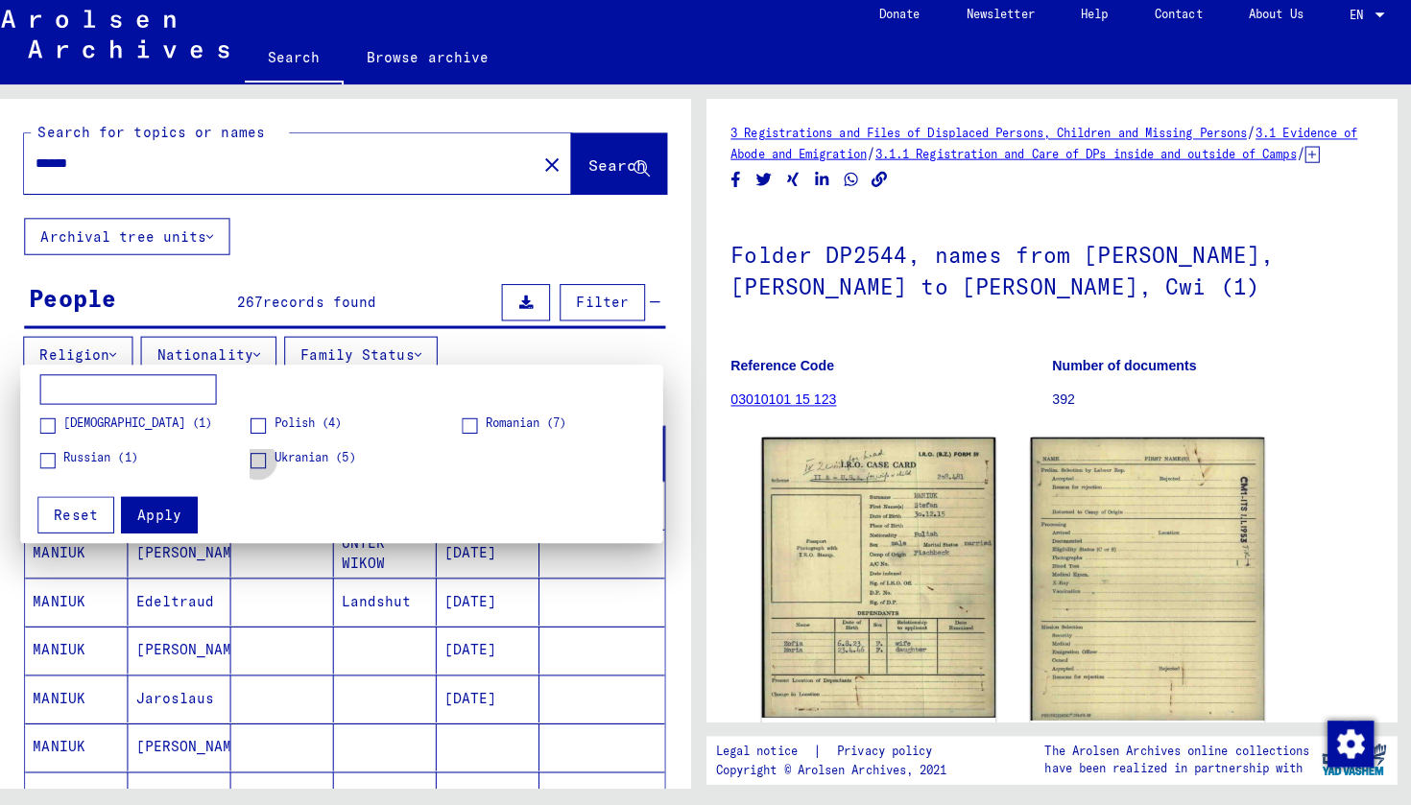
click at [262, 457] on span at bounding box center [269, 464] width 15 height 15
click at [152, 510] on span "Apply" at bounding box center [172, 518] width 43 height 17
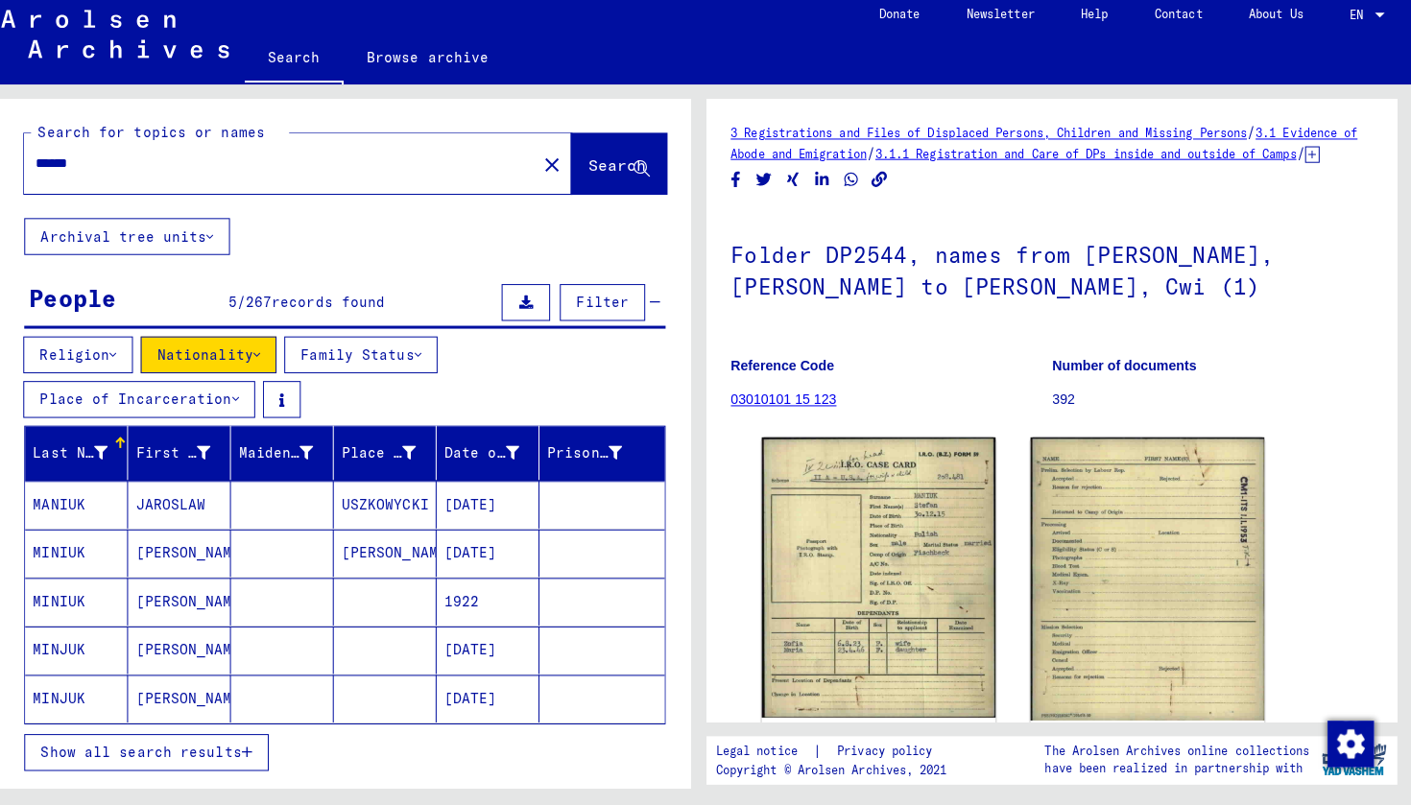
click at [64, 496] on mat-cell "MANIUK" at bounding box center [90, 508] width 102 height 47
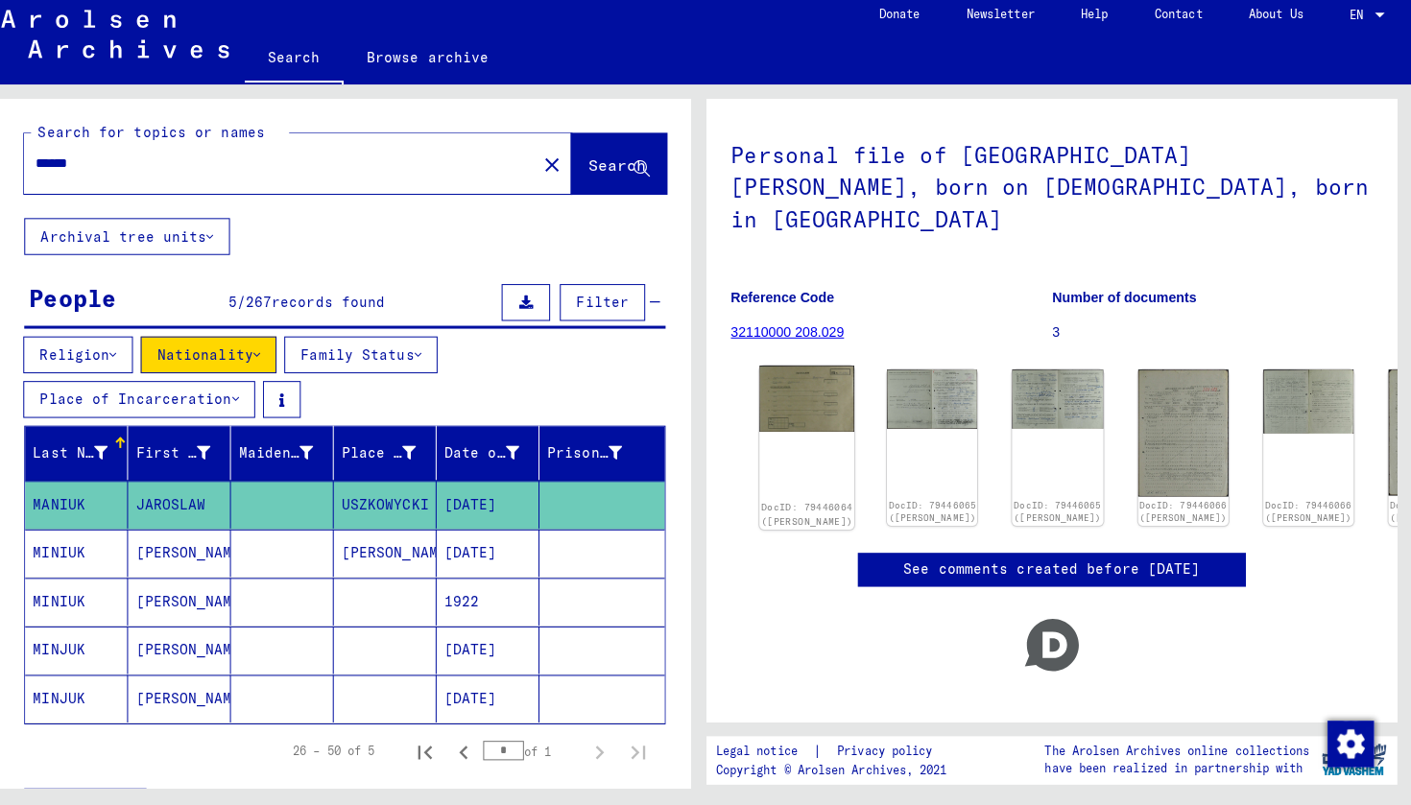
scroll to position [98, 0]
click at [784, 371] on img at bounding box center [813, 403] width 94 height 65
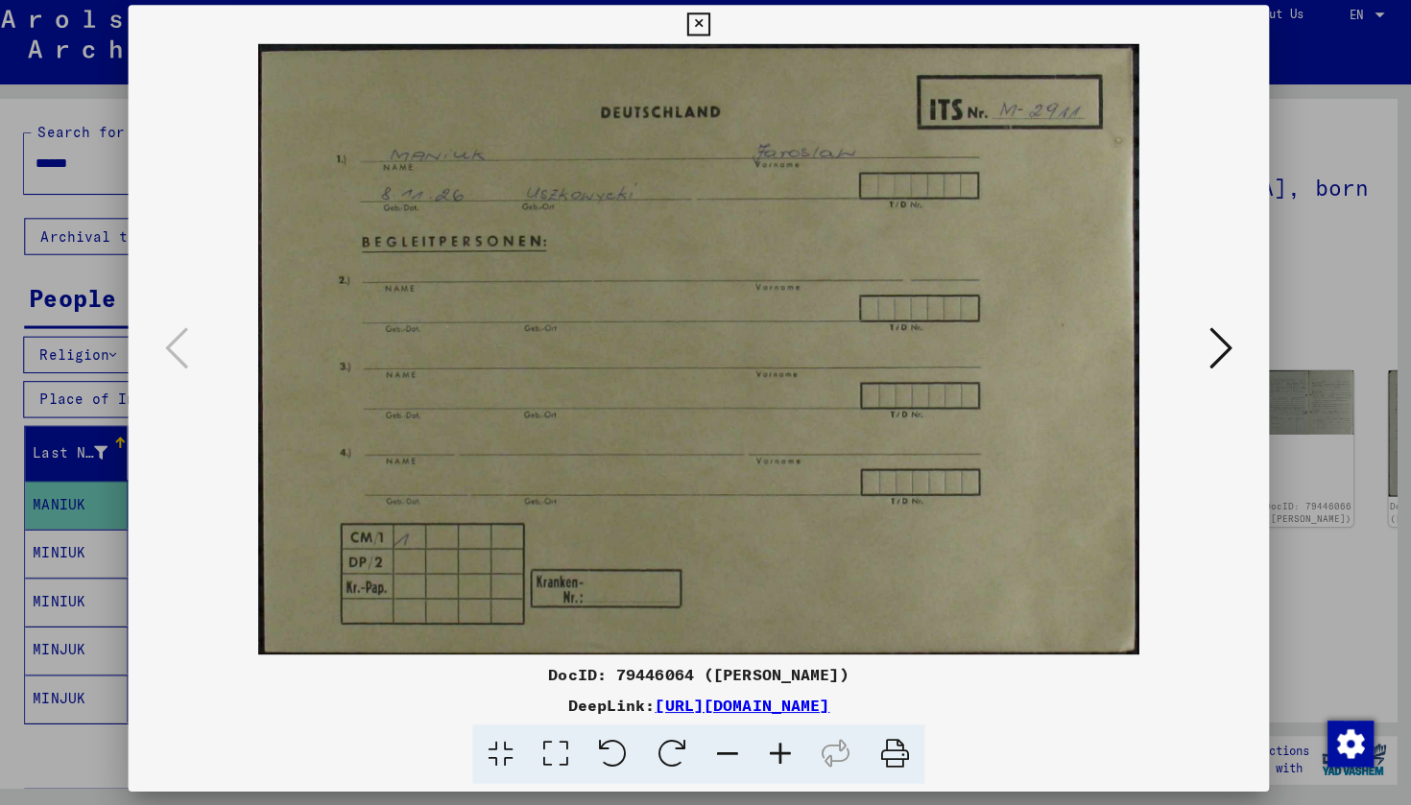
click at [1210, 343] on icon at bounding box center [1221, 353] width 23 height 46
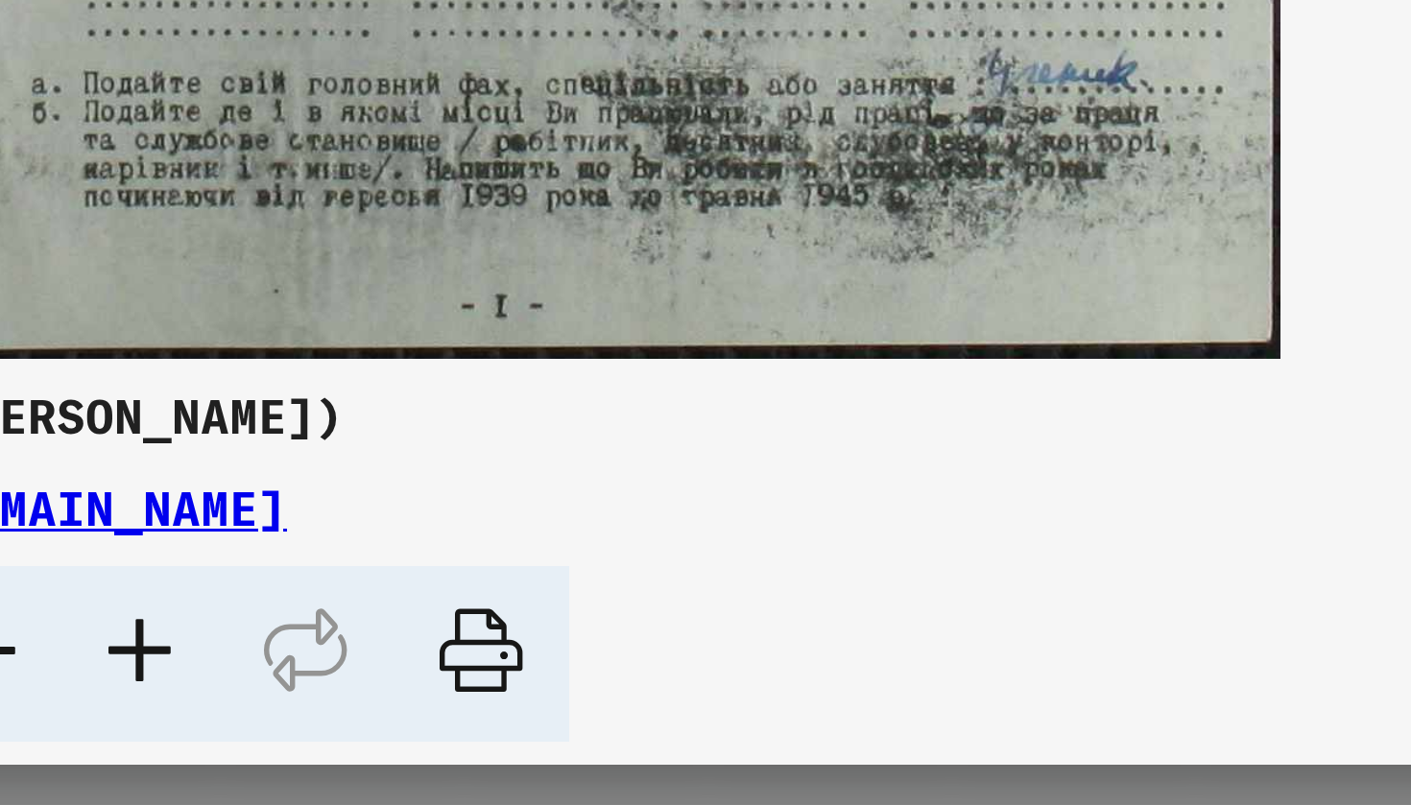
scroll to position [0, 0]
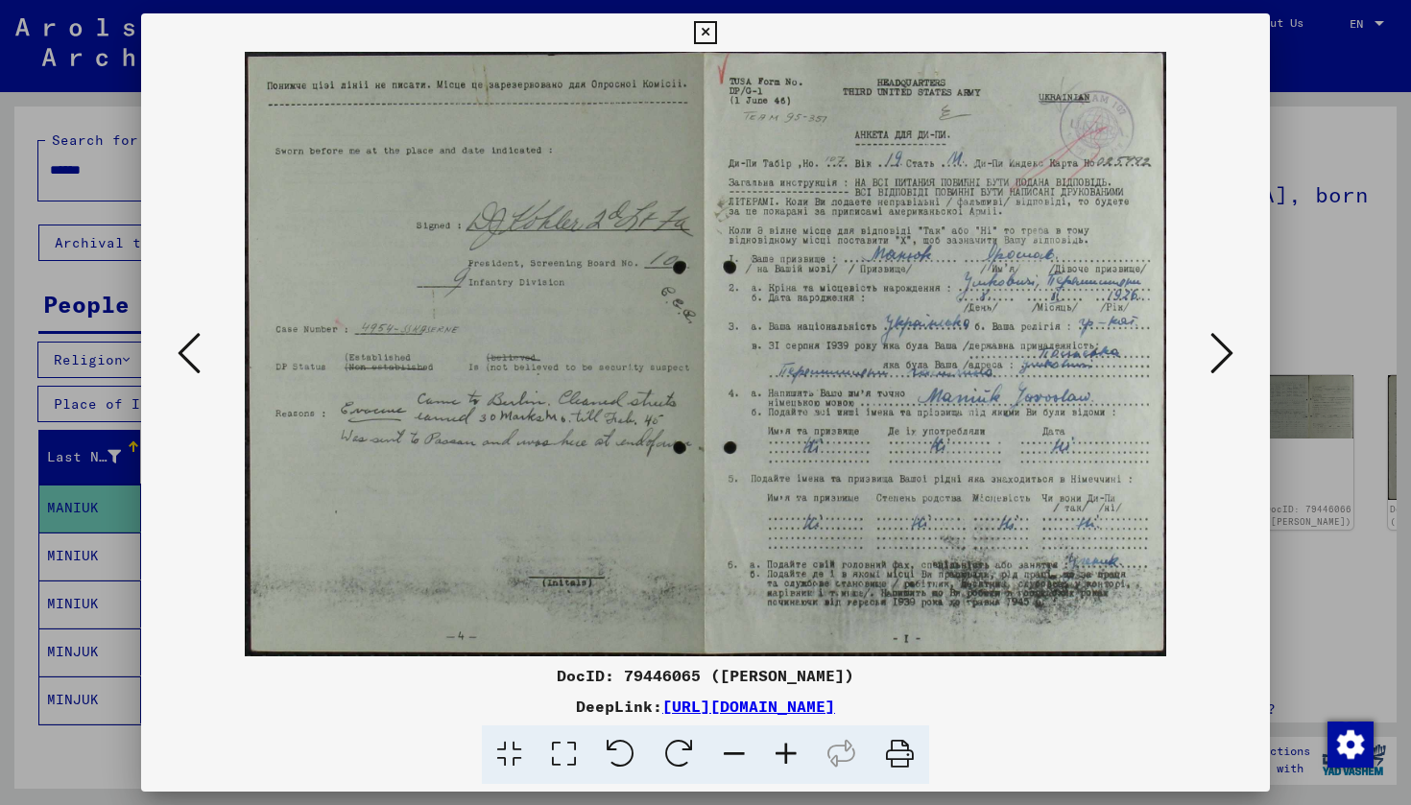
click at [1213, 360] on icon at bounding box center [1221, 353] width 23 height 46
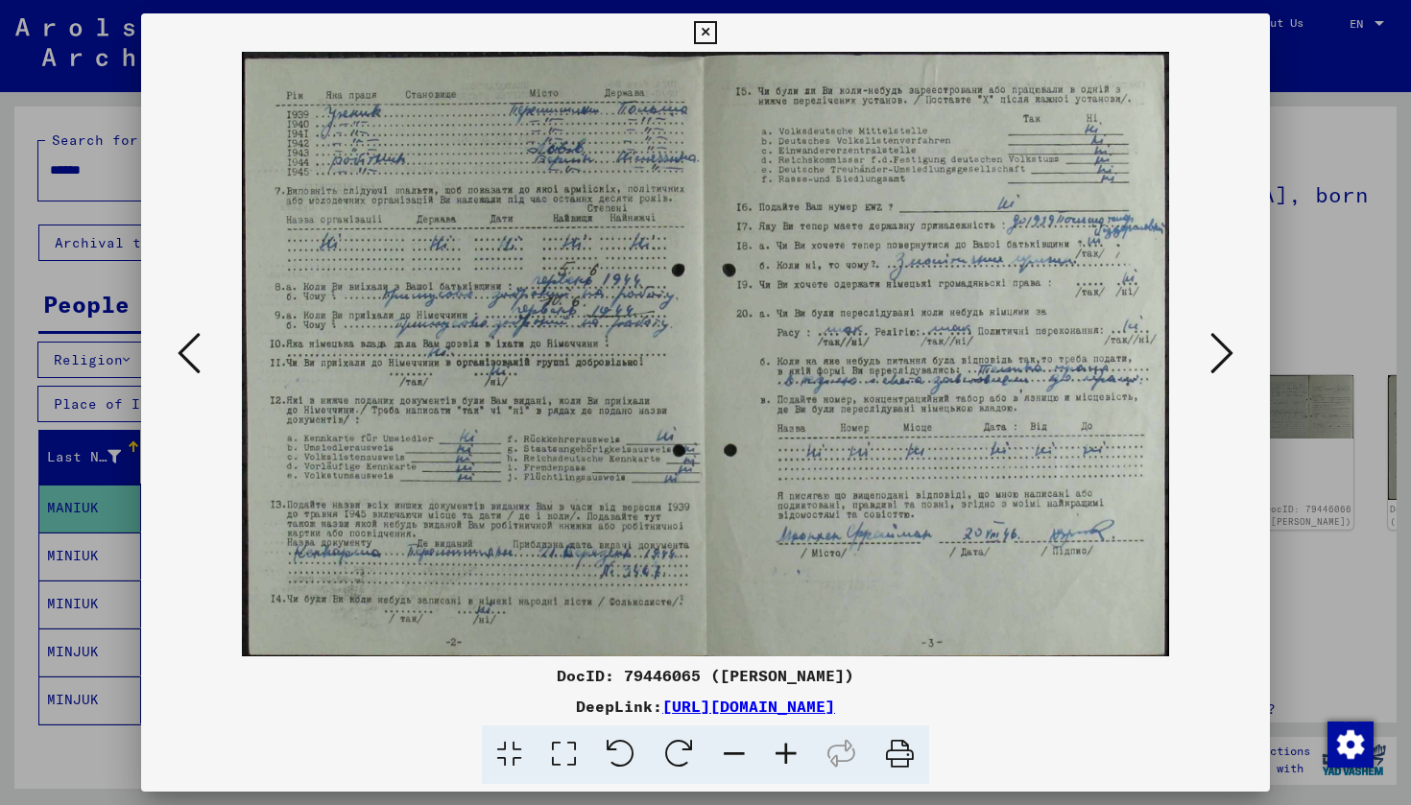
click at [373, 292] on img at bounding box center [705, 354] width 998 height 605
click at [540, 311] on img at bounding box center [705, 354] width 998 height 605
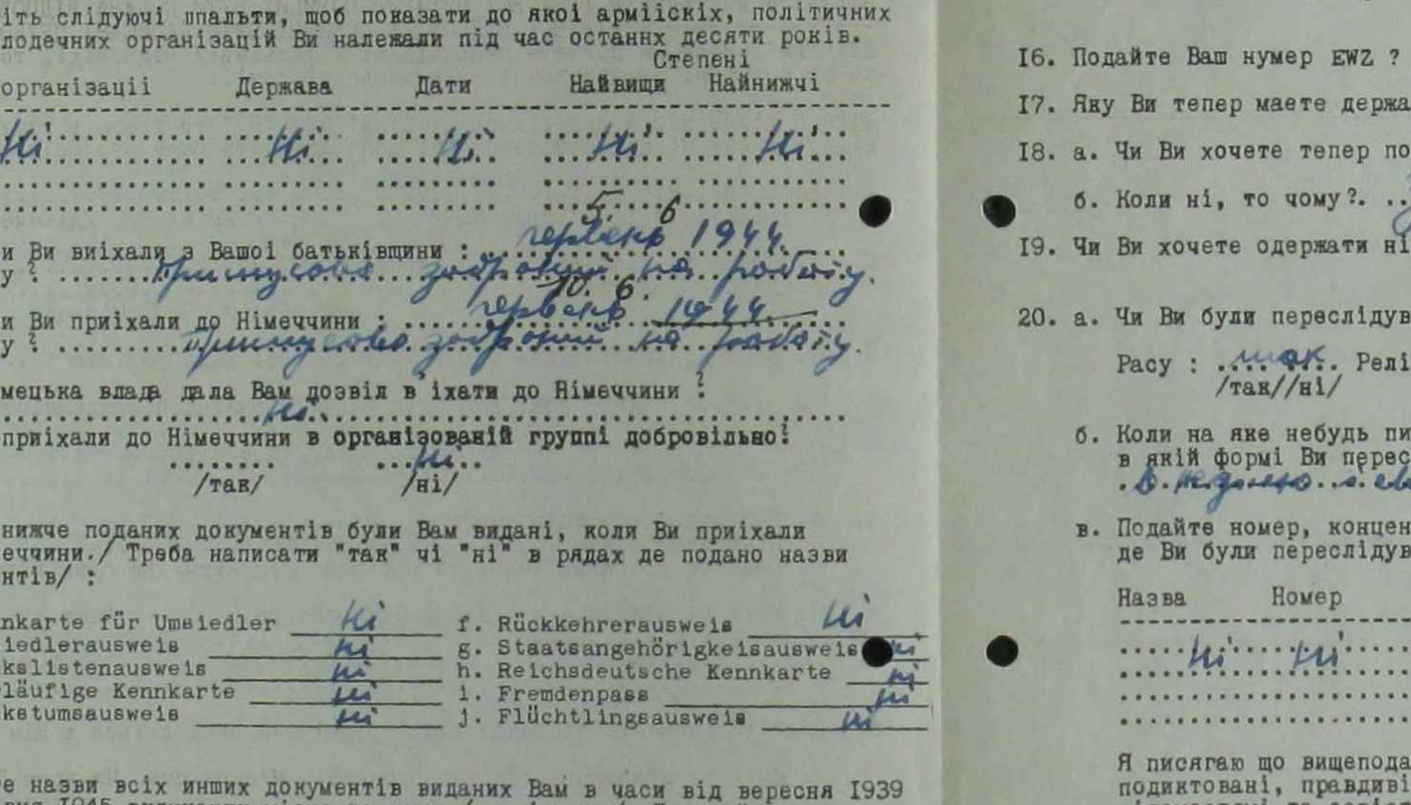
drag, startPoint x: 131, startPoint y: 147, endPoint x: 214, endPoint y: 152, distance: 83.6
click at [206, 162] on img at bounding box center [705, 354] width 998 height 605
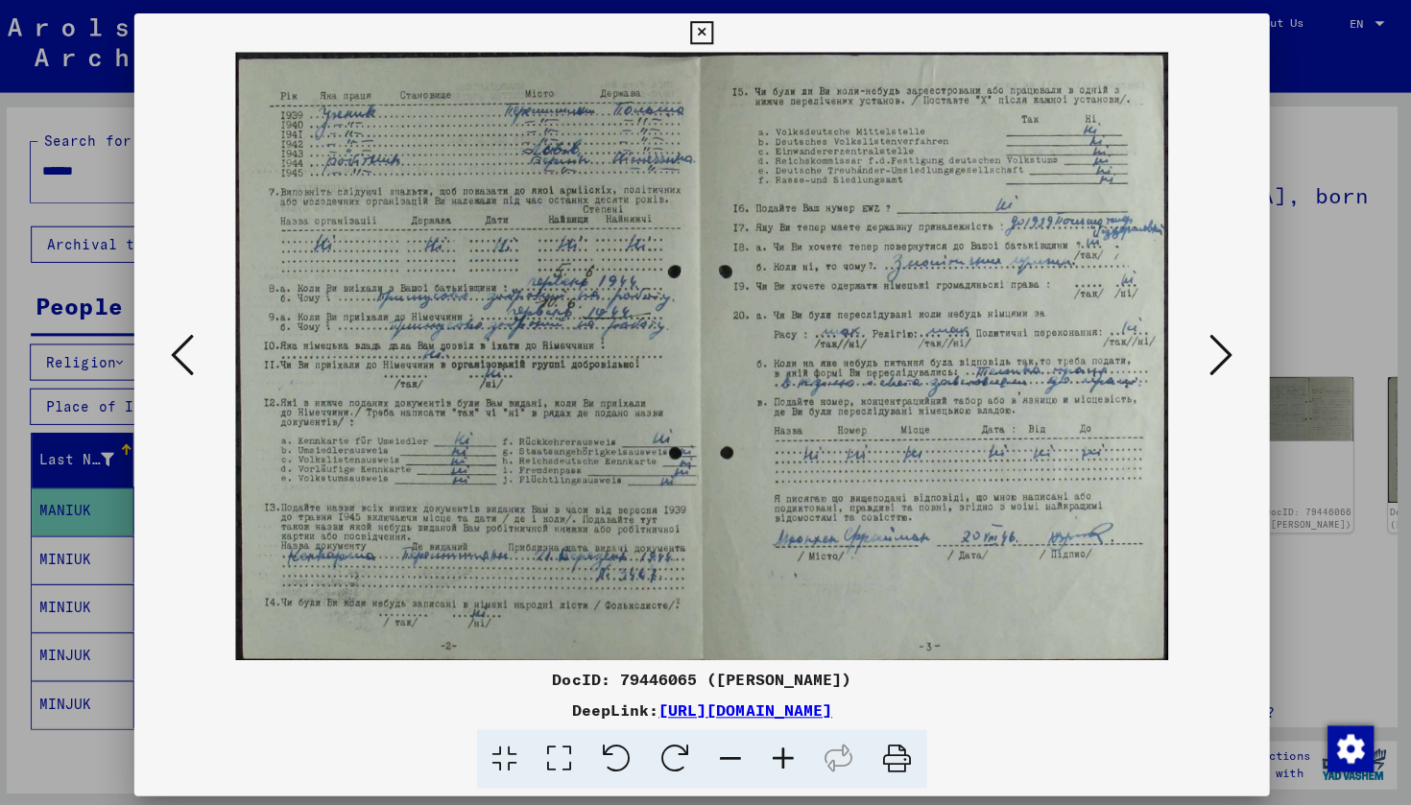
click at [1213, 357] on icon at bounding box center [1221, 353] width 23 height 46
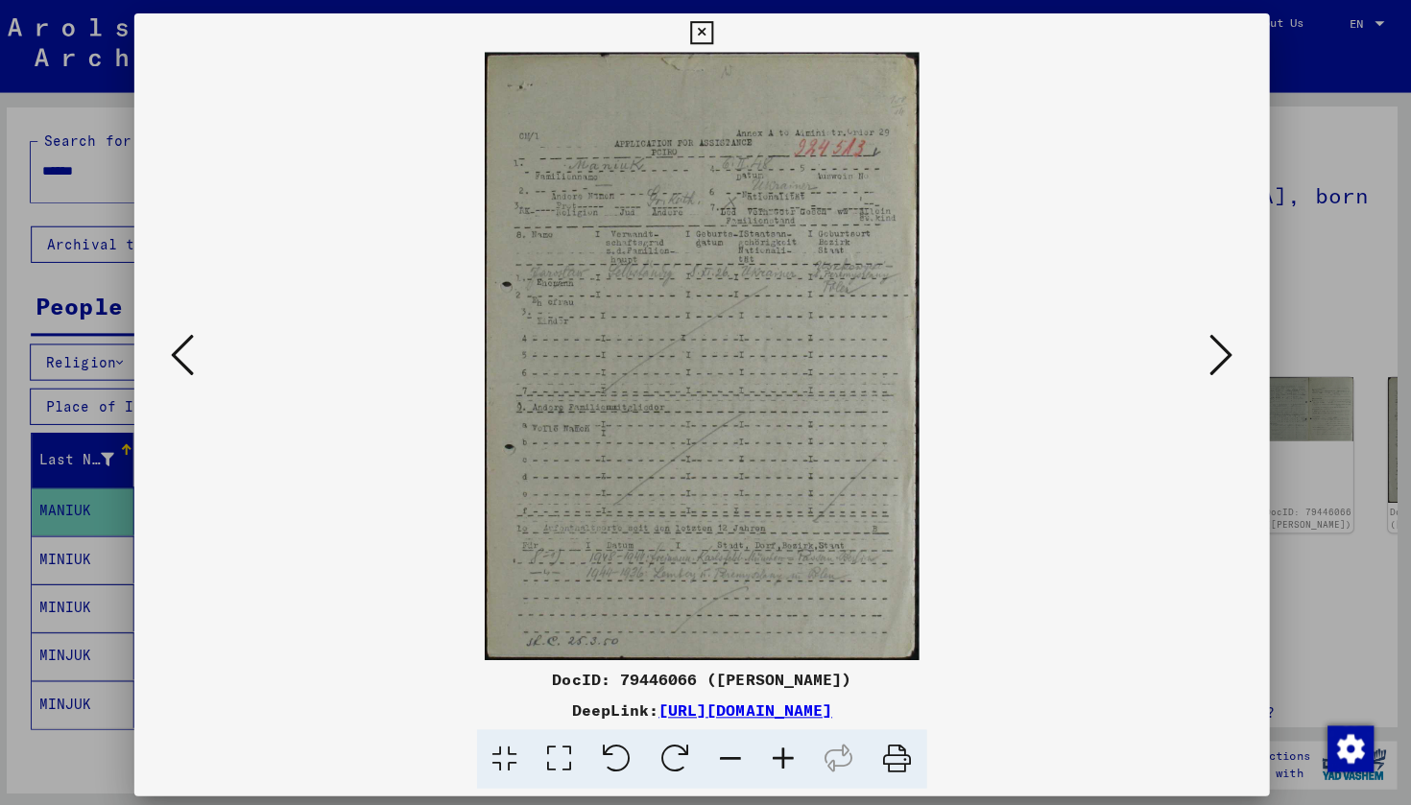
click at [1213, 357] on icon at bounding box center [1221, 353] width 23 height 46
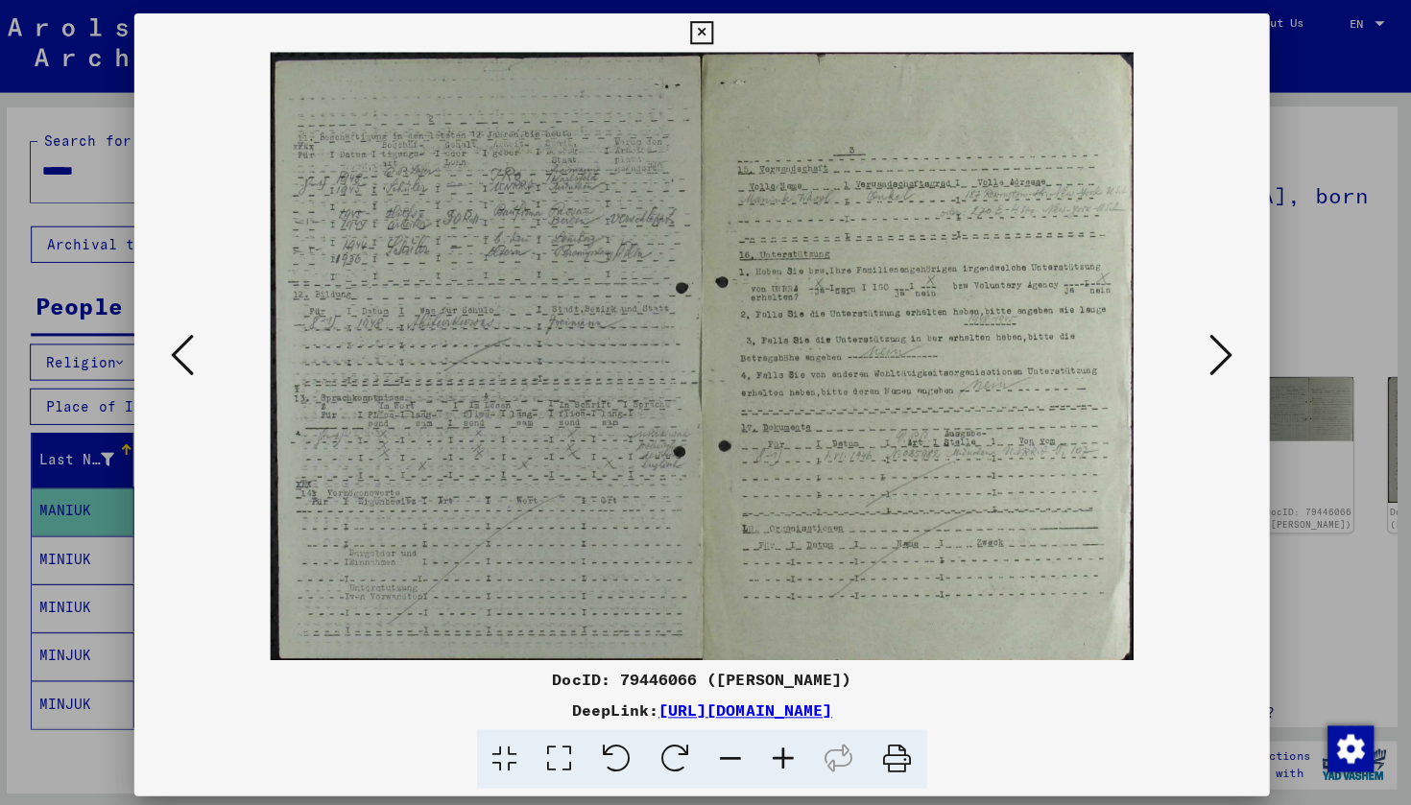
click at [1213, 357] on icon at bounding box center [1221, 353] width 23 height 46
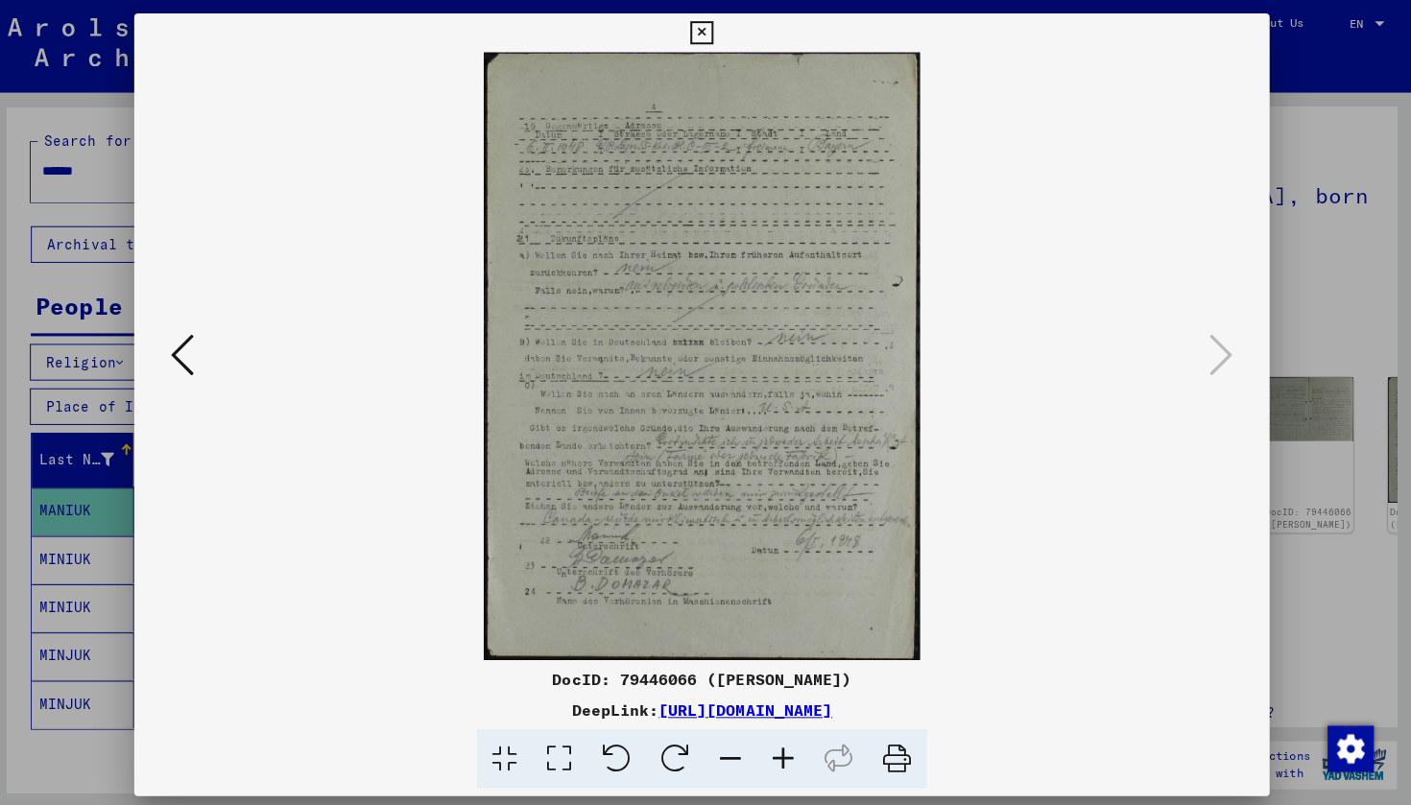
click at [716, 26] on icon at bounding box center [705, 32] width 22 height 23
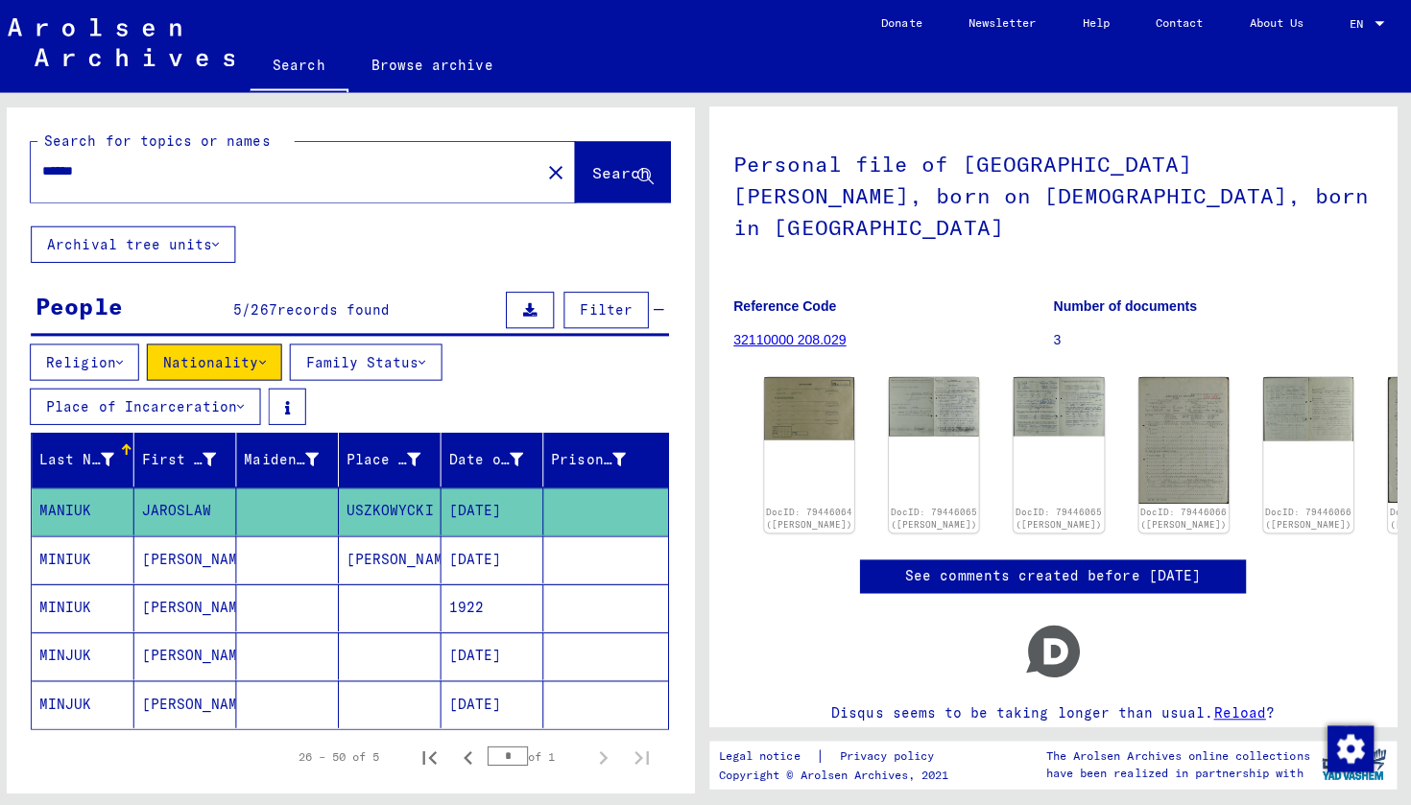
click at [87, 553] on mat-cell "MINIUK" at bounding box center [90, 556] width 102 height 47
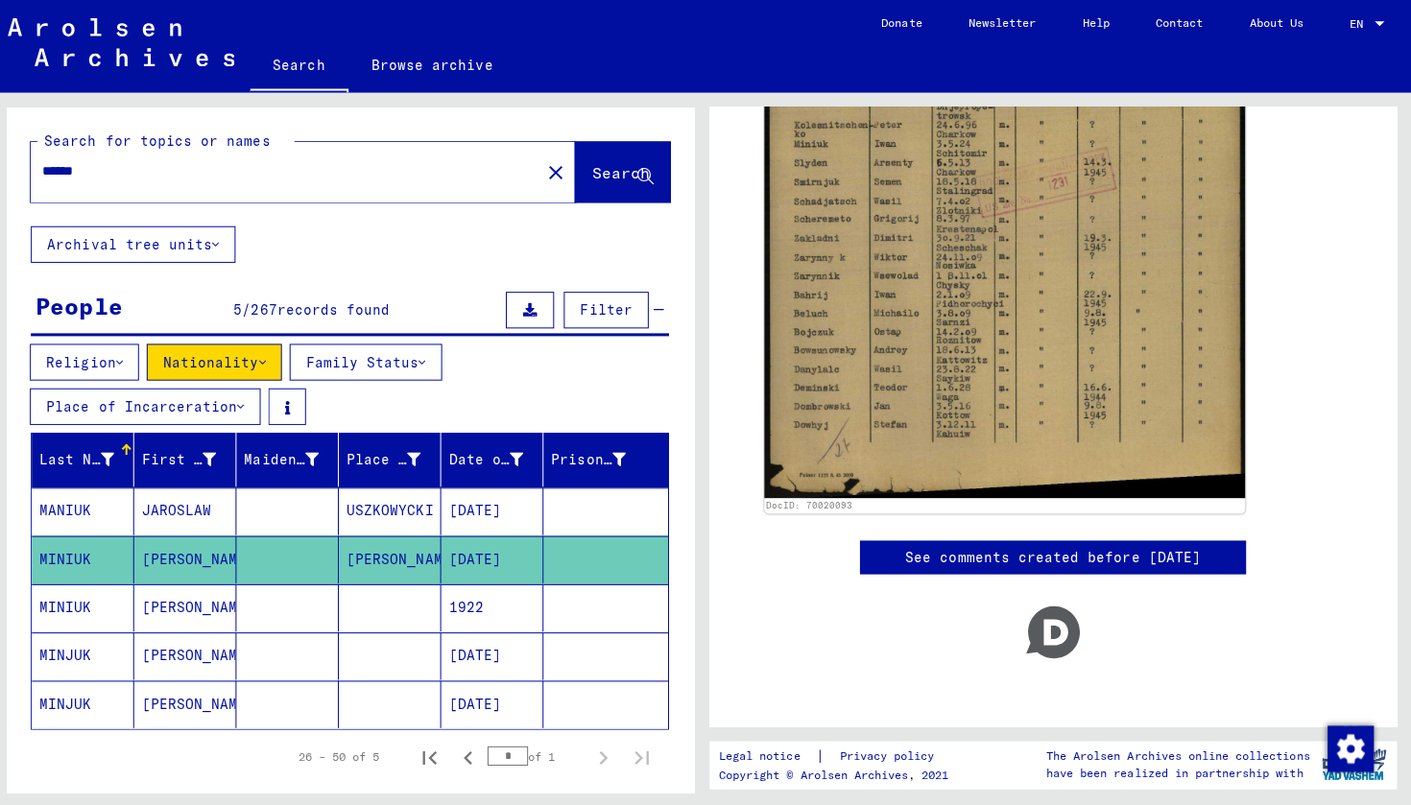
scroll to position [644, 0]
click at [75, 602] on mat-cell "MINIUK" at bounding box center [90, 604] width 102 height 47
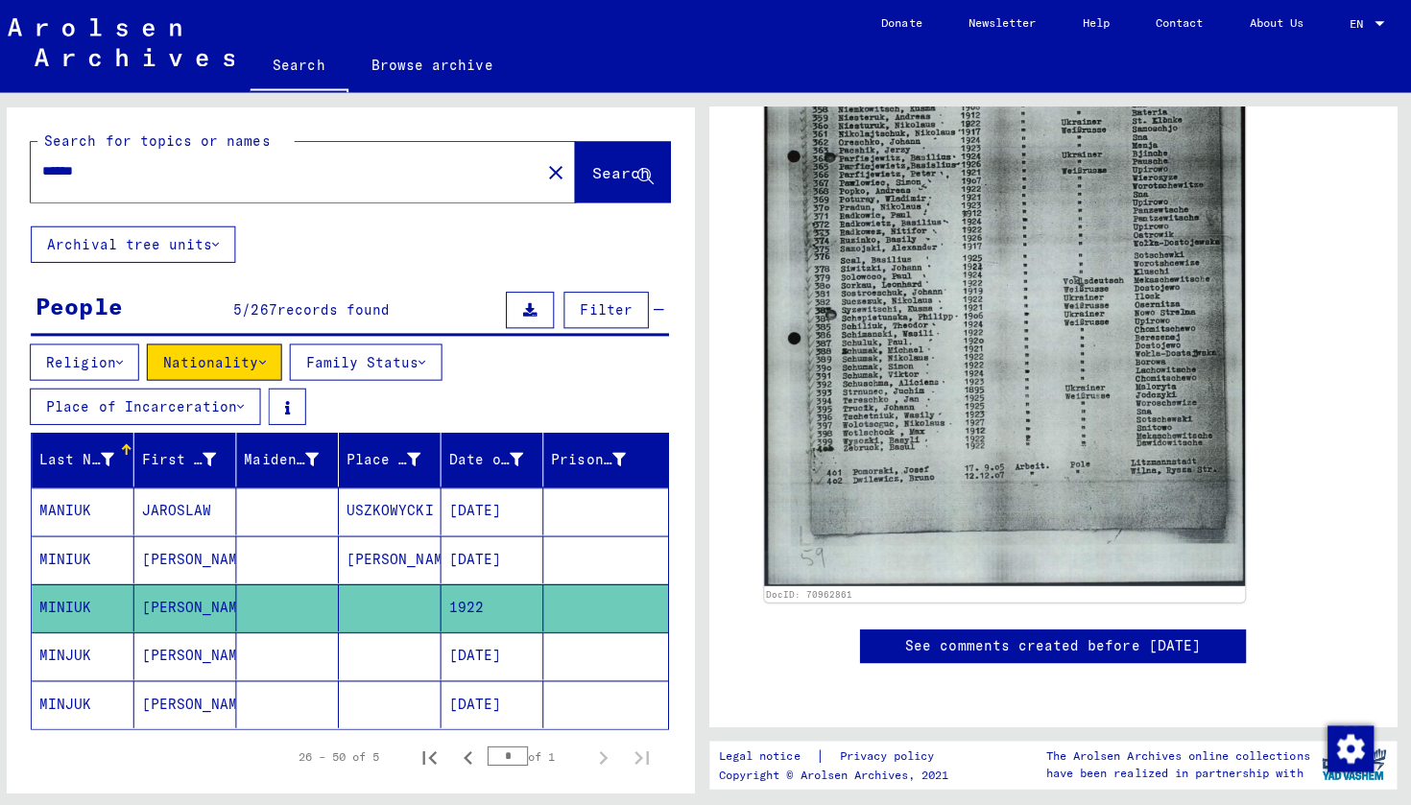
scroll to position [833, 0]
click at [292, 174] on input "******" at bounding box center [292, 170] width 484 height 20
drag, startPoint x: 292, startPoint y: 174, endPoint x: 524, endPoint y: 173, distance: 232.2
click at [549, 173] on mat-icon "close" at bounding box center [560, 171] width 23 height 23
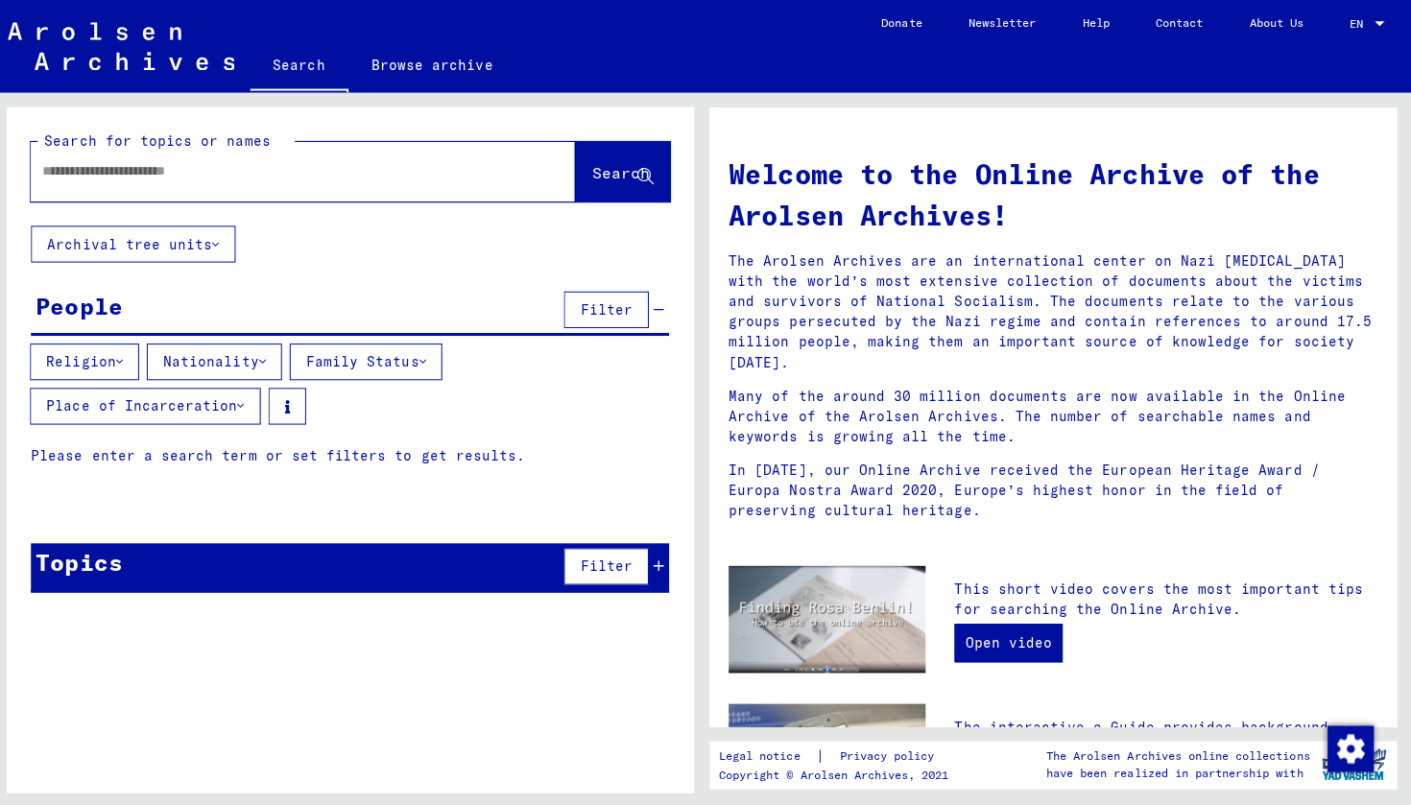
click at [294, 173] on input "text" at bounding box center [286, 170] width 472 height 20
type input "*"
type input "*****"
click at [616, 172] on span "Search" at bounding box center [625, 171] width 58 height 19
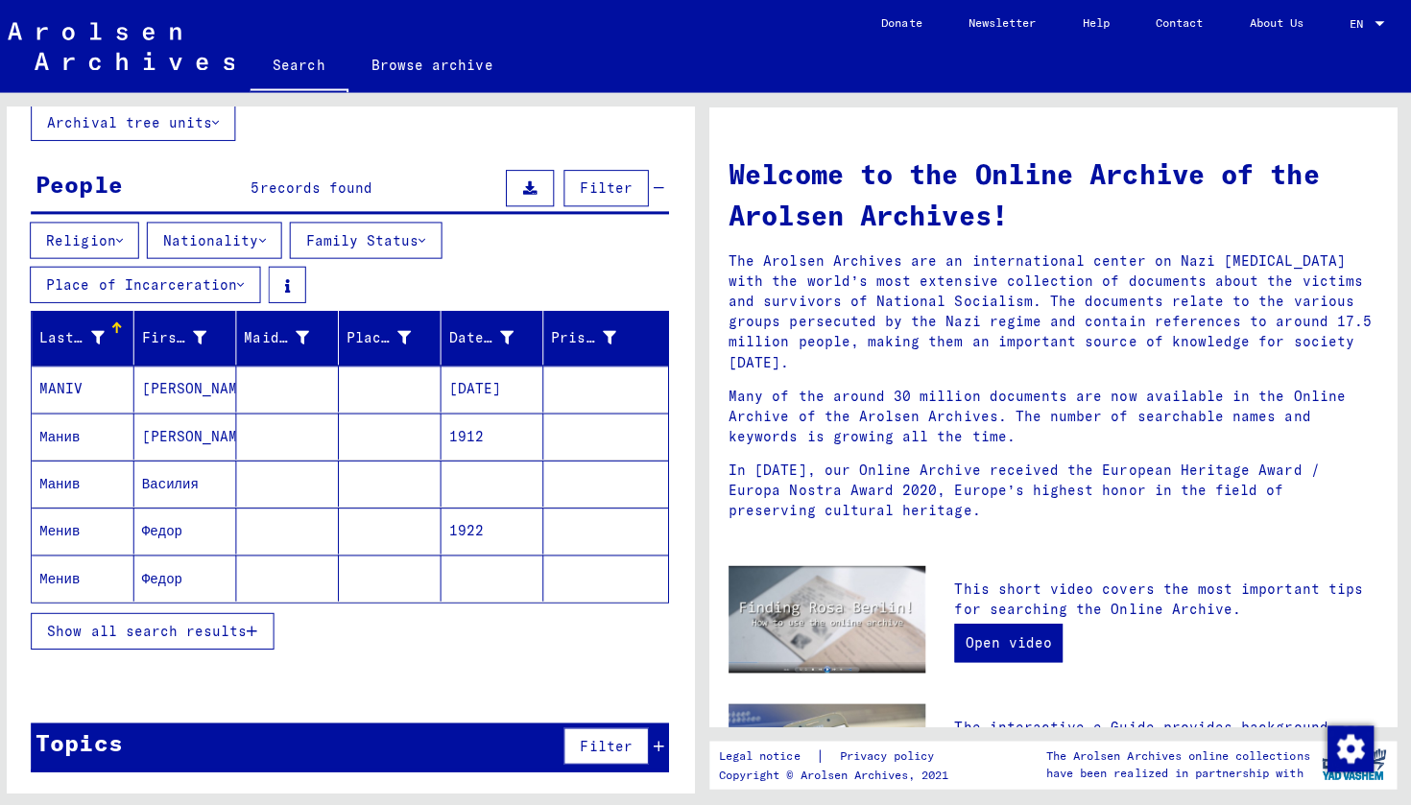
scroll to position [121, 0]
click at [61, 386] on mat-cell "MANIV" at bounding box center [90, 387] width 102 height 46
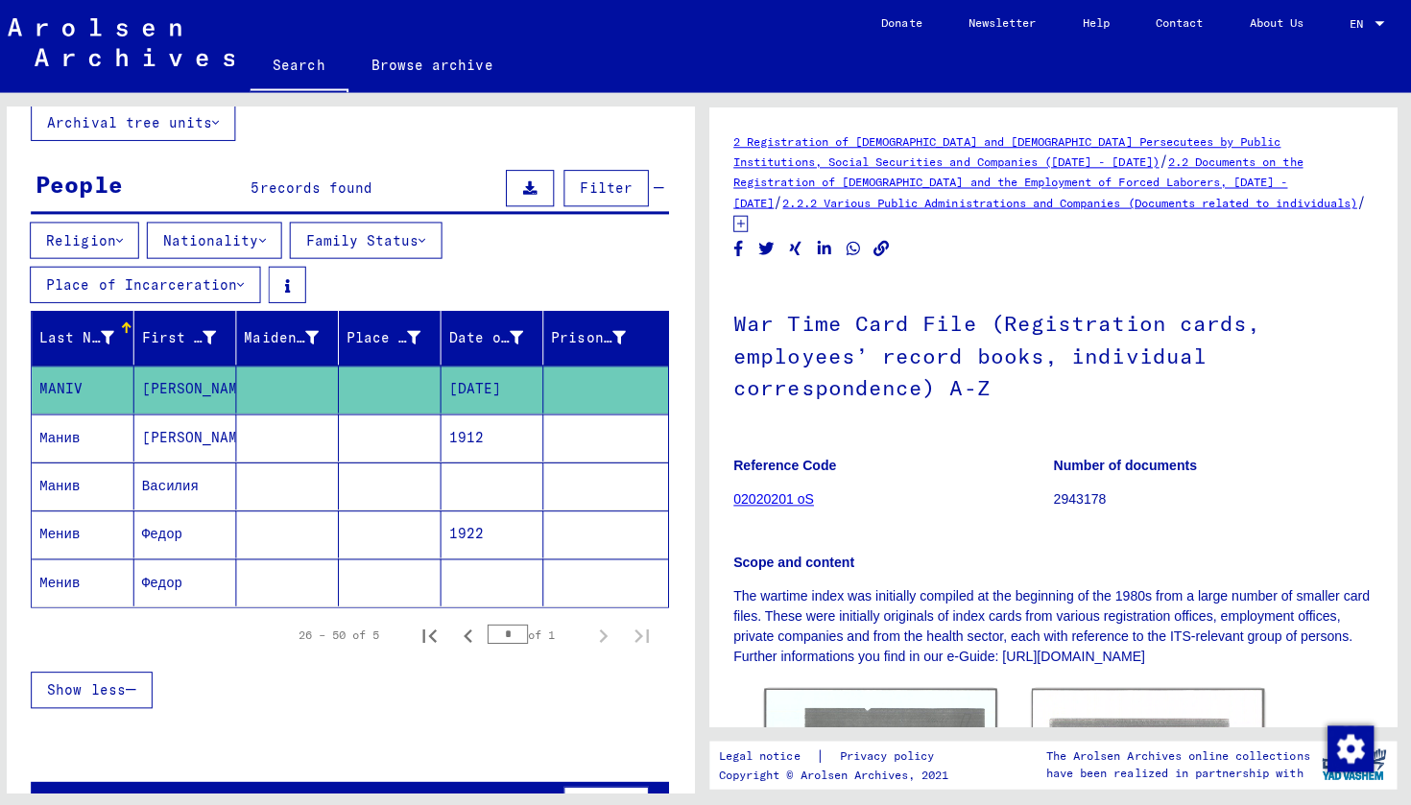
click at [87, 421] on mat-cell "Манив" at bounding box center [90, 435] width 102 height 47
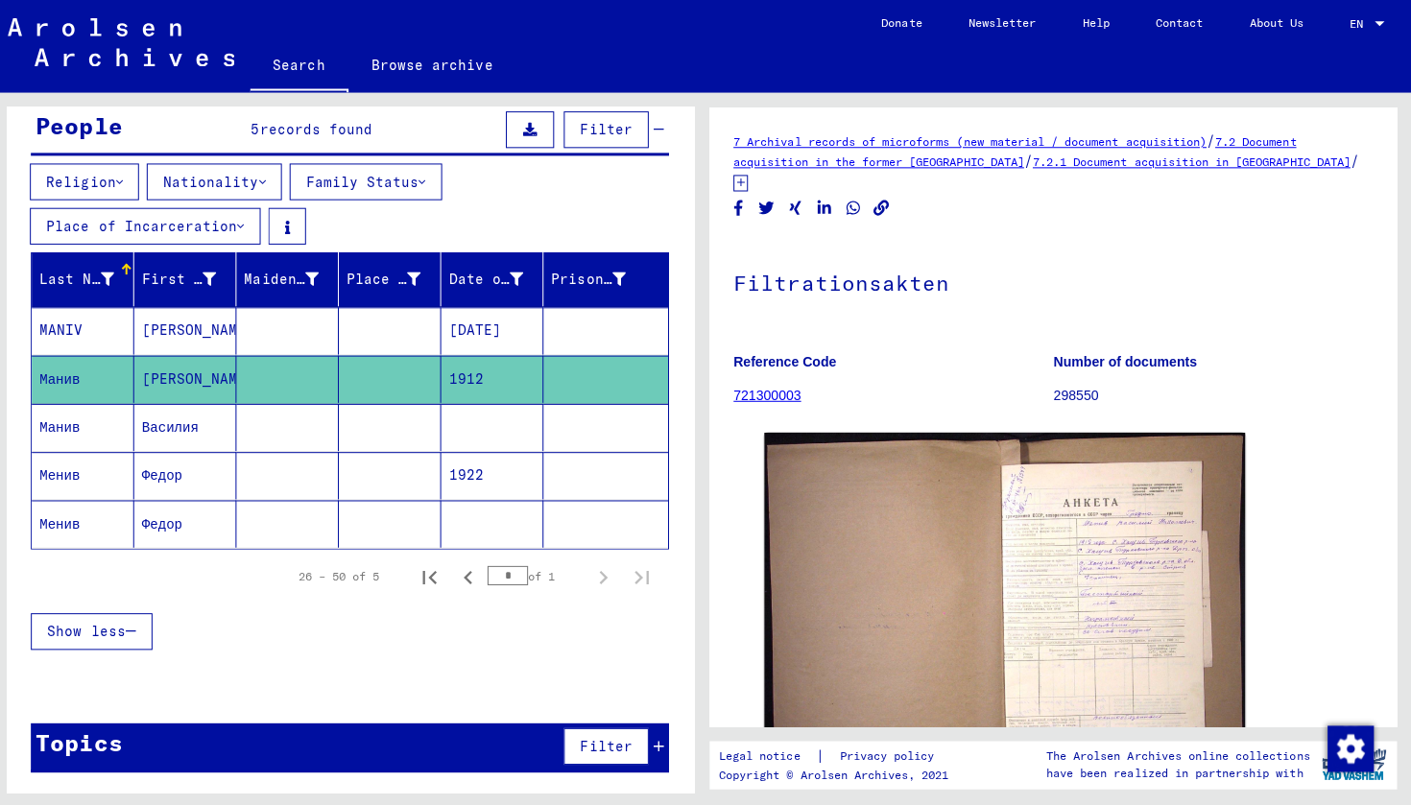
scroll to position [179, 0]
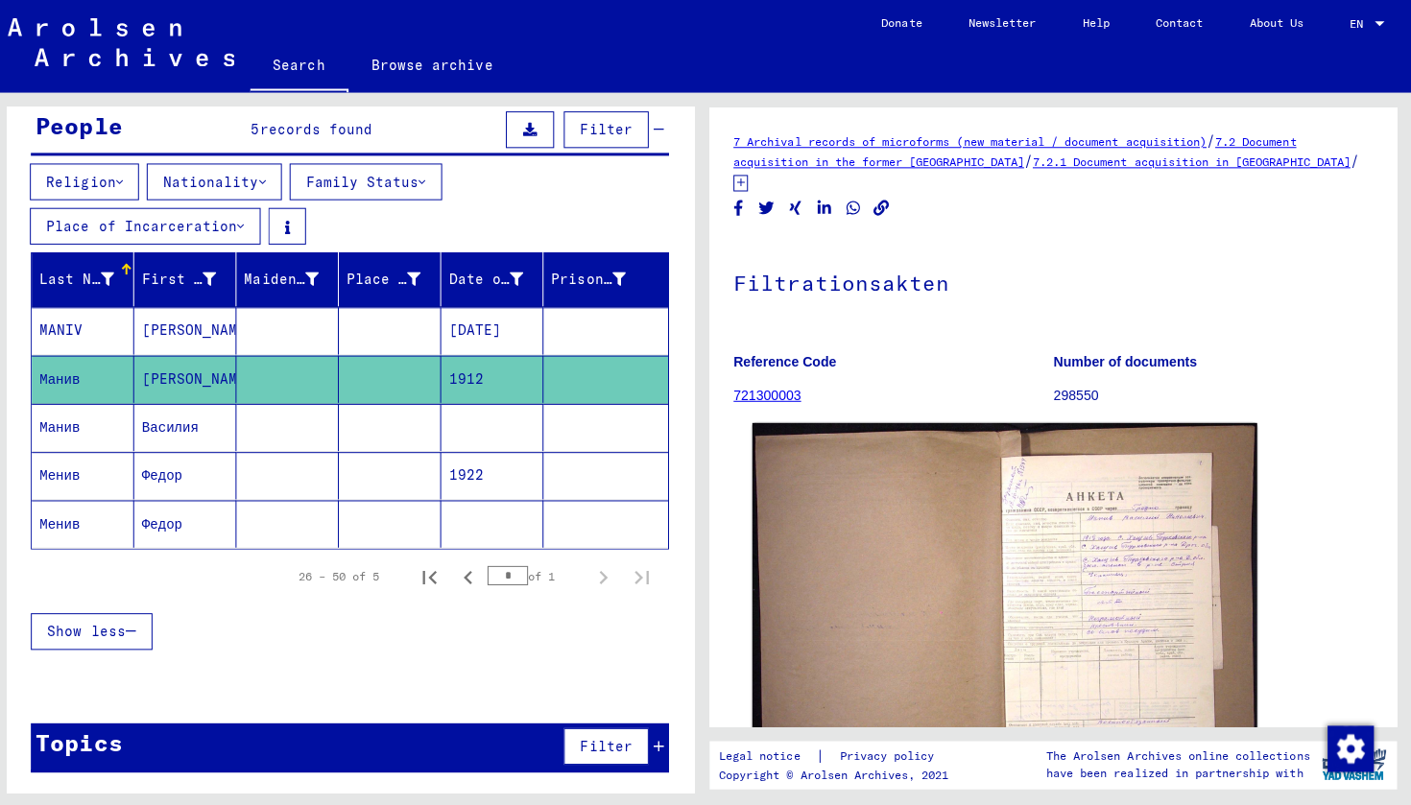
click at [1197, 593] on img at bounding box center [1007, 615] width 502 height 390
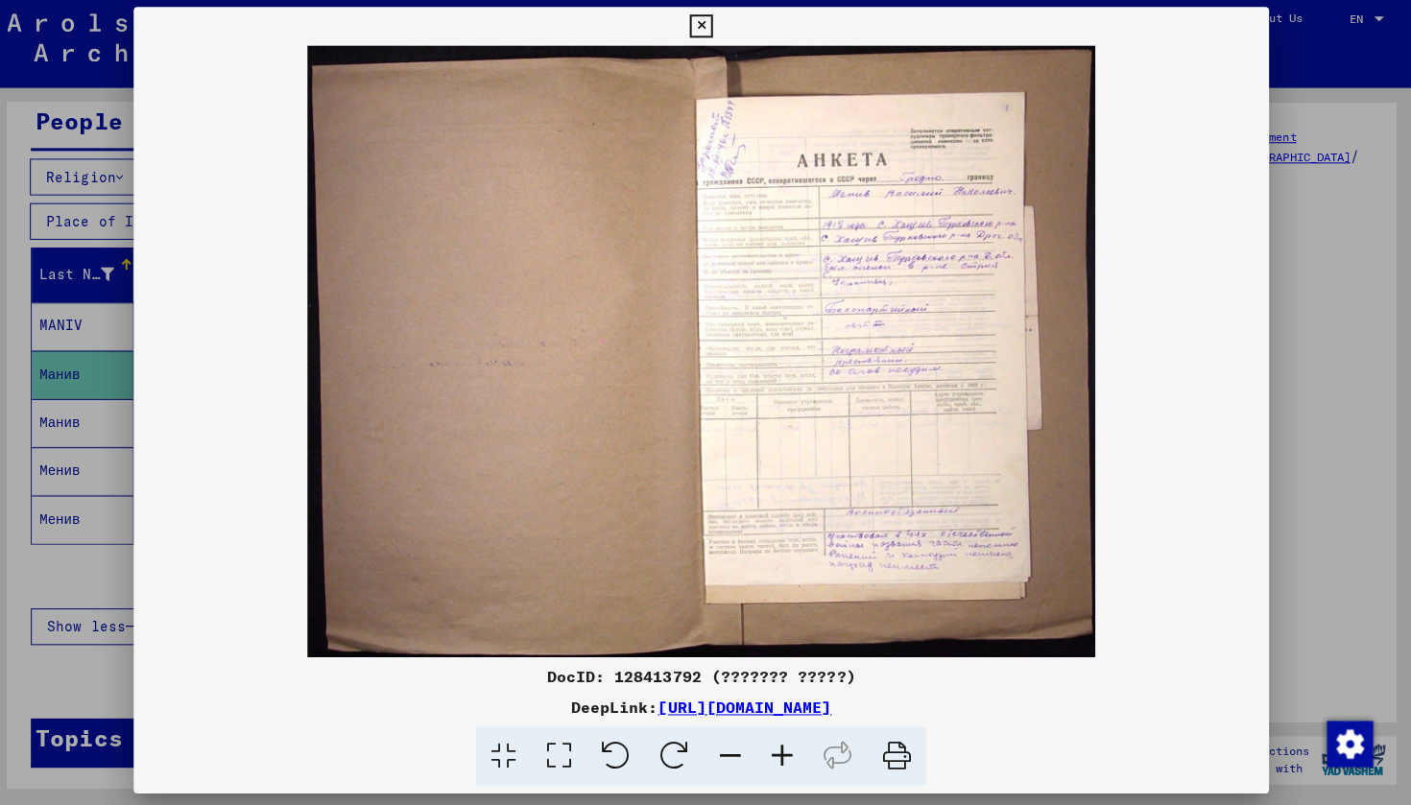
scroll to position [0, 0]
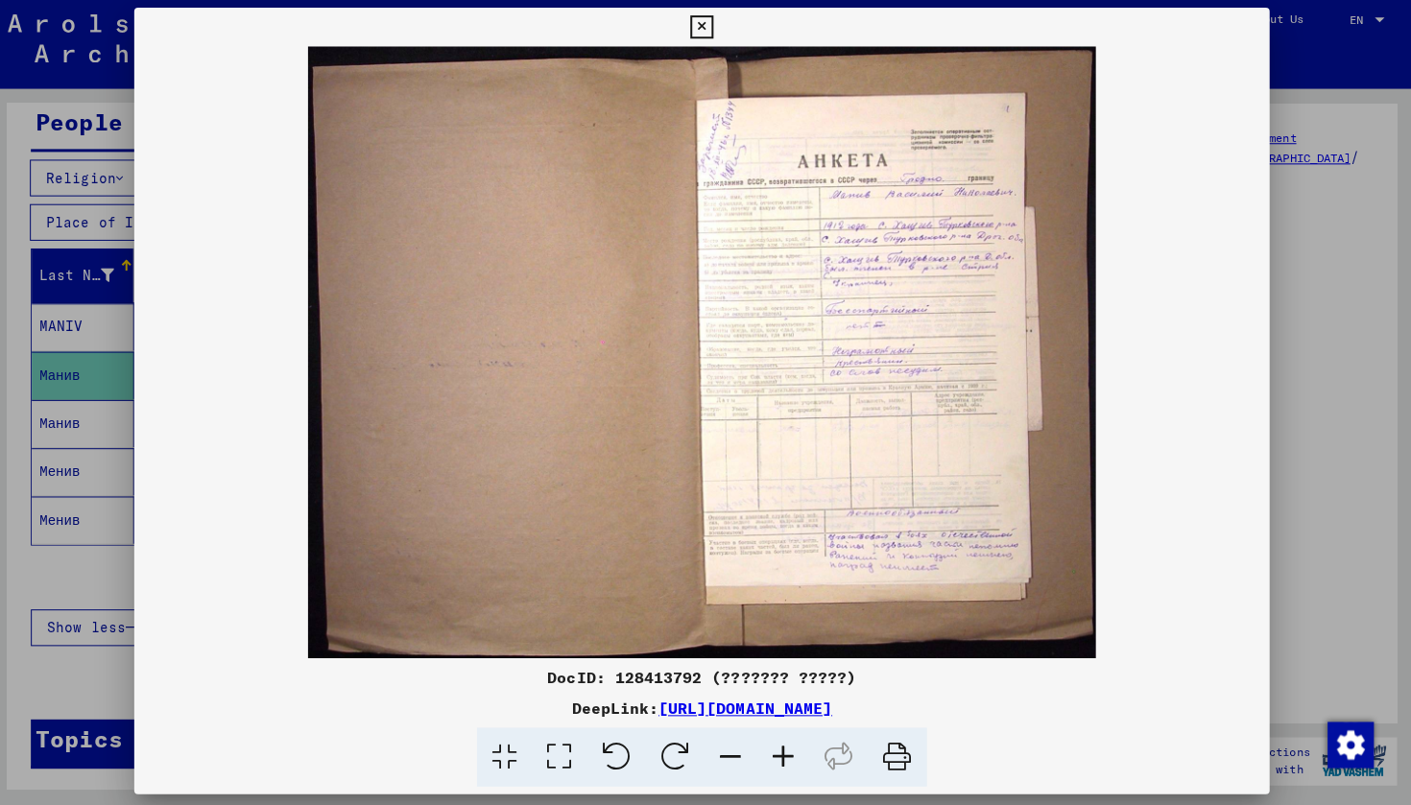
click at [845, 268] on img at bounding box center [705, 354] width 1128 height 608
click at [805, 260] on img at bounding box center [705, 354] width 1128 height 608
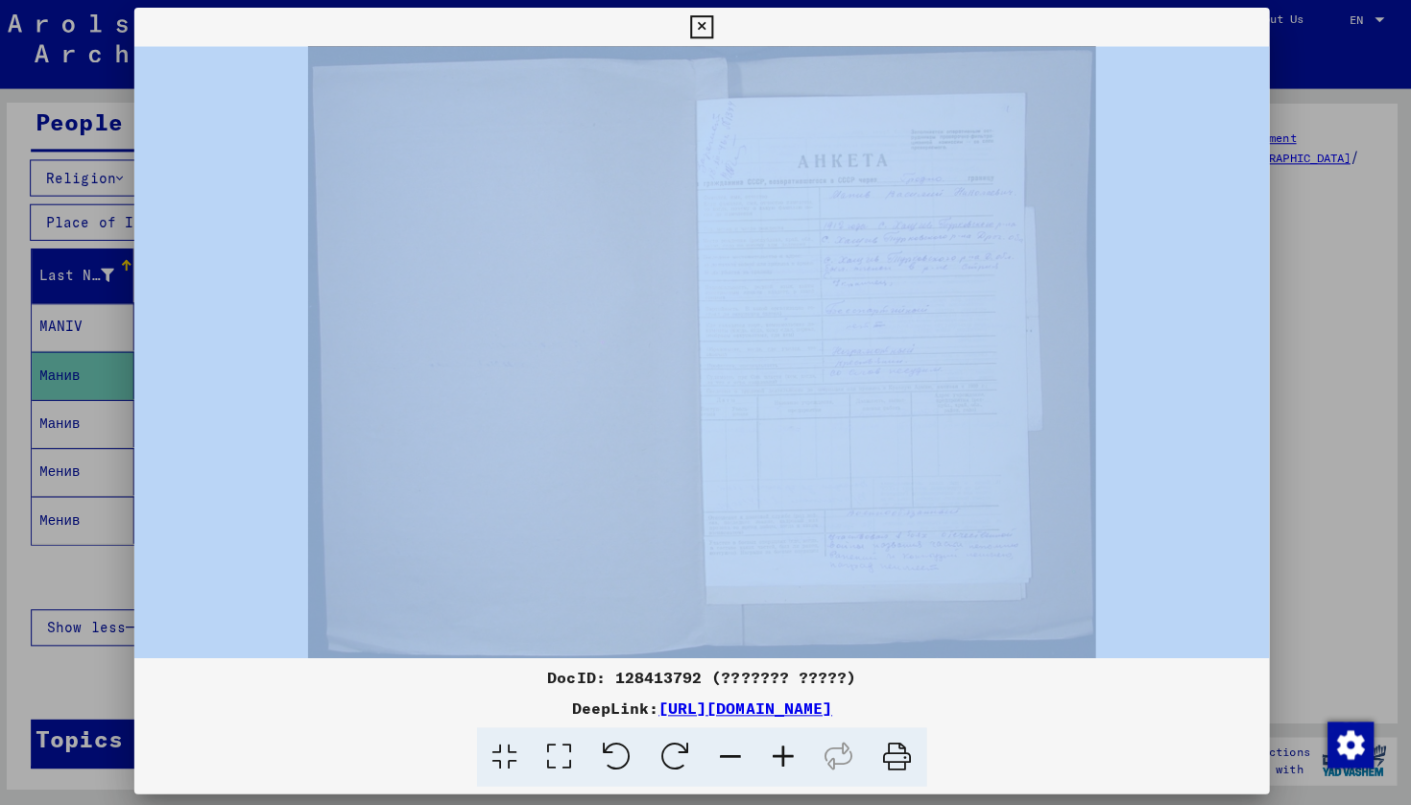
click at [805, 260] on img at bounding box center [705, 354] width 1128 height 608
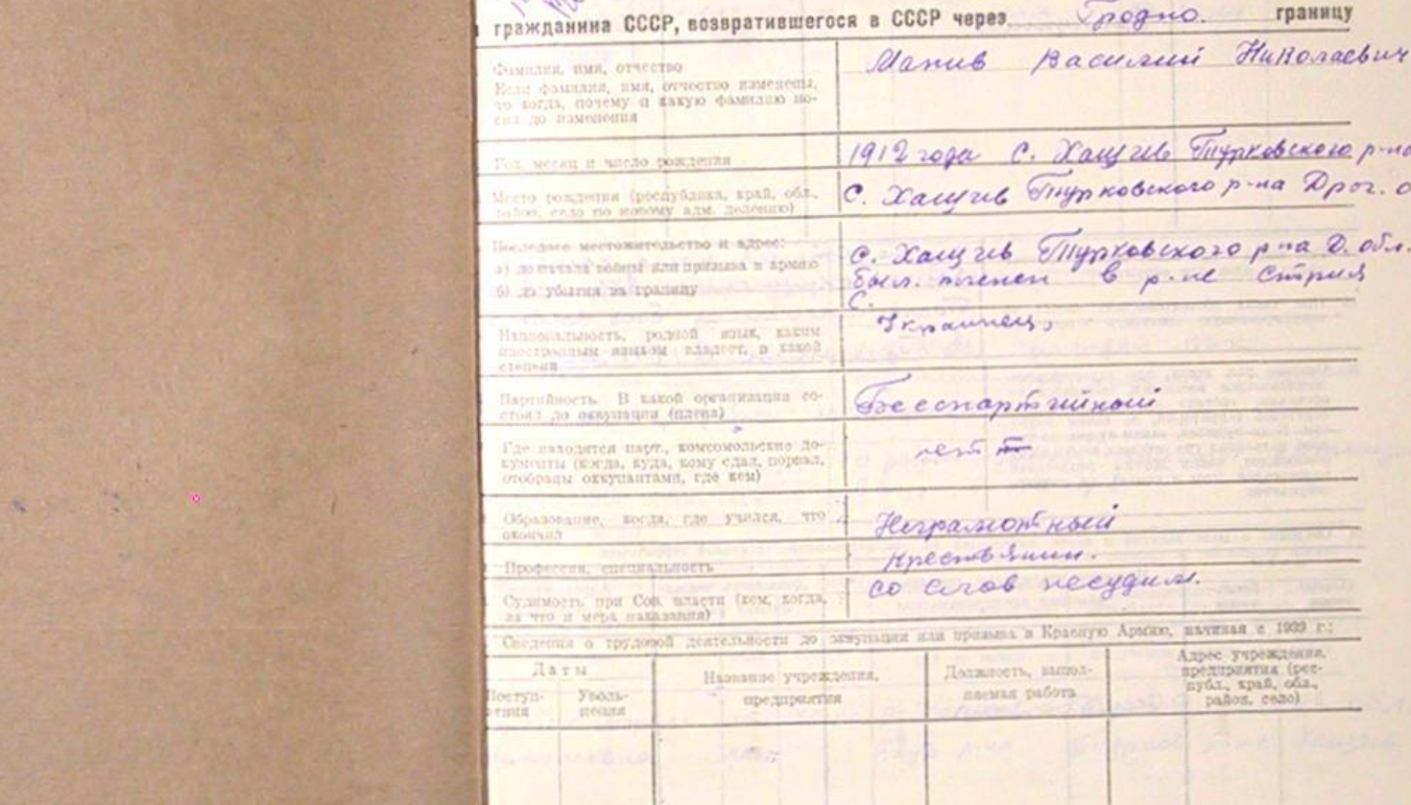
drag, startPoint x: 395, startPoint y: 99, endPoint x: 333, endPoint y: 101, distance: 62.4
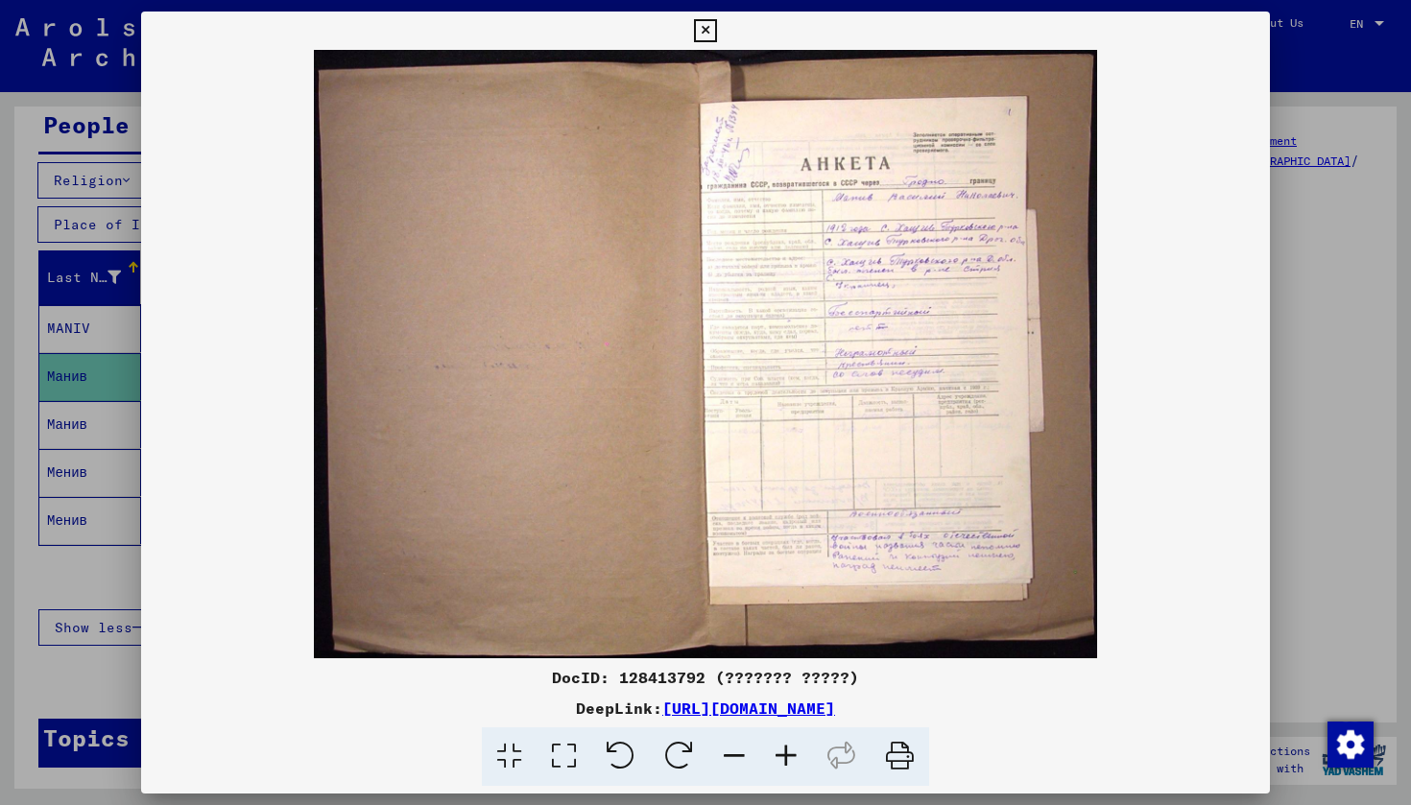
click at [716, 27] on icon at bounding box center [705, 30] width 22 height 23
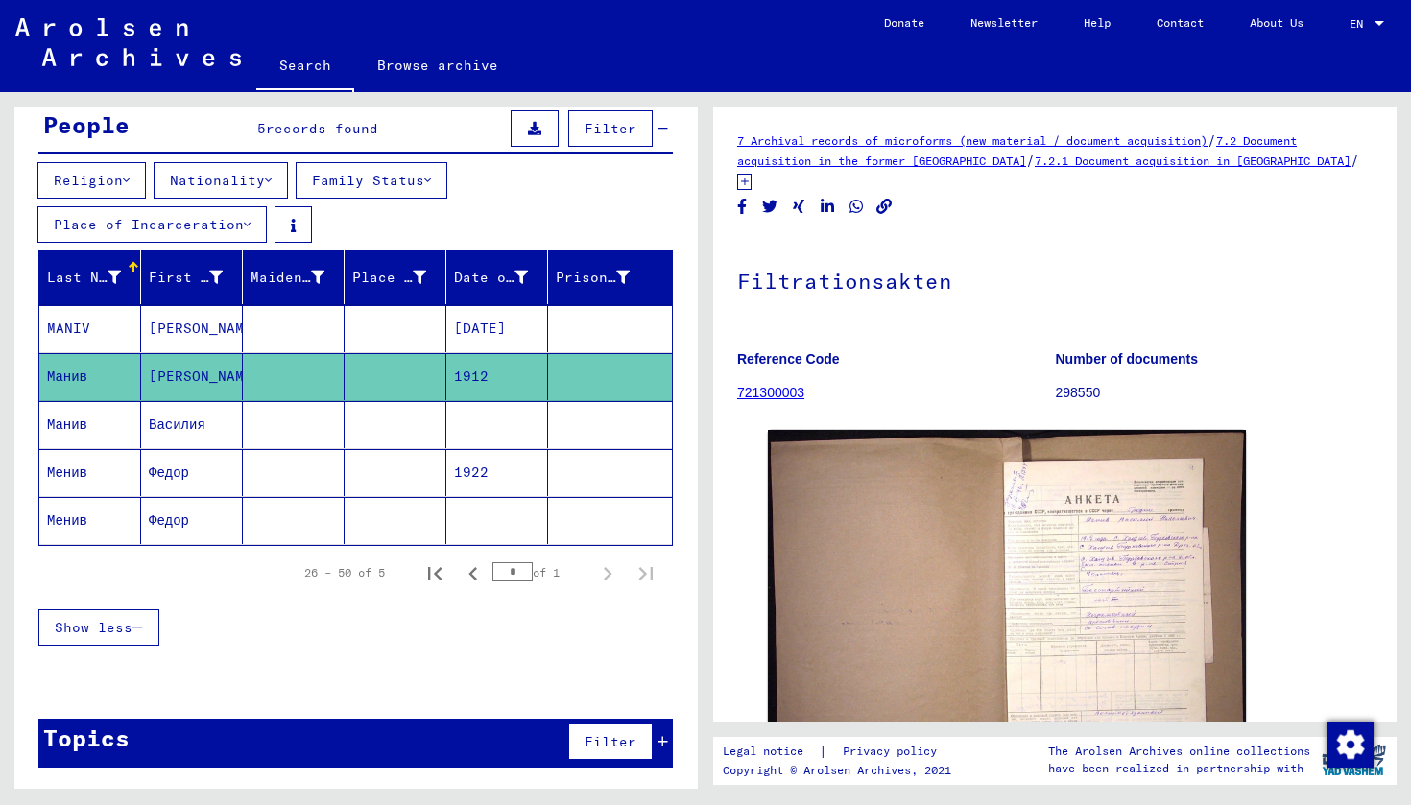
click at [58, 475] on mat-cell "Менив" at bounding box center [90, 472] width 102 height 47
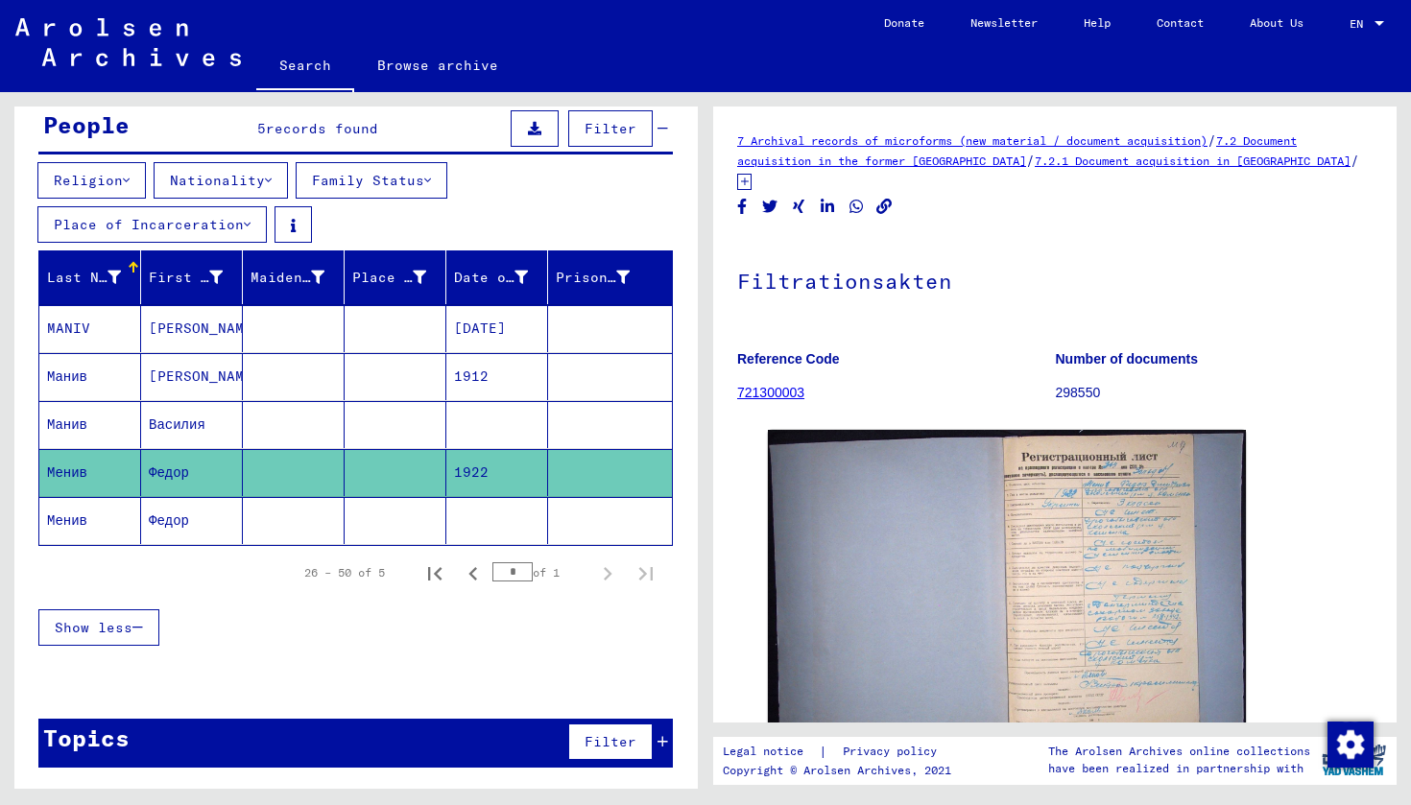
click at [71, 511] on mat-cell "Менив" at bounding box center [90, 520] width 102 height 47
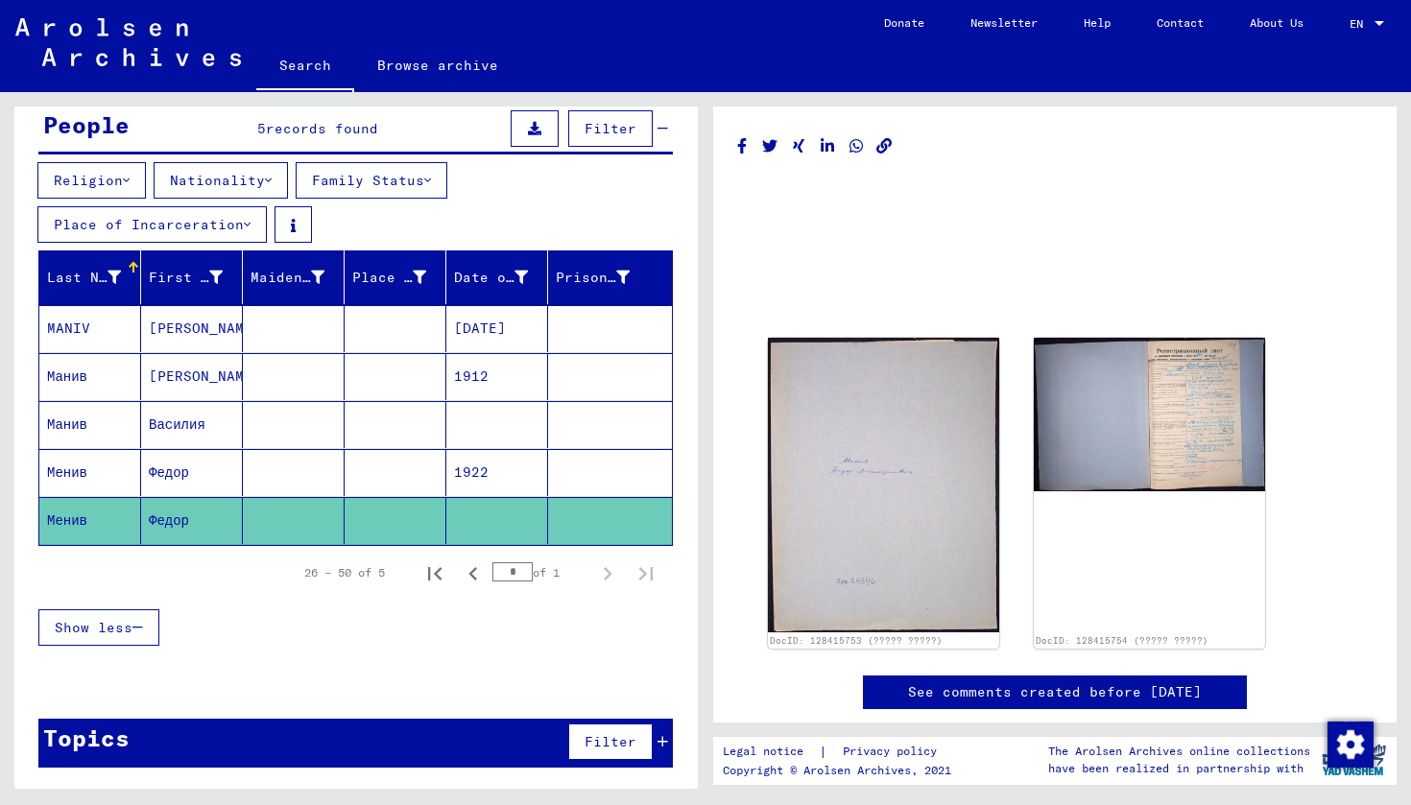
click at [304, 66] on link "Search" at bounding box center [305, 67] width 98 height 50
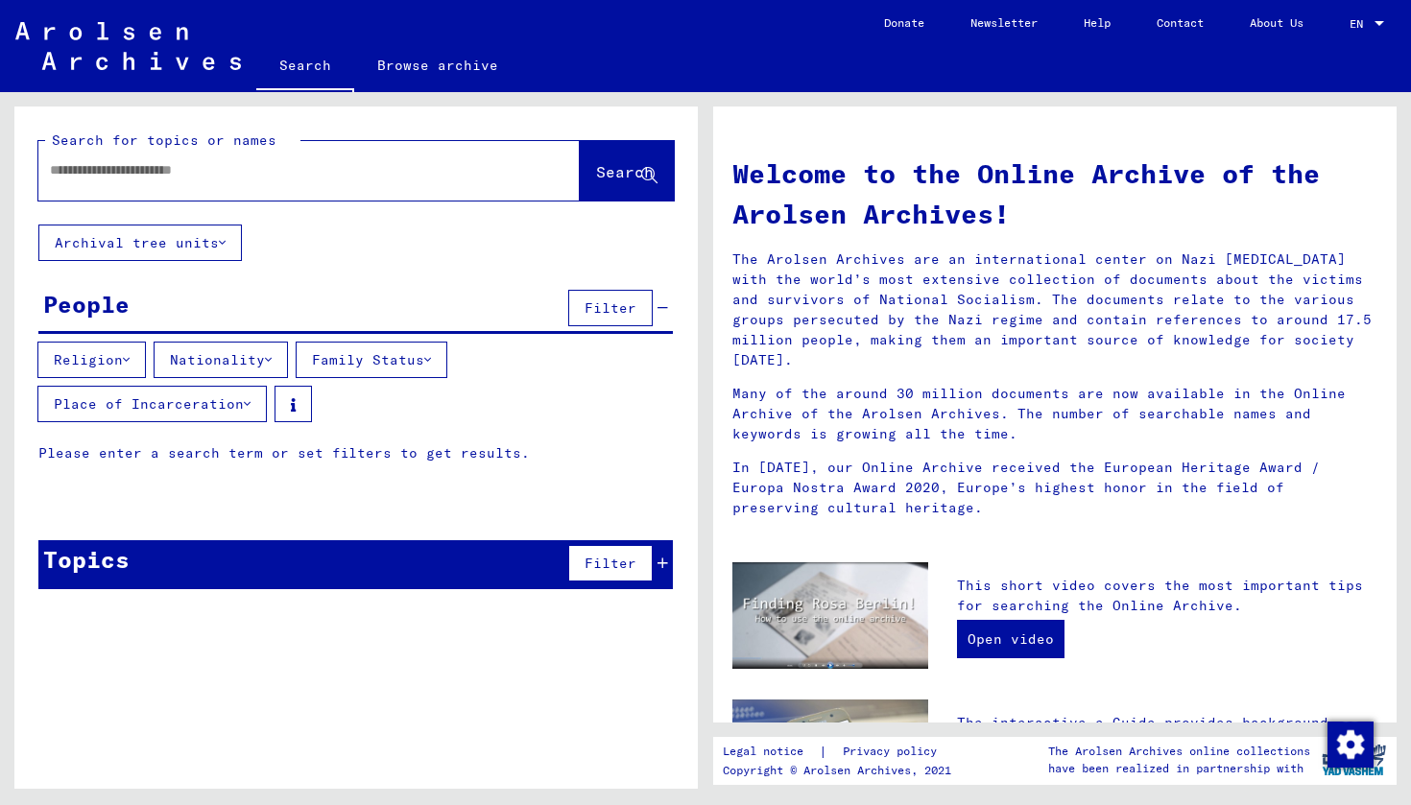
click at [211, 171] on input "text" at bounding box center [286, 170] width 472 height 20
click at [630, 178] on span "Search" at bounding box center [625, 171] width 58 height 19
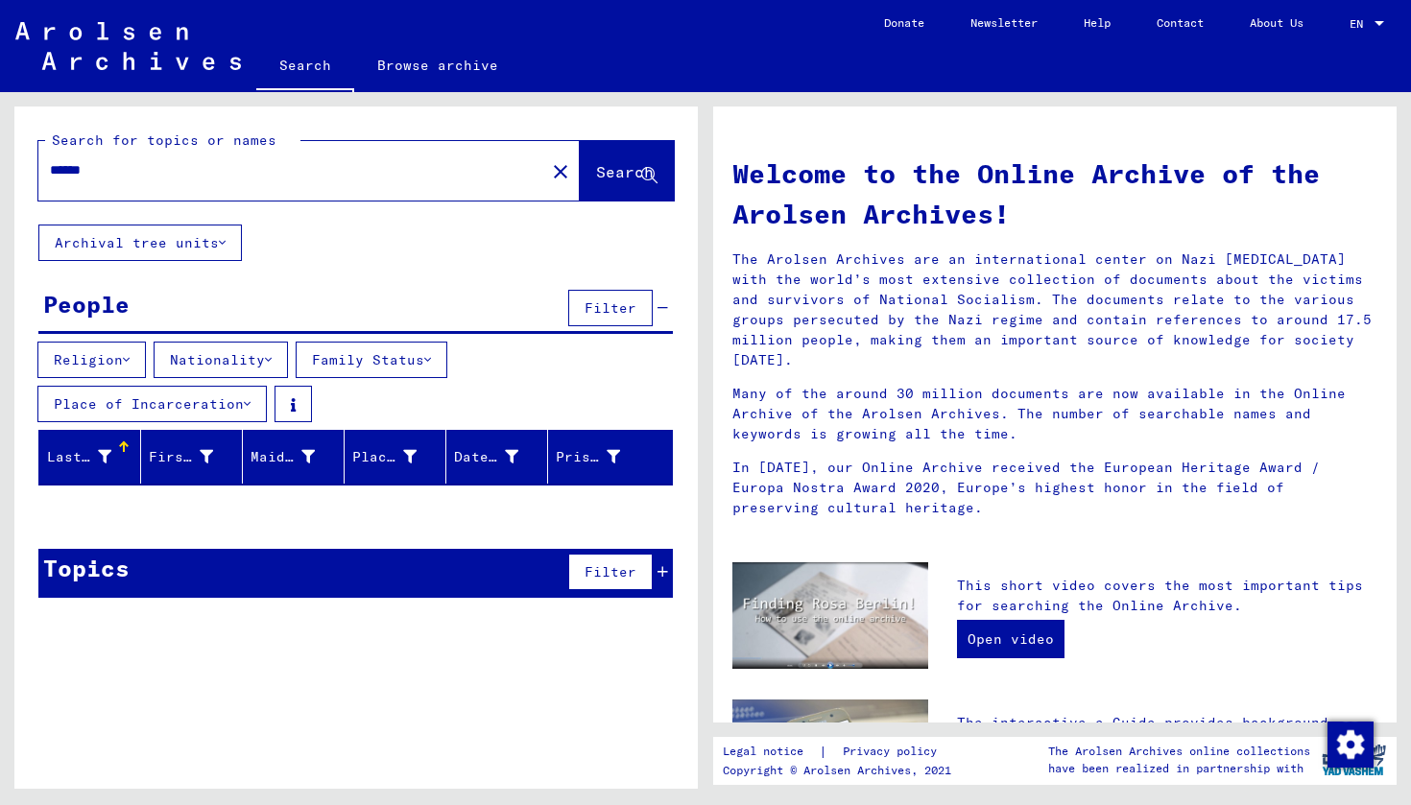
click at [155, 167] on input "******" at bounding box center [286, 170] width 472 height 20
type input "*****"
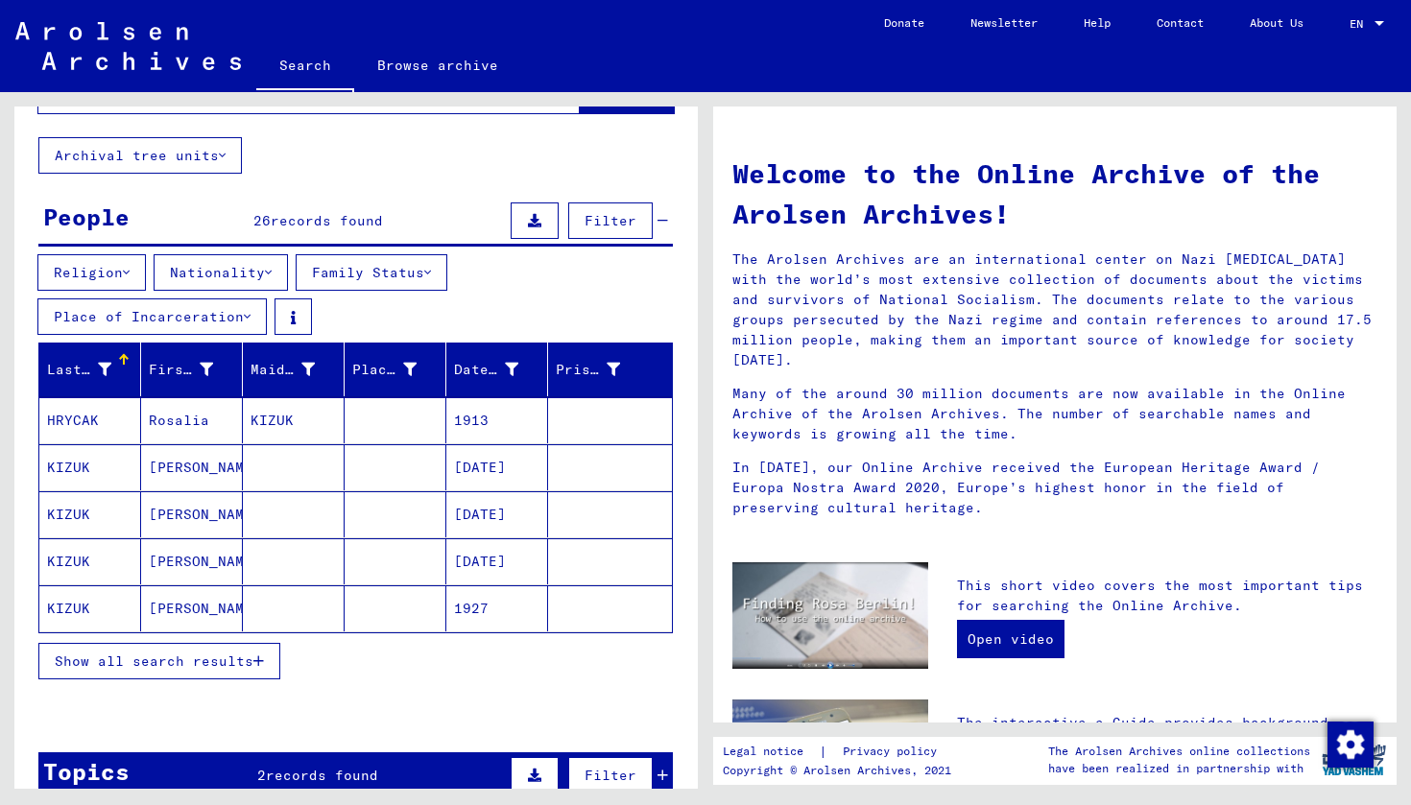
scroll to position [101, 0]
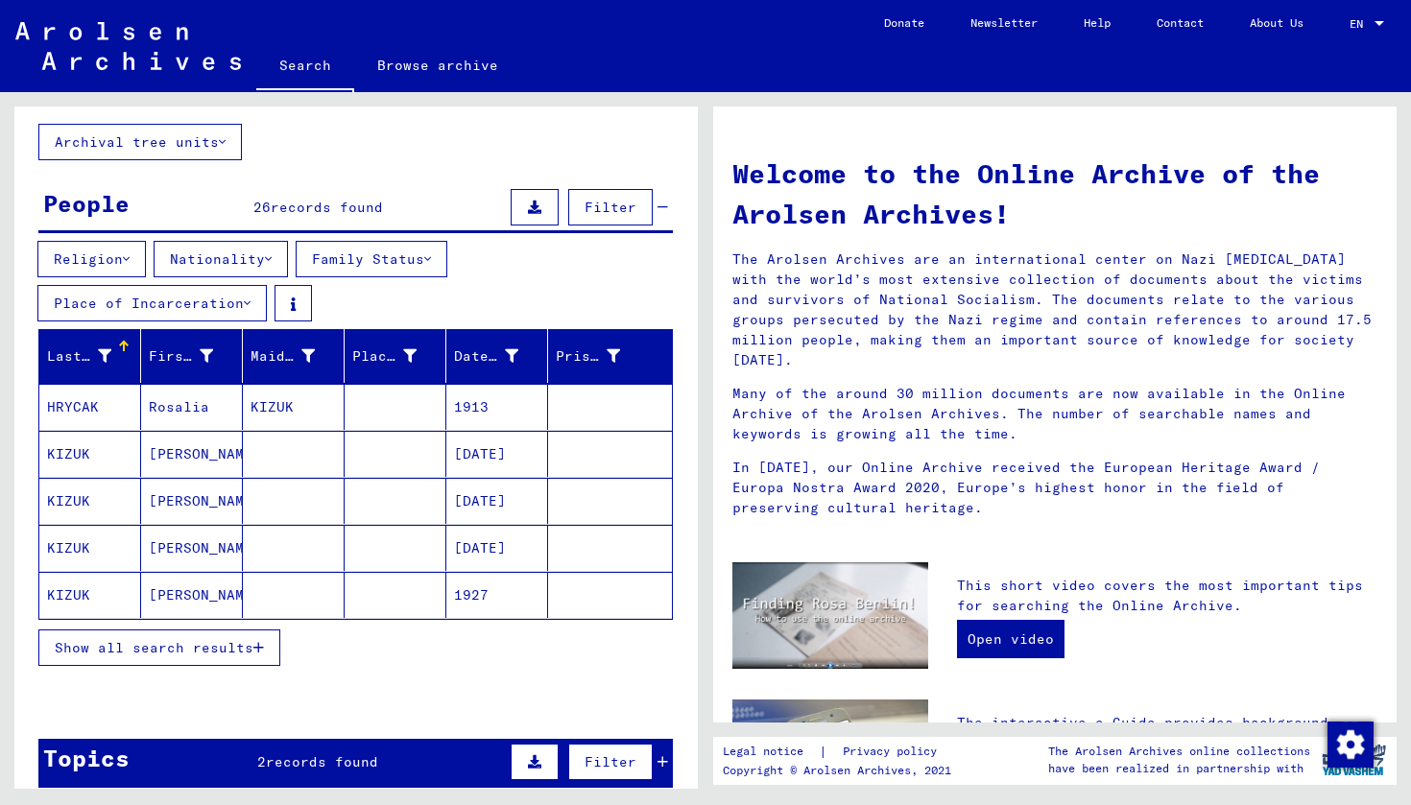
click at [279, 249] on button "Nationality" at bounding box center [221, 259] width 134 height 36
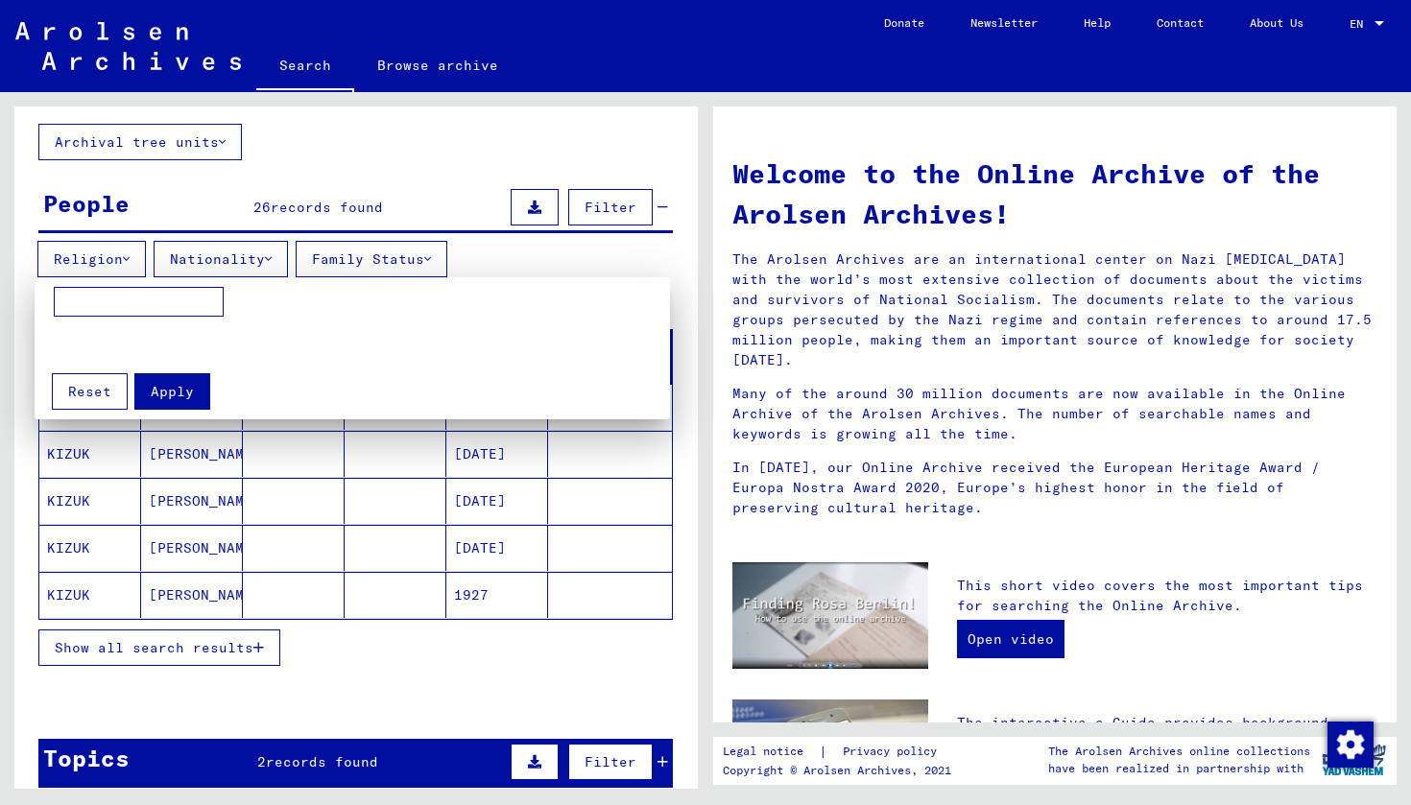
click at [271, 251] on div at bounding box center [705, 402] width 1411 height 805
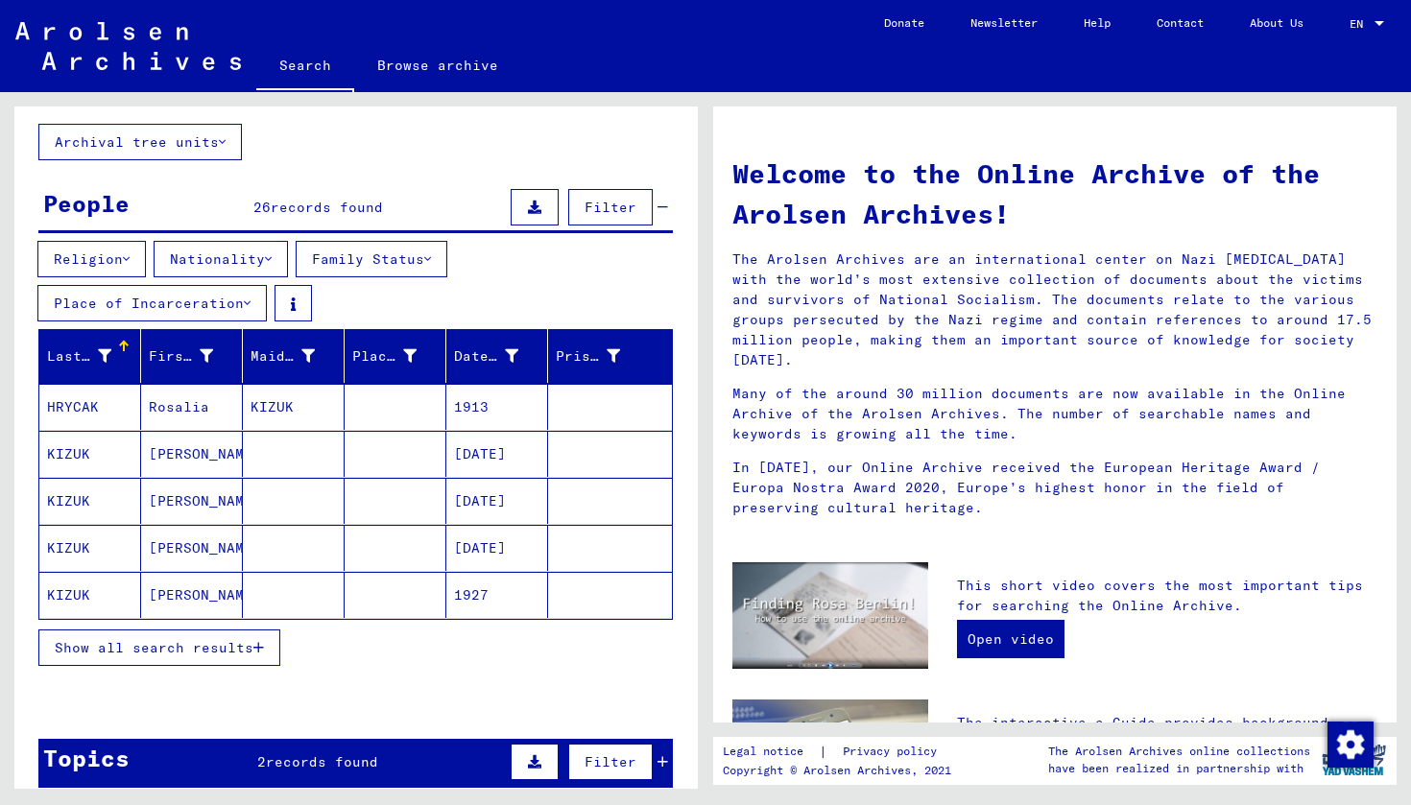
click at [271, 251] on button "Nationality" at bounding box center [221, 259] width 134 height 36
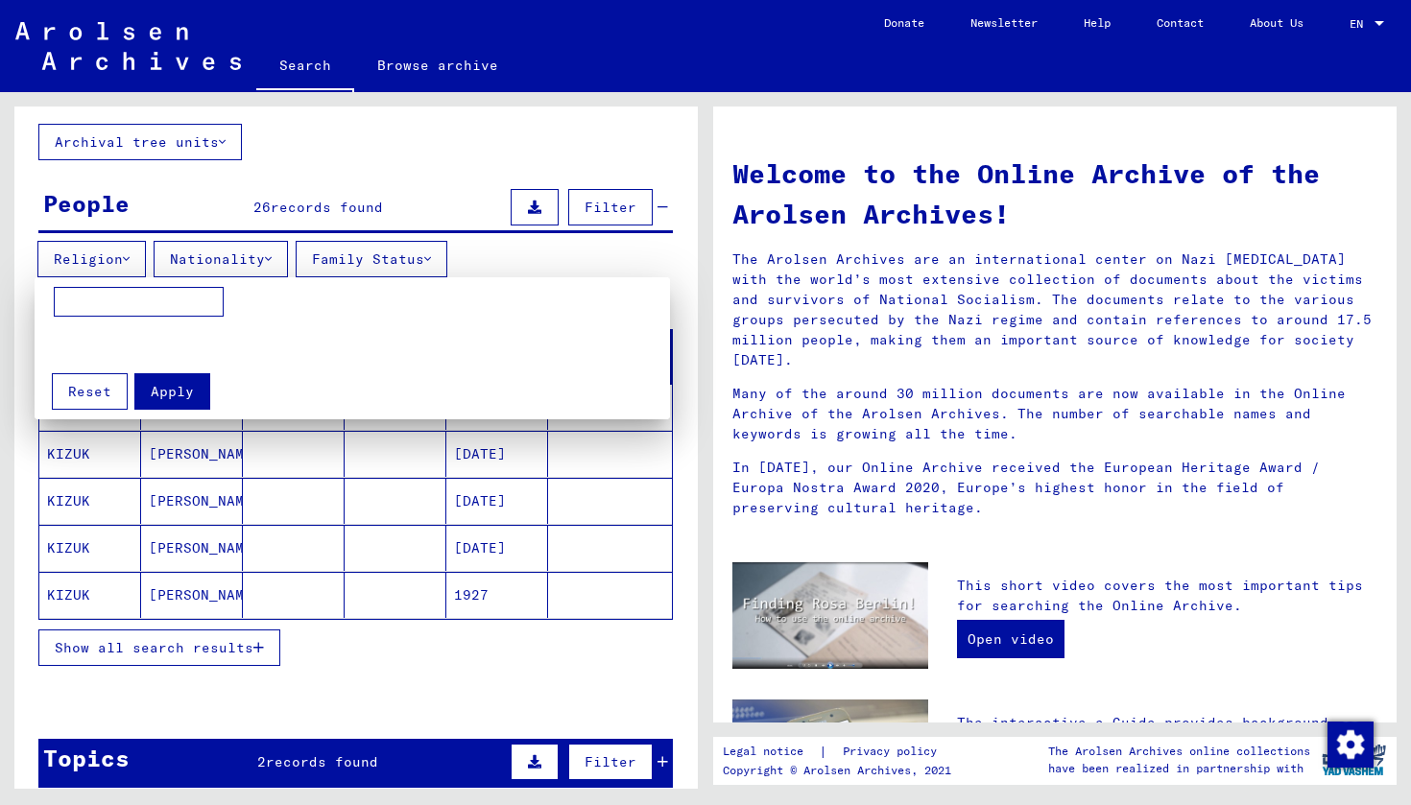
click at [159, 307] on input at bounding box center [139, 302] width 170 height 31
click at [117, 263] on div at bounding box center [705, 402] width 1411 height 805
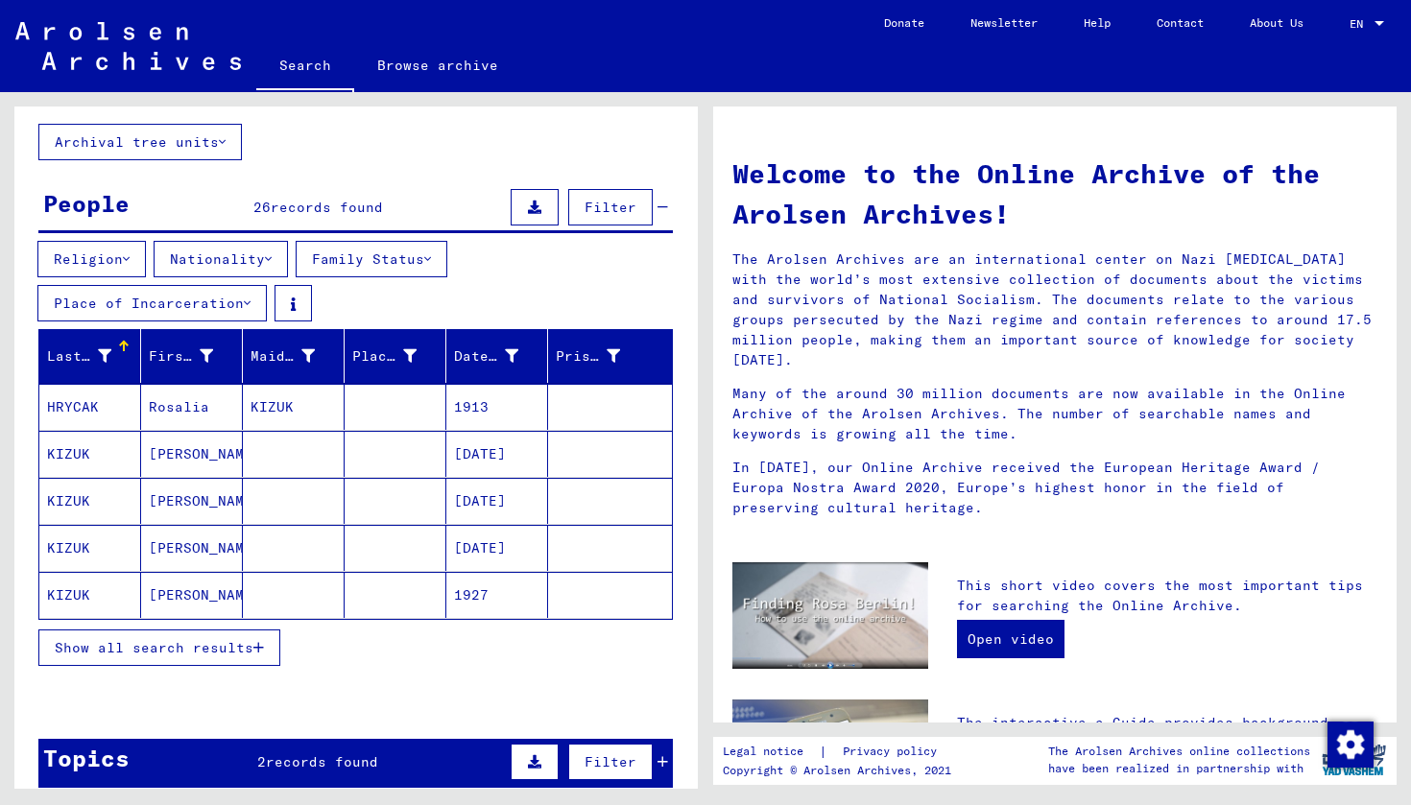
click at [117, 263] on button "Religion" at bounding box center [91, 259] width 108 height 36
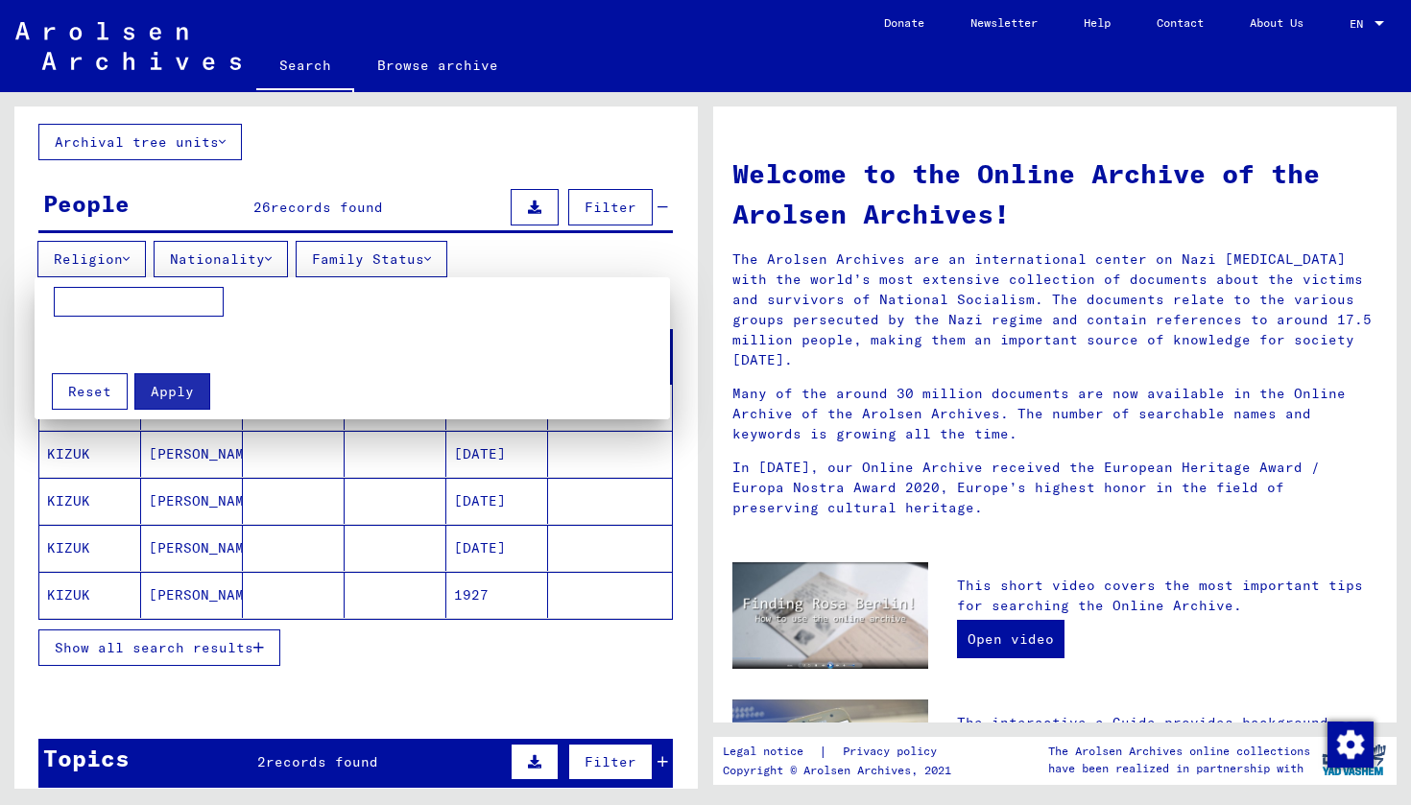
click at [117, 263] on div at bounding box center [705, 402] width 1411 height 805
